Goal: Consume media (video, audio): Consume media (video, audio)

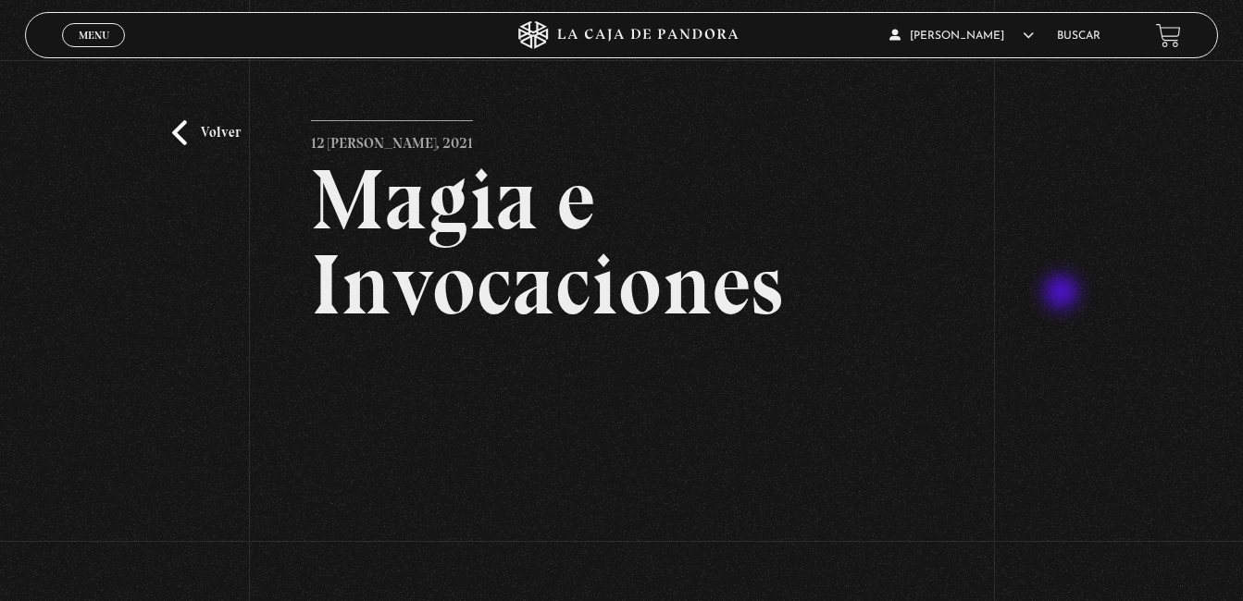
scroll to position [230, 0]
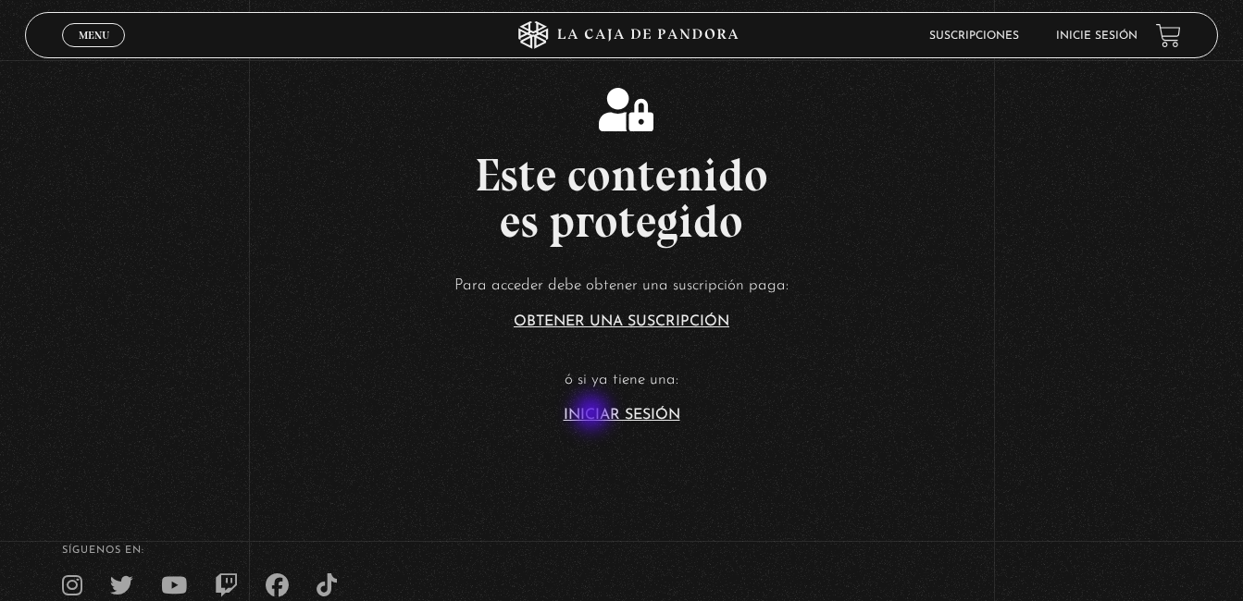
click at [593, 414] on link "Iniciar Sesión" at bounding box center [621, 415] width 117 height 15
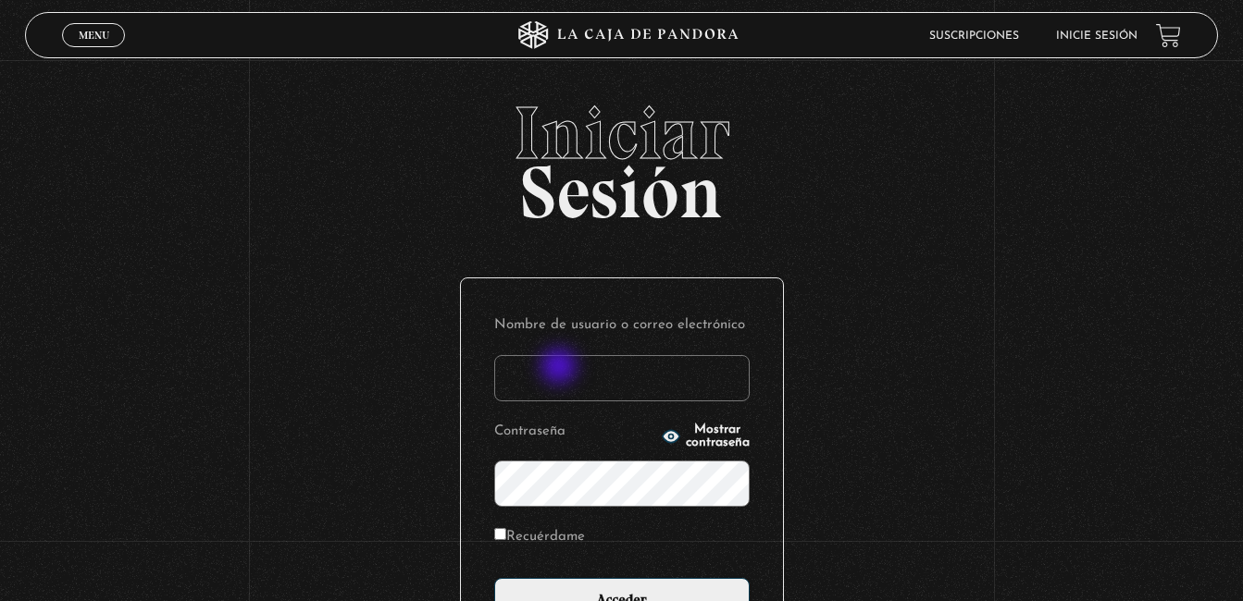
click at [561, 368] on input "Nombre de usuario o correo electrónico" at bounding box center [621, 378] width 255 height 46
type input "jose.leiton2409@gmail.com"
click at [494, 578] on input "Acceder" at bounding box center [621, 601] width 255 height 46
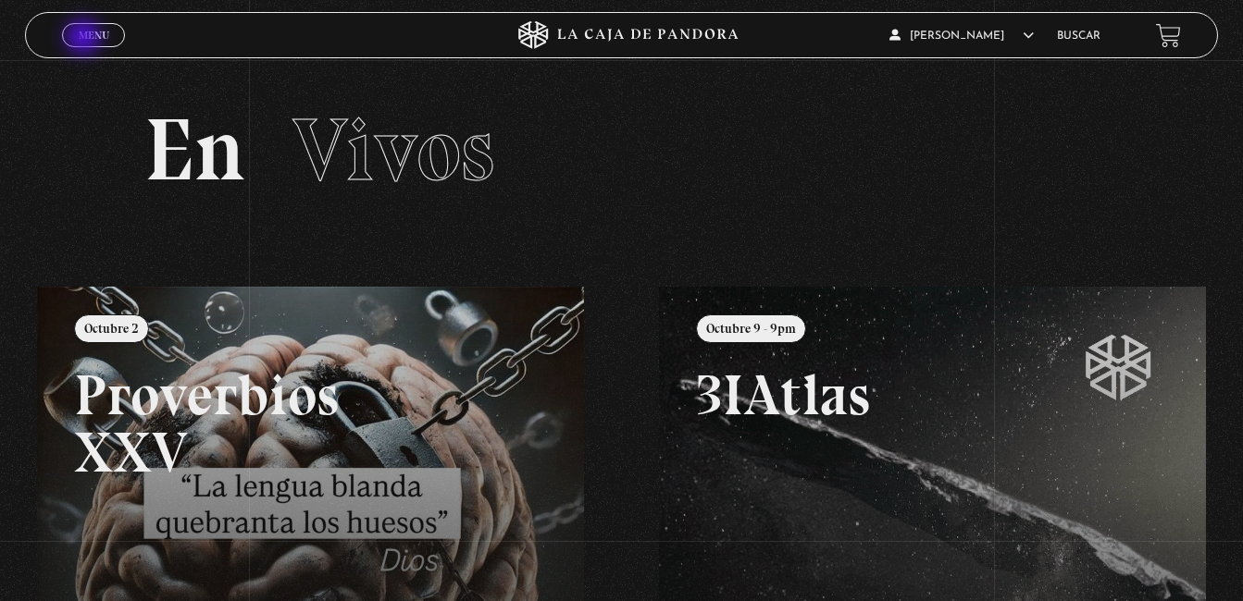
click at [85, 39] on span "Menu" at bounding box center [94, 35] width 31 height 11
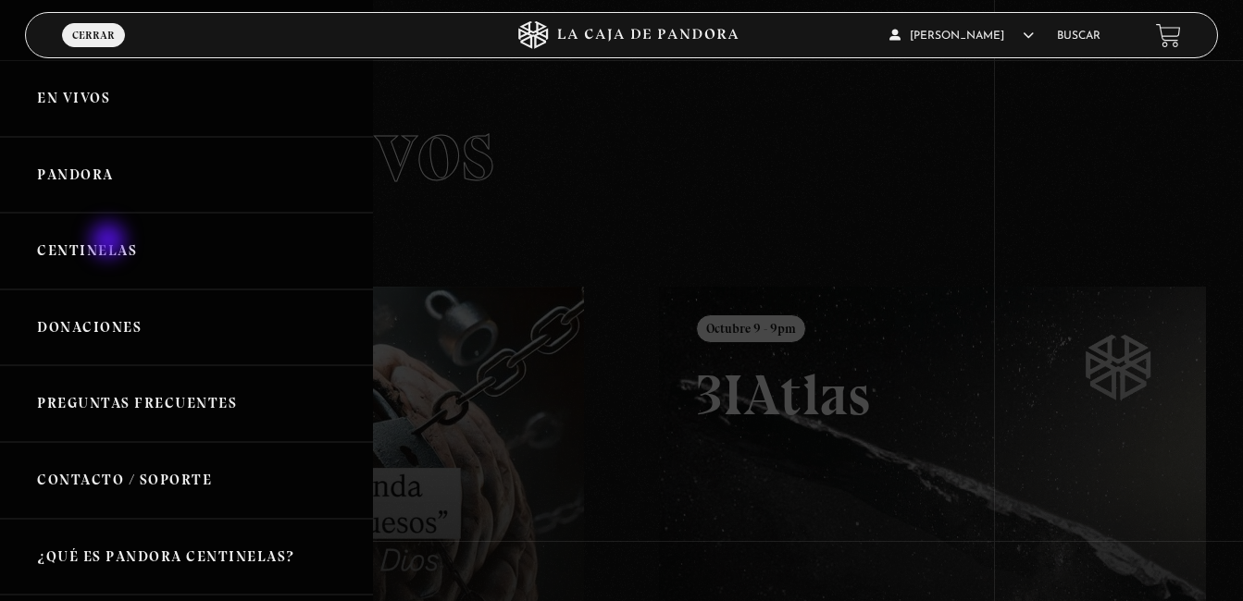
click at [110, 242] on link "Centinelas" at bounding box center [186, 251] width 373 height 77
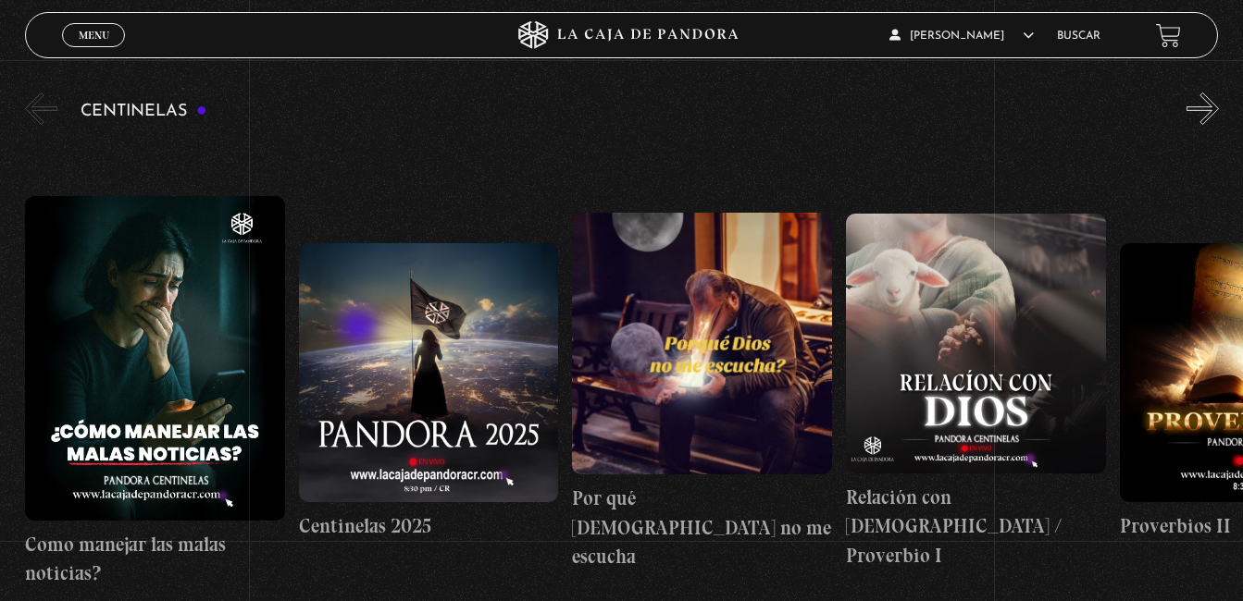
scroll to position [207, 0]
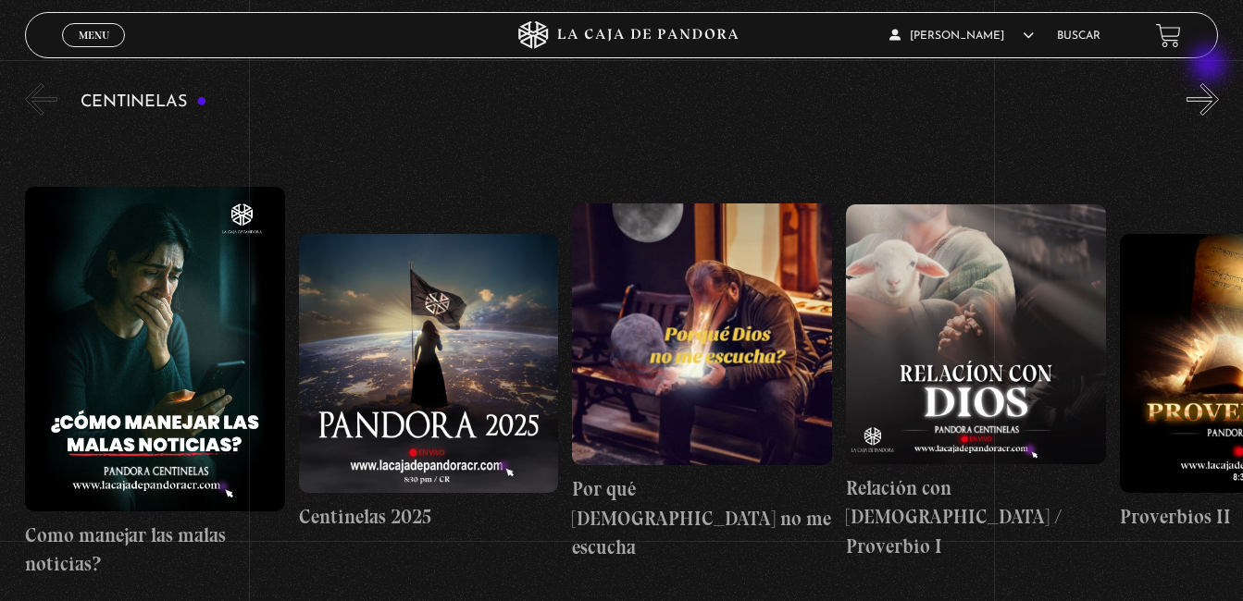
click at [1219, 88] on button "»" at bounding box center [1202, 99] width 32 height 32
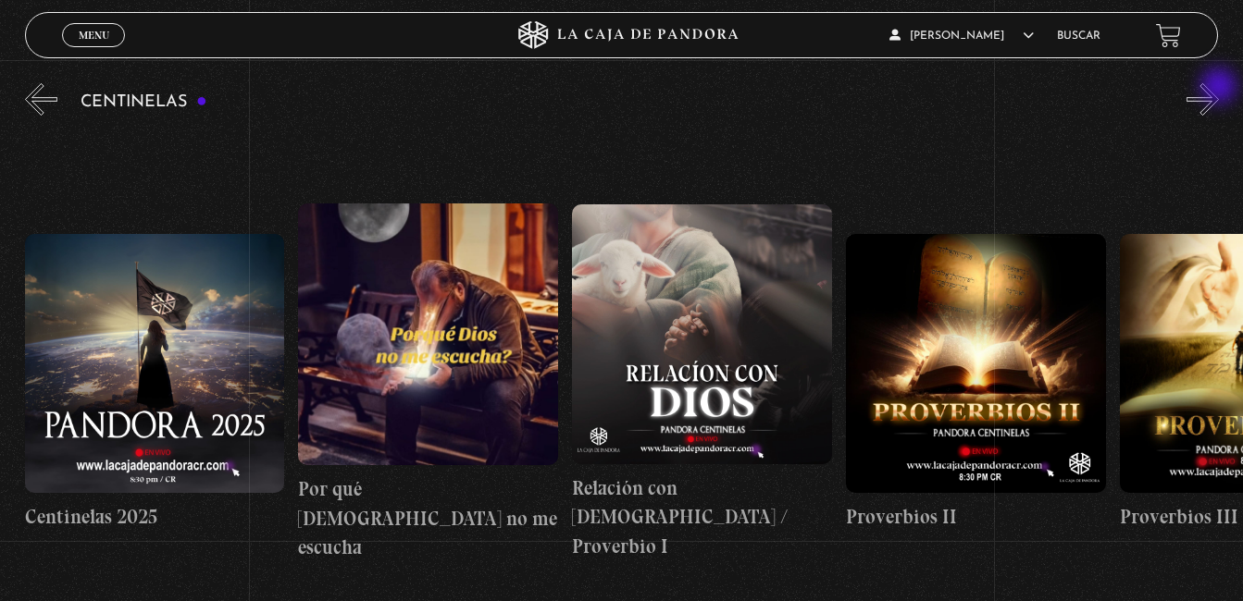
click at [1219, 88] on button "»" at bounding box center [1202, 99] width 32 height 32
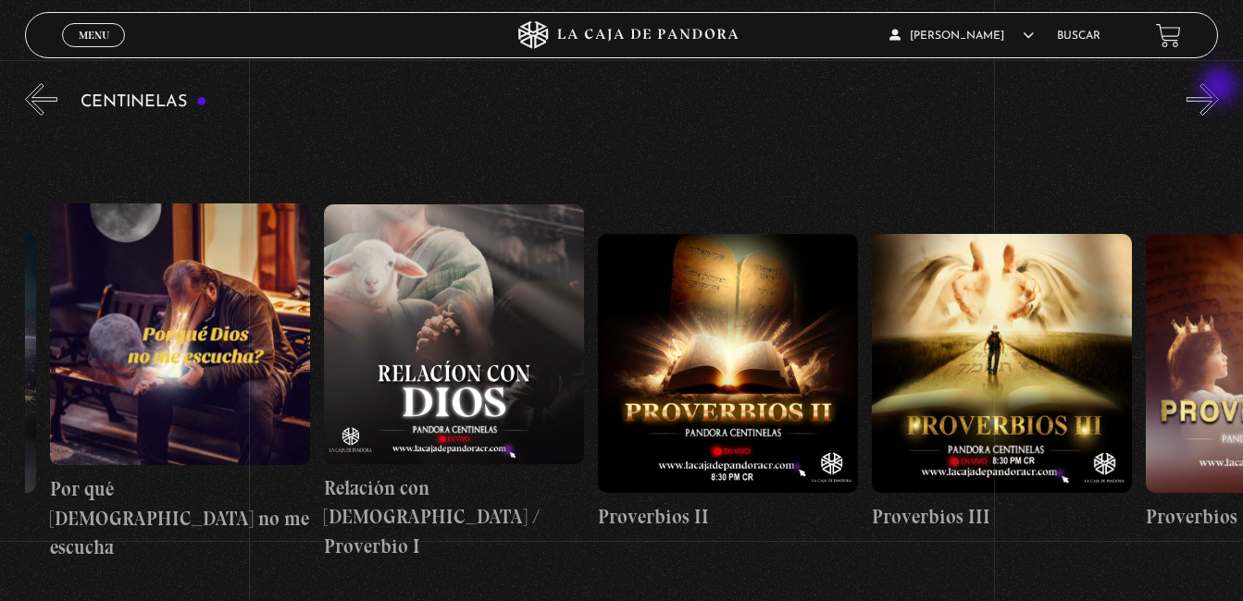
click at [1219, 88] on button "»" at bounding box center [1202, 99] width 32 height 32
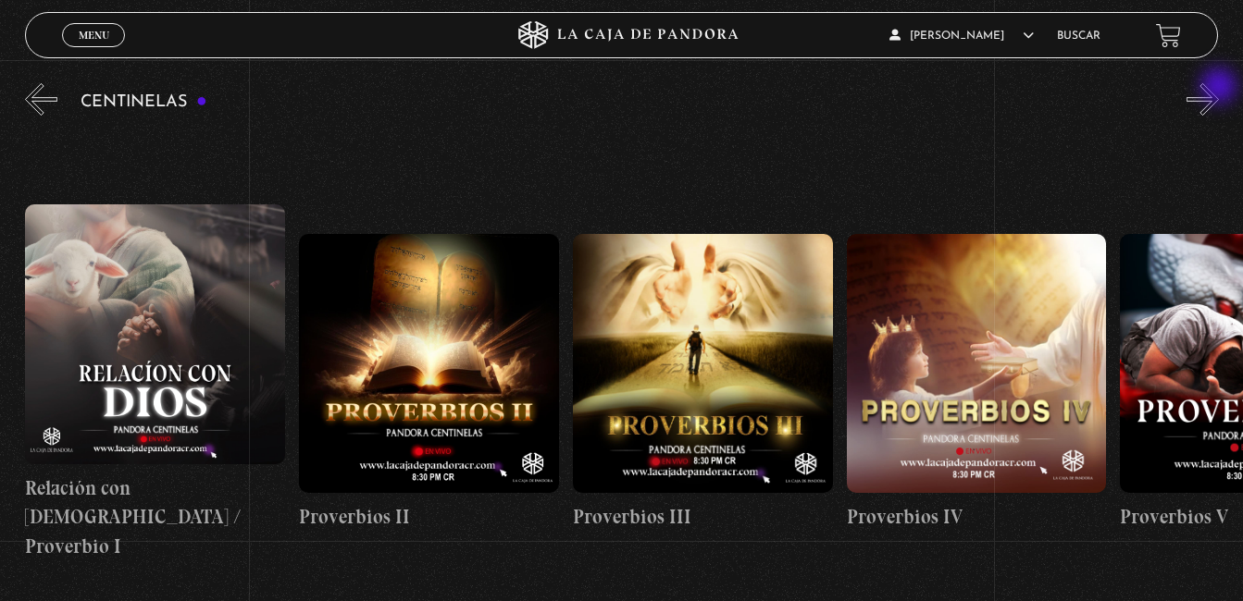
click at [1219, 88] on button "»" at bounding box center [1202, 99] width 32 height 32
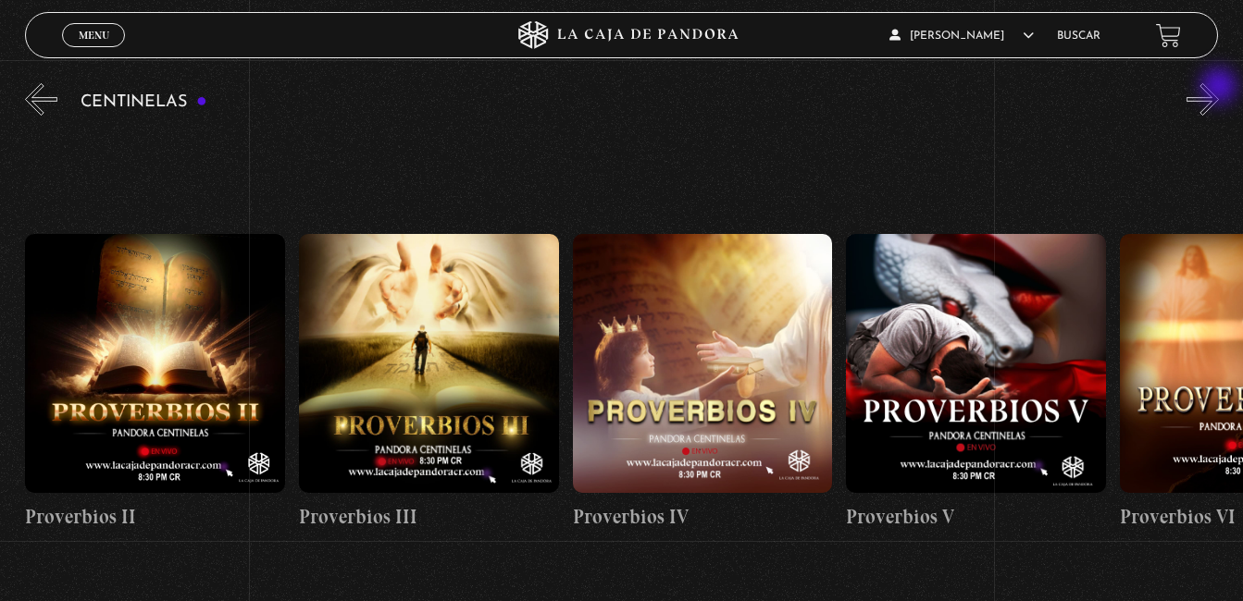
click at [1219, 88] on button "»" at bounding box center [1202, 99] width 32 height 32
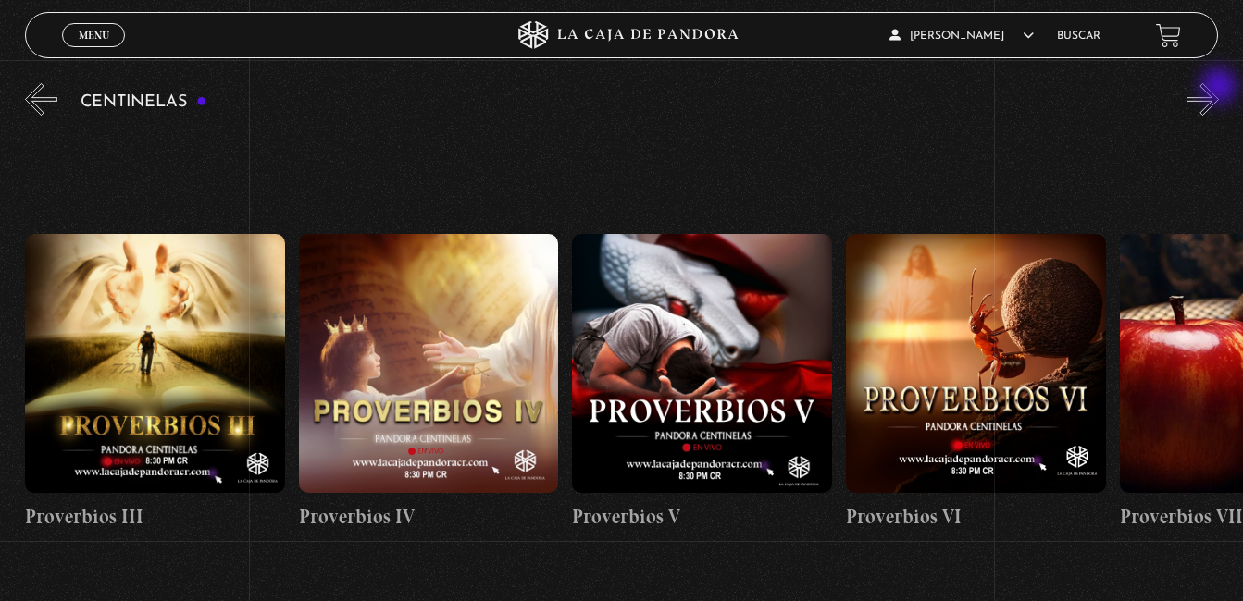
click at [1219, 88] on button "»" at bounding box center [1202, 99] width 32 height 32
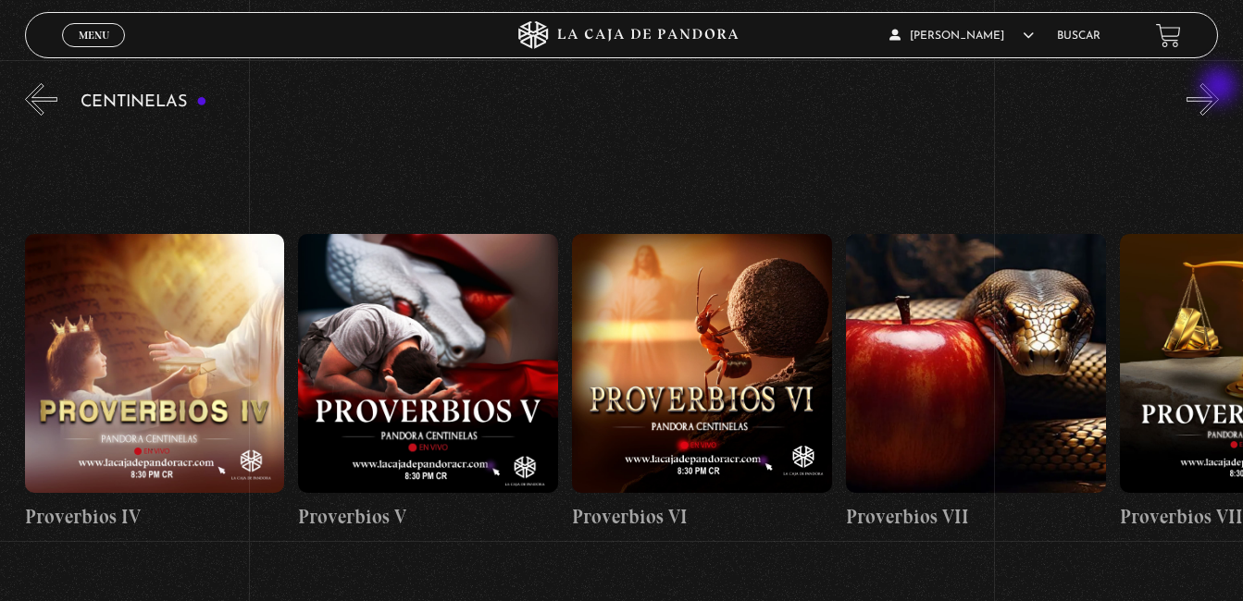
click at [1219, 88] on button "»" at bounding box center [1202, 99] width 32 height 32
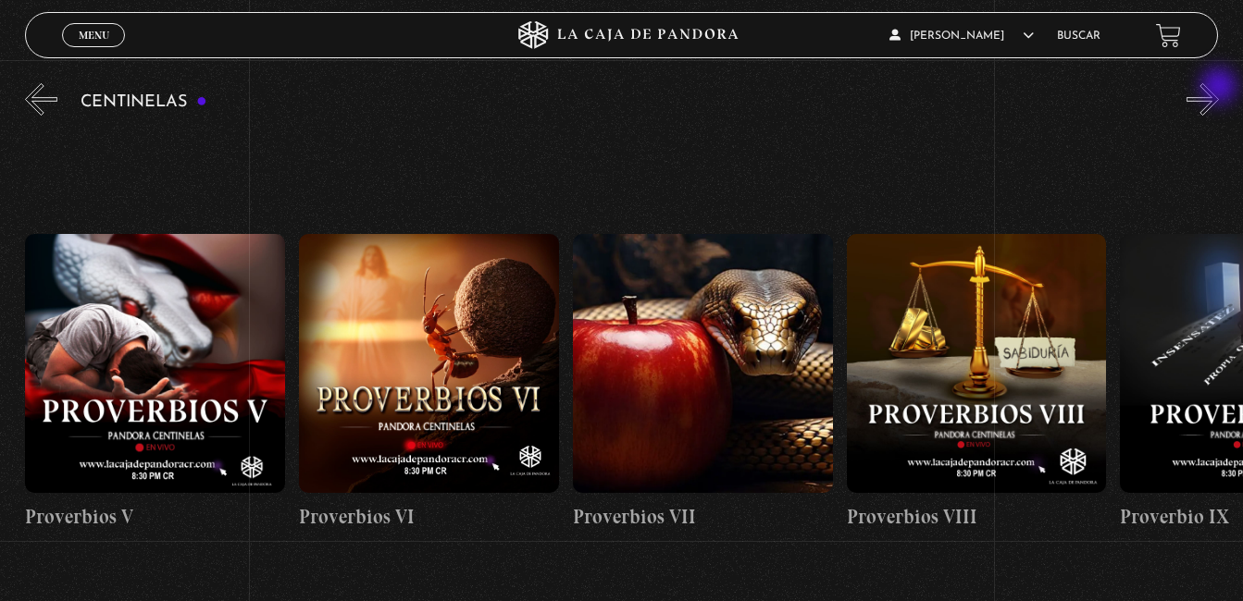
click at [1219, 88] on button "»" at bounding box center [1202, 99] width 32 height 32
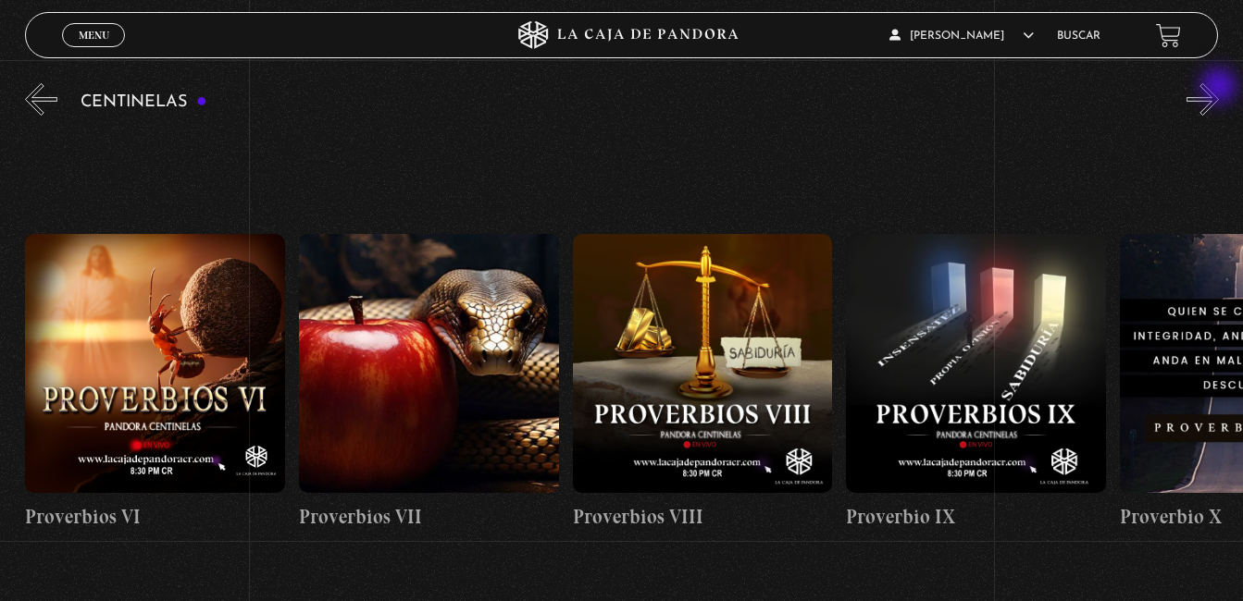
click at [1219, 88] on button "»" at bounding box center [1202, 99] width 32 height 32
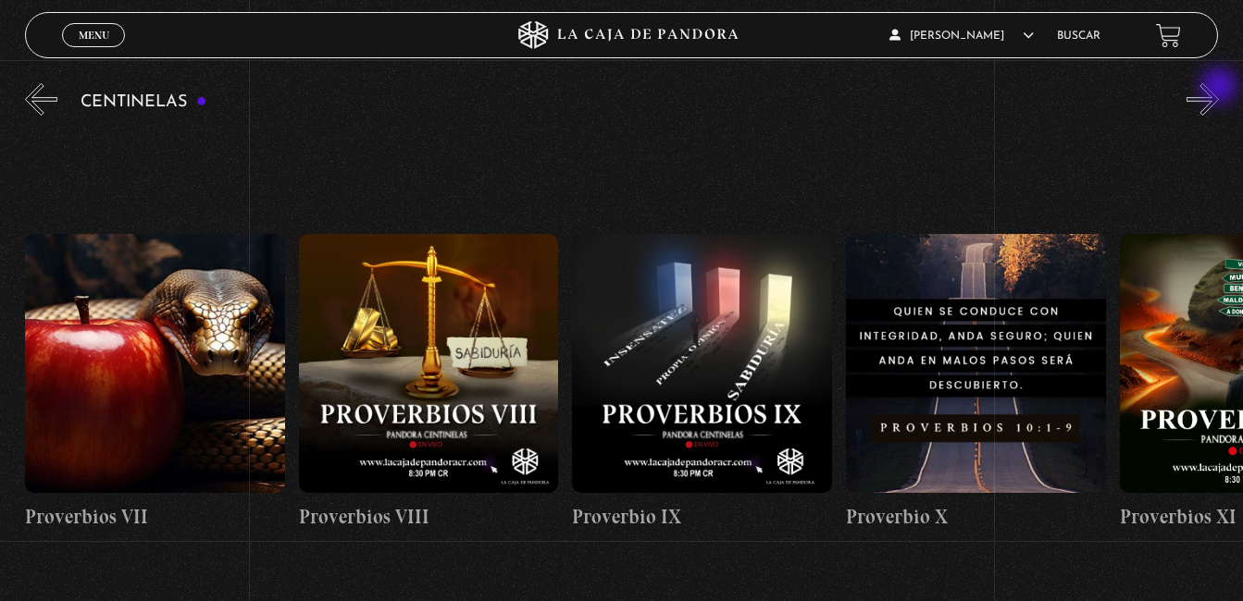
click at [1219, 88] on button "»" at bounding box center [1202, 99] width 32 height 32
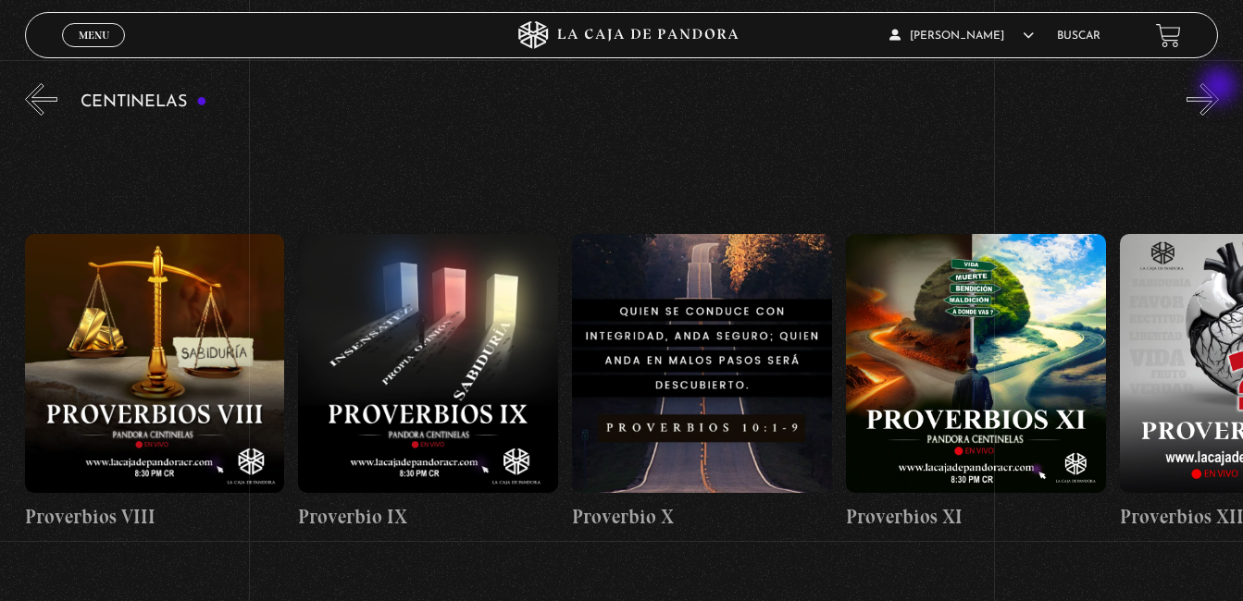
click at [1219, 88] on button "»" at bounding box center [1202, 99] width 32 height 32
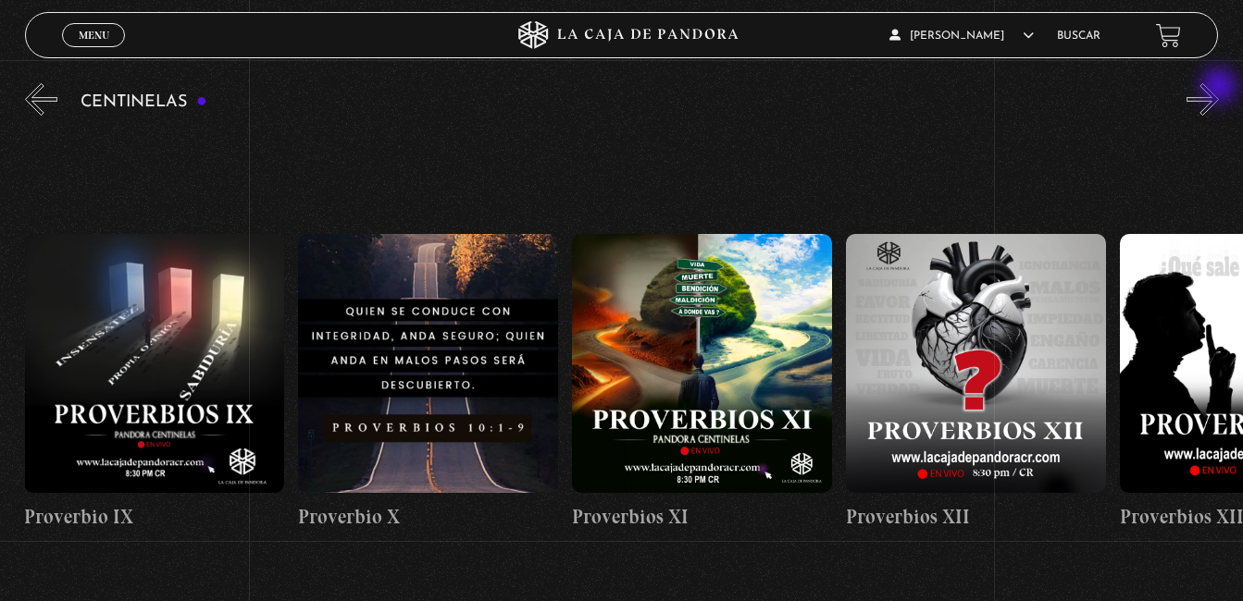
click at [1219, 88] on button "»" at bounding box center [1202, 99] width 32 height 32
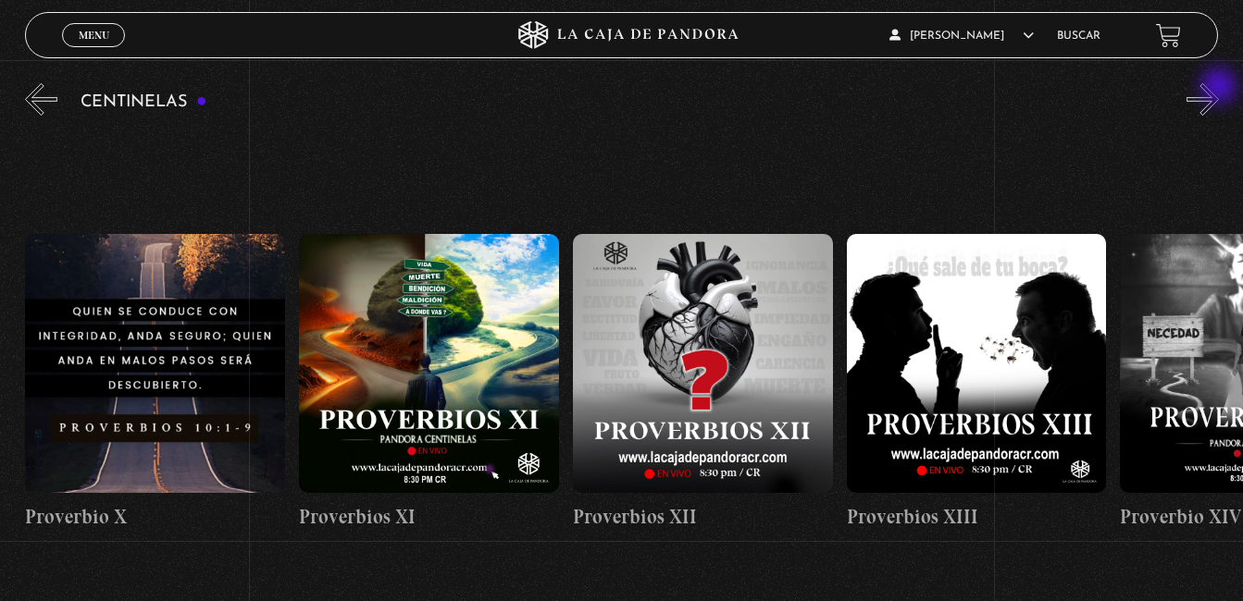
click at [1219, 88] on button "»" at bounding box center [1202, 99] width 32 height 32
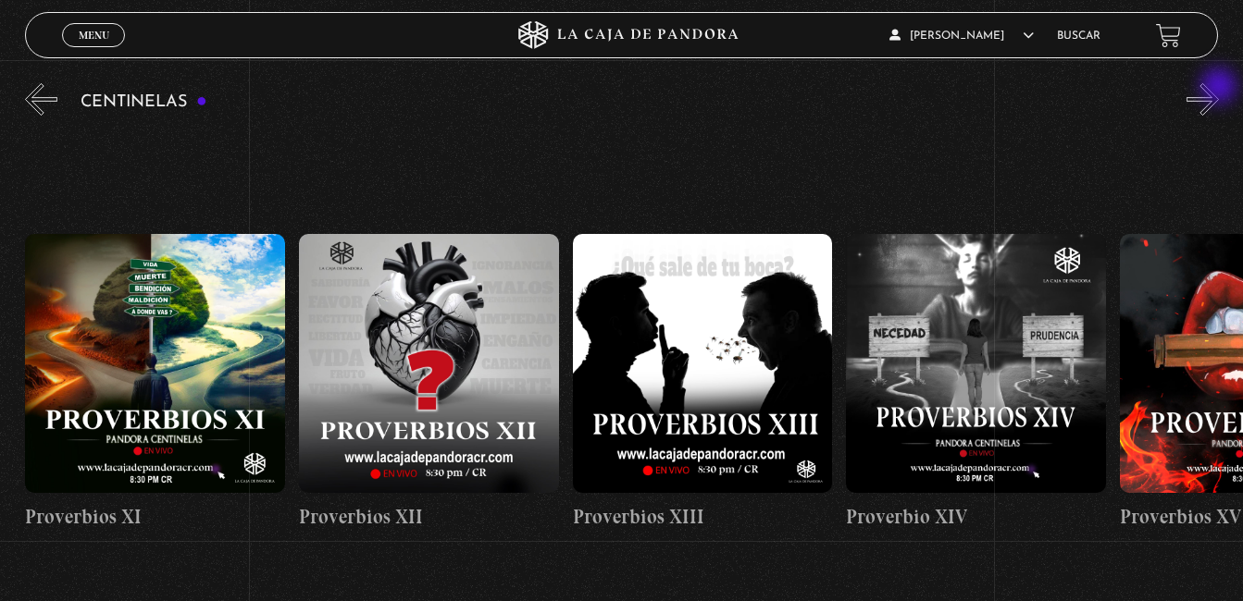
click at [1219, 88] on button "»" at bounding box center [1202, 99] width 32 height 32
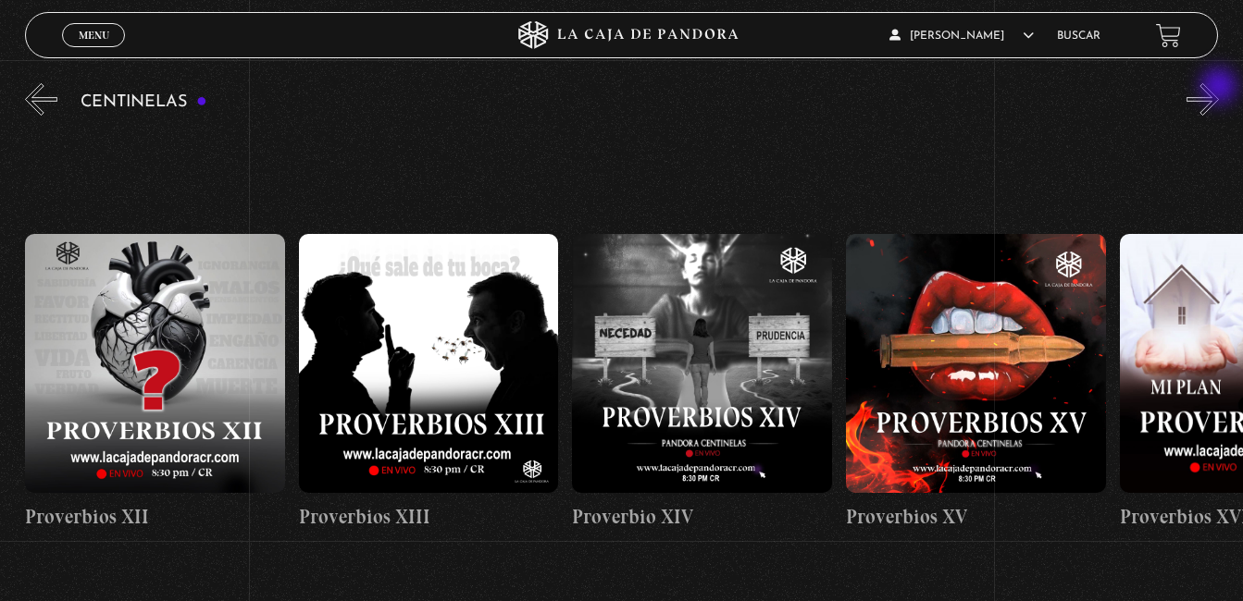
click at [1219, 88] on button "»" at bounding box center [1202, 99] width 32 height 32
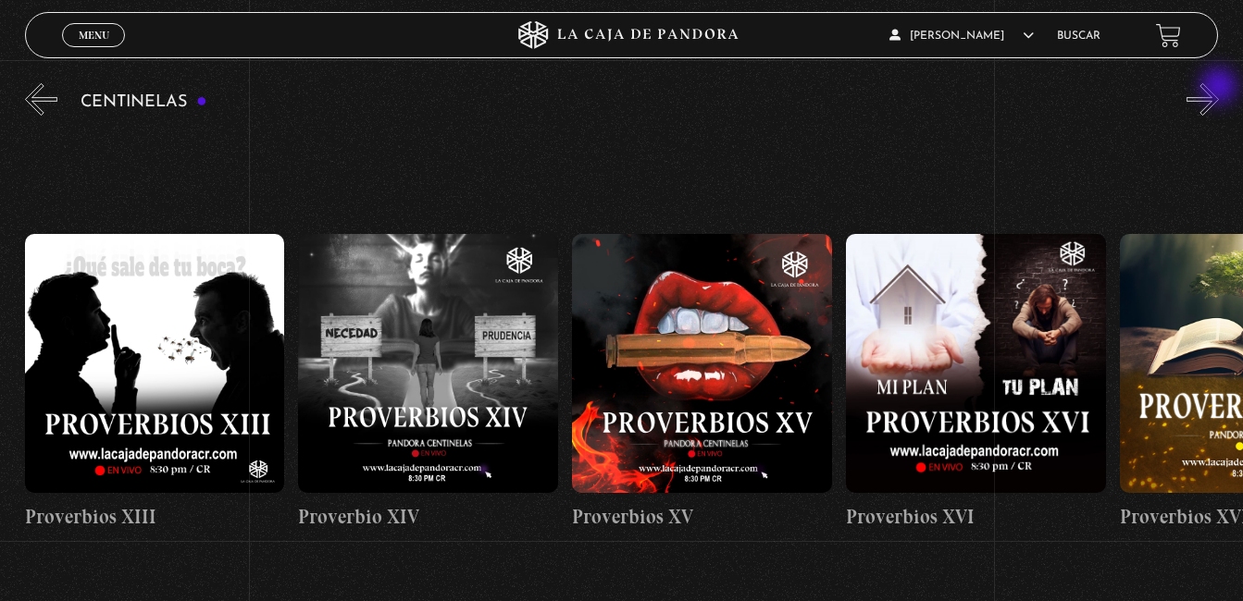
click at [1219, 88] on button "»" at bounding box center [1202, 99] width 32 height 32
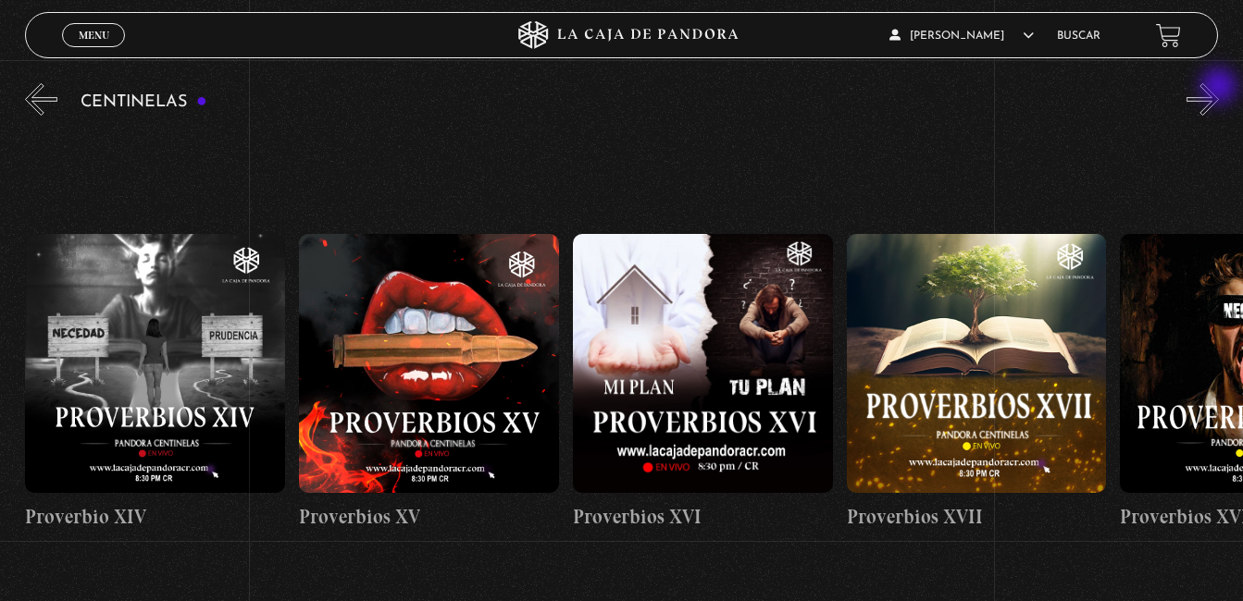
click at [1219, 88] on button "»" at bounding box center [1202, 99] width 32 height 32
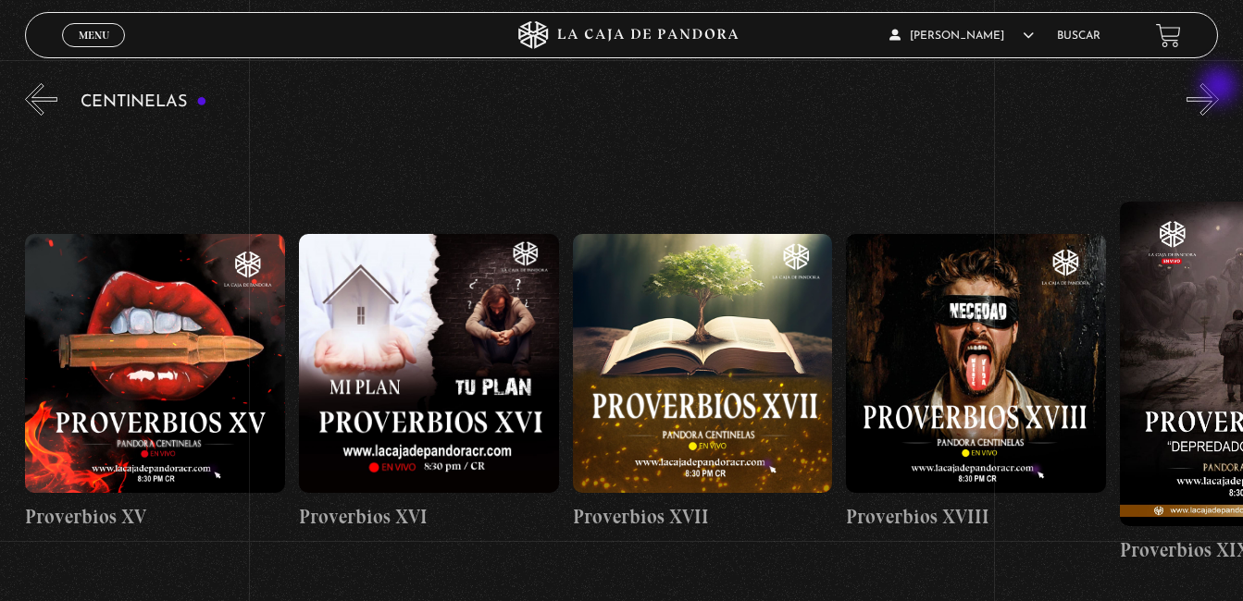
click at [1219, 88] on button "»" at bounding box center [1202, 99] width 32 height 32
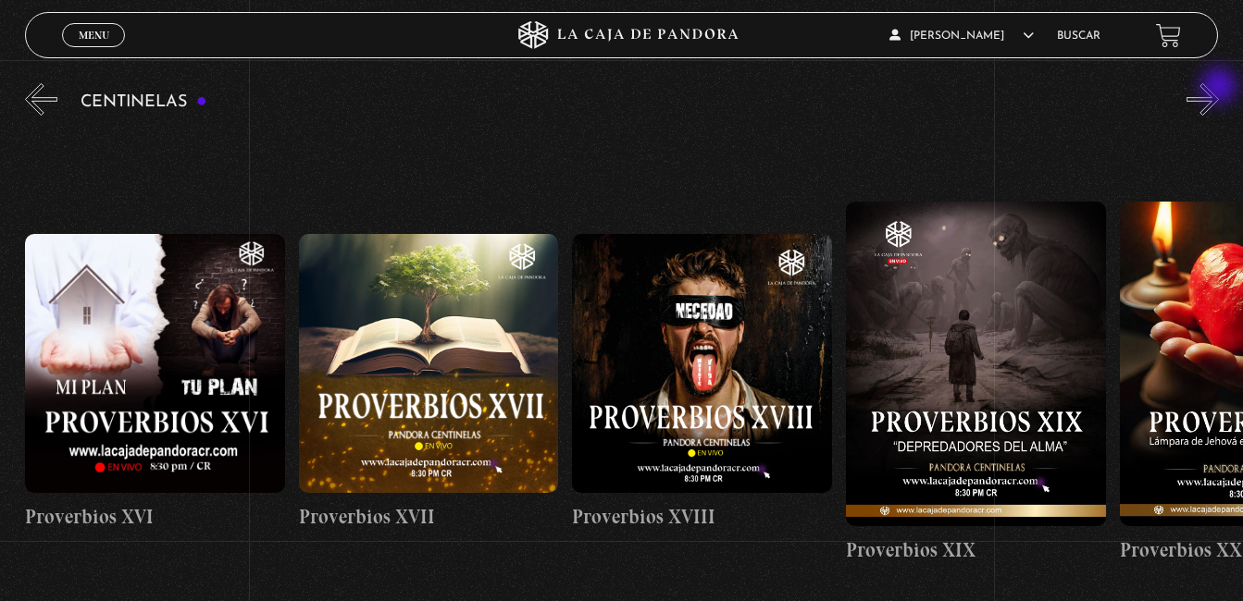
click at [1219, 88] on button "»" at bounding box center [1202, 99] width 32 height 32
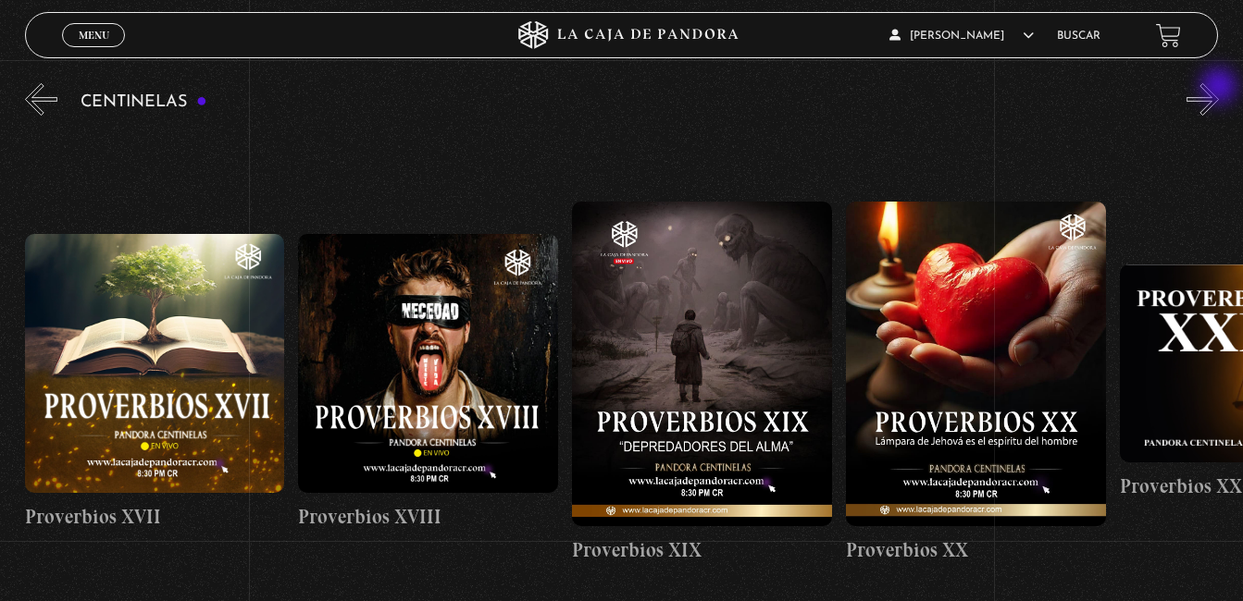
click at [1219, 88] on button "»" at bounding box center [1202, 99] width 32 height 32
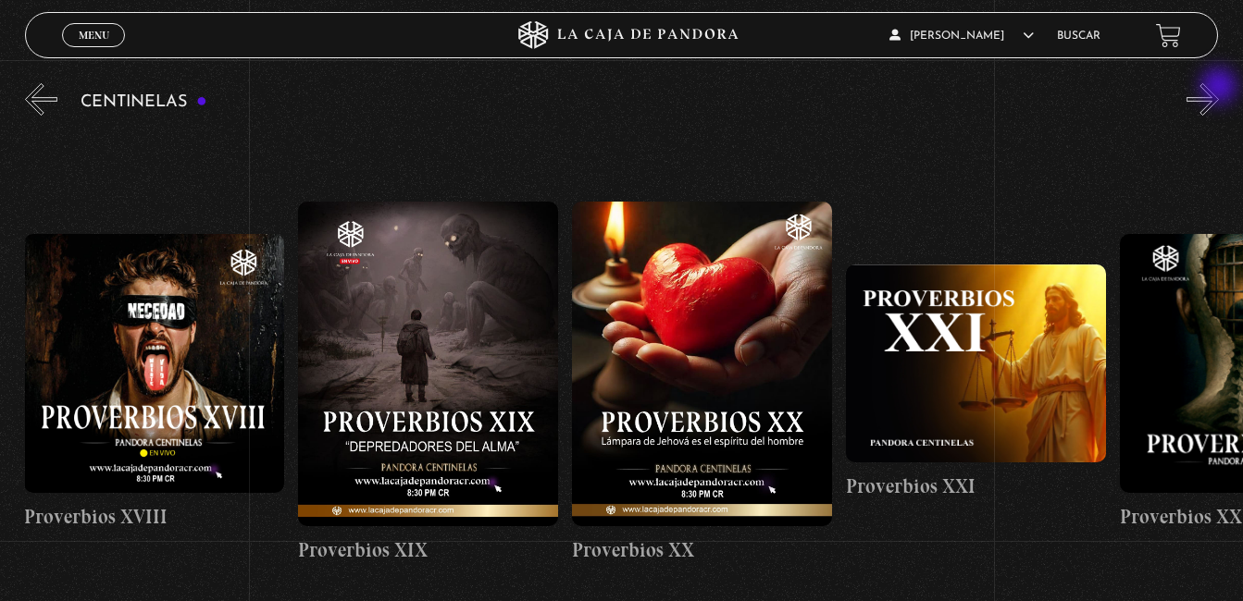
click at [1219, 88] on button "»" at bounding box center [1202, 99] width 32 height 32
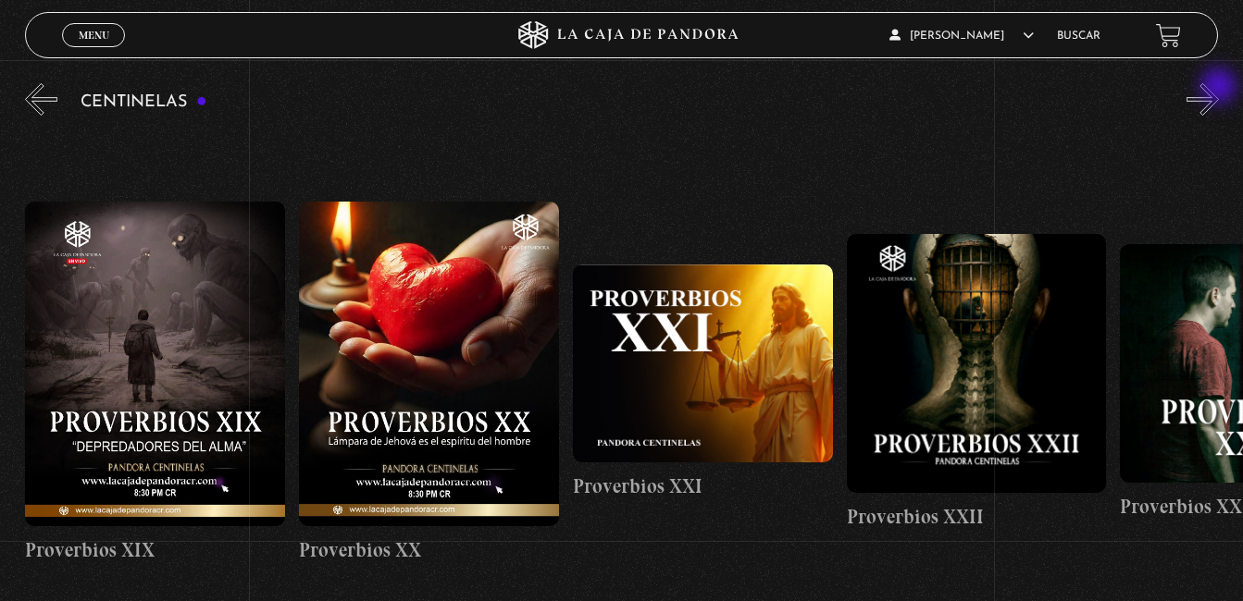
click at [1219, 88] on button "»" at bounding box center [1202, 99] width 32 height 32
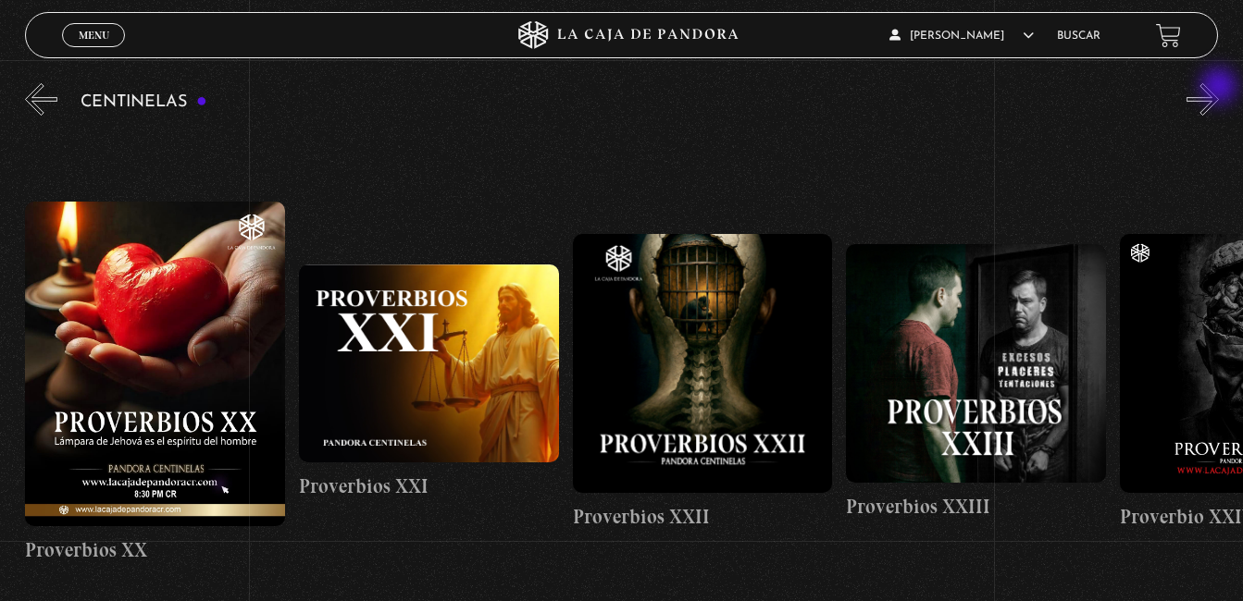
click at [1219, 88] on button "»" at bounding box center [1202, 99] width 32 height 32
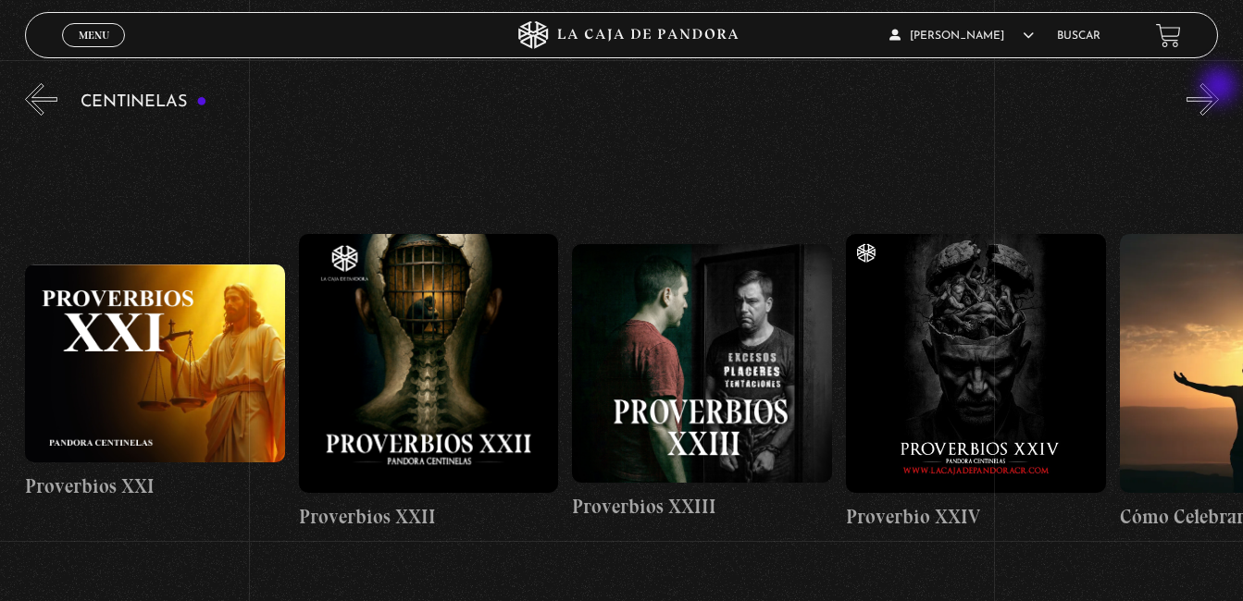
click at [1219, 88] on button "»" at bounding box center [1202, 99] width 32 height 32
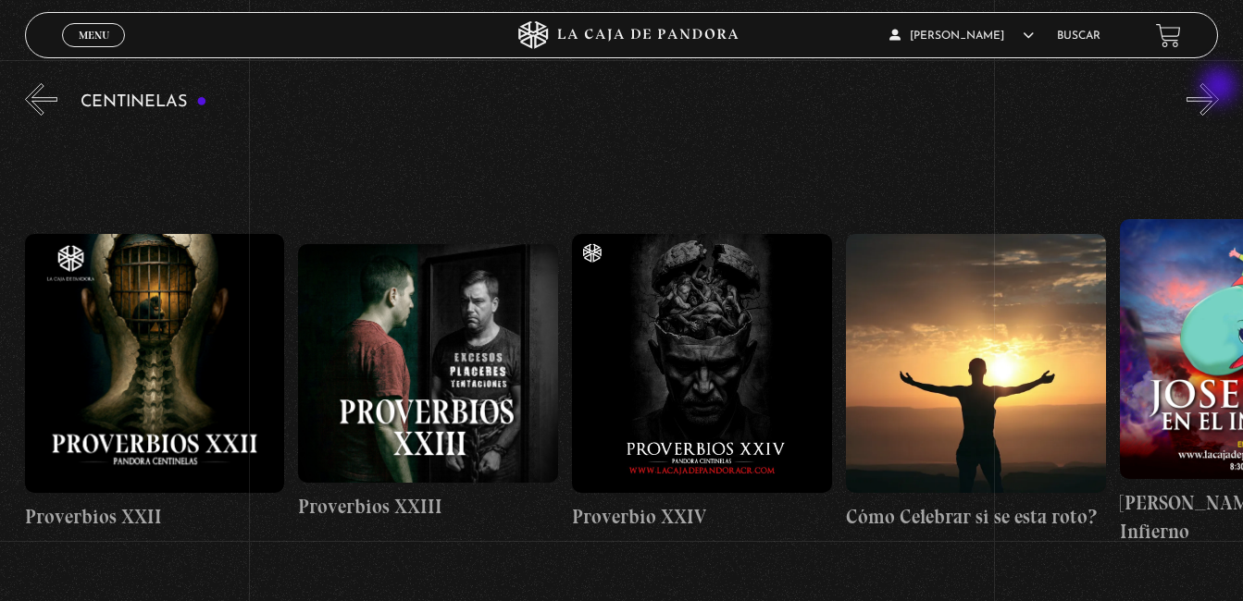
click at [1219, 88] on button "»" at bounding box center [1202, 99] width 32 height 32
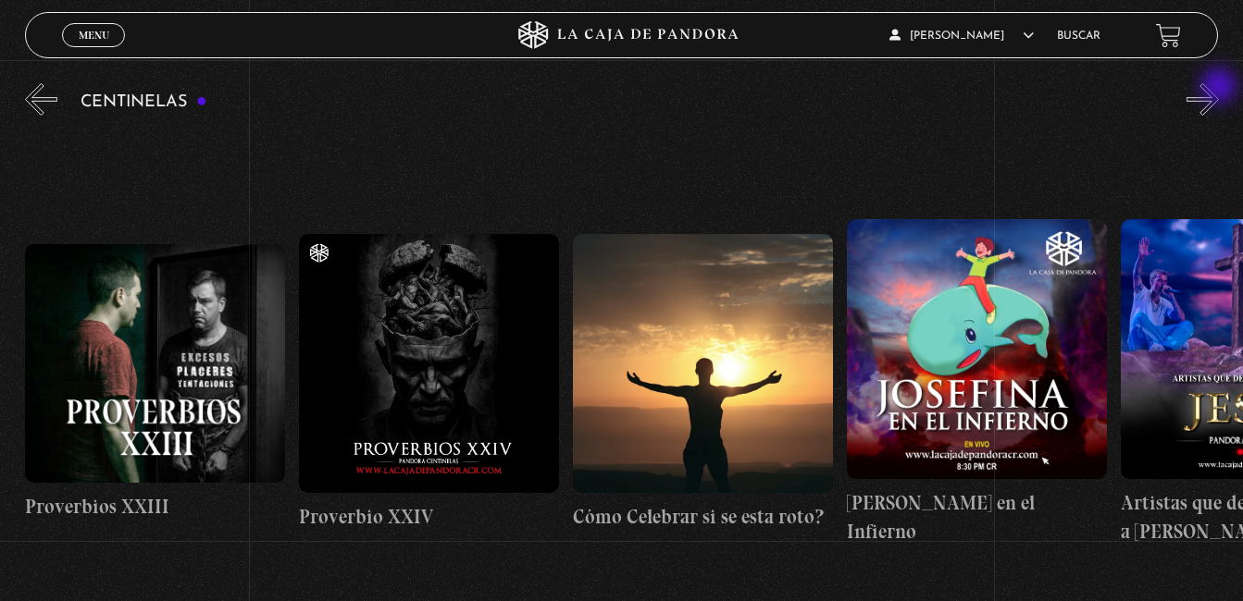
click at [1219, 88] on button "»" at bounding box center [1202, 99] width 32 height 32
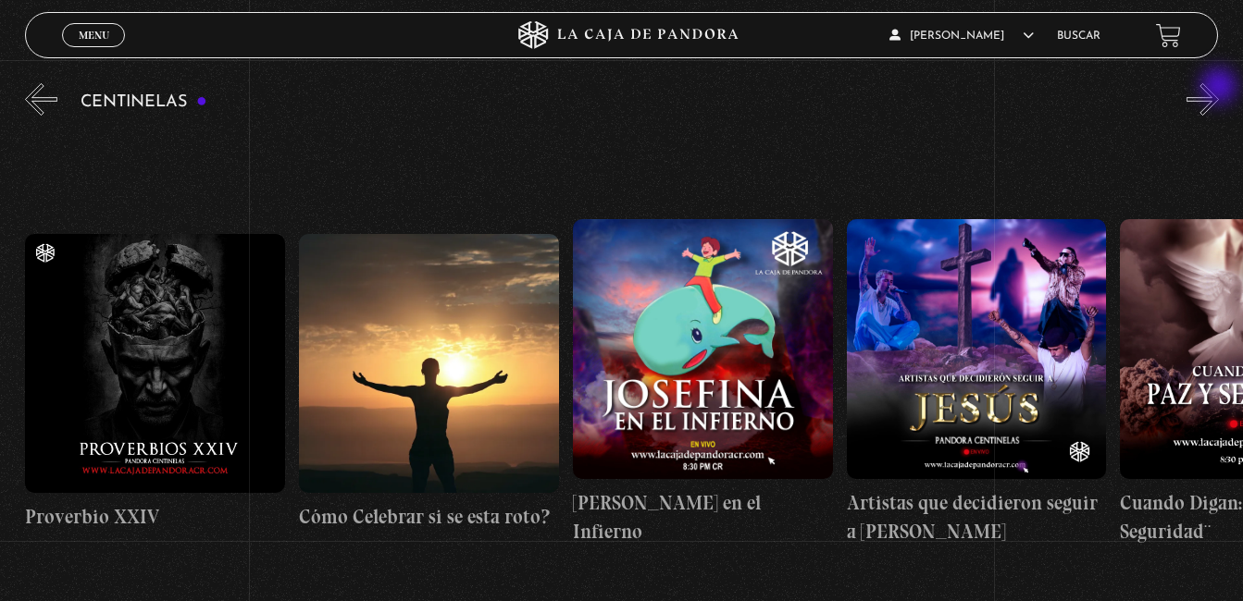
click at [1219, 88] on button "»" at bounding box center [1202, 99] width 32 height 32
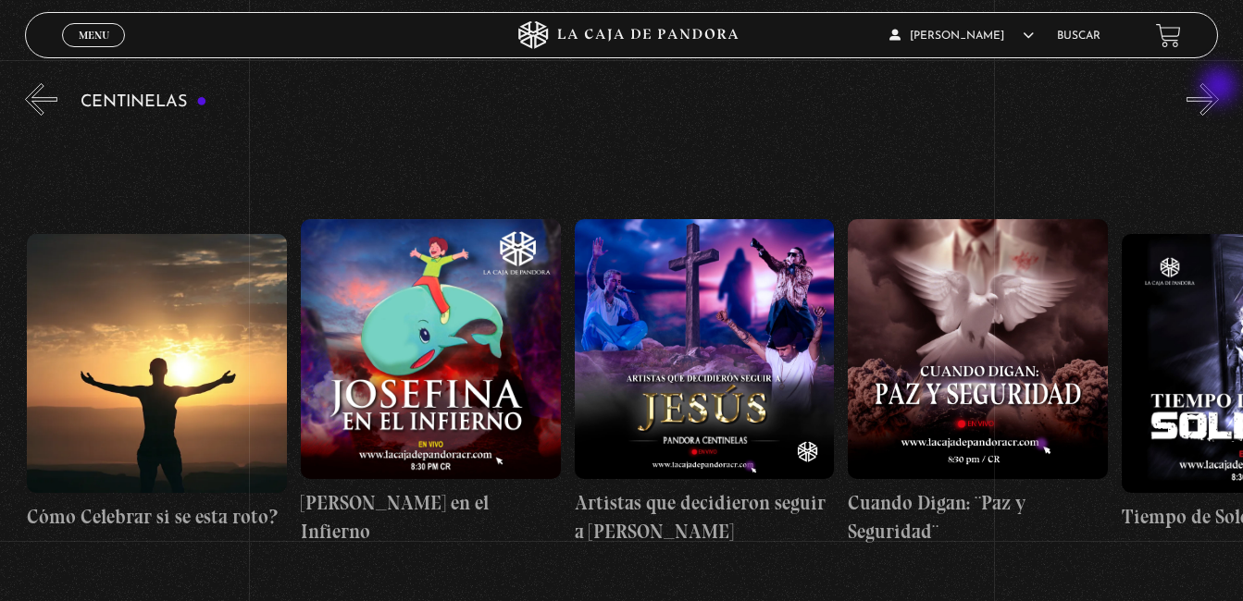
click at [1219, 88] on button "»" at bounding box center [1202, 99] width 32 height 32
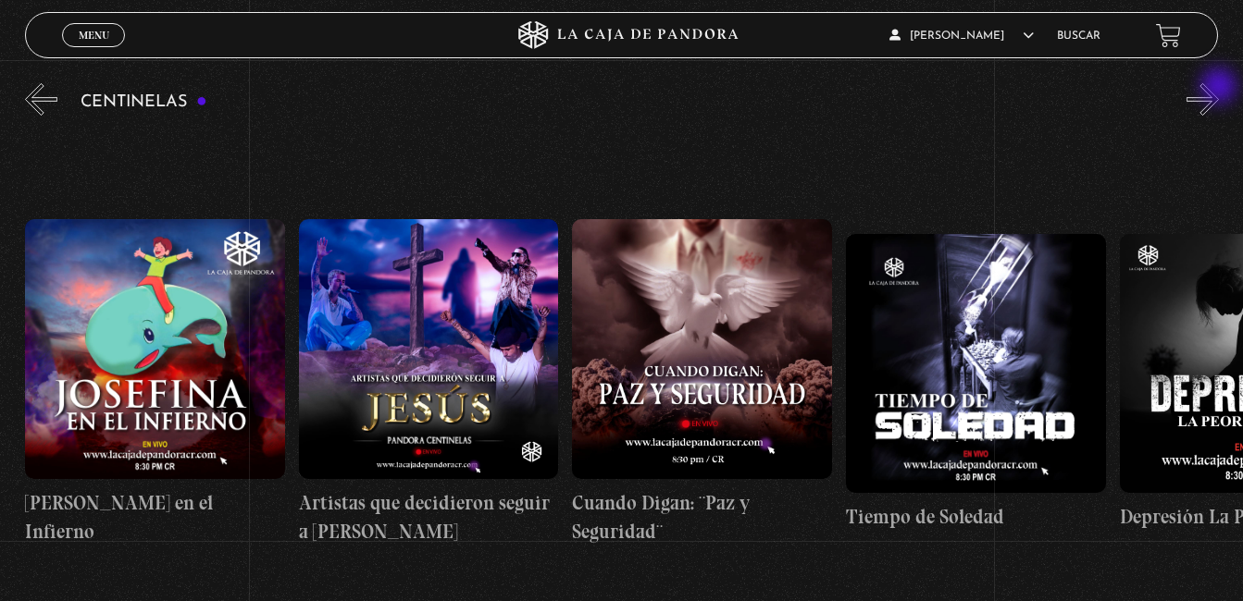
click at [1219, 88] on button "»" at bounding box center [1202, 99] width 32 height 32
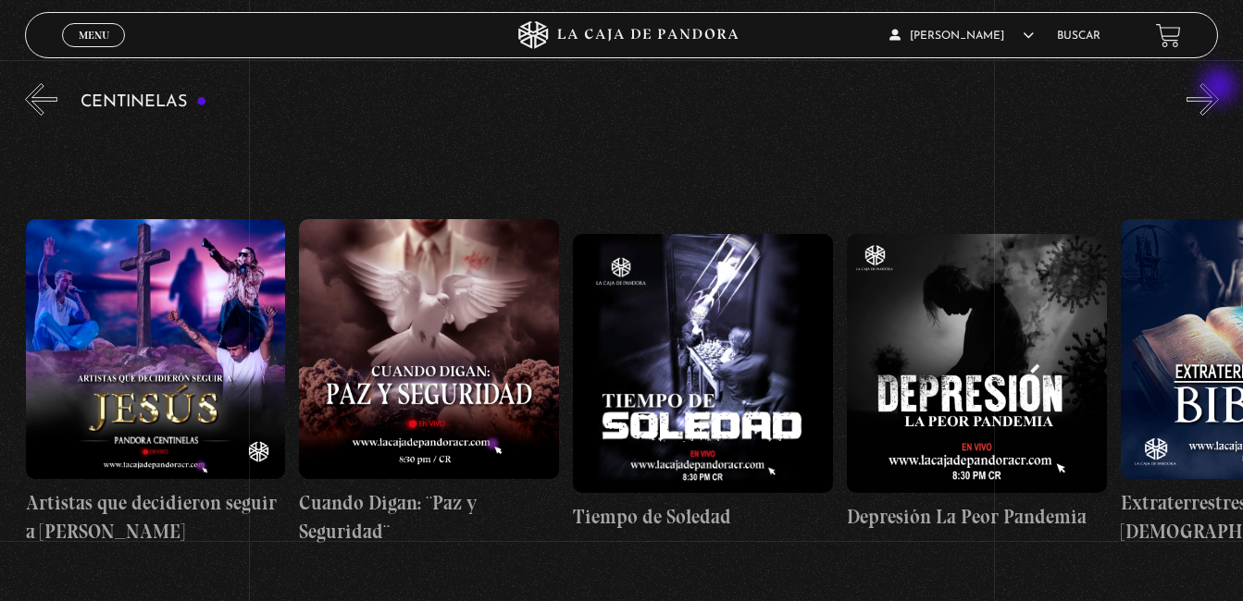
scroll to position [0, 7937]
click at [1219, 88] on button "»" at bounding box center [1202, 99] width 32 height 32
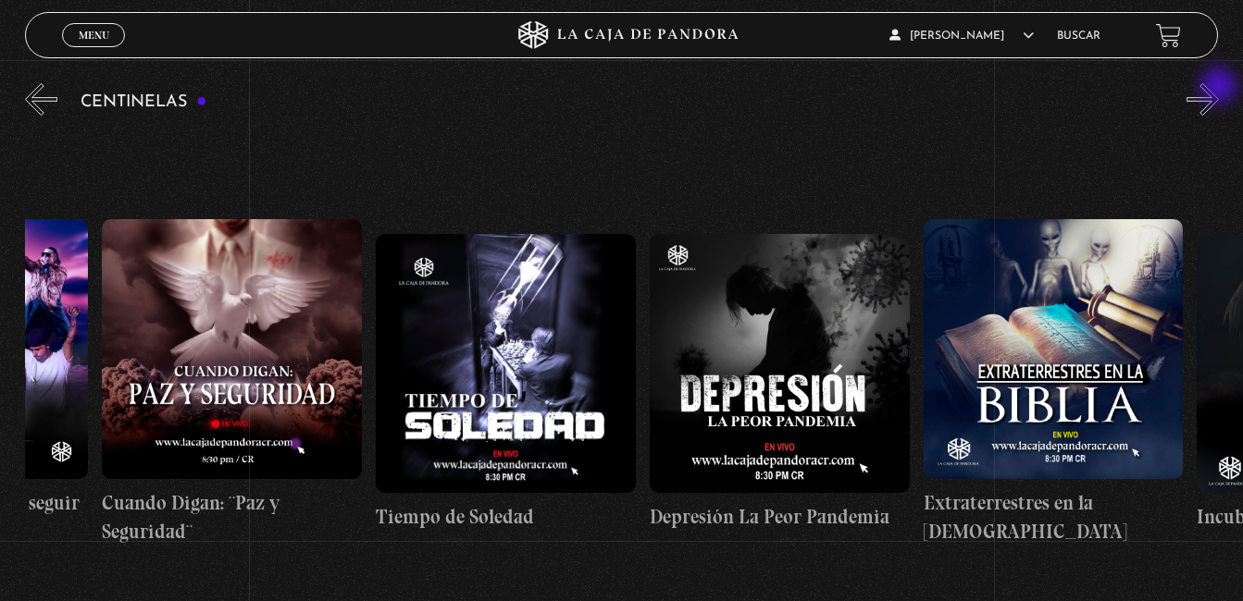
scroll to position [0, 8209]
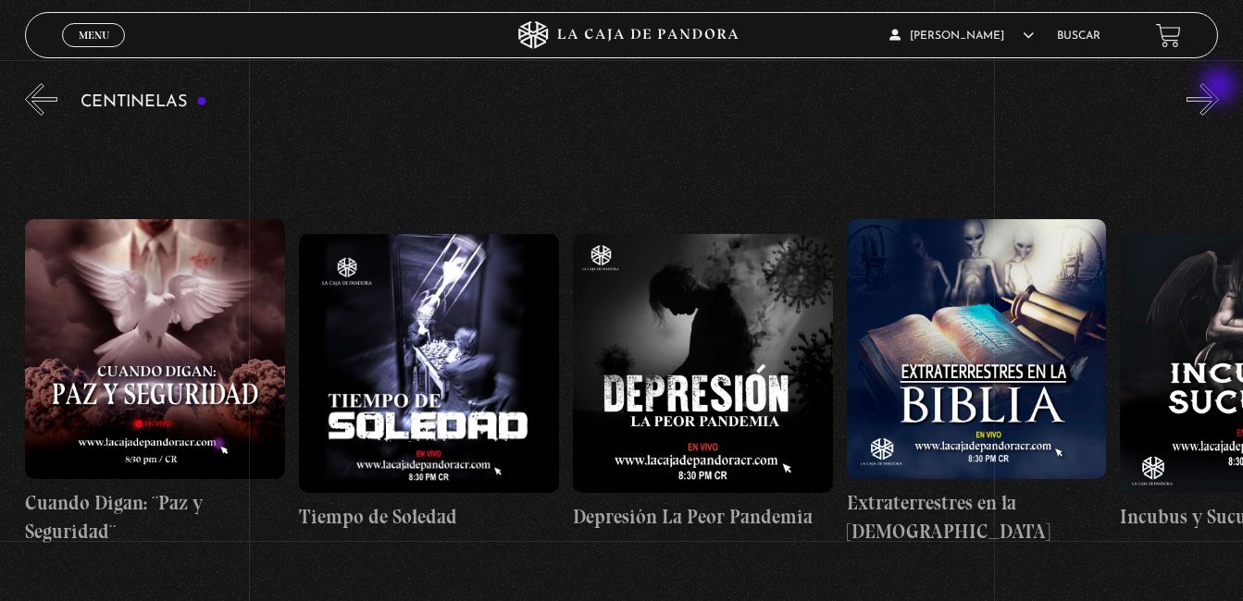
click at [1219, 88] on button "»" at bounding box center [1202, 99] width 32 height 32
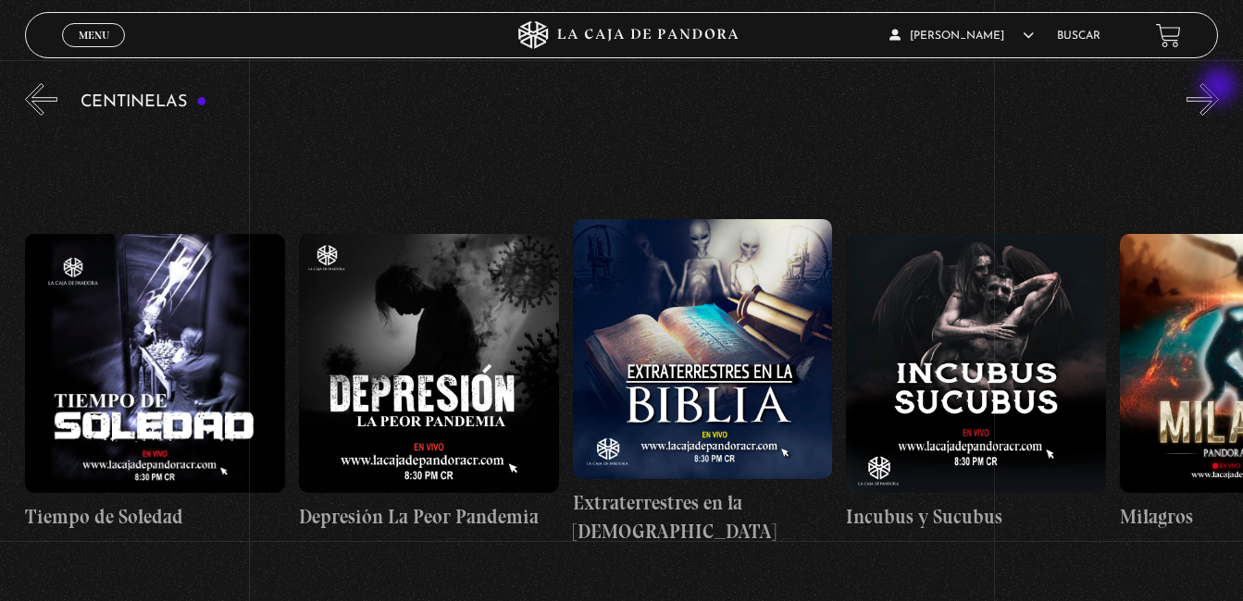
click at [1219, 88] on button "»" at bounding box center [1202, 99] width 32 height 32
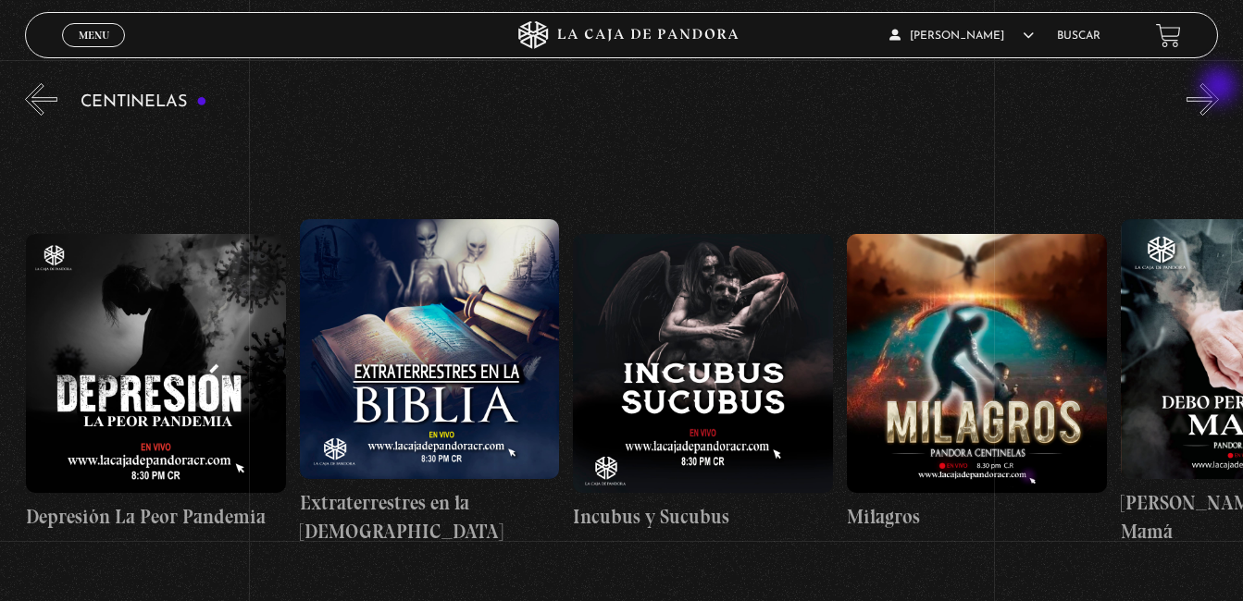
scroll to position [0, 8757]
click at [1219, 88] on button "»" at bounding box center [1202, 99] width 32 height 32
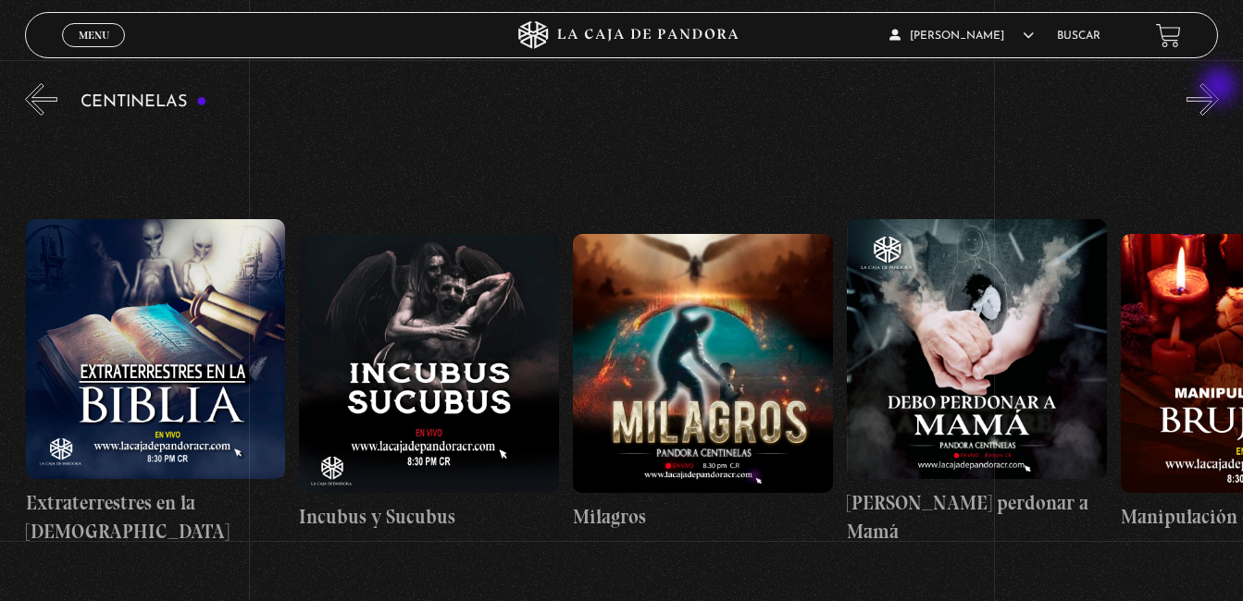
scroll to position [0, 9031]
click at [1219, 88] on button "»" at bounding box center [1202, 99] width 32 height 32
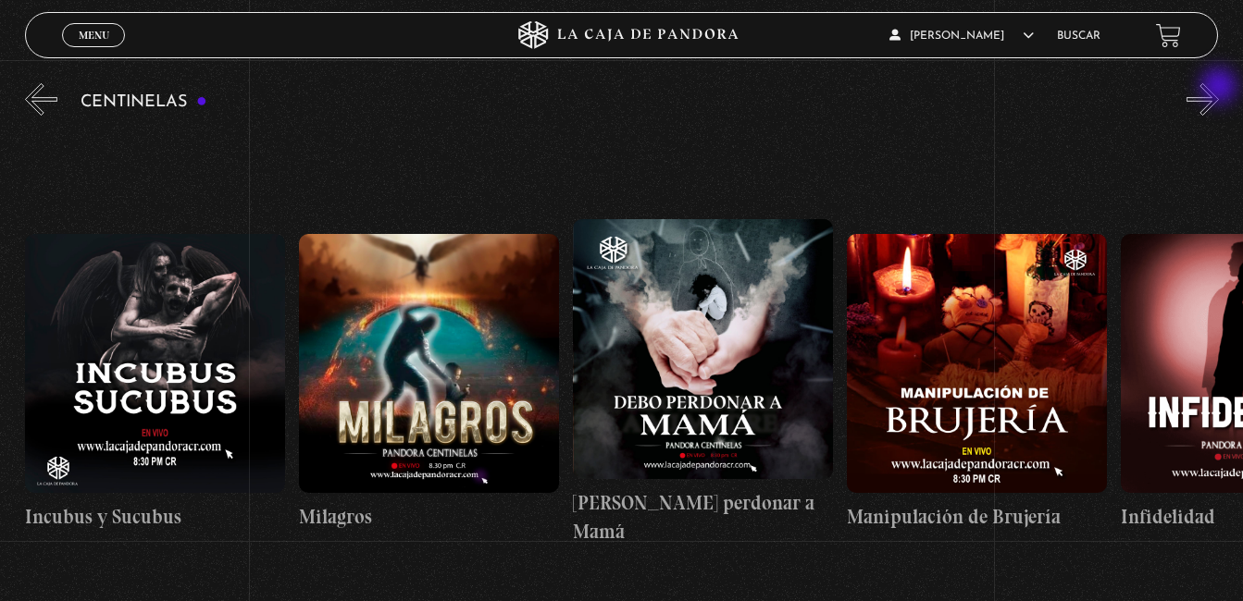
click at [1219, 88] on button "»" at bounding box center [1202, 99] width 32 height 32
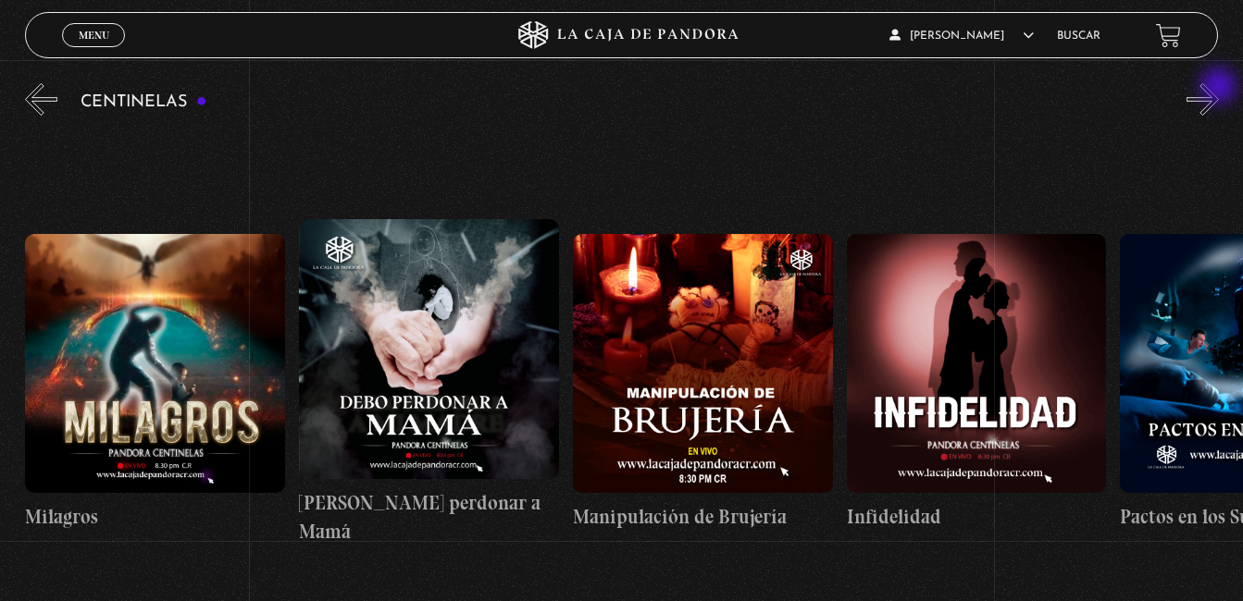
click at [1219, 88] on button "»" at bounding box center [1202, 99] width 32 height 32
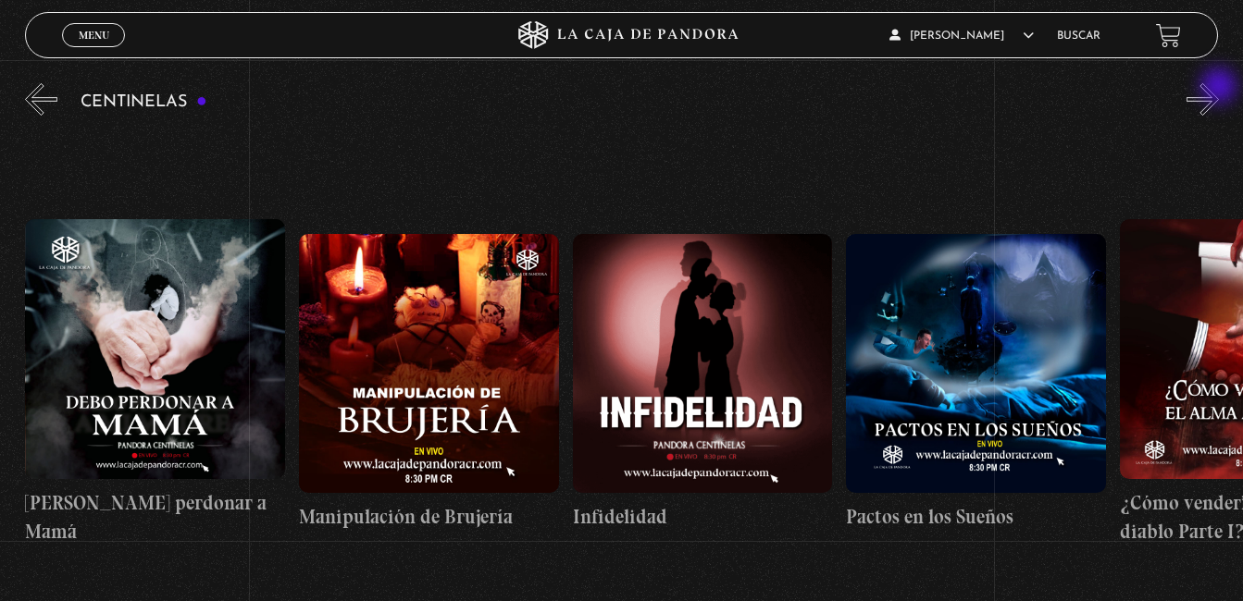
click at [1219, 88] on button "»" at bounding box center [1202, 99] width 32 height 32
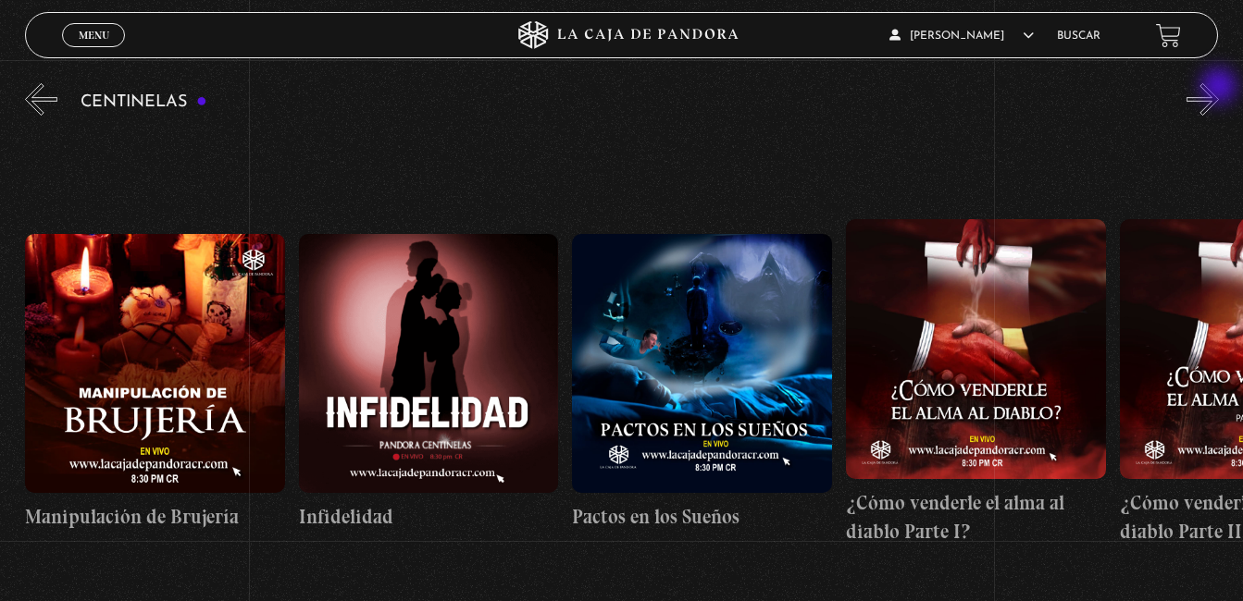
click at [1219, 88] on button "»" at bounding box center [1202, 99] width 32 height 32
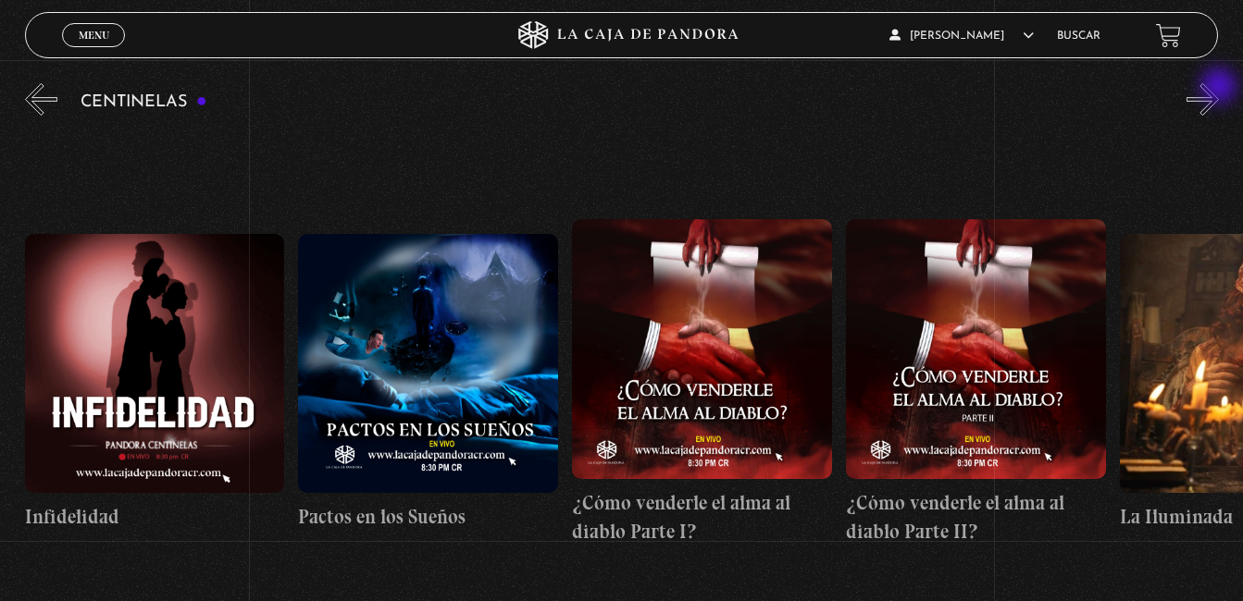
click at [1219, 88] on button "»" at bounding box center [1202, 99] width 32 height 32
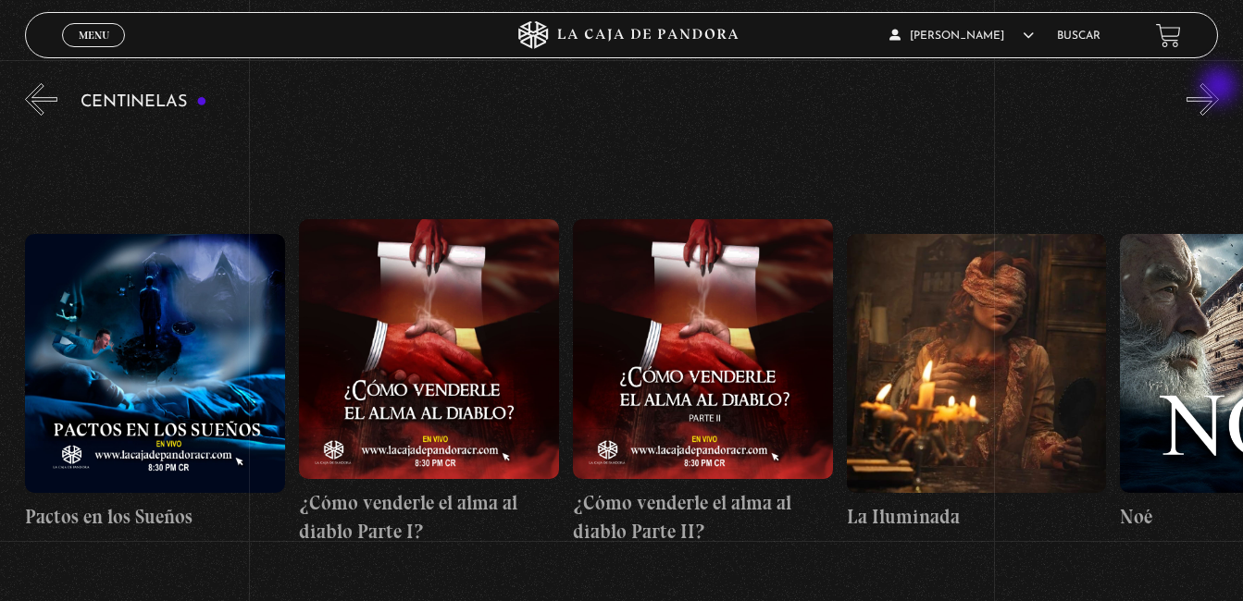
click at [1219, 88] on button "»" at bounding box center [1202, 99] width 32 height 32
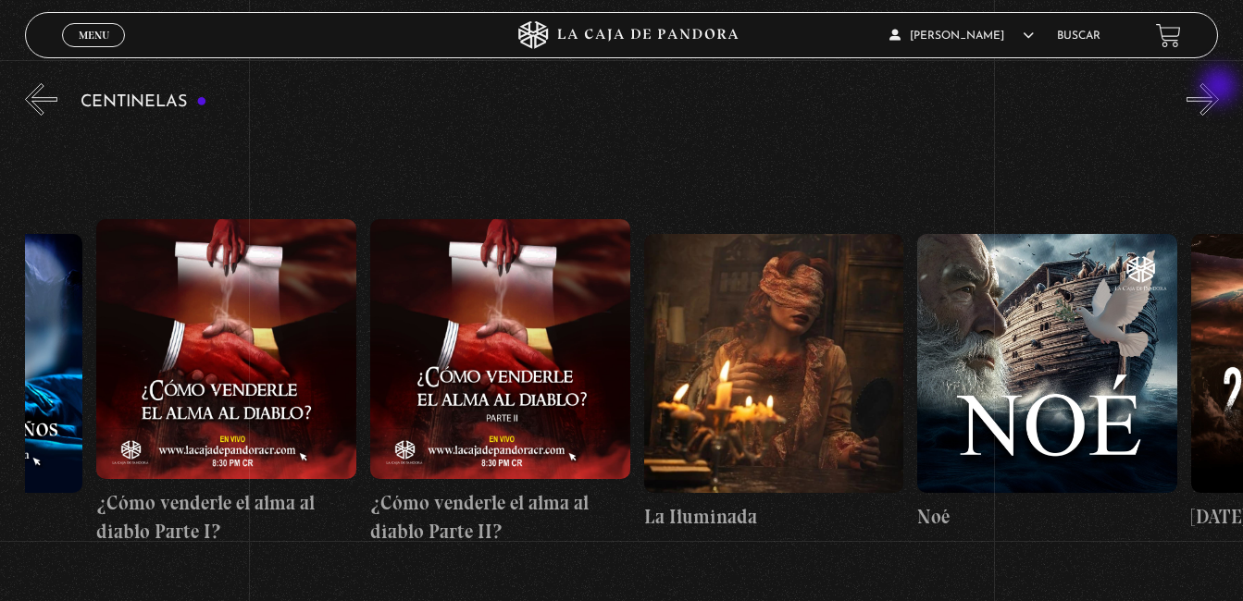
click at [1219, 88] on button "»" at bounding box center [1202, 99] width 32 height 32
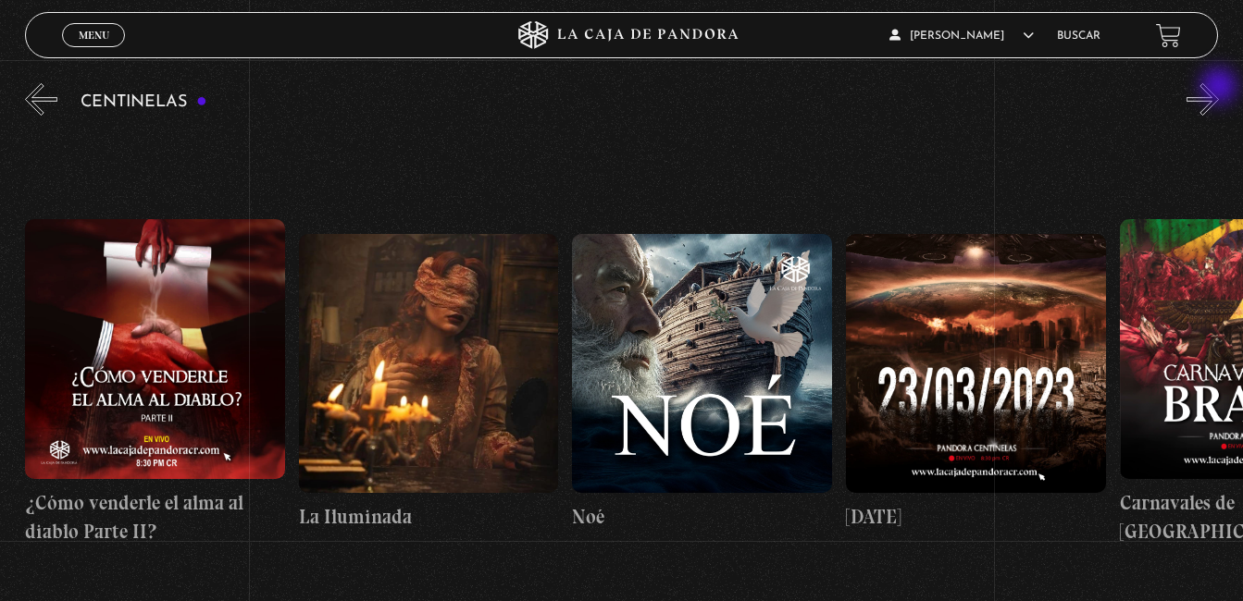
click at [1219, 88] on button "»" at bounding box center [1202, 99] width 32 height 32
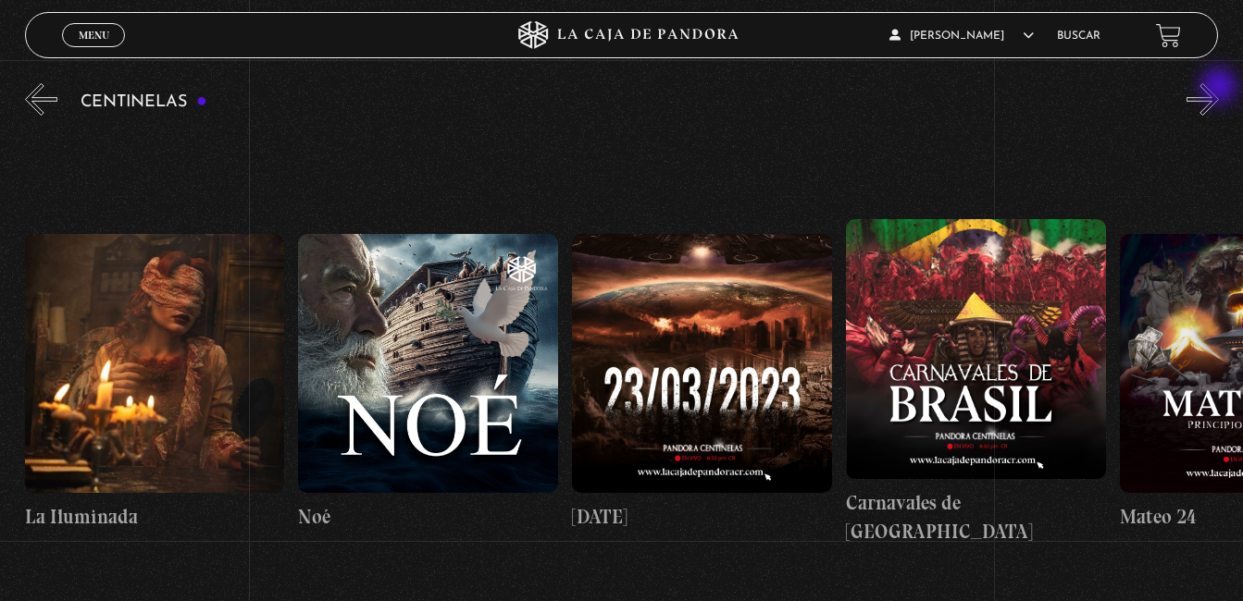
click at [1219, 88] on button "»" at bounding box center [1202, 99] width 32 height 32
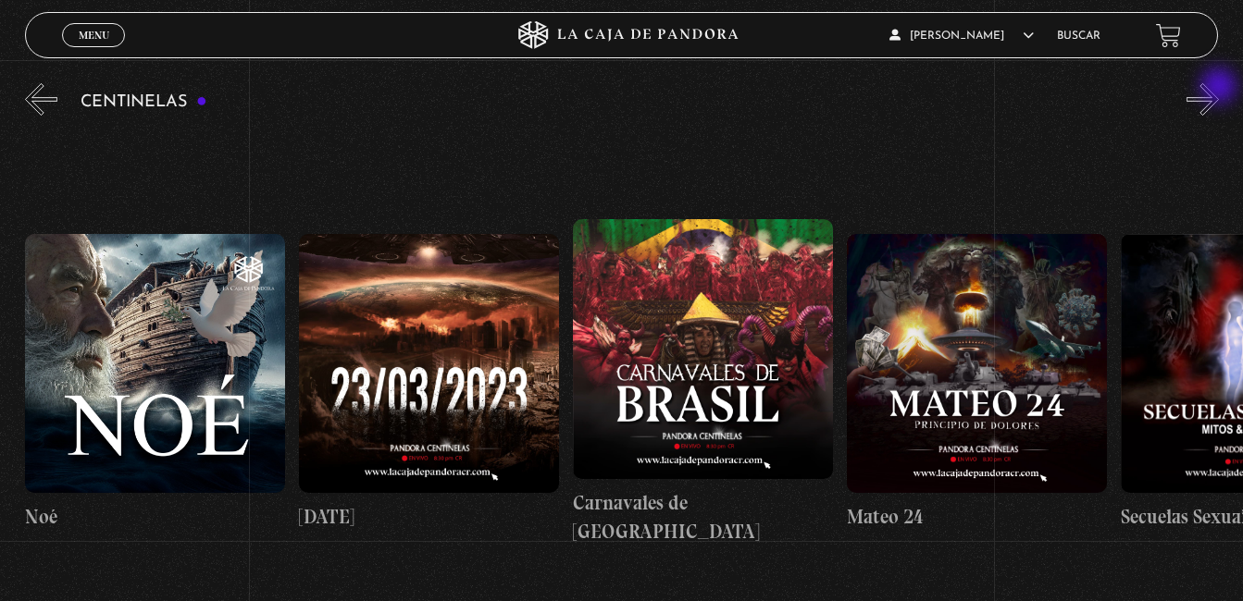
click at [1219, 88] on button "»" at bounding box center [1202, 99] width 32 height 32
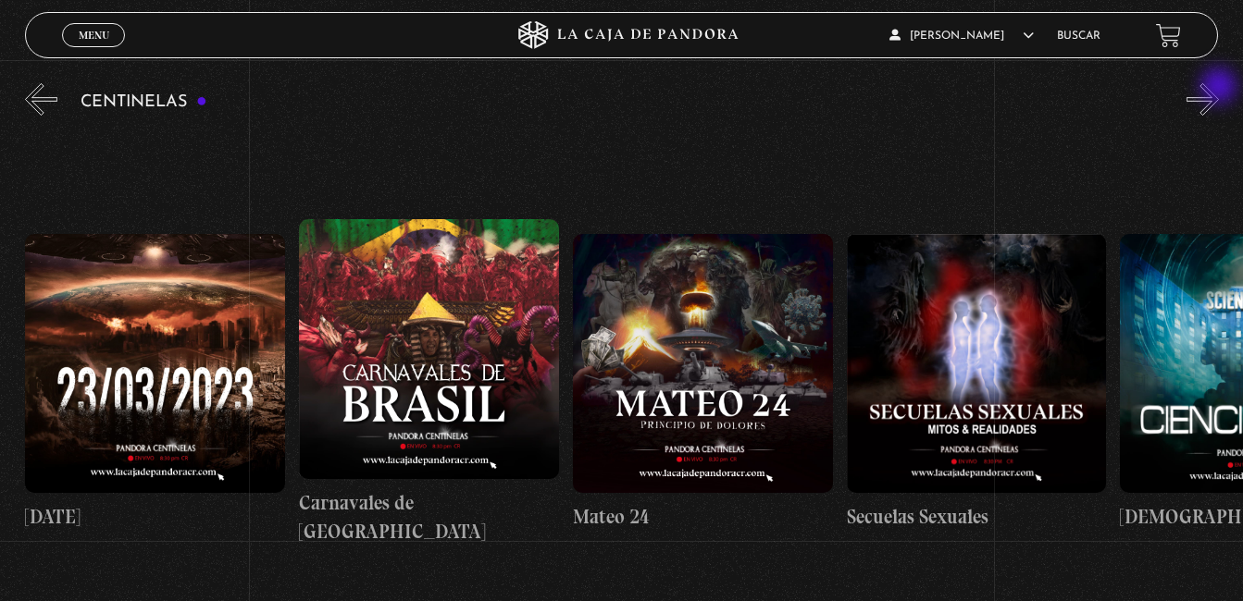
click at [1219, 88] on button "»" at bounding box center [1202, 99] width 32 height 32
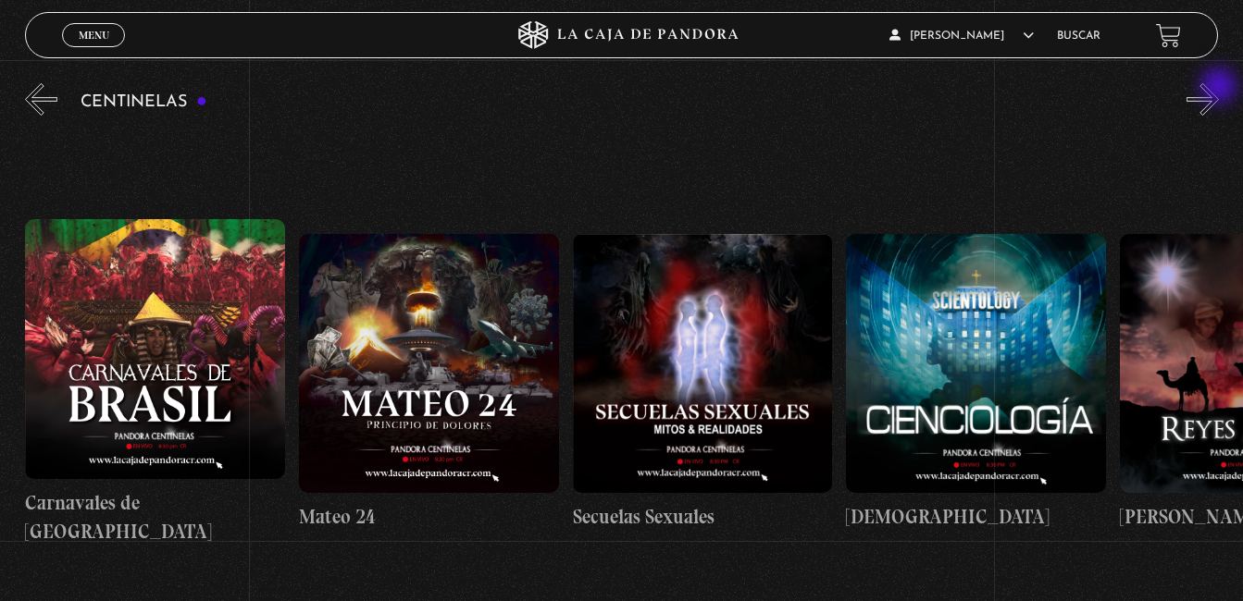
click at [1219, 88] on button "»" at bounding box center [1202, 99] width 32 height 32
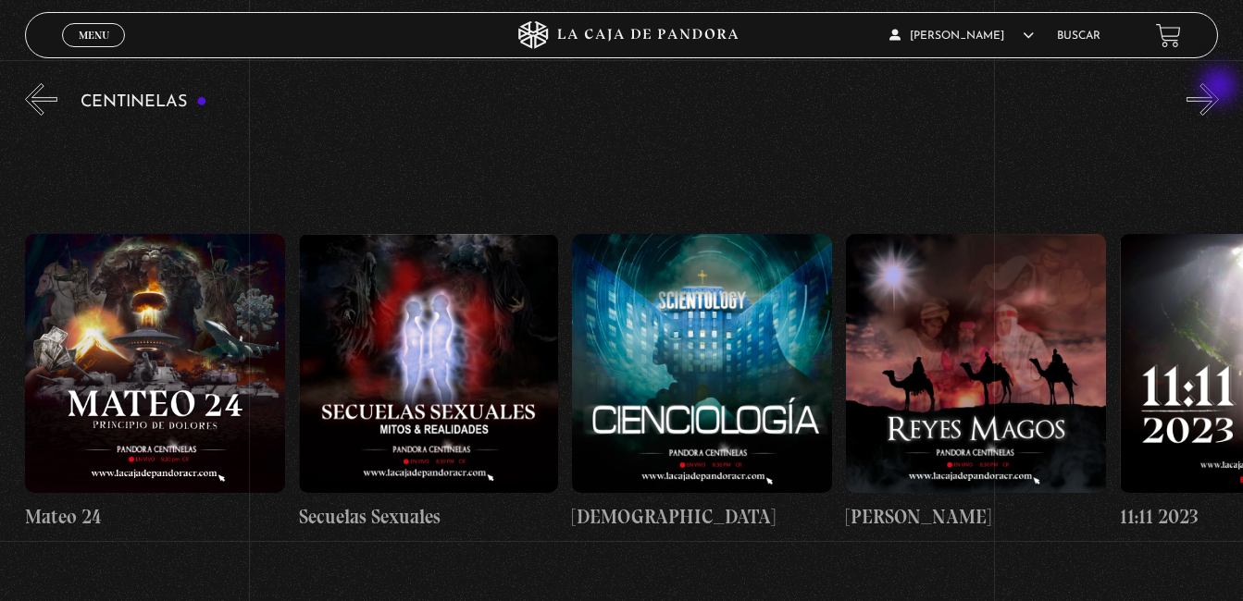
click at [1219, 88] on button "»" at bounding box center [1202, 99] width 32 height 32
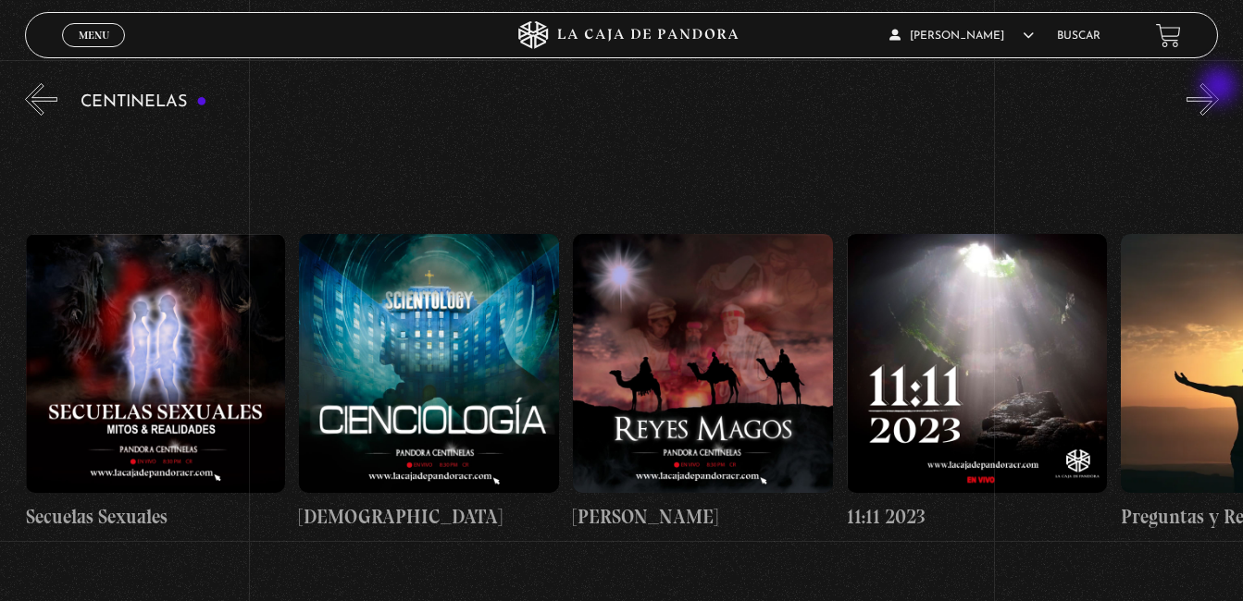
click at [1219, 88] on button "»" at bounding box center [1202, 99] width 32 height 32
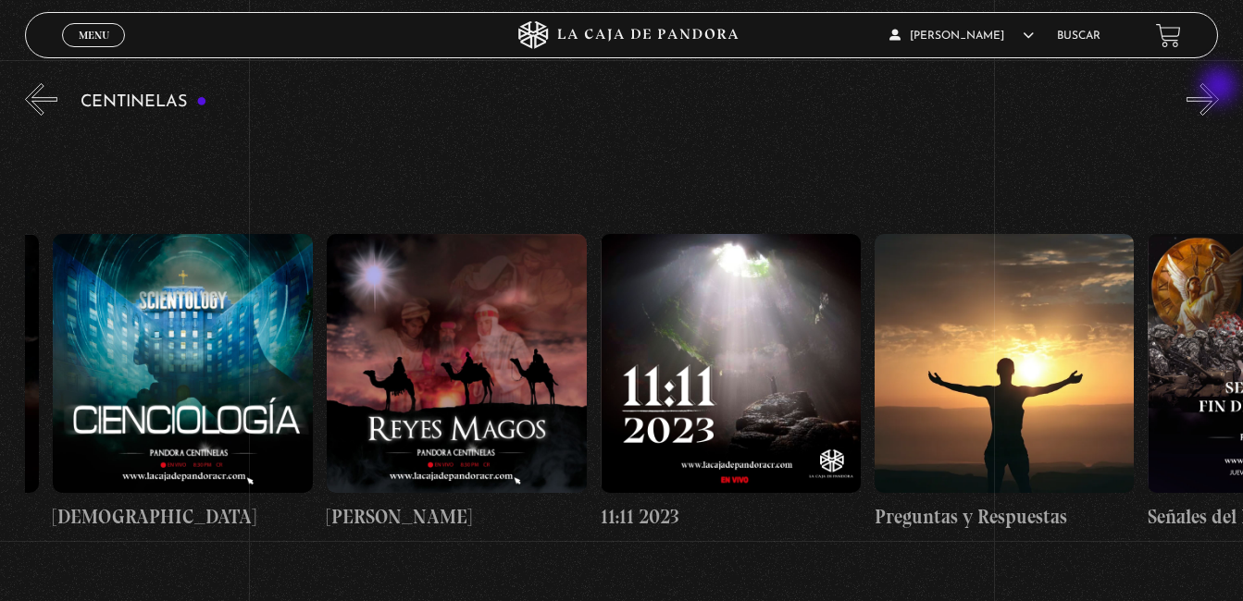
scroll to position [0, 13135]
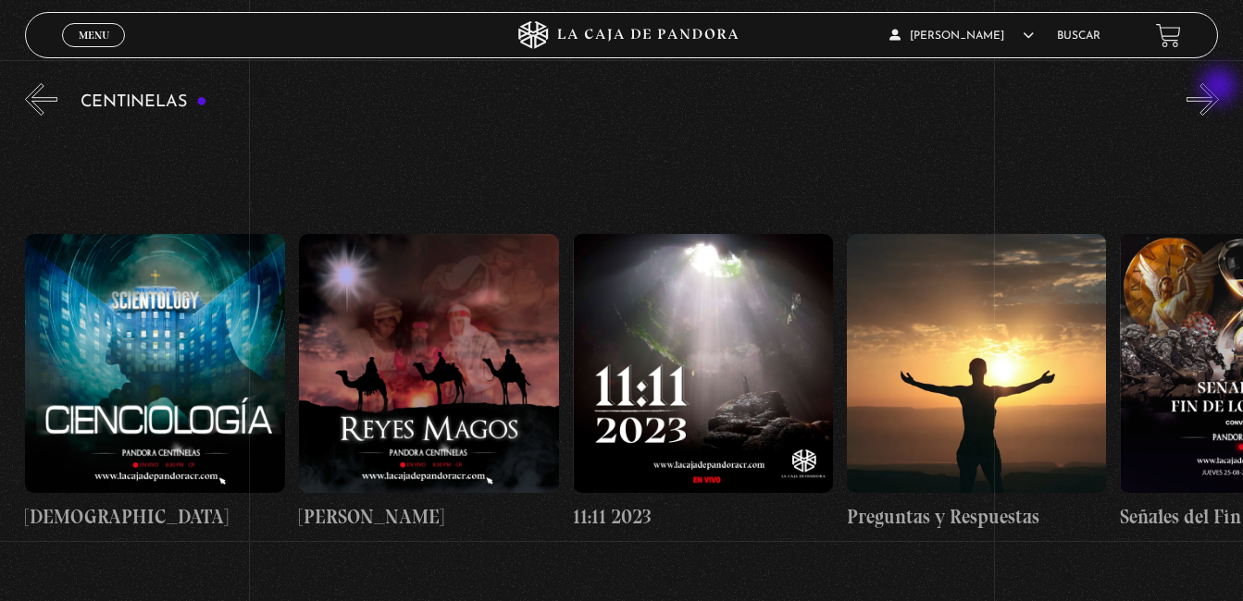
click at [1219, 88] on button "»" at bounding box center [1202, 99] width 32 height 32
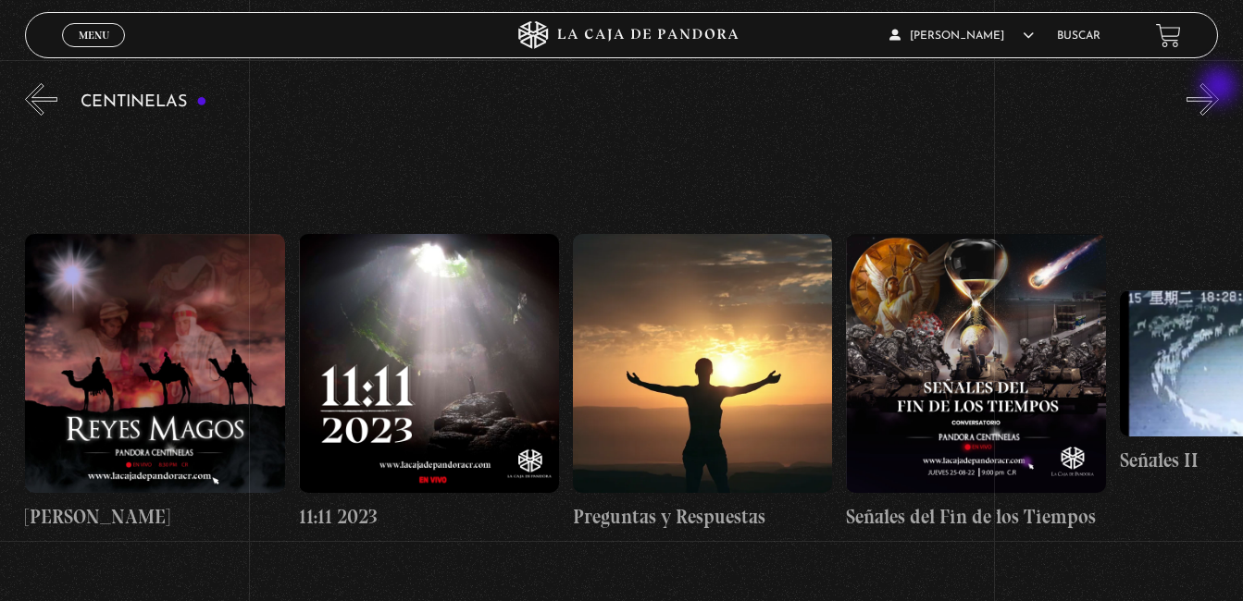
click at [1219, 88] on button "»" at bounding box center [1202, 99] width 32 height 32
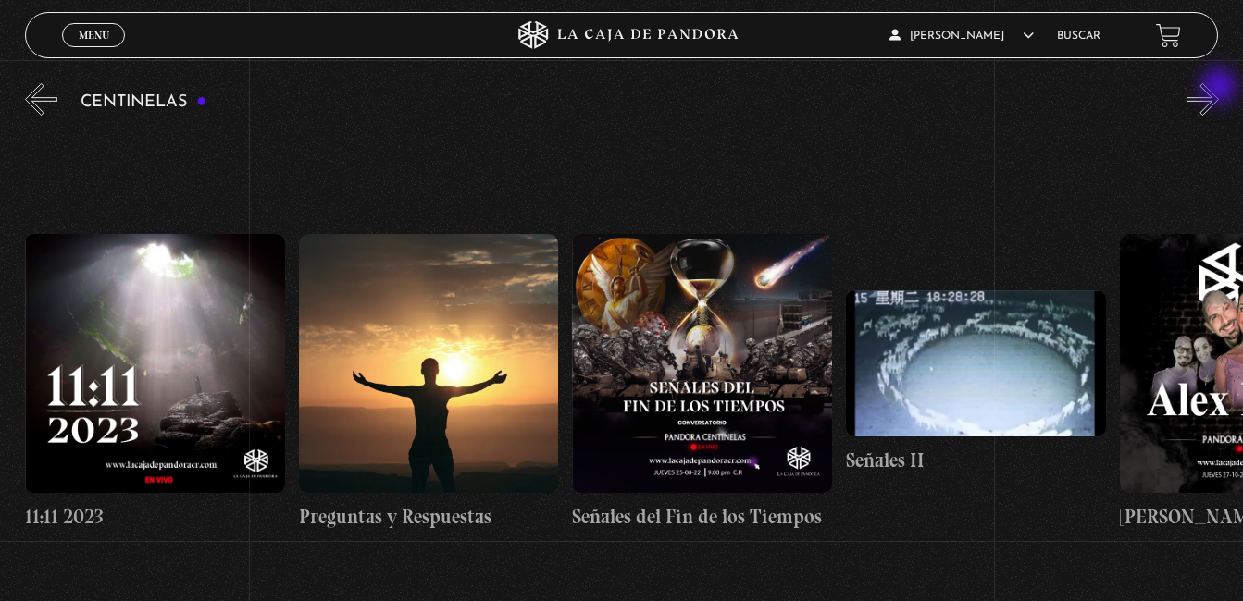
click at [1219, 88] on button "»" at bounding box center [1202, 99] width 32 height 32
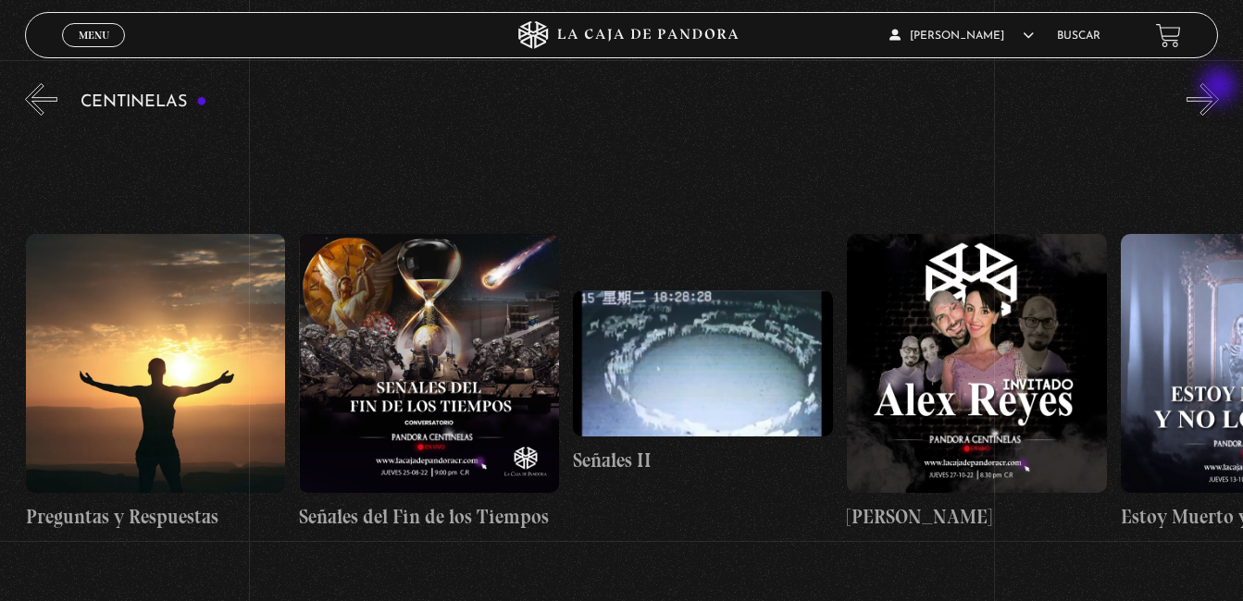
scroll to position [0, 13957]
click at [1219, 88] on button "»" at bounding box center [1202, 99] width 32 height 32
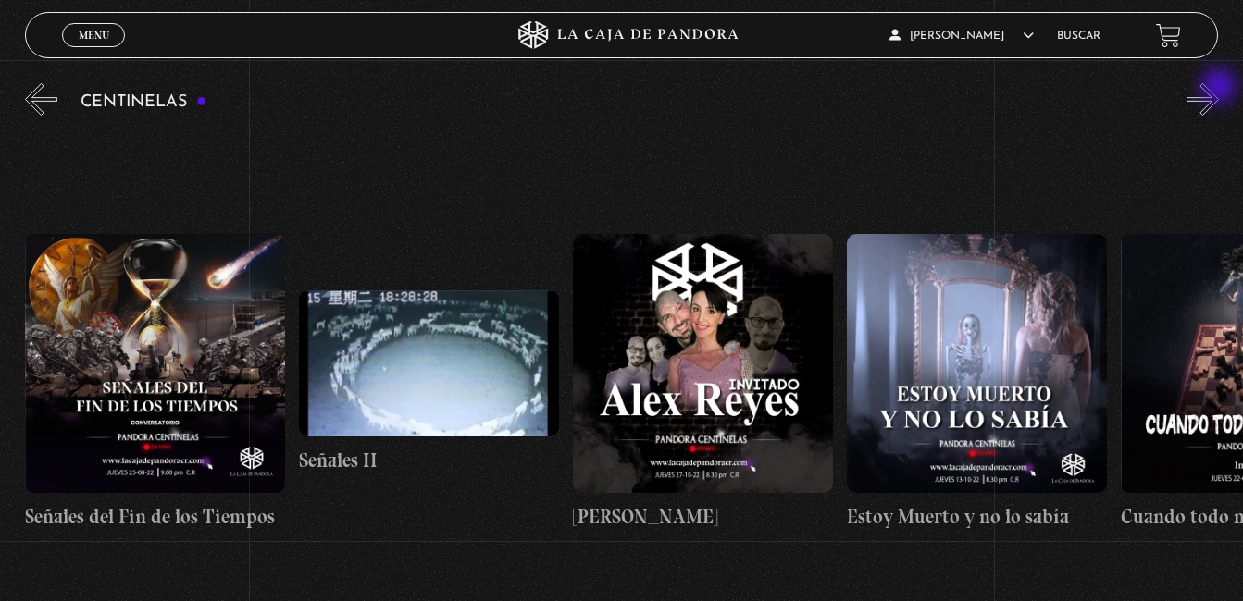
click at [1219, 88] on button "»" at bounding box center [1202, 99] width 32 height 32
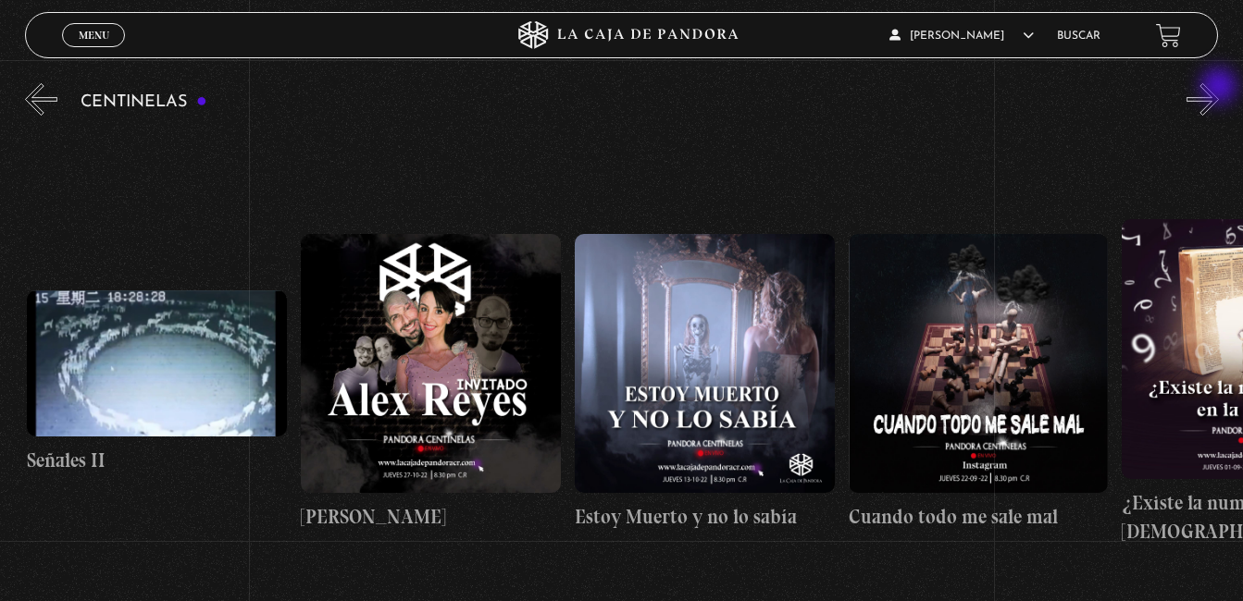
scroll to position [0, 14504]
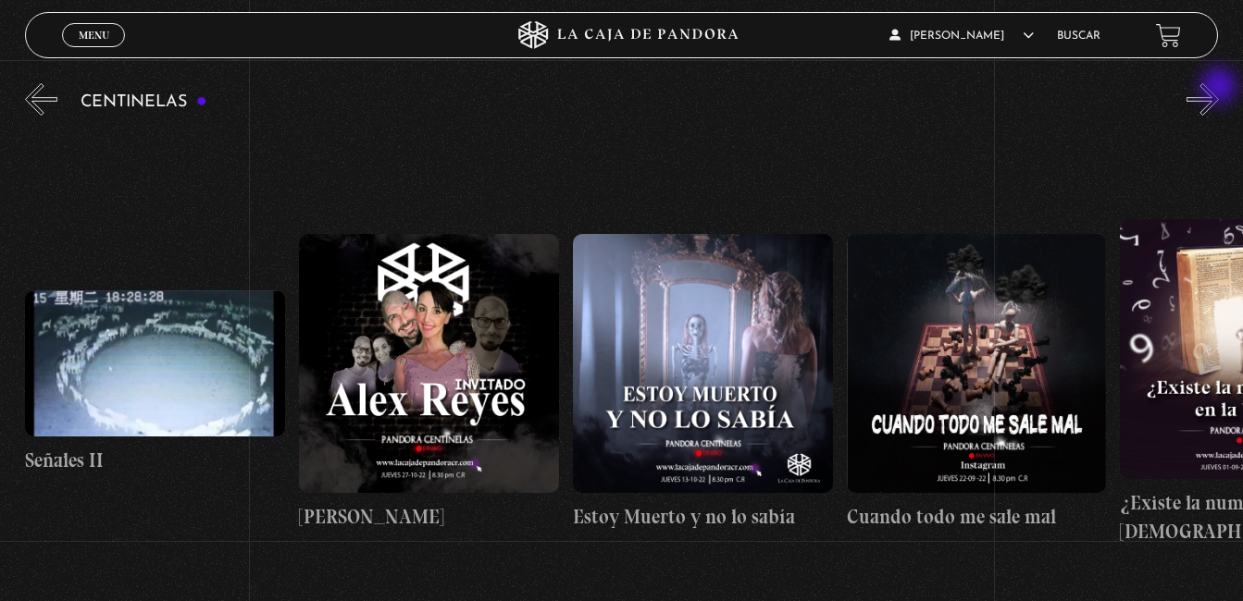
click at [1219, 88] on button "»" at bounding box center [1202, 99] width 32 height 32
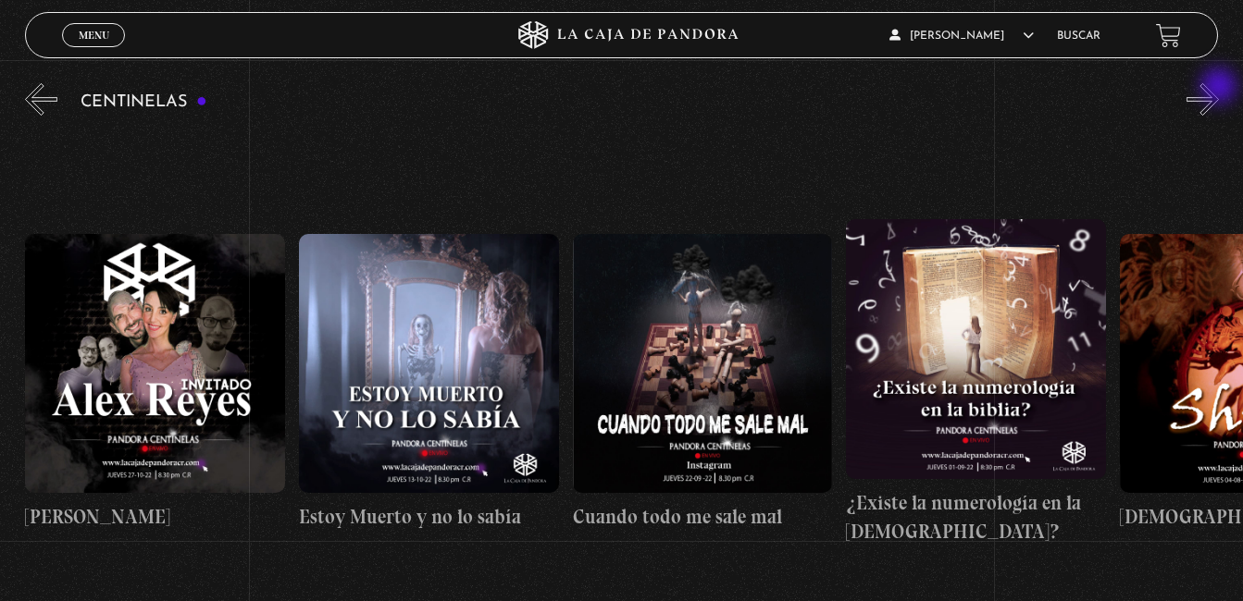
scroll to position [0, 14778]
click at [1219, 88] on button "»" at bounding box center [1202, 99] width 32 height 32
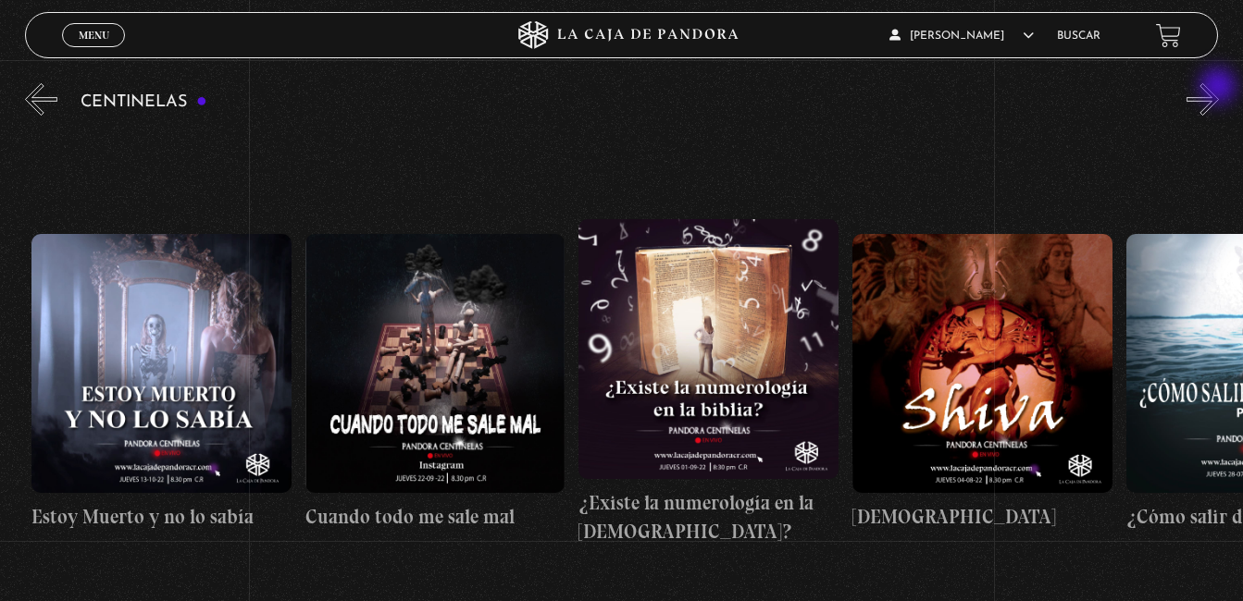
scroll to position [0, 15052]
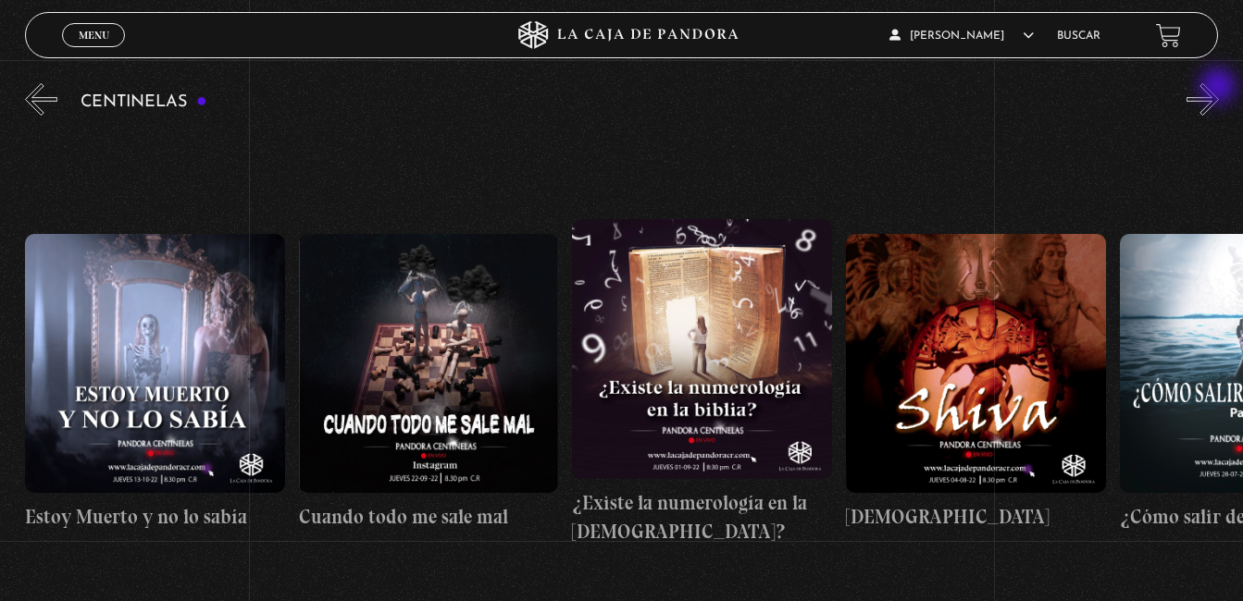
click at [1219, 88] on button "»" at bounding box center [1202, 99] width 32 height 32
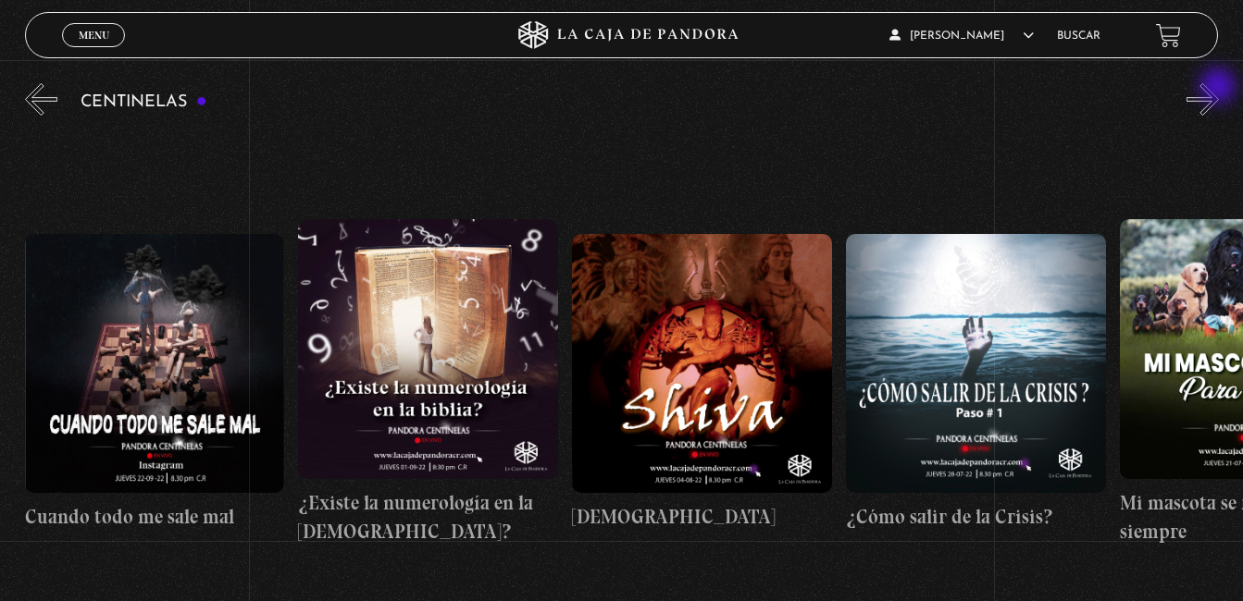
click at [1219, 88] on button "»" at bounding box center [1202, 99] width 32 height 32
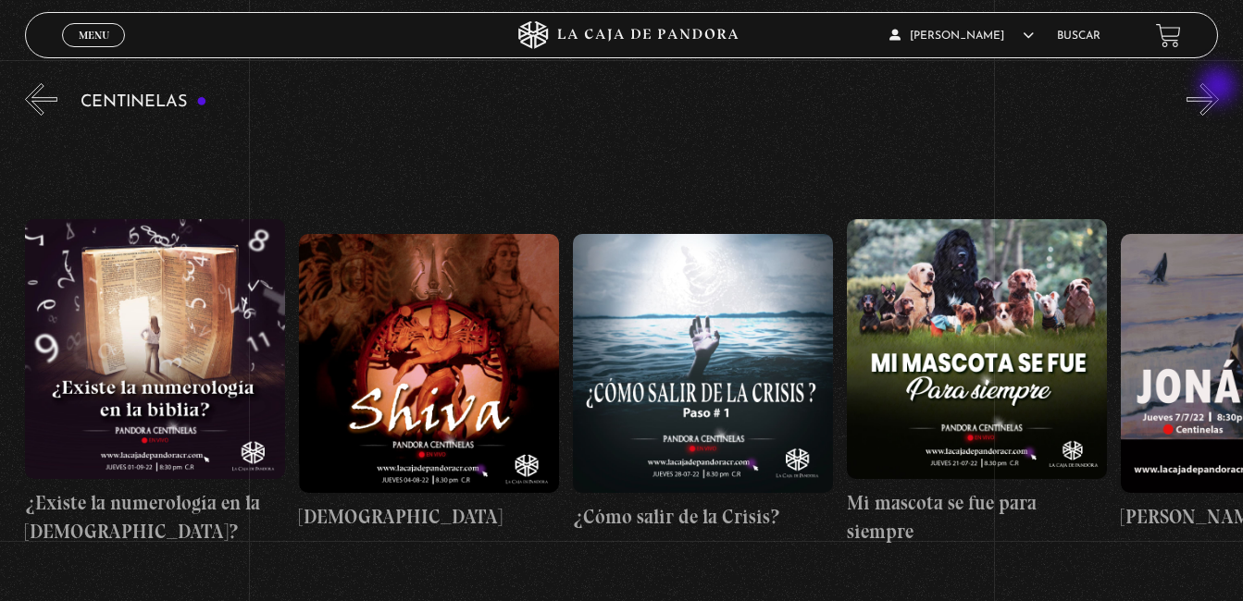
click at [1219, 88] on button "»" at bounding box center [1202, 99] width 32 height 32
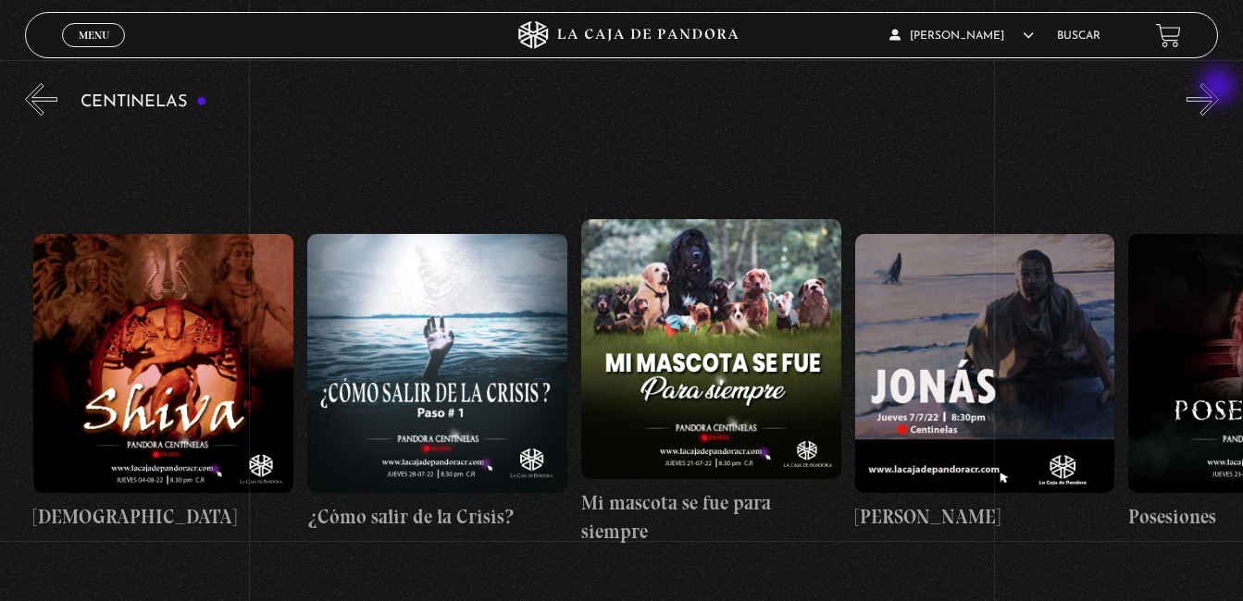
scroll to position [0, 15872]
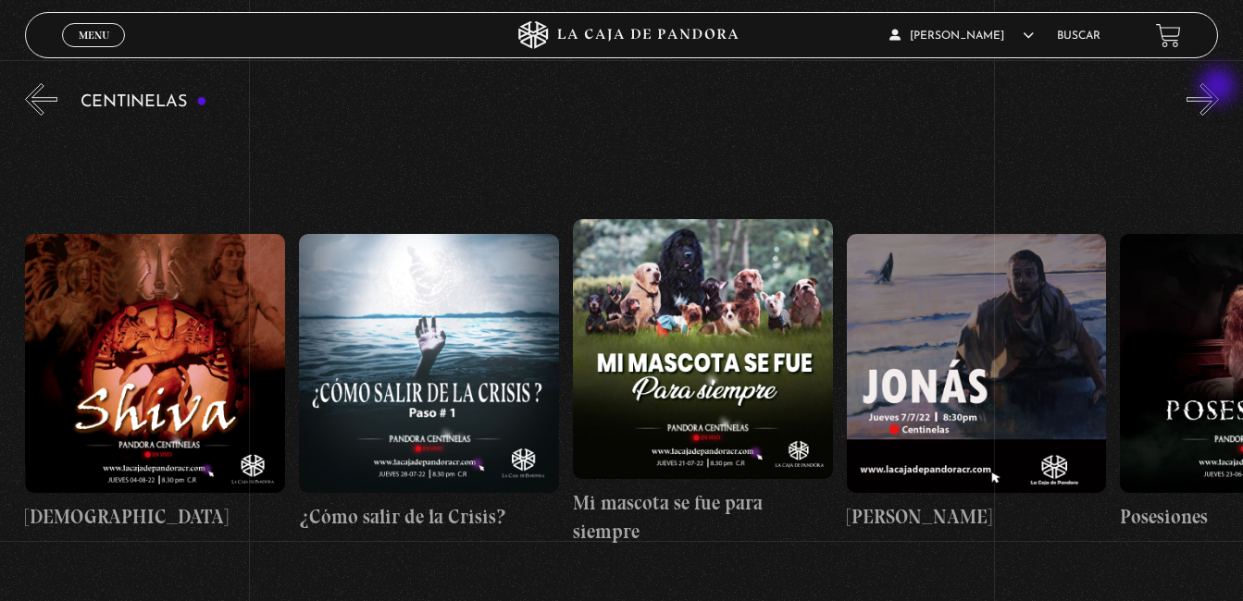
click at [1219, 88] on button "»" at bounding box center [1202, 99] width 32 height 32
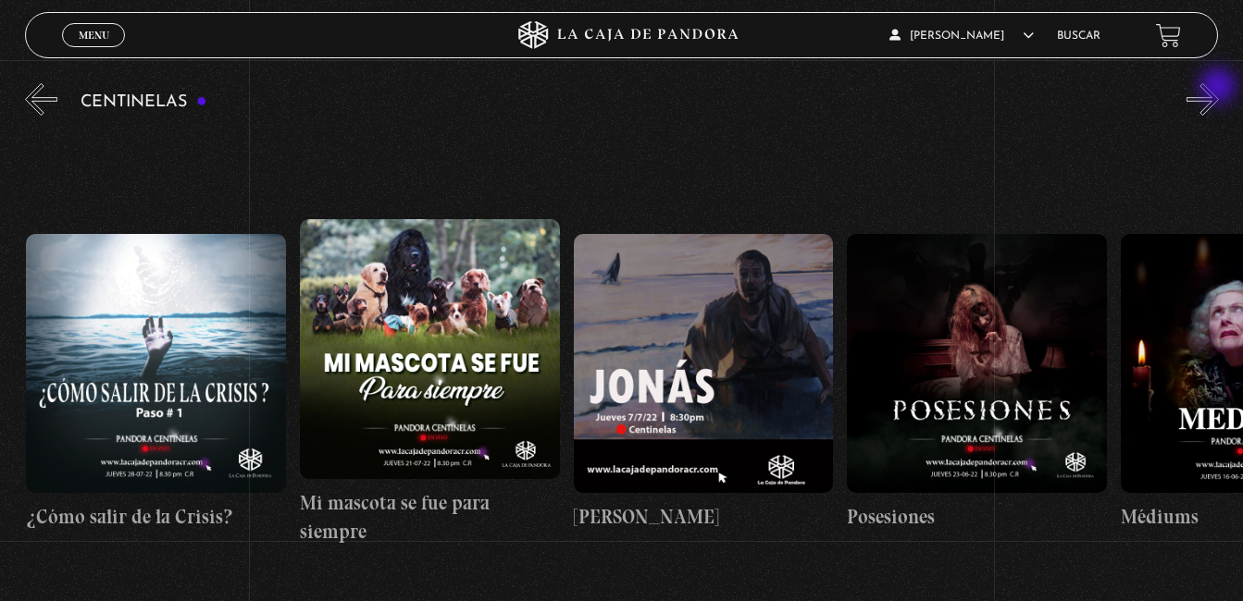
click at [1219, 88] on button "»" at bounding box center [1202, 99] width 32 height 32
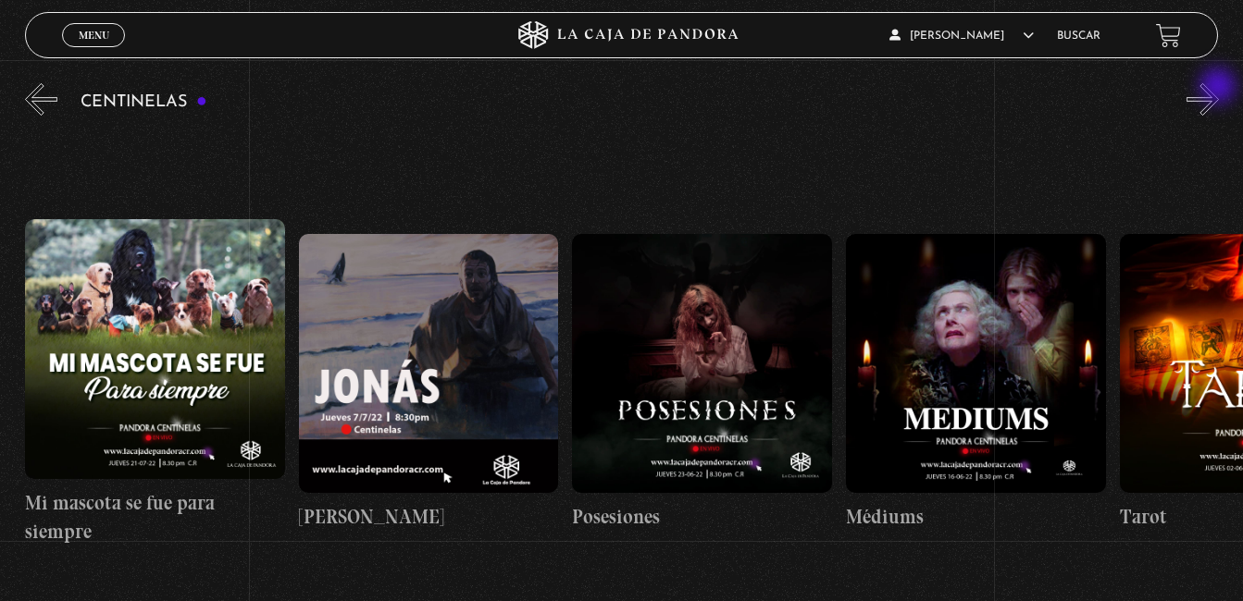
scroll to position [0, 16420]
click at [1219, 88] on button "»" at bounding box center [1202, 99] width 32 height 32
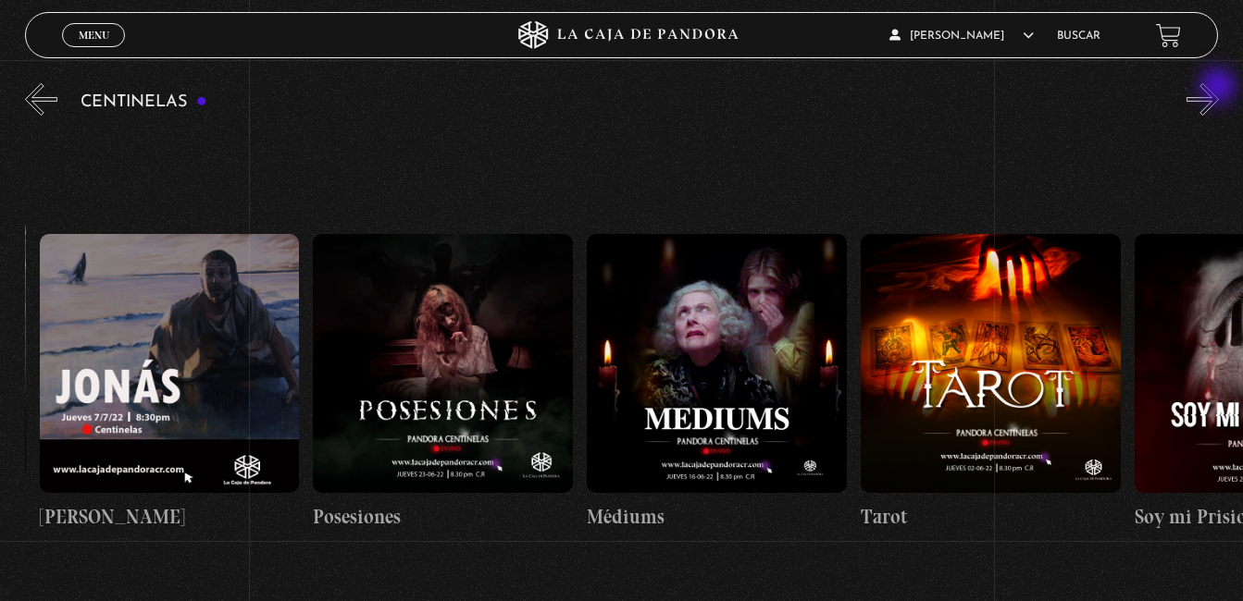
scroll to position [0, 16693]
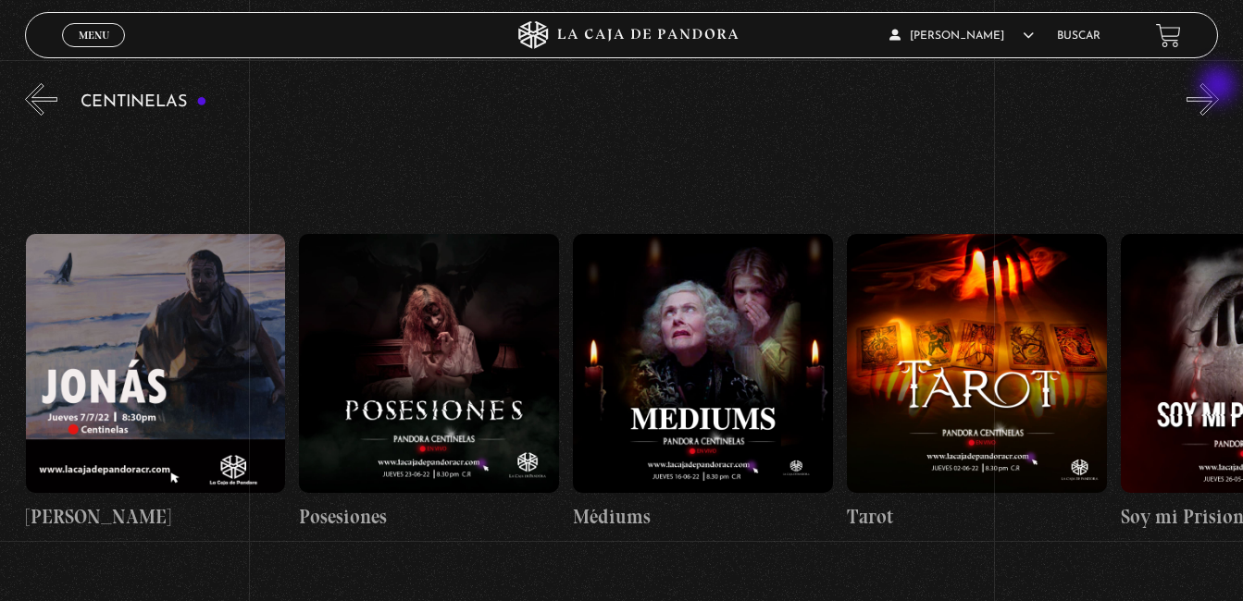
click at [1219, 87] on button "»" at bounding box center [1202, 99] width 32 height 32
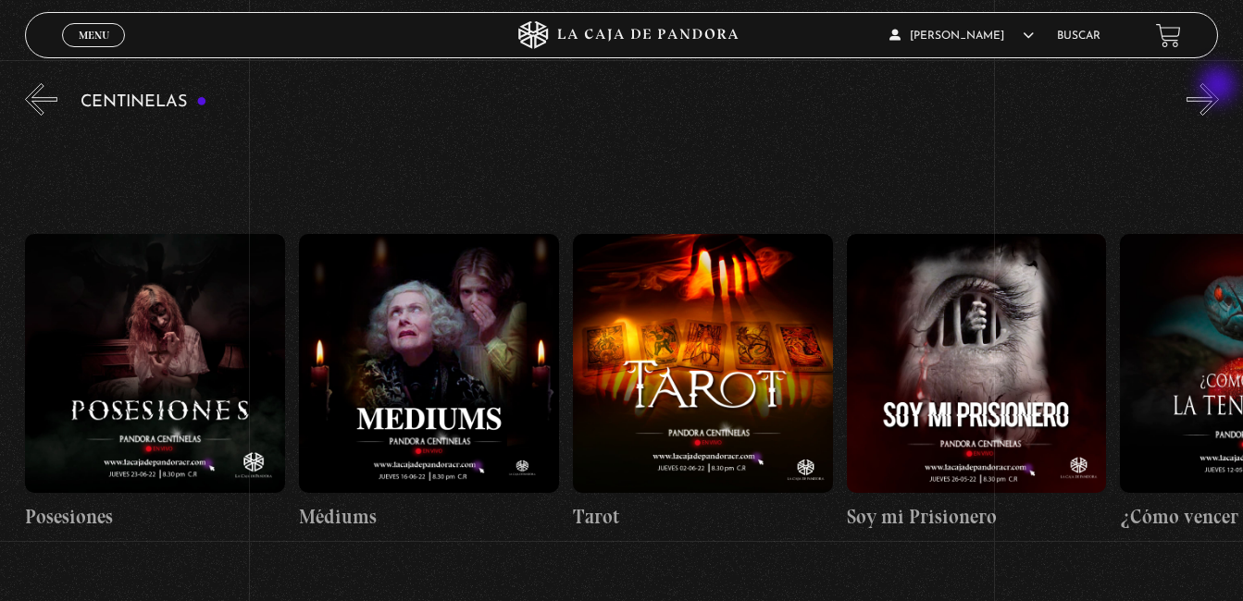
click at [1219, 87] on button "»" at bounding box center [1202, 99] width 32 height 32
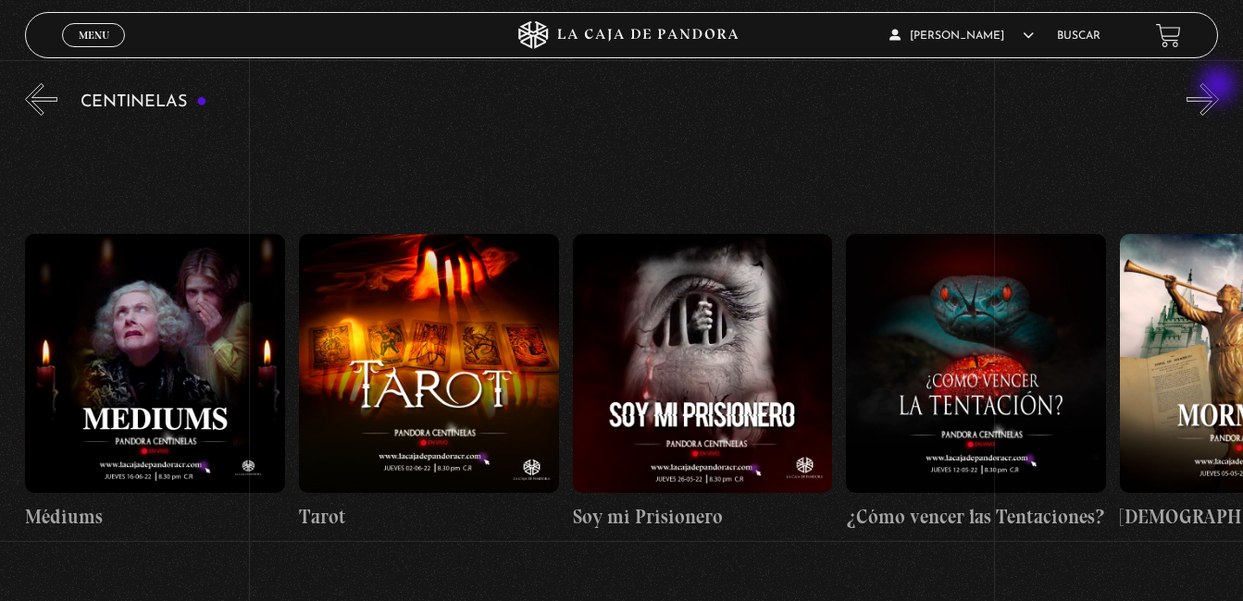
click at [1219, 87] on button "»" at bounding box center [1202, 99] width 32 height 32
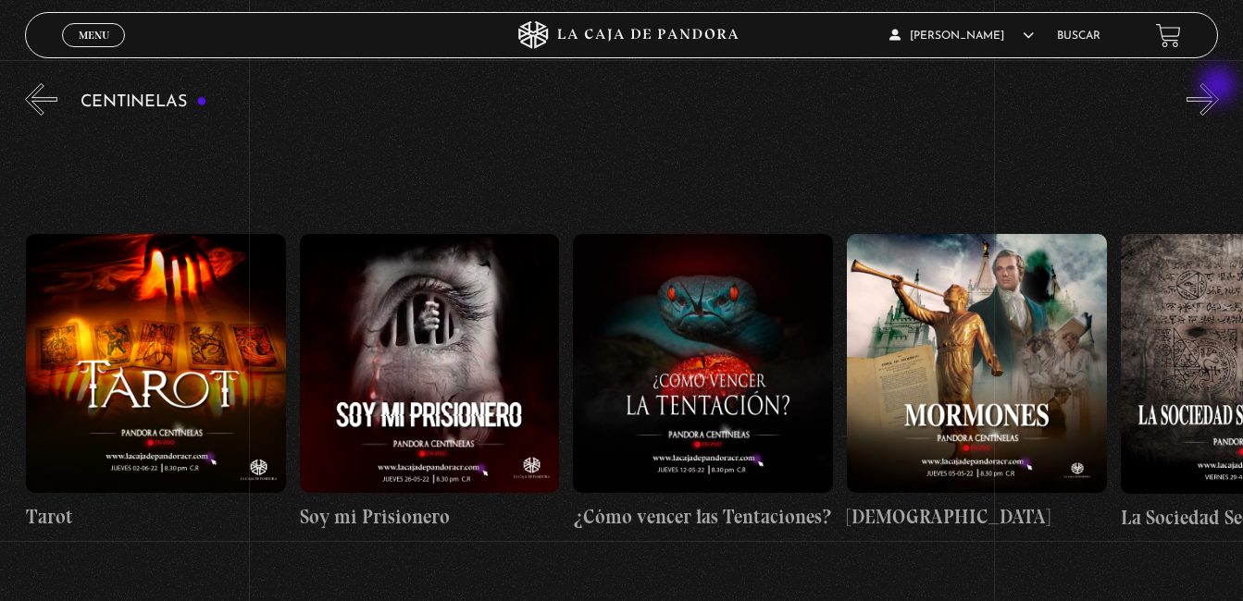
scroll to position [0, 17514]
click at [1219, 87] on button "»" at bounding box center [1202, 99] width 32 height 32
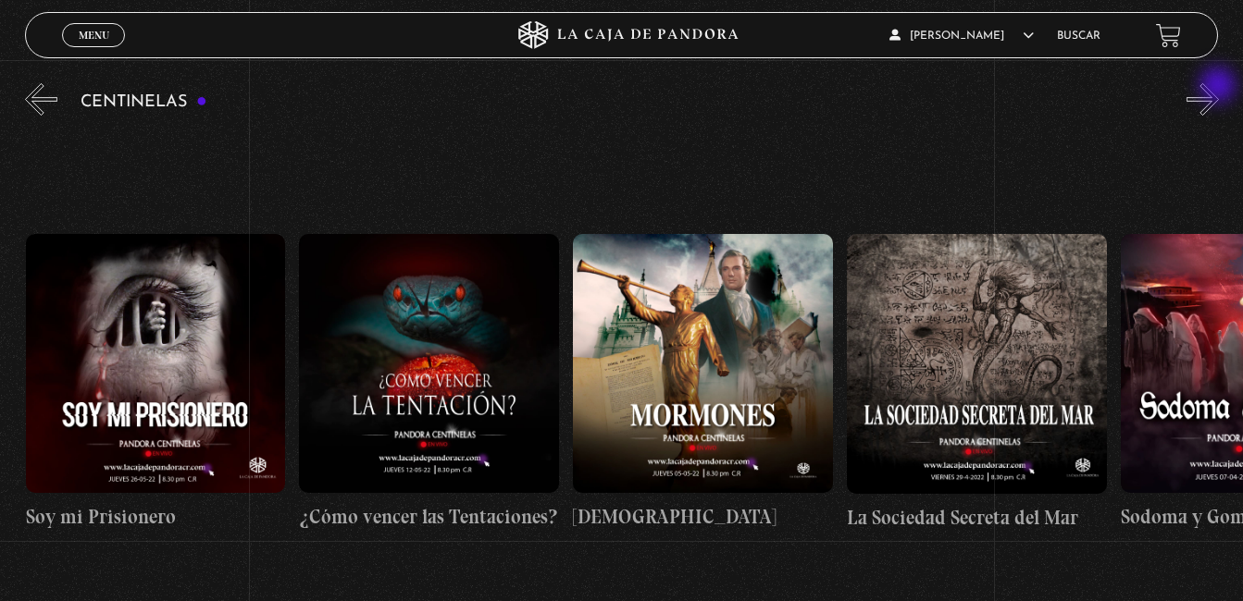
scroll to position [0, 17788]
click at [1219, 87] on button "»" at bounding box center [1202, 99] width 32 height 32
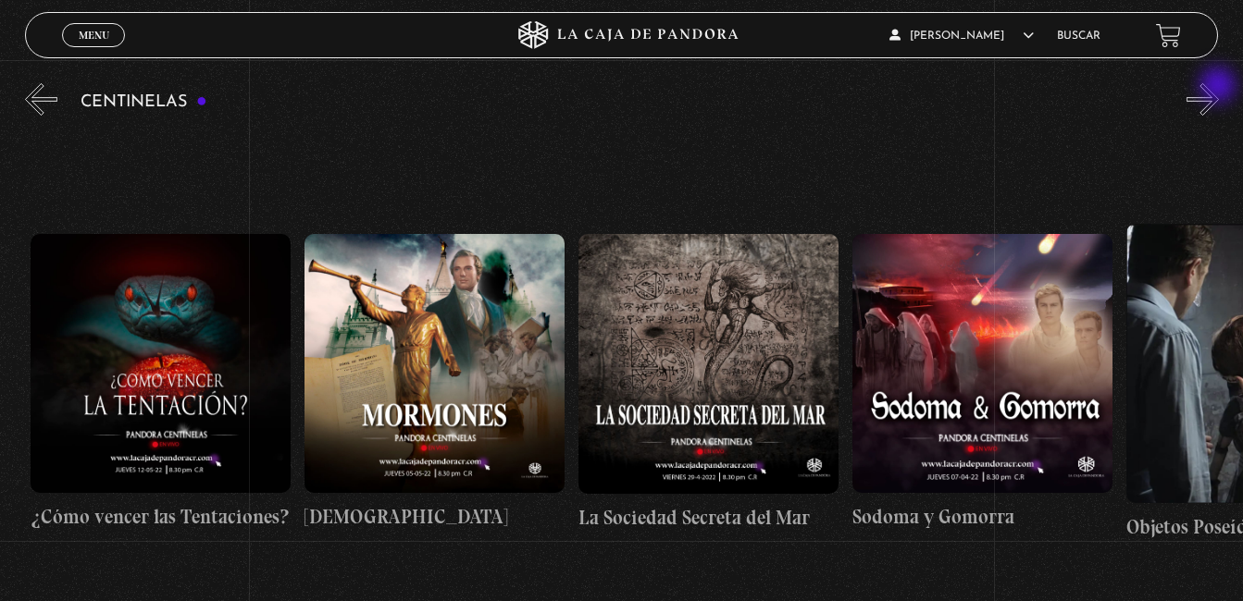
click at [1219, 87] on button "»" at bounding box center [1202, 99] width 32 height 32
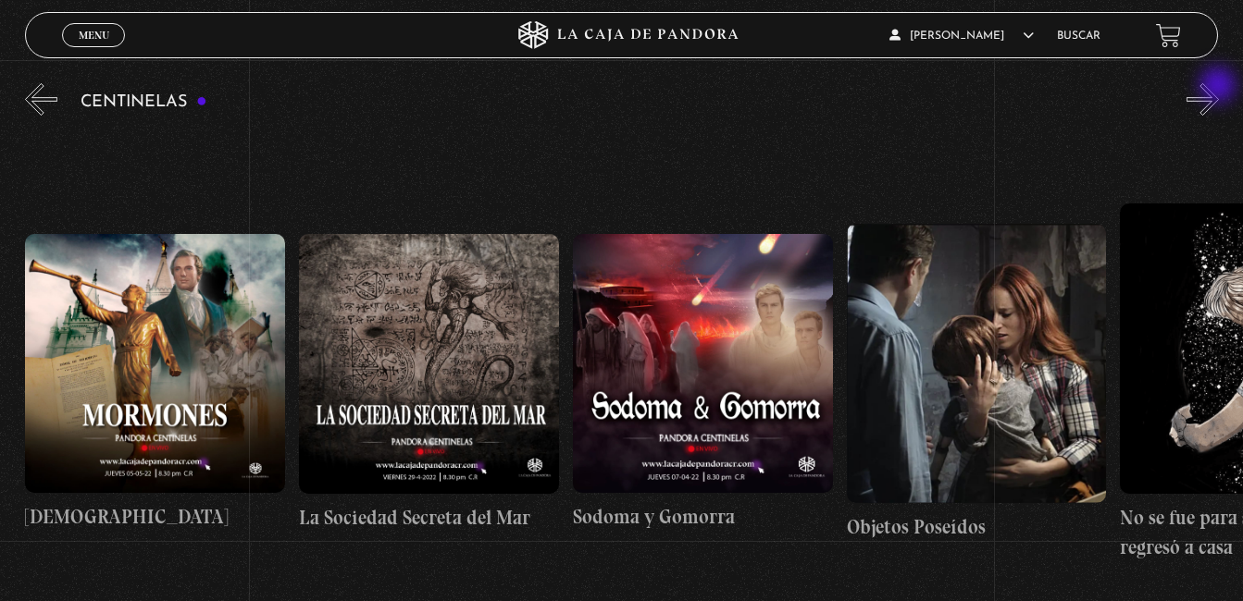
click at [1219, 87] on button "»" at bounding box center [1202, 99] width 32 height 32
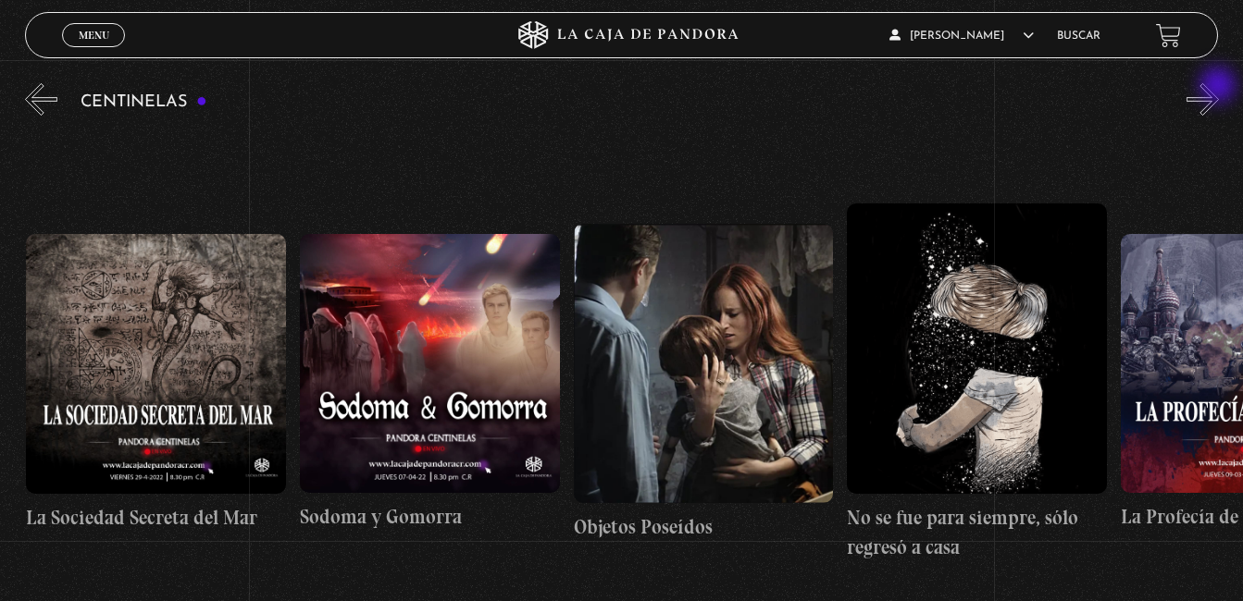
scroll to position [0, 18609]
click at [1219, 87] on button "»" at bounding box center [1202, 99] width 32 height 32
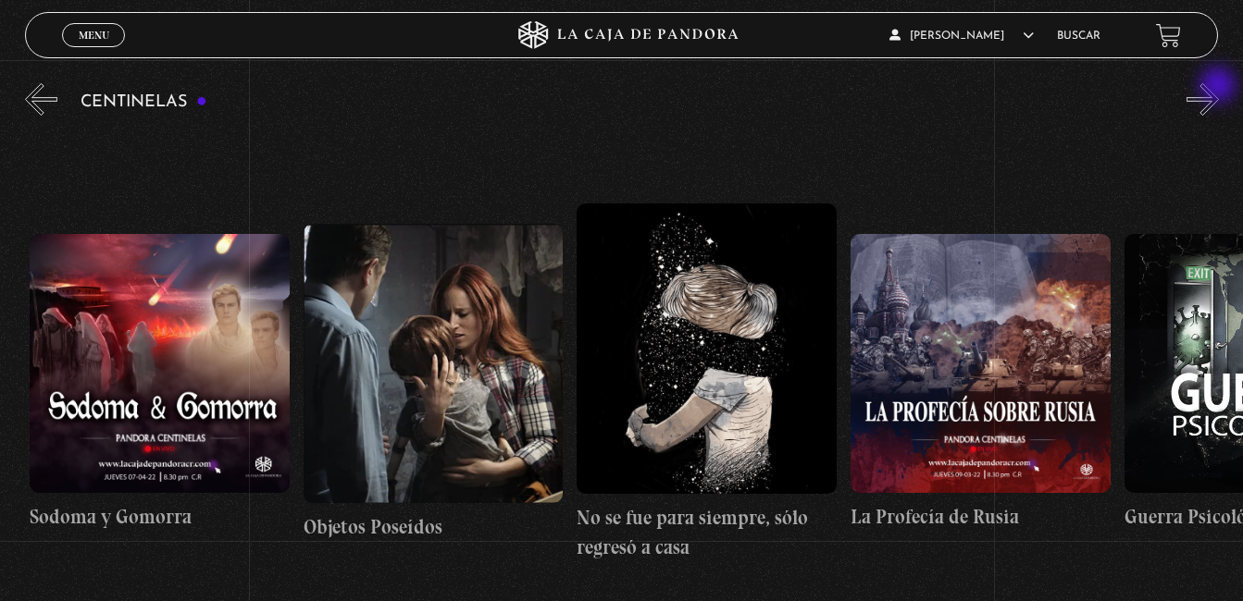
scroll to position [0, 18883]
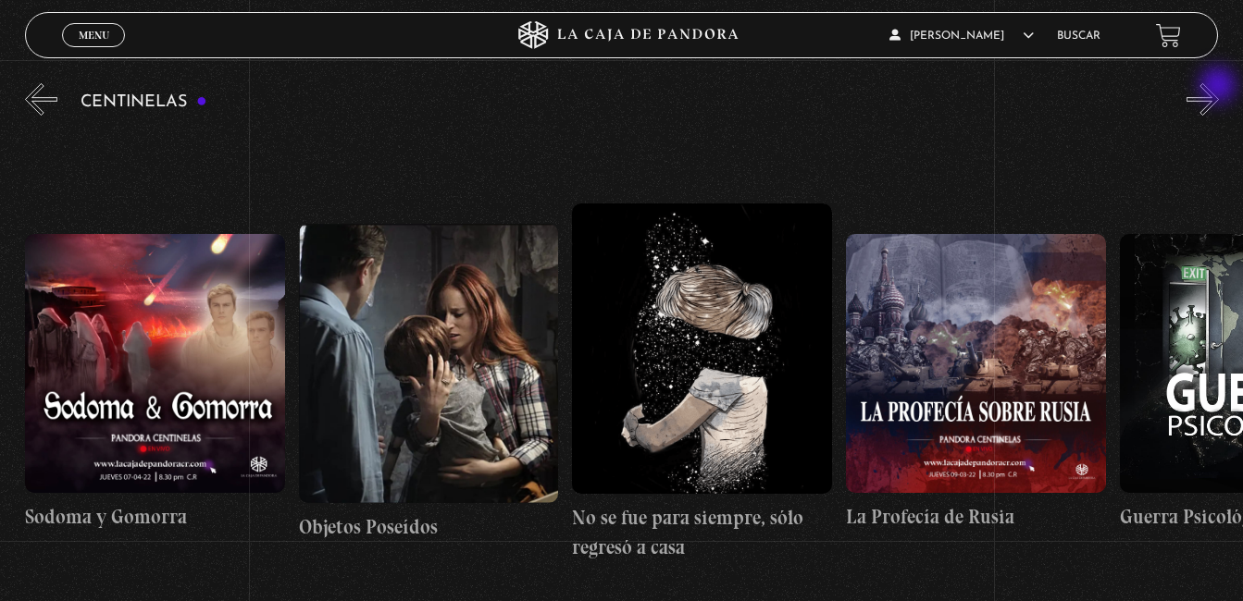
click at [1219, 87] on button "»" at bounding box center [1202, 99] width 32 height 32
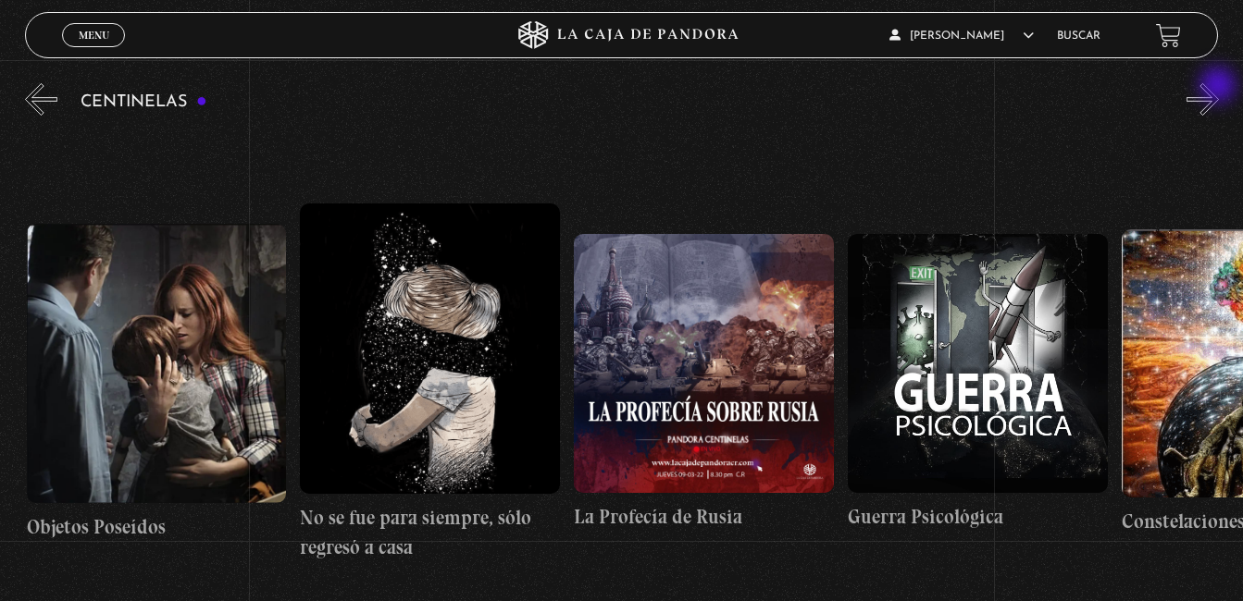
scroll to position [0, 19156]
click at [1219, 87] on button "»" at bounding box center [1202, 99] width 32 height 32
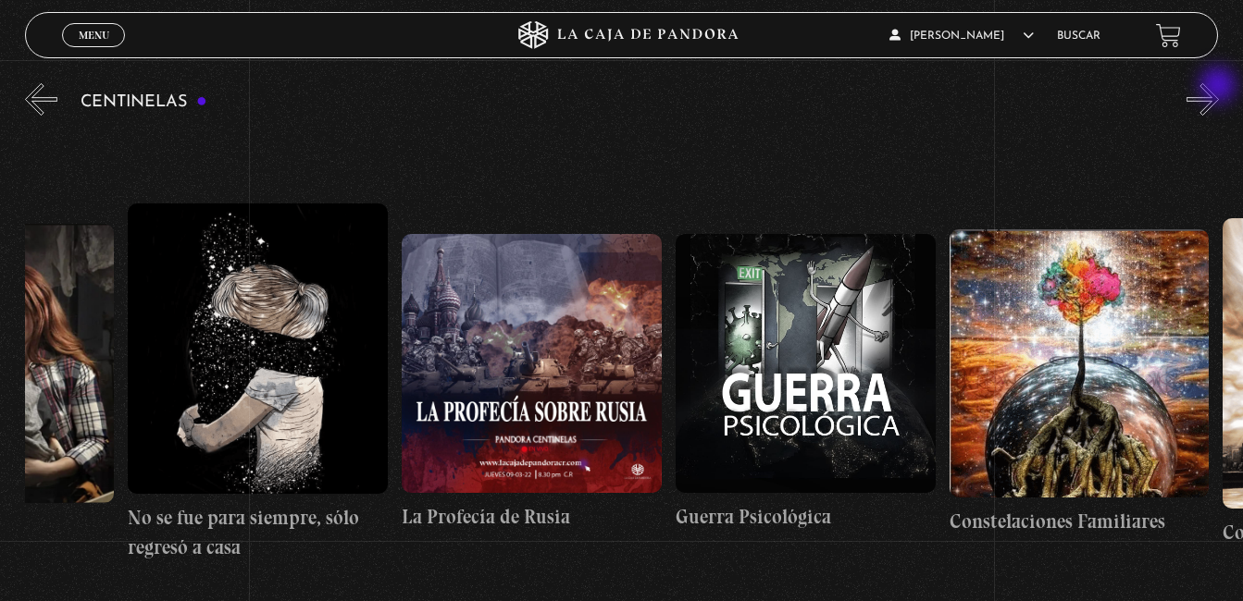
scroll to position [0, 19430]
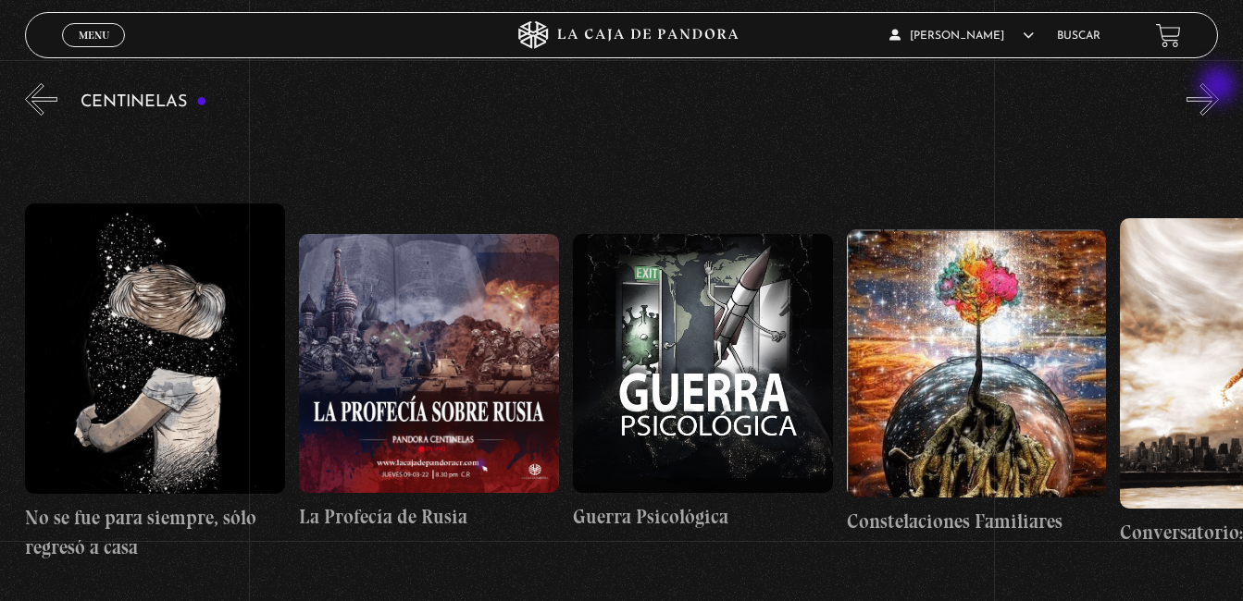
click at [1219, 87] on button "»" at bounding box center [1202, 99] width 32 height 32
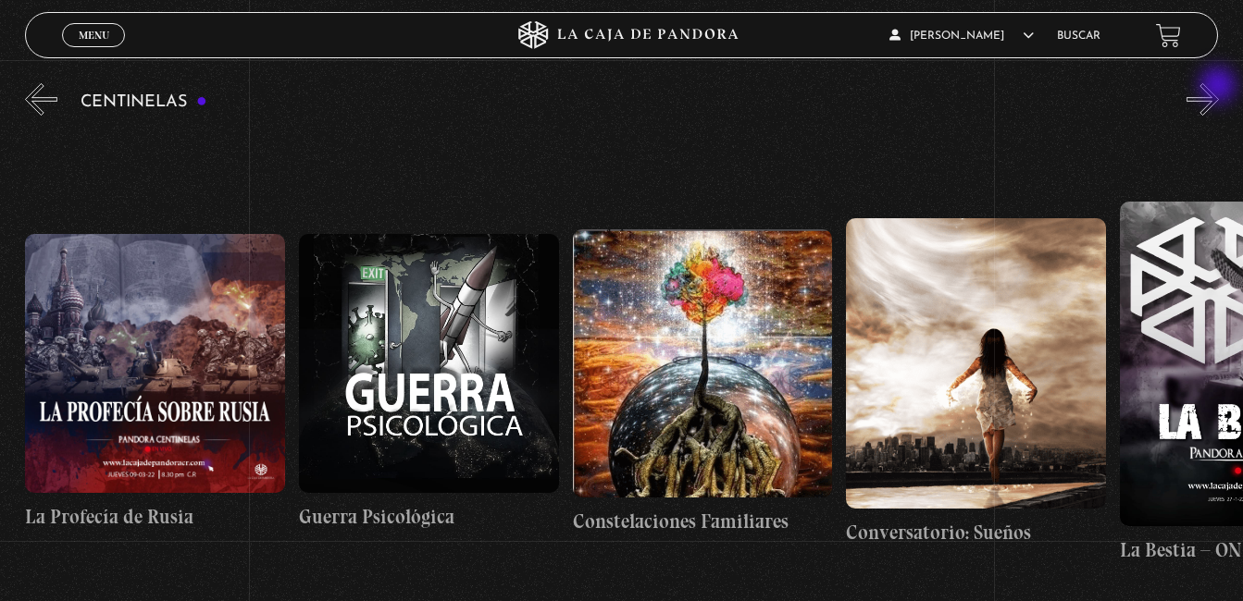
click at [1219, 87] on button "»" at bounding box center [1202, 99] width 32 height 32
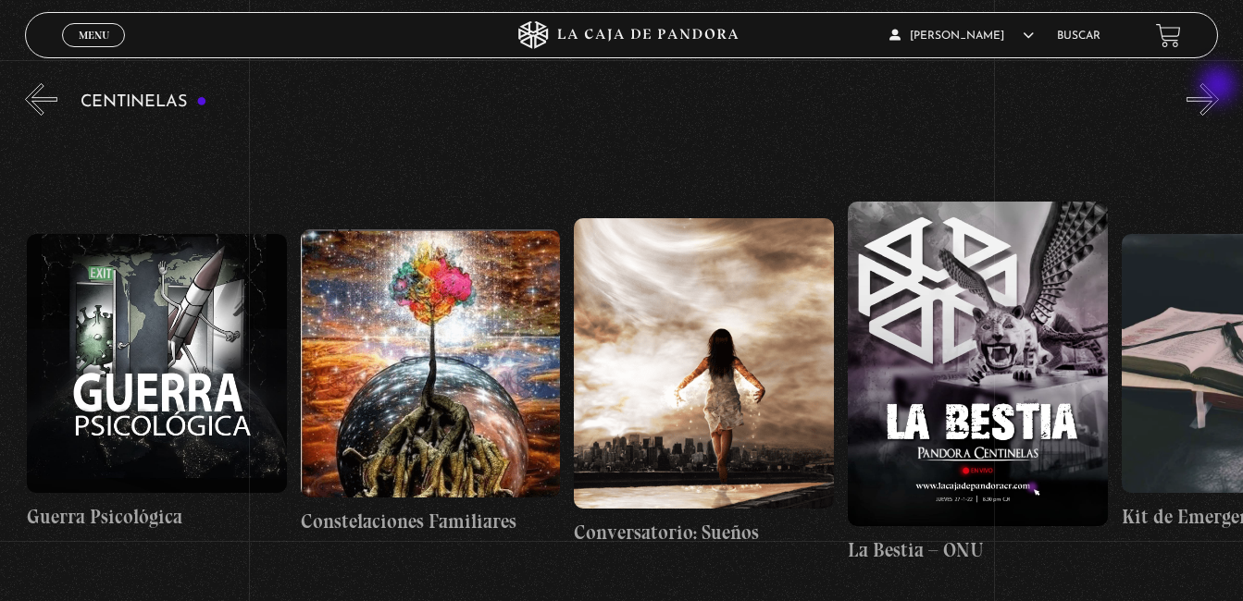
scroll to position [0, 19977]
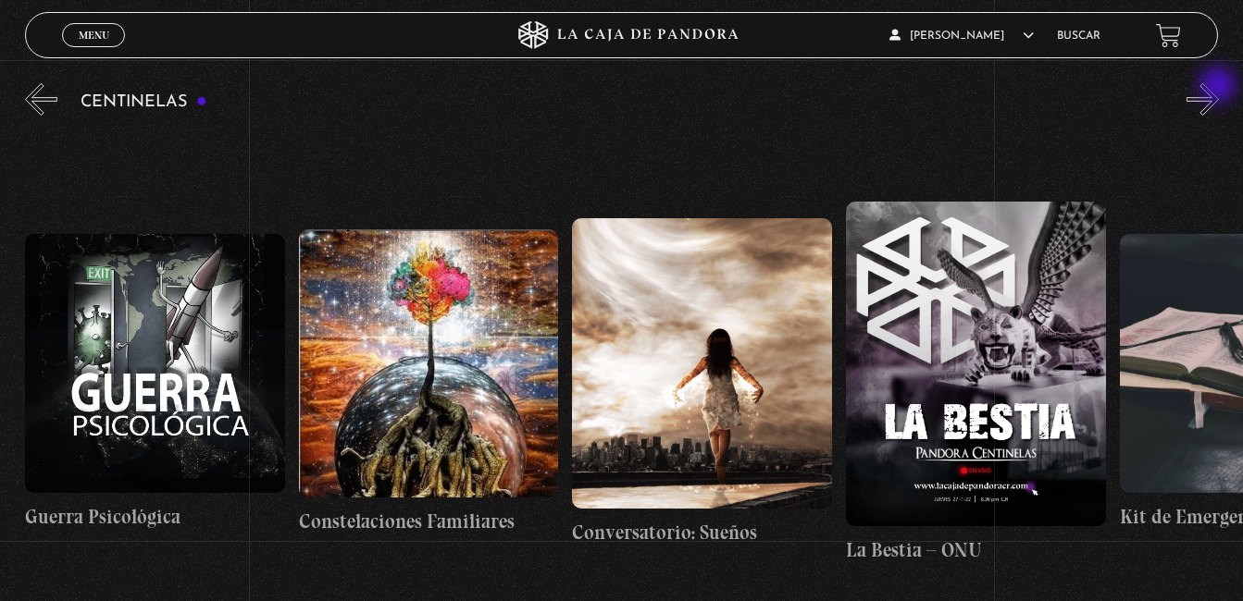
click at [1219, 87] on button "»" at bounding box center [1202, 99] width 32 height 32
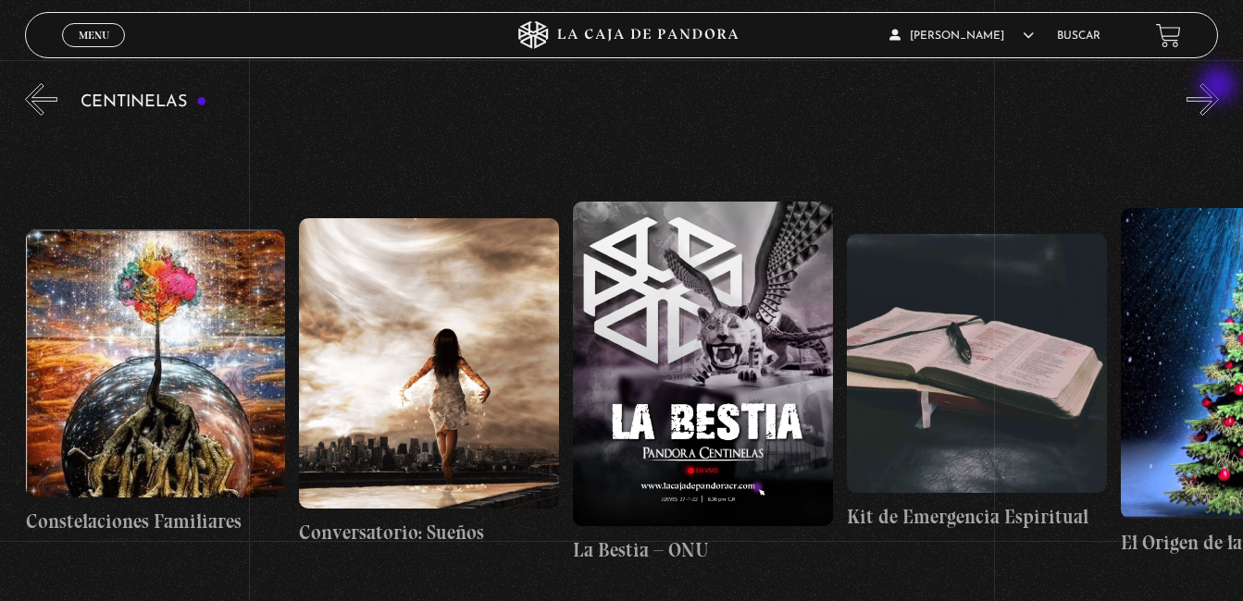
scroll to position [0, 20251]
click at [1219, 87] on button "»" at bounding box center [1202, 99] width 32 height 32
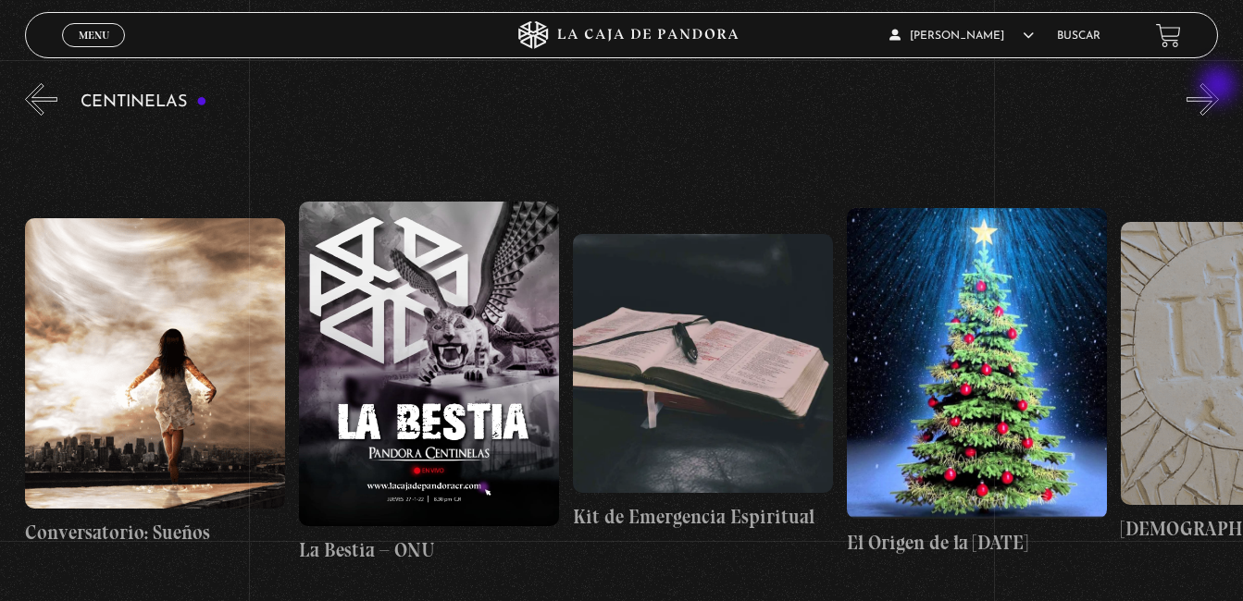
click at [1219, 87] on button "»" at bounding box center [1202, 99] width 32 height 32
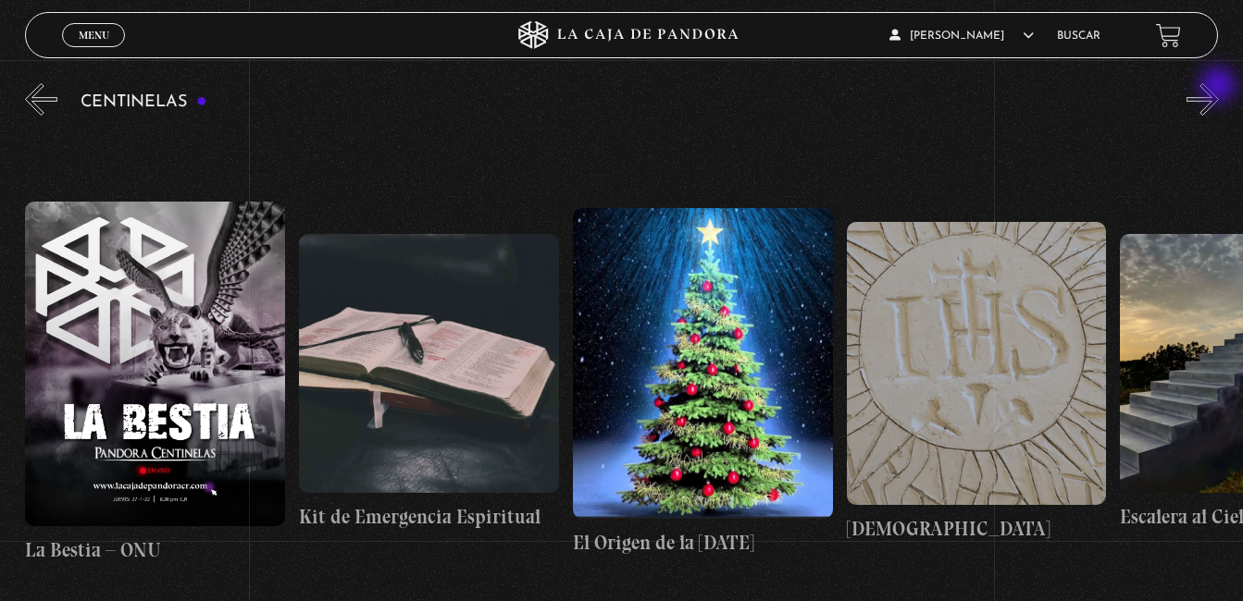
click at [1219, 87] on button "»" at bounding box center [1202, 99] width 32 height 32
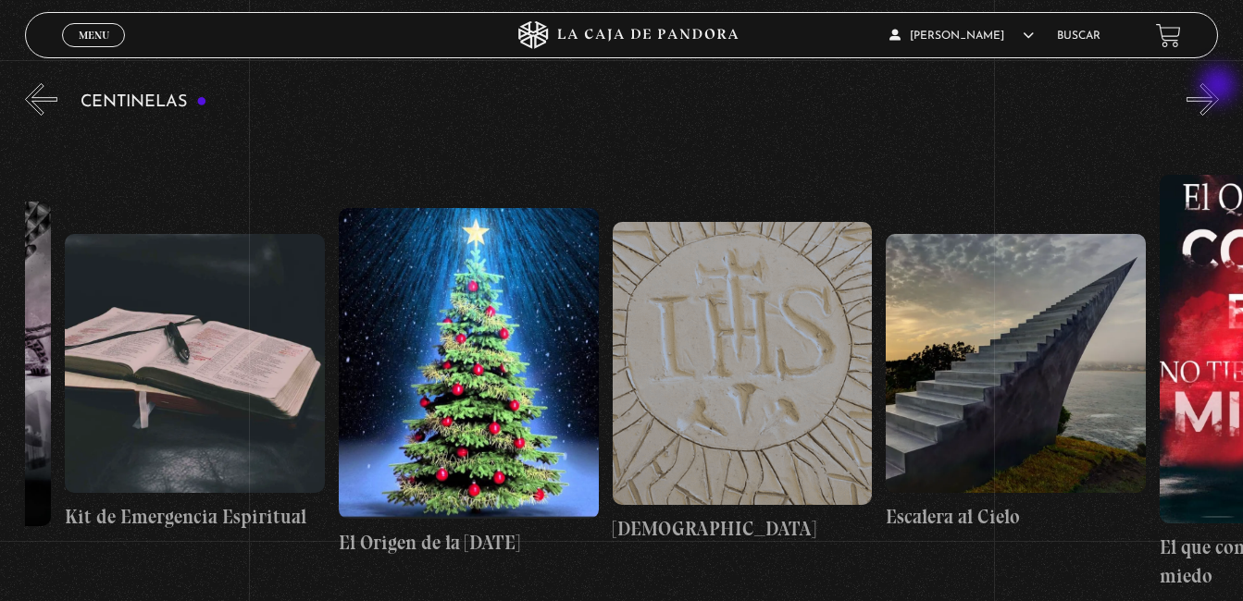
scroll to position [0, 21072]
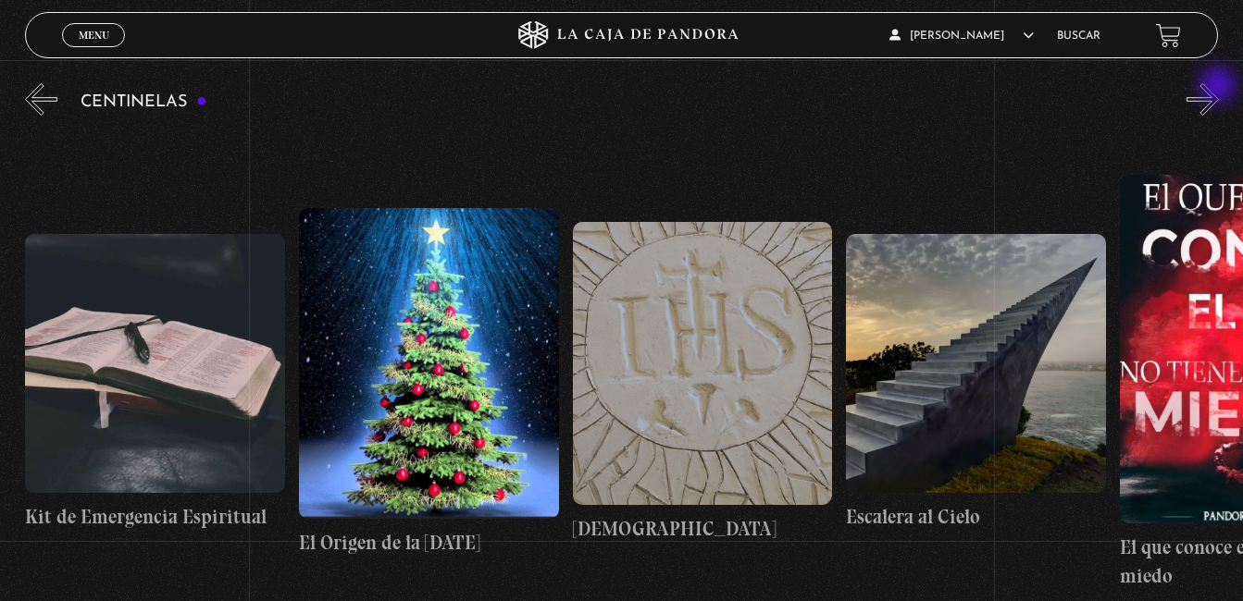
click at [1219, 87] on button "»" at bounding box center [1202, 99] width 32 height 32
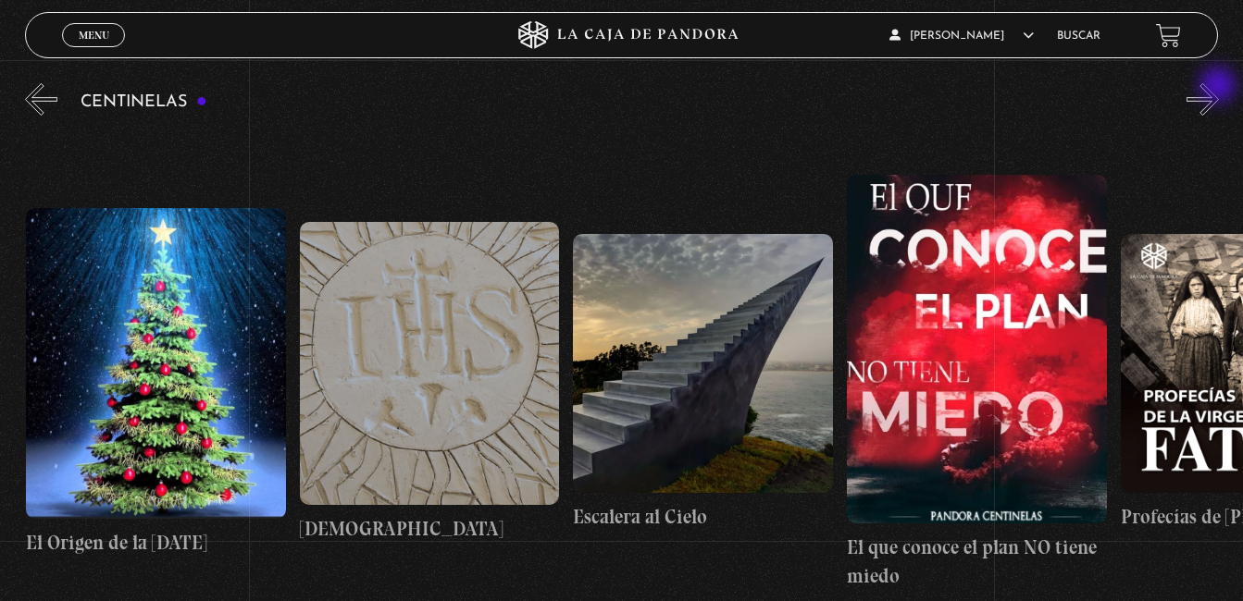
scroll to position [0, 21346]
click at [1219, 87] on button "»" at bounding box center [1202, 99] width 32 height 32
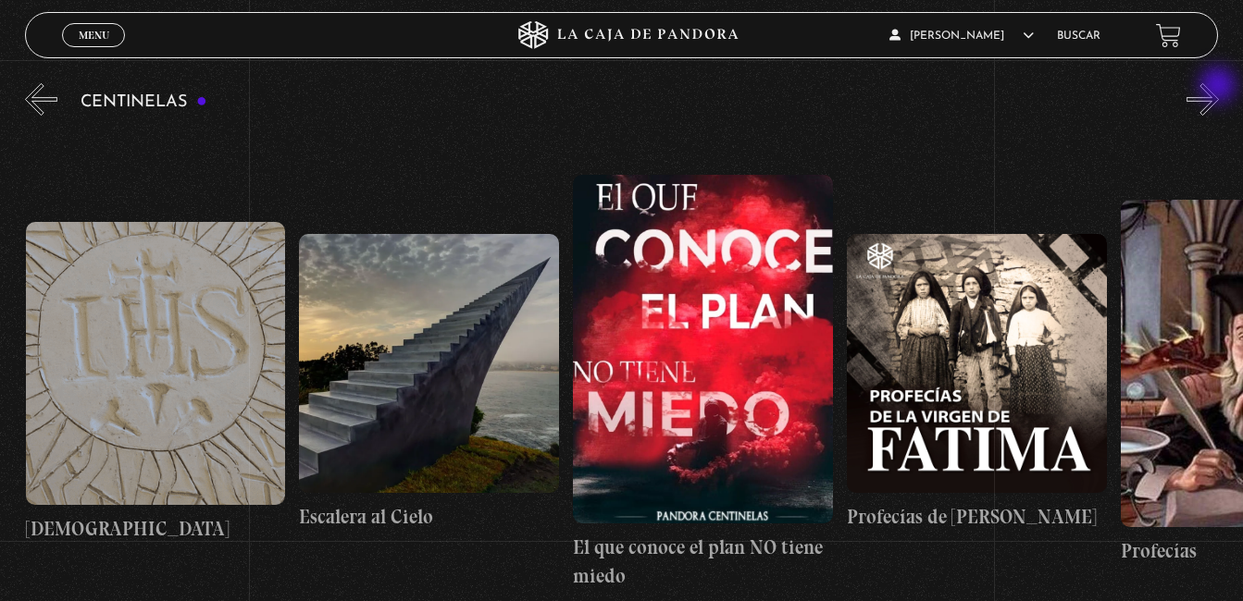
click at [1219, 87] on button "»" at bounding box center [1202, 99] width 32 height 32
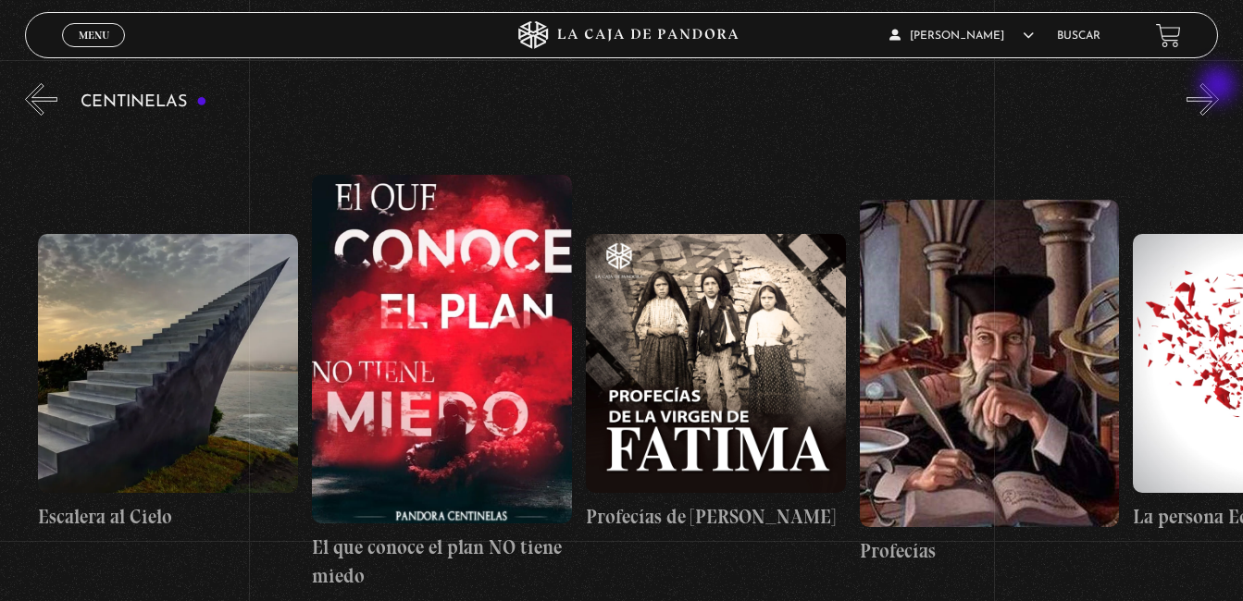
click at [1219, 87] on button "»" at bounding box center [1202, 99] width 32 height 32
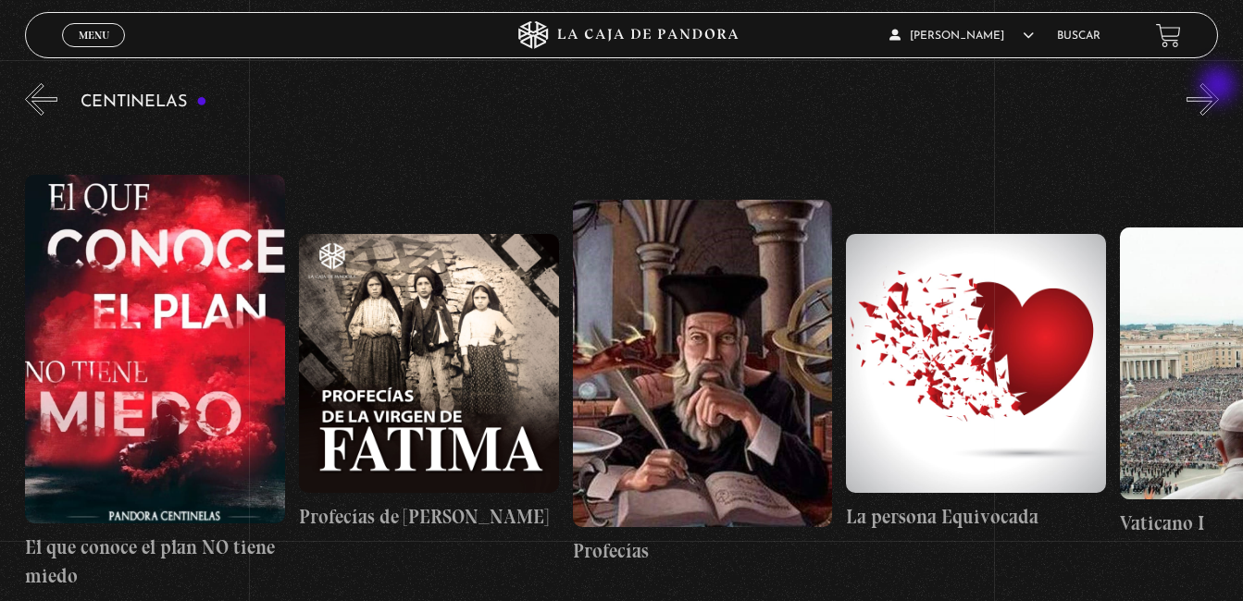
scroll to position [0, 22166]
click at [1219, 87] on button "»" at bounding box center [1202, 99] width 32 height 32
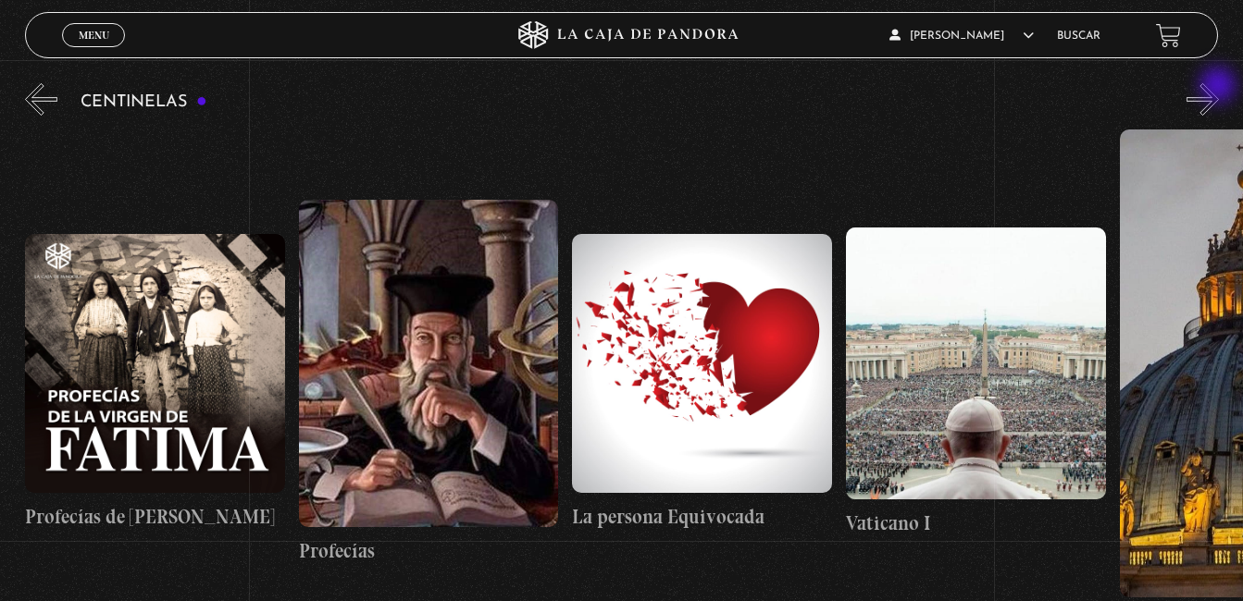
click at [1219, 87] on button "»" at bounding box center [1202, 99] width 32 height 32
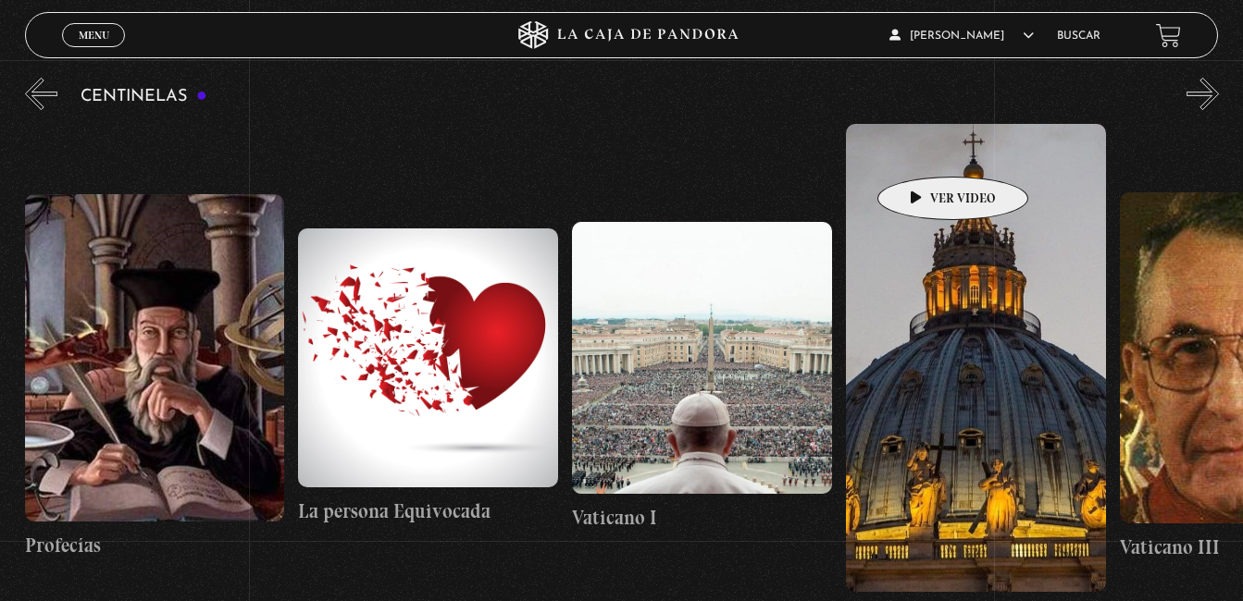
scroll to position [216, 0]
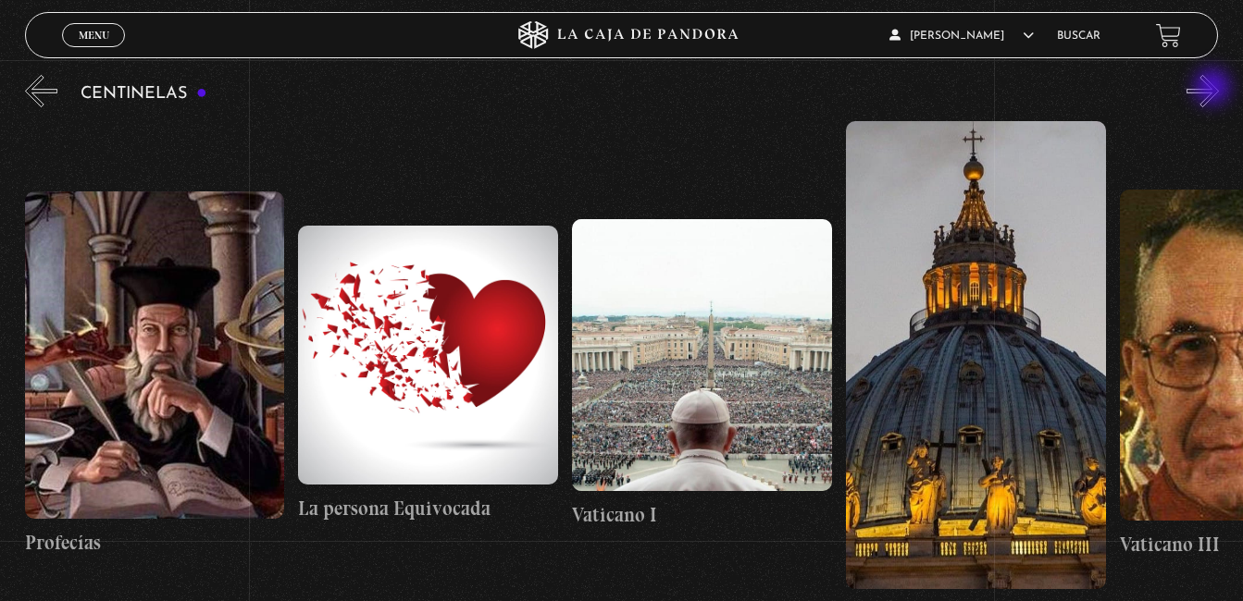
click at [1214, 89] on button "»" at bounding box center [1202, 91] width 32 height 32
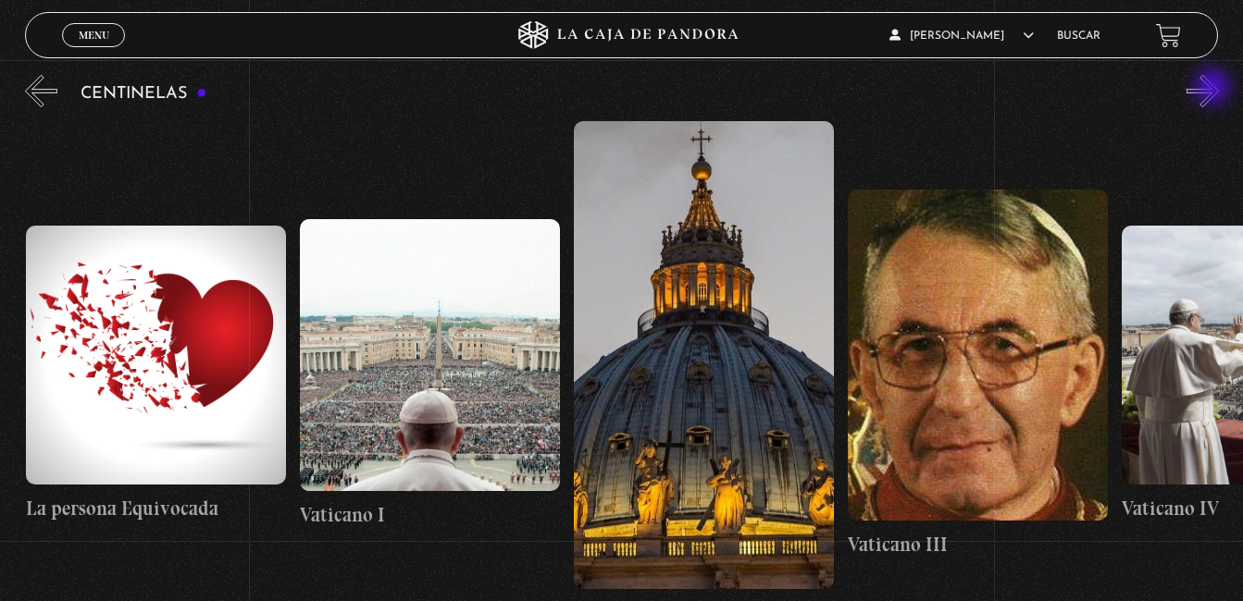
click at [1214, 89] on button "»" at bounding box center [1202, 91] width 32 height 32
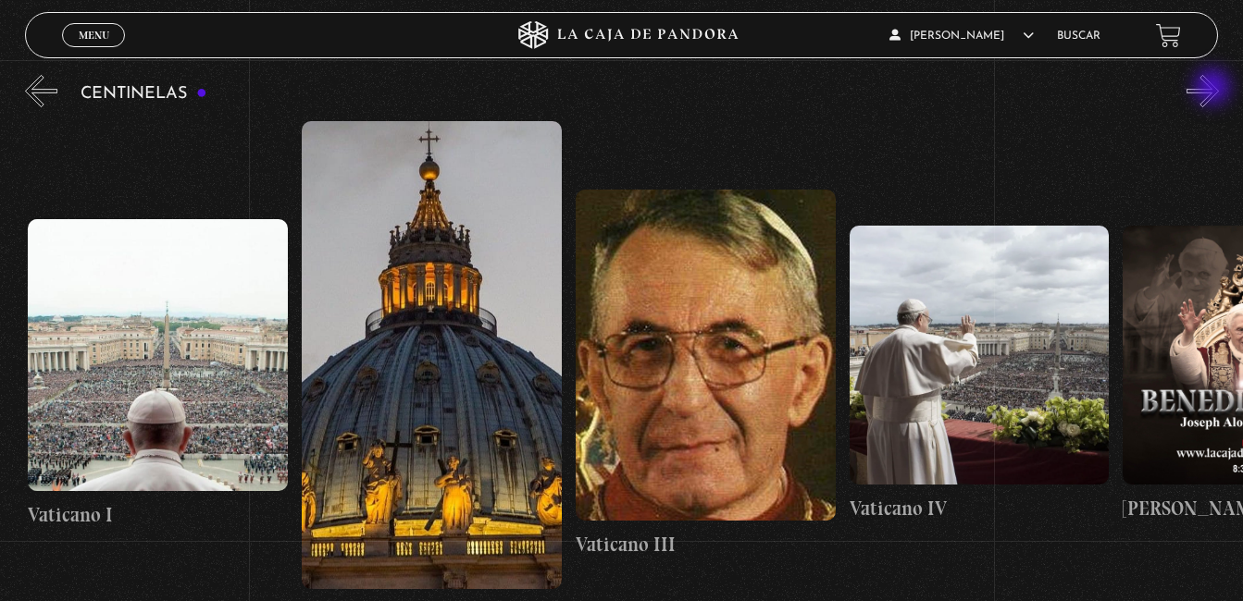
click at [1214, 89] on button "»" at bounding box center [1202, 91] width 32 height 32
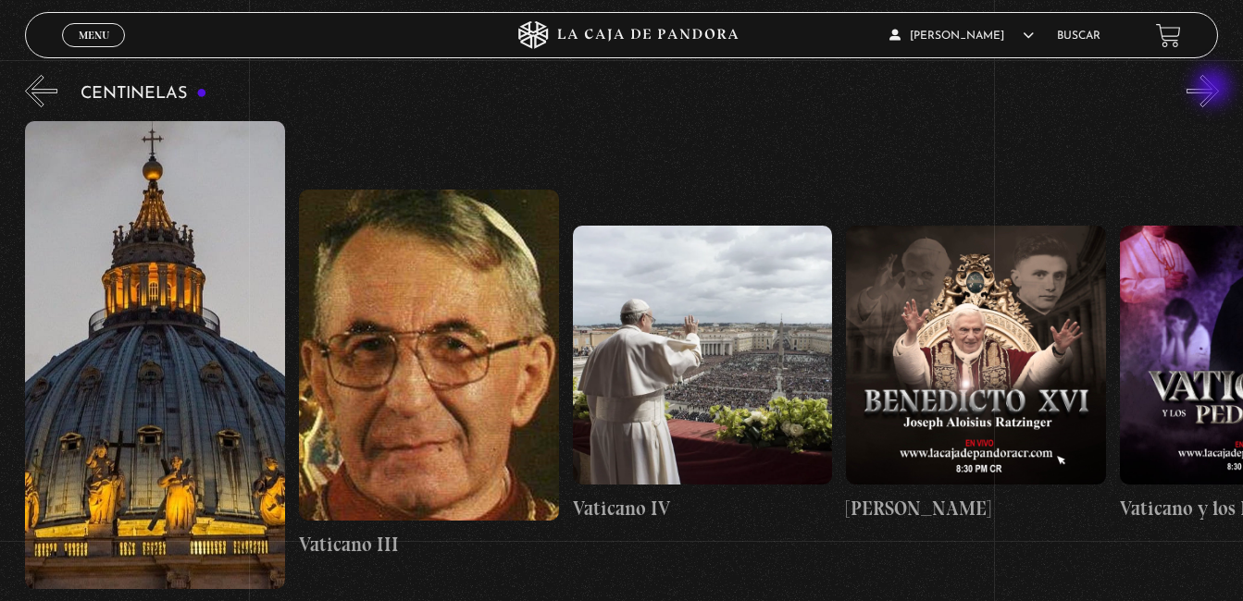
click at [1214, 89] on button "»" at bounding box center [1202, 91] width 32 height 32
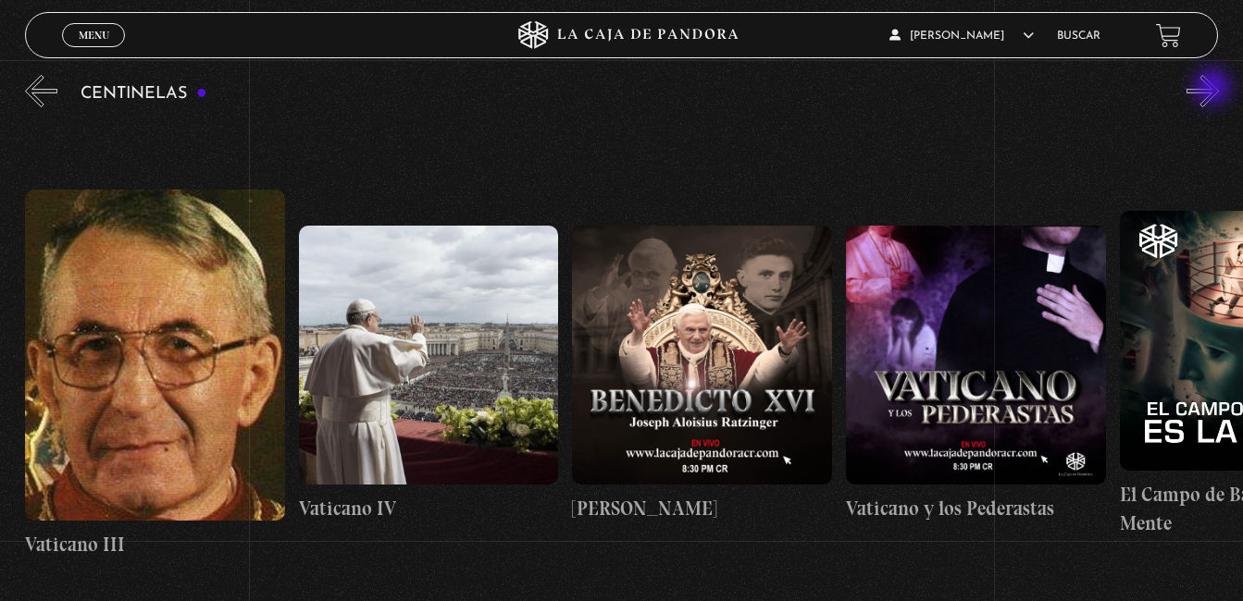
click at [1214, 89] on button "»" at bounding box center [1202, 91] width 32 height 32
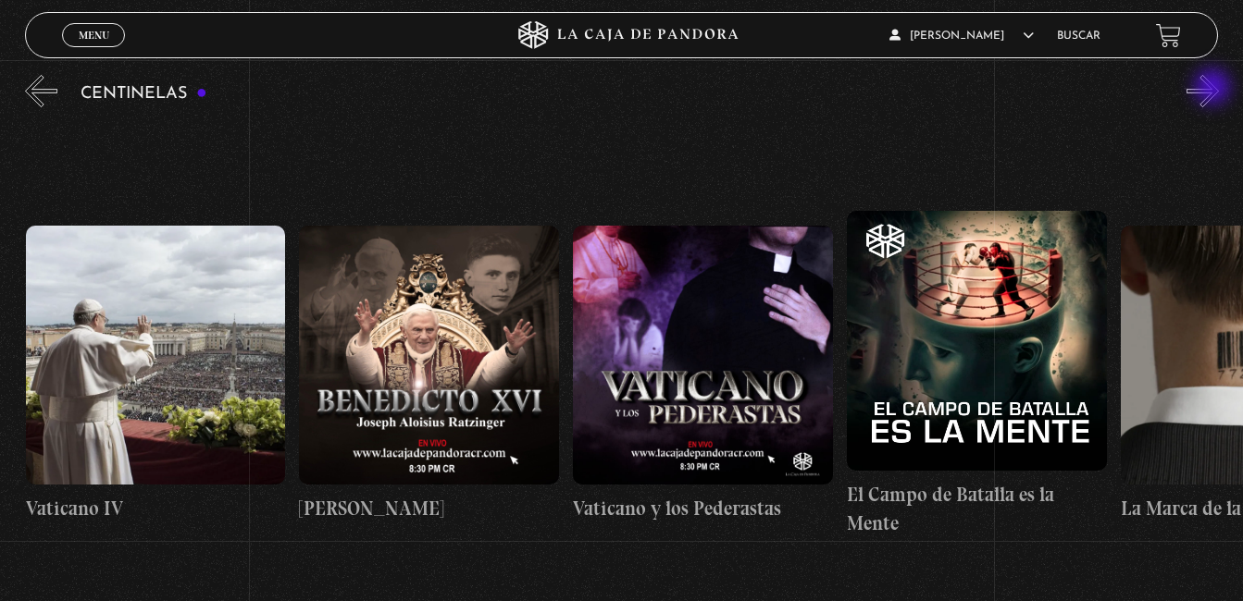
click at [1214, 89] on button "»" at bounding box center [1202, 91] width 32 height 32
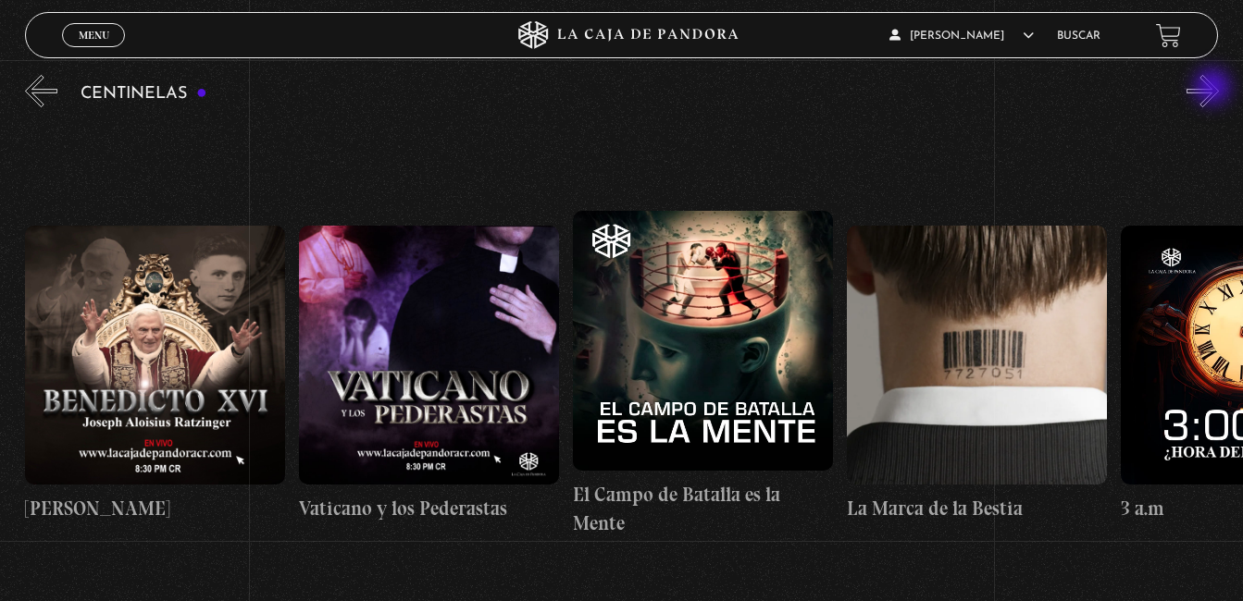
click at [1214, 89] on button "»" at bounding box center [1202, 91] width 32 height 32
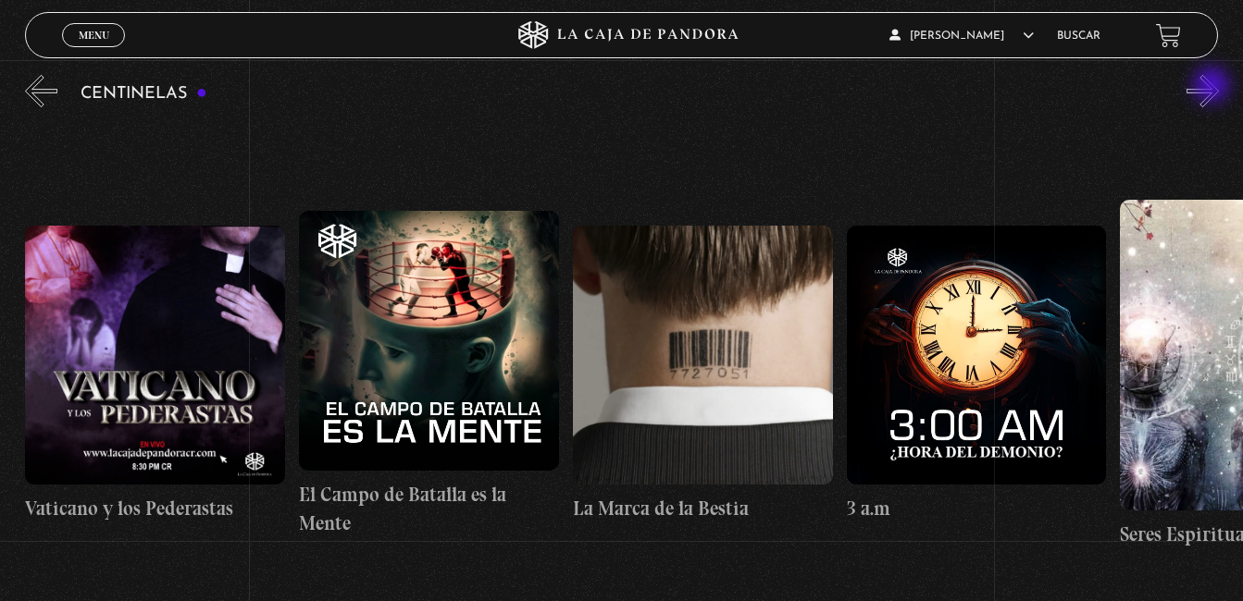
click at [1213, 87] on button "»" at bounding box center [1202, 91] width 32 height 32
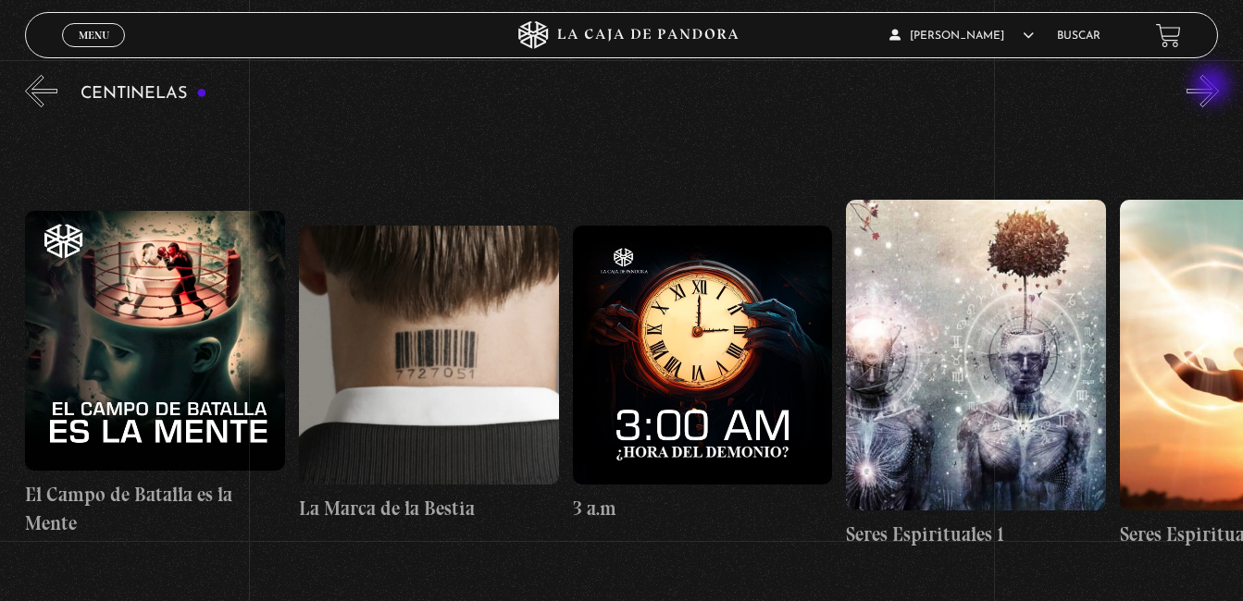
click at [1213, 87] on button "»" at bounding box center [1202, 91] width 32 height 32
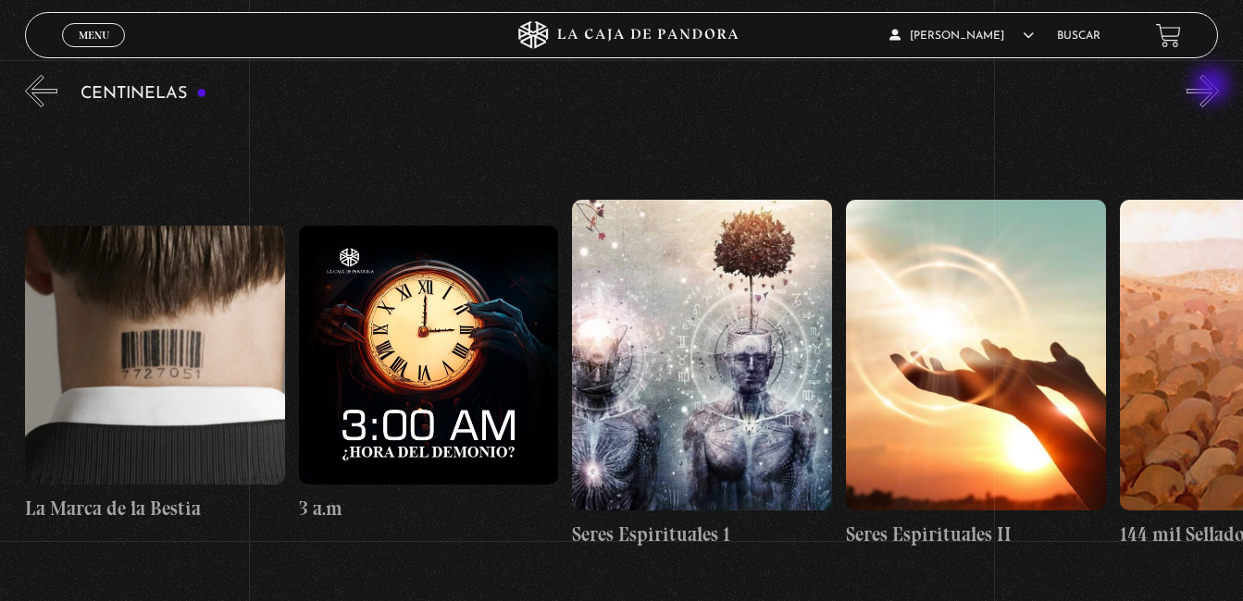
click at [1213, 87] on button "»" at bounding box center [1202, 91] width 32 height 32
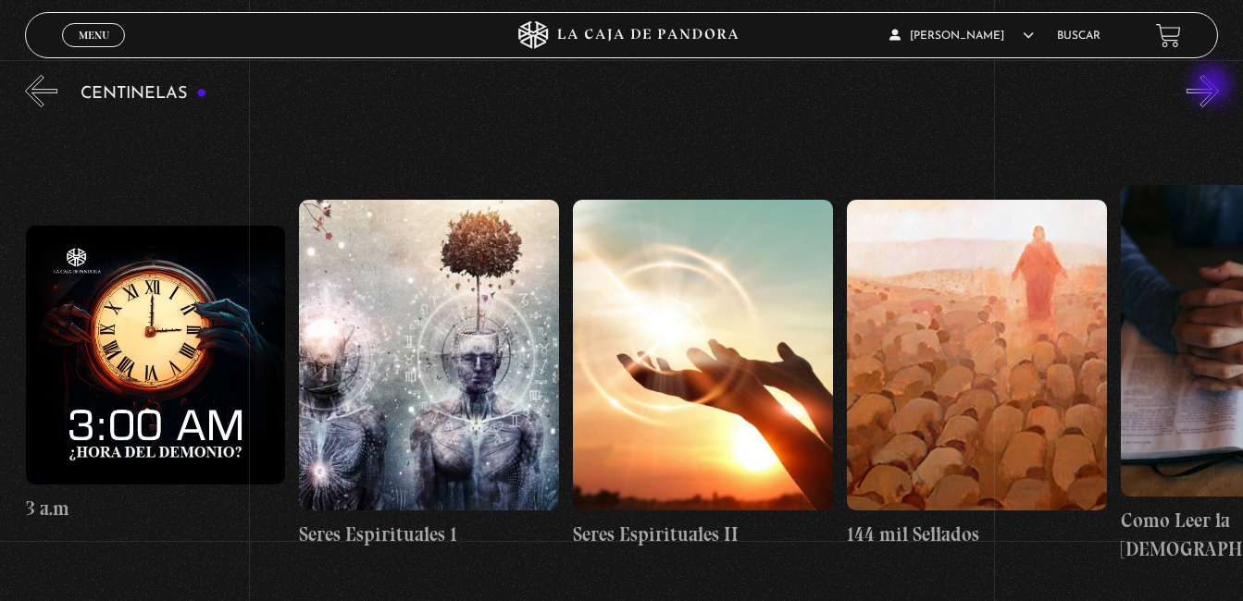
click at [1213, 87] on button "»" at bounding box center [1202, 91] width 32 height 32
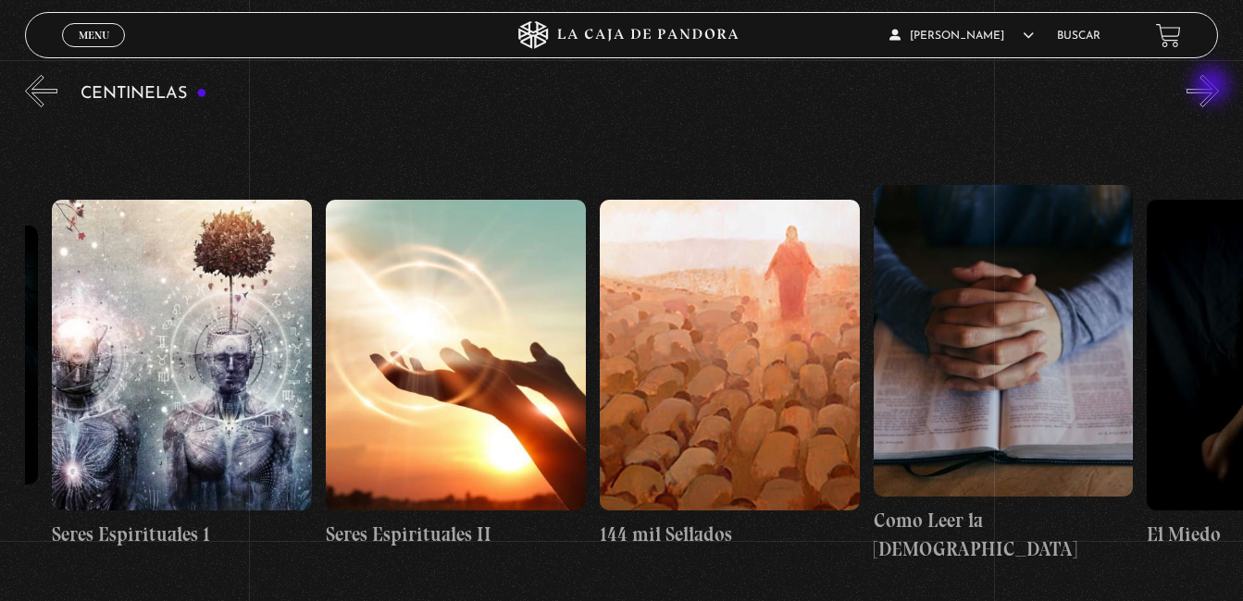
scroll to position [0, 25724]
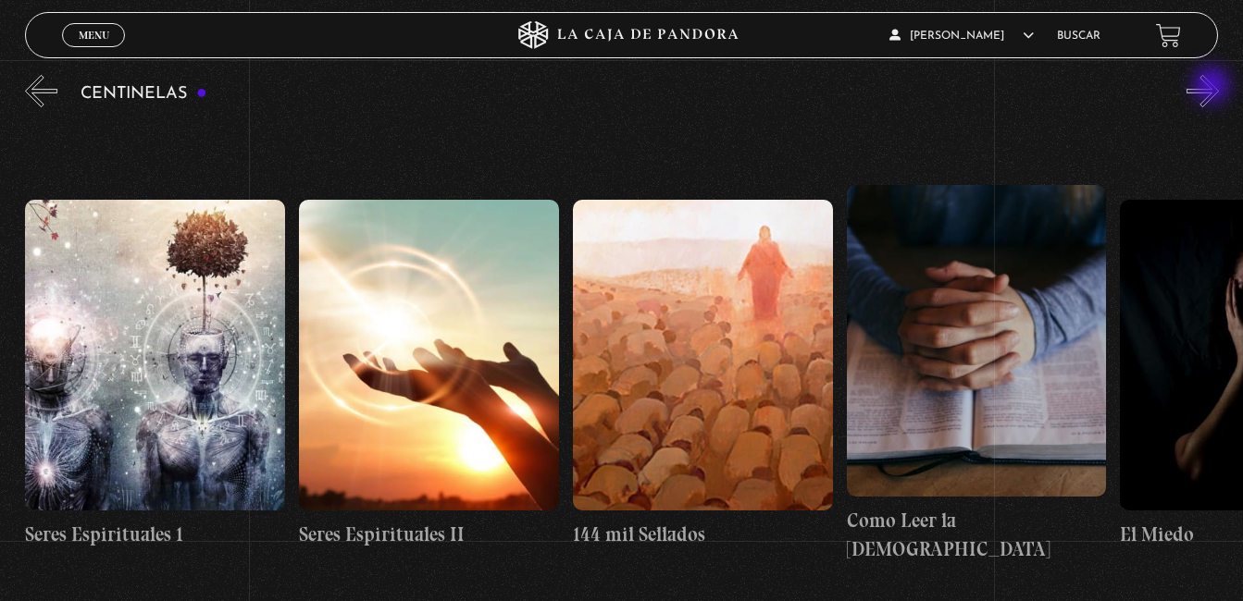
click at [1213, 87] on button "»" at bounding box center [1202, 91] width 32 height 32
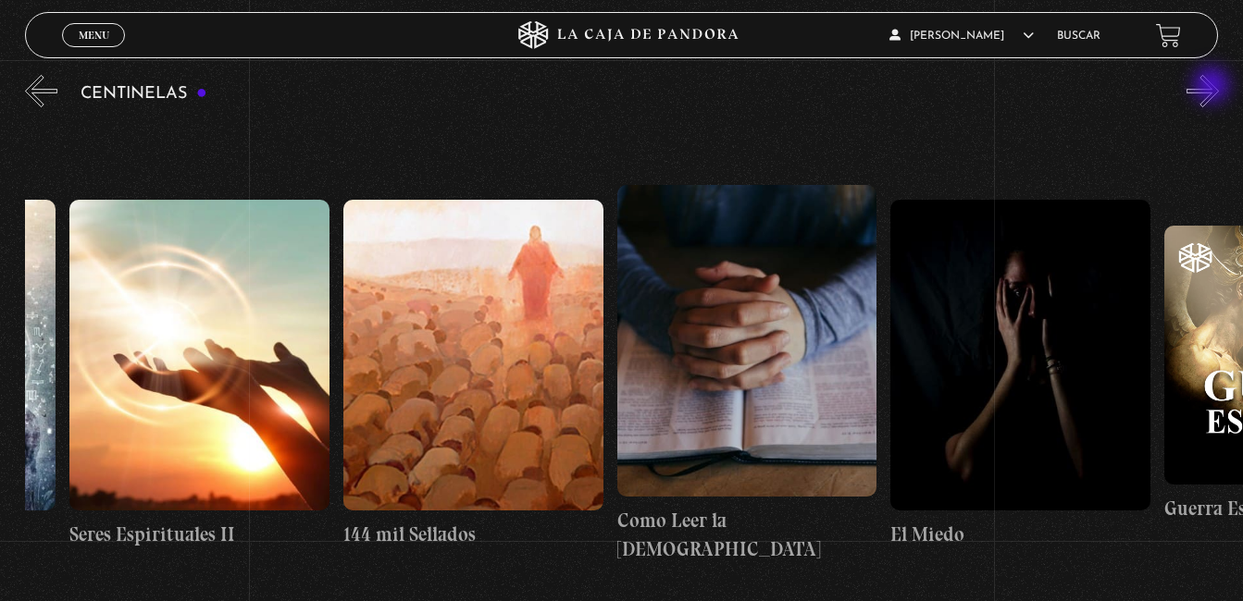
scroll to position [0, 25998]
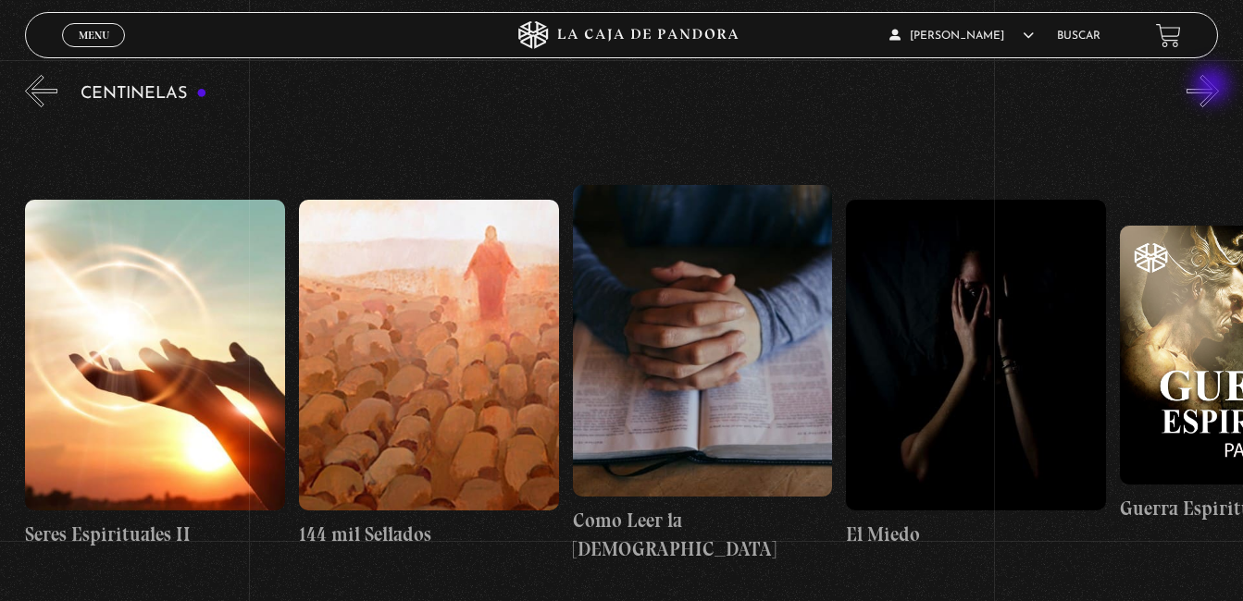
click at [1213, 87] on button "»" at bounding box center [1202, 91] width 32 height 32
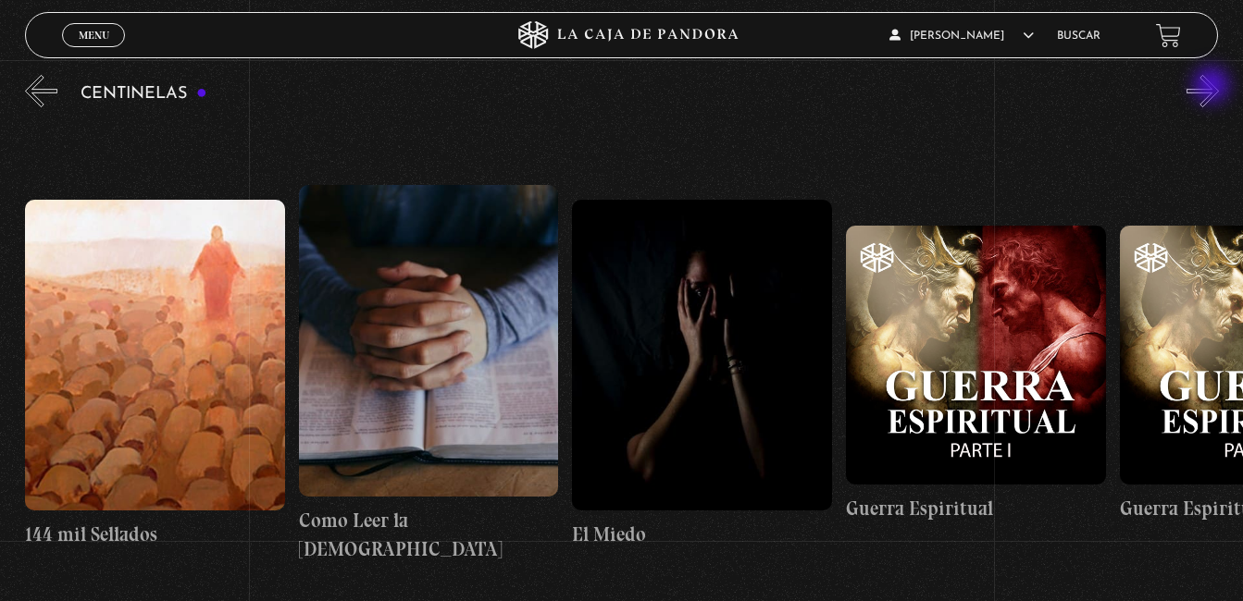
click at [1213, 87] on button "»" at bounding box center [1202, 91] width 32 height 32
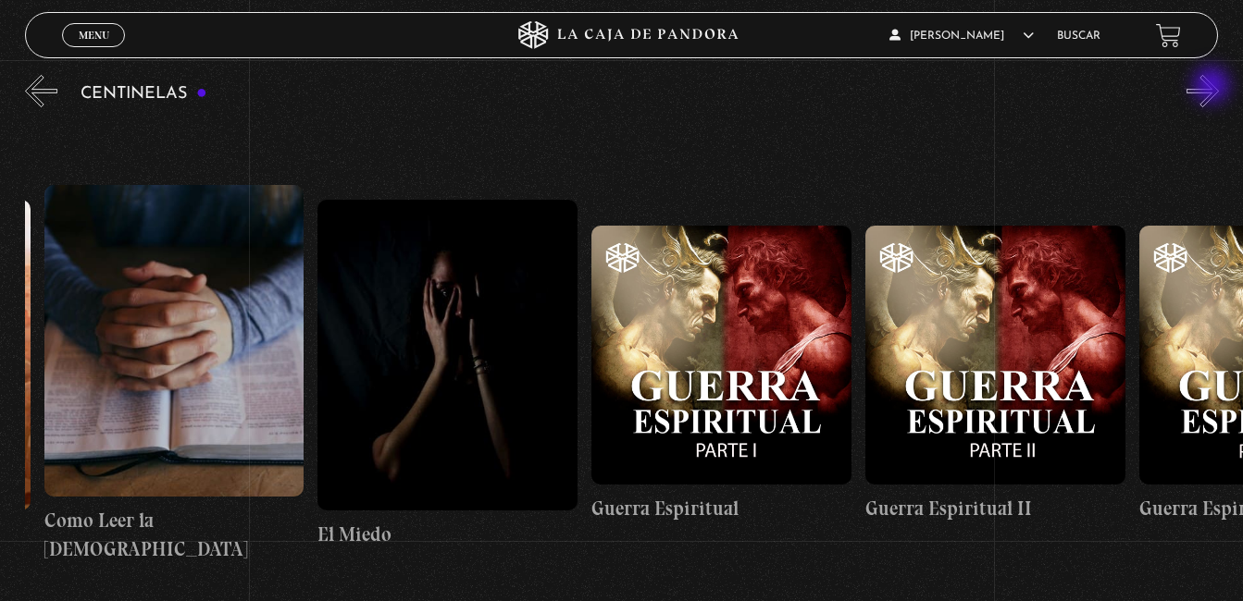
scroll to position [0, 26545]
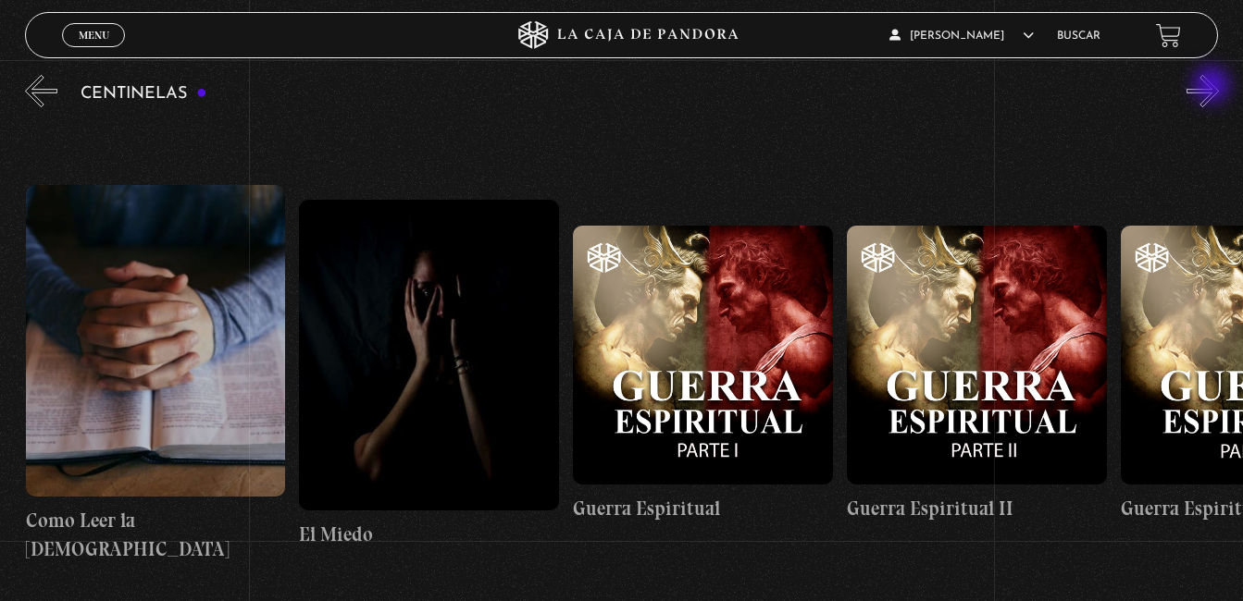
click at [1213, 87] on button "»" at bounding box center [1202, 91] width 32 height 32
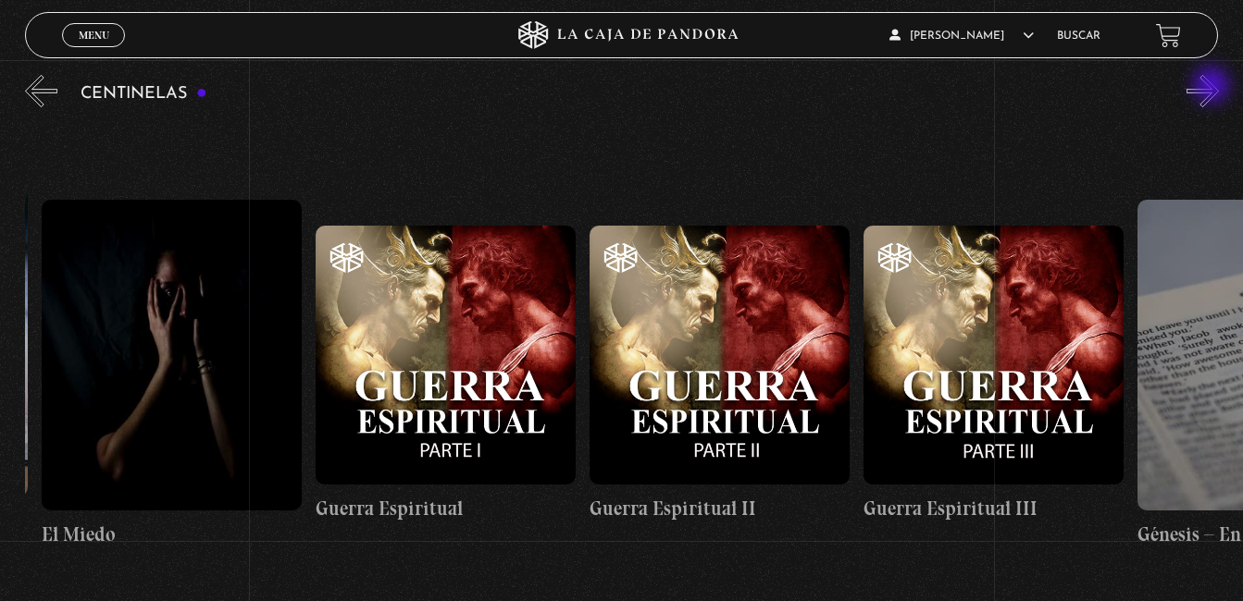
scroll to position [0, 26818]
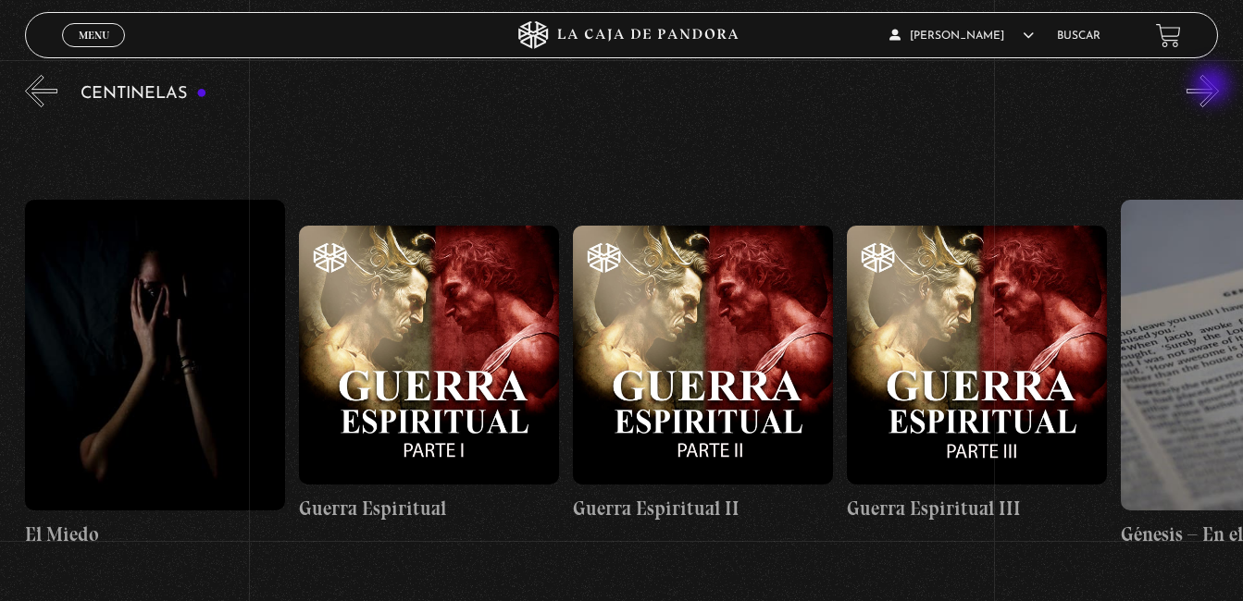
click at [1213, 87] on button "»" at bounding box center [1202, 91] width 32 height 32
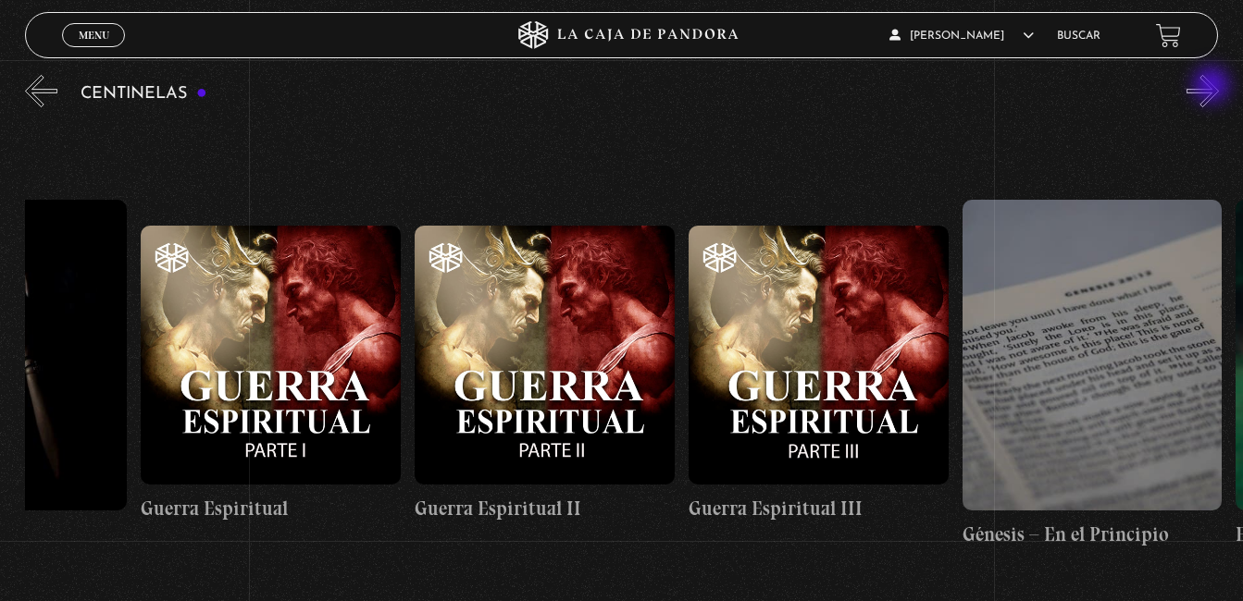
click at [1213, 87] on button "»" at bounding box center [1202, 91] width 32 height 32
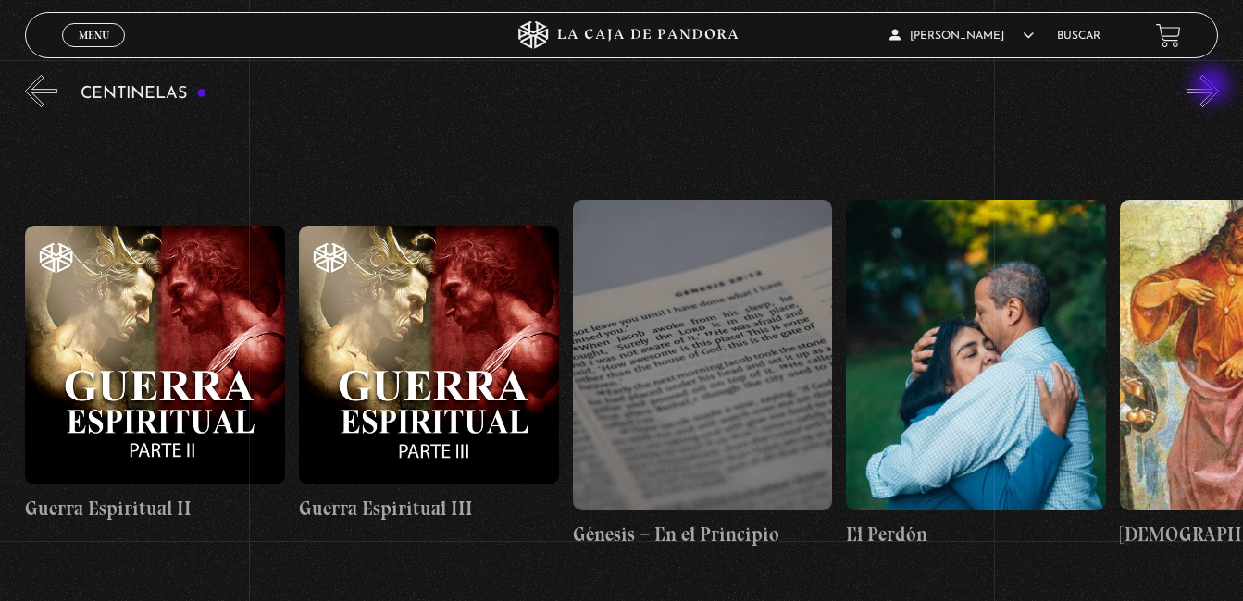
click at [1213, 87] on button "»" at bounding box center [1202, 91] width 32 height 32
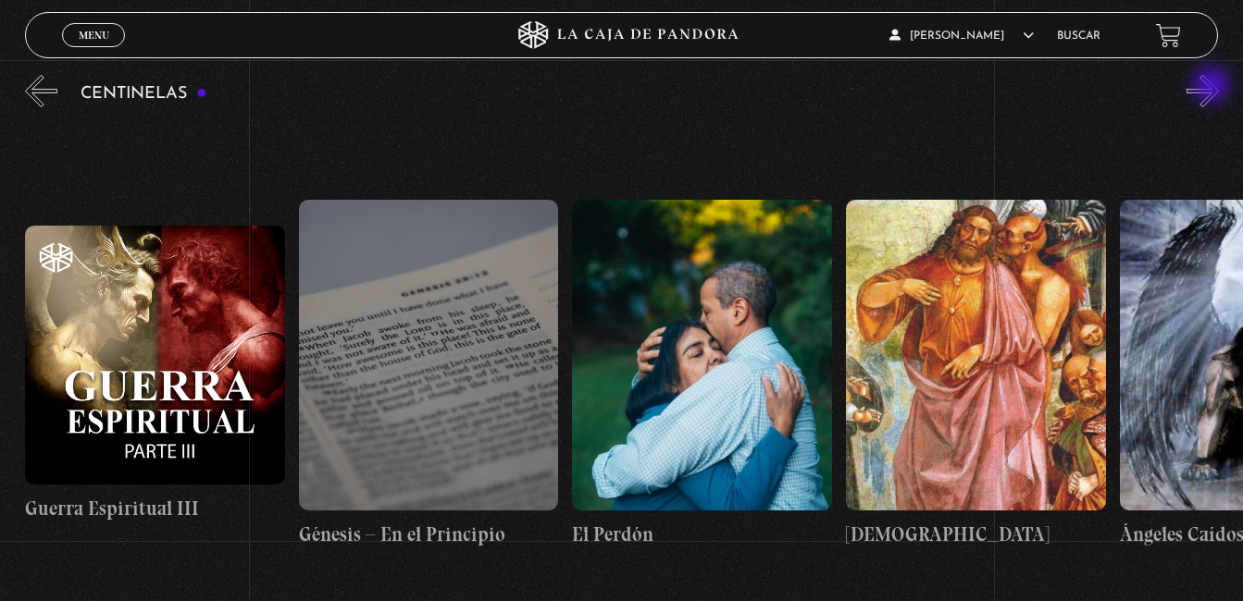
click at [1213, 87] on button "»" at bounding box center [1202, 91] width 32 height 32
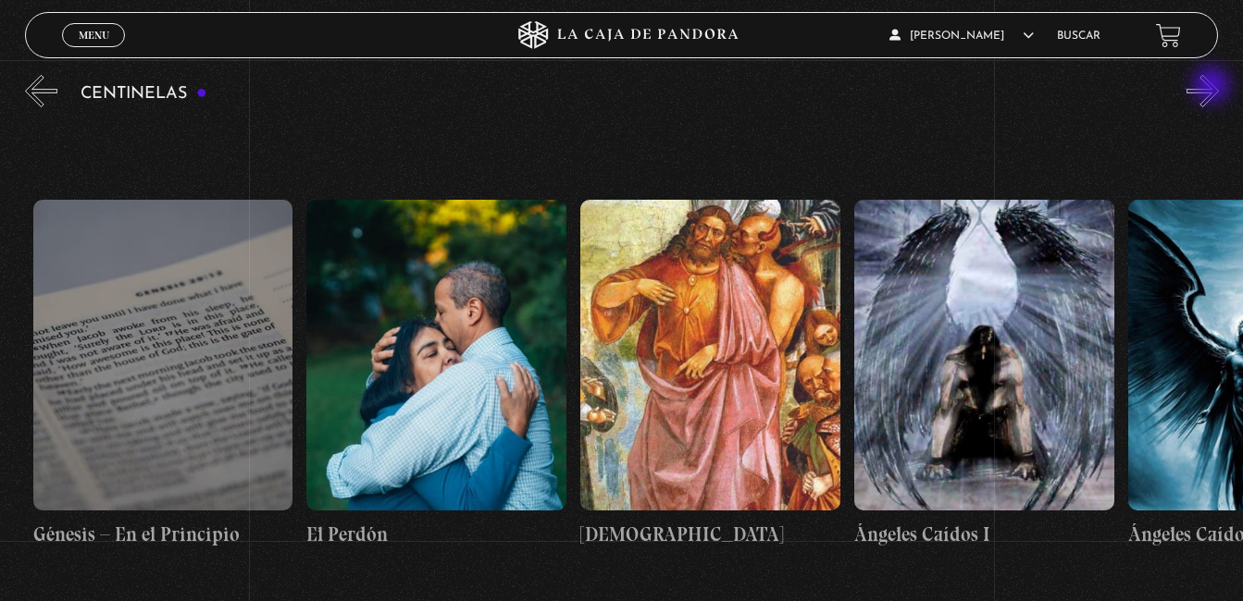
click at [1213, 87] on button "»" at bounding box center [1202, 91] width 32 height 32
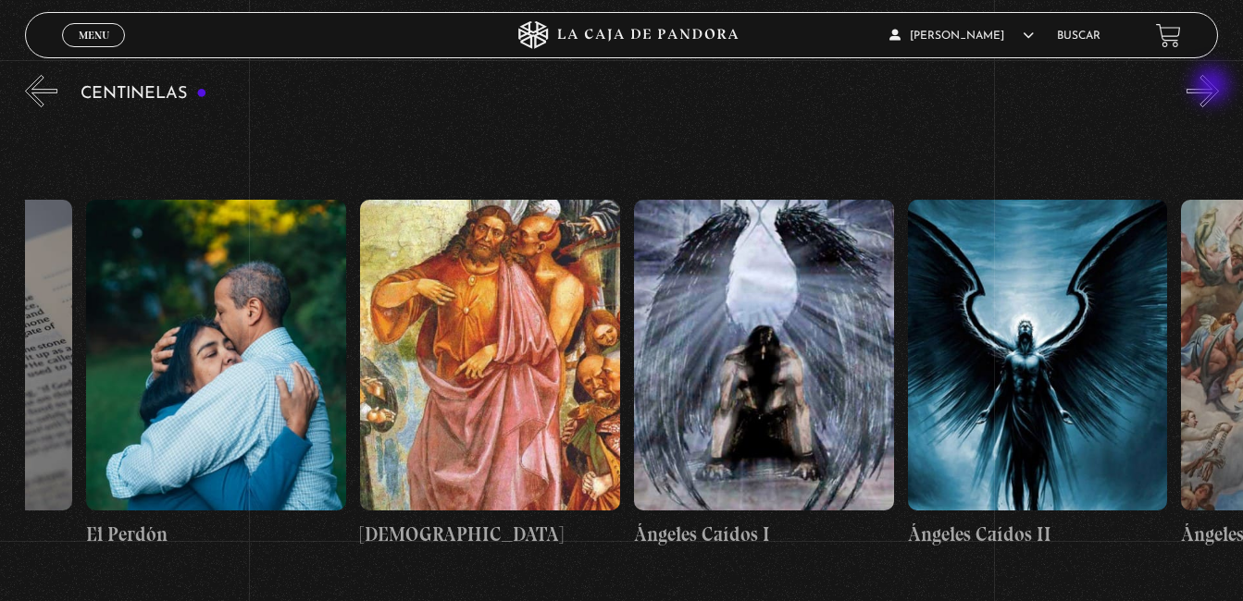
click at [1213, 87] on button "»" at bounding box center [1202, 91] width 32 height 32
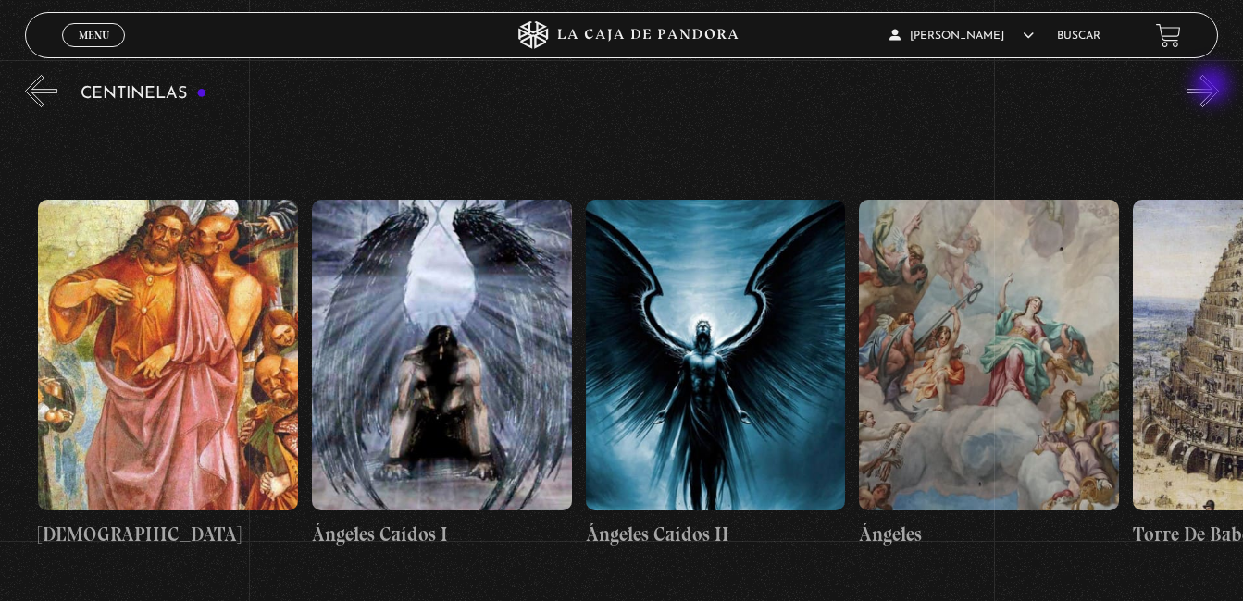
scroll to position [0, 28461]
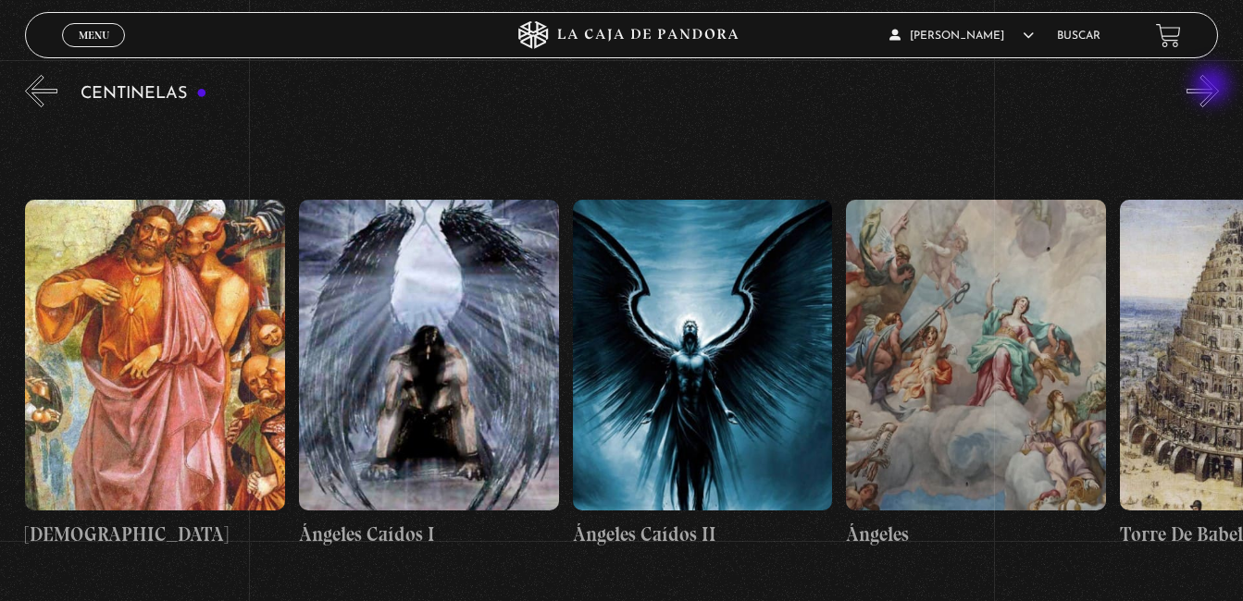
click at [1213, 87] on button "»" at bounding box center [1202, 91] width 32 height 32
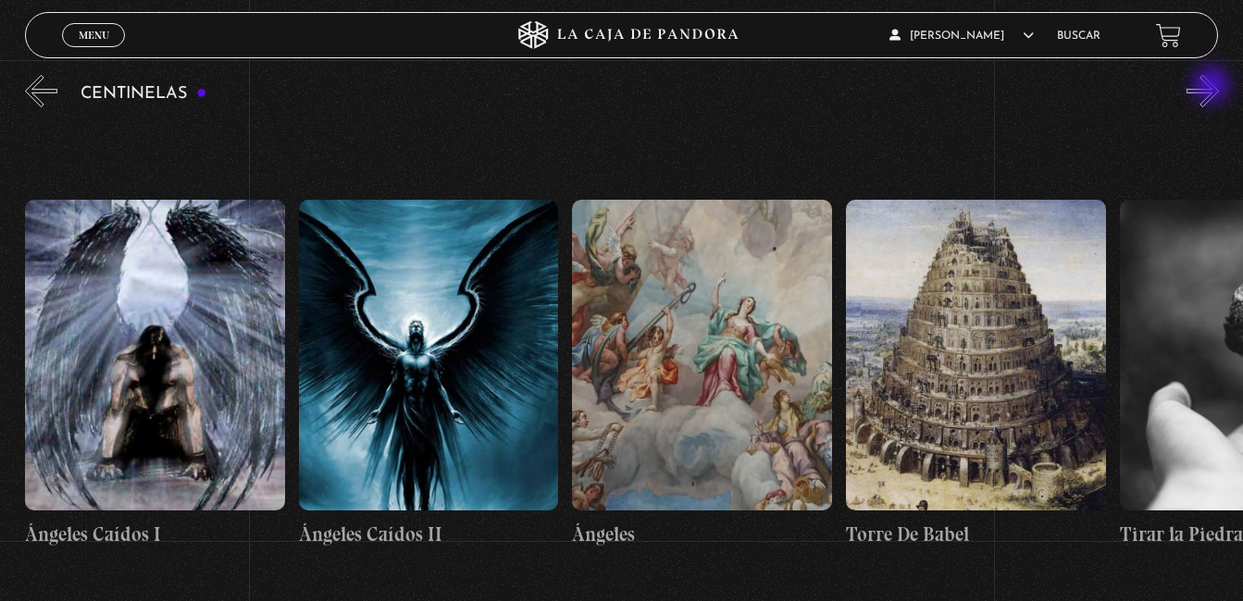
click at [1213, 87] on button "»" at bounding box center [1202, 91] width 32 height 32
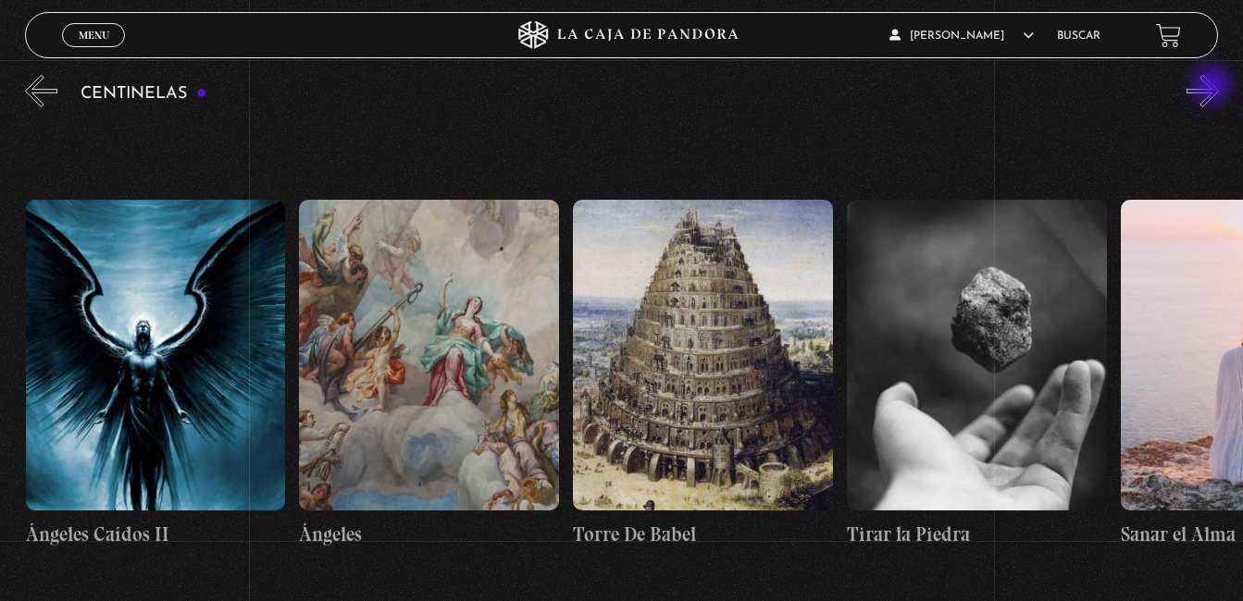
click at [1213, 87] on button "»" at bounding box center [1202, 91] width 32 height 32
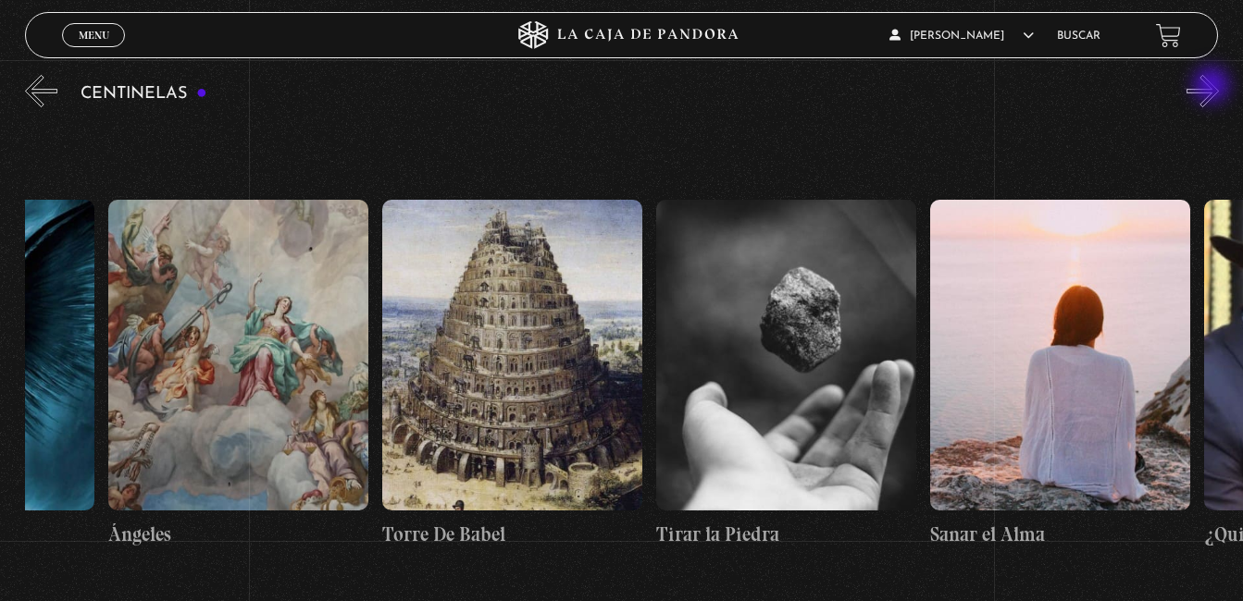
click at [1213, 87] on button "»" at bounding box center [1202, 91] width 32 height 32
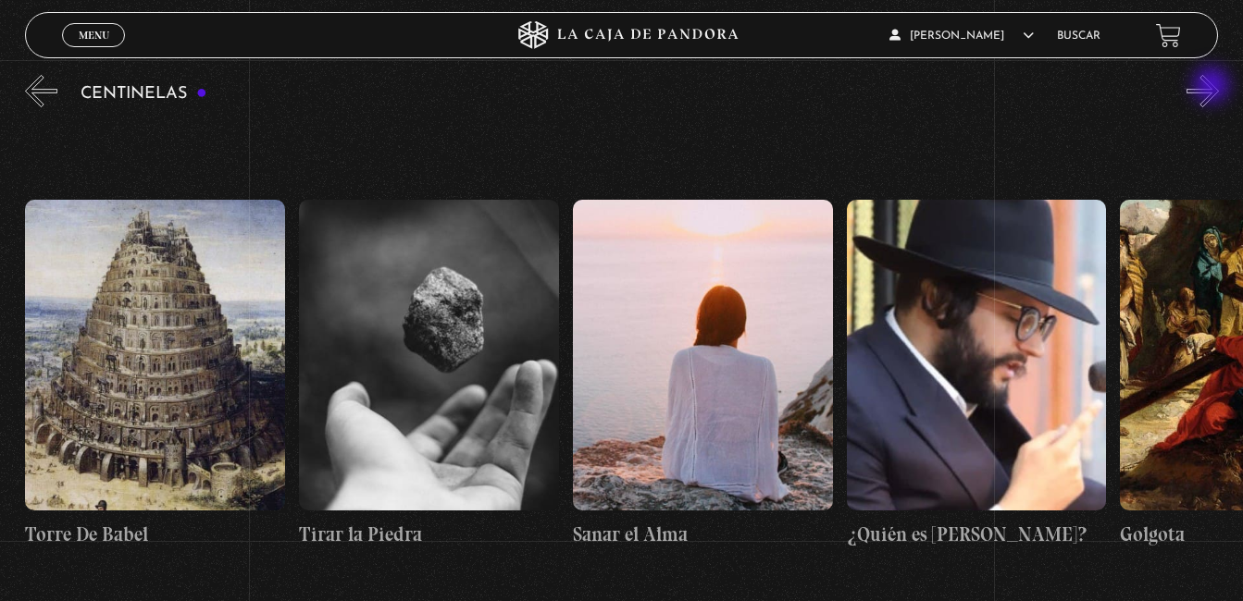
click at [1213, 87] on button "»" at bounding box center [1202, 91] width 32 height 32
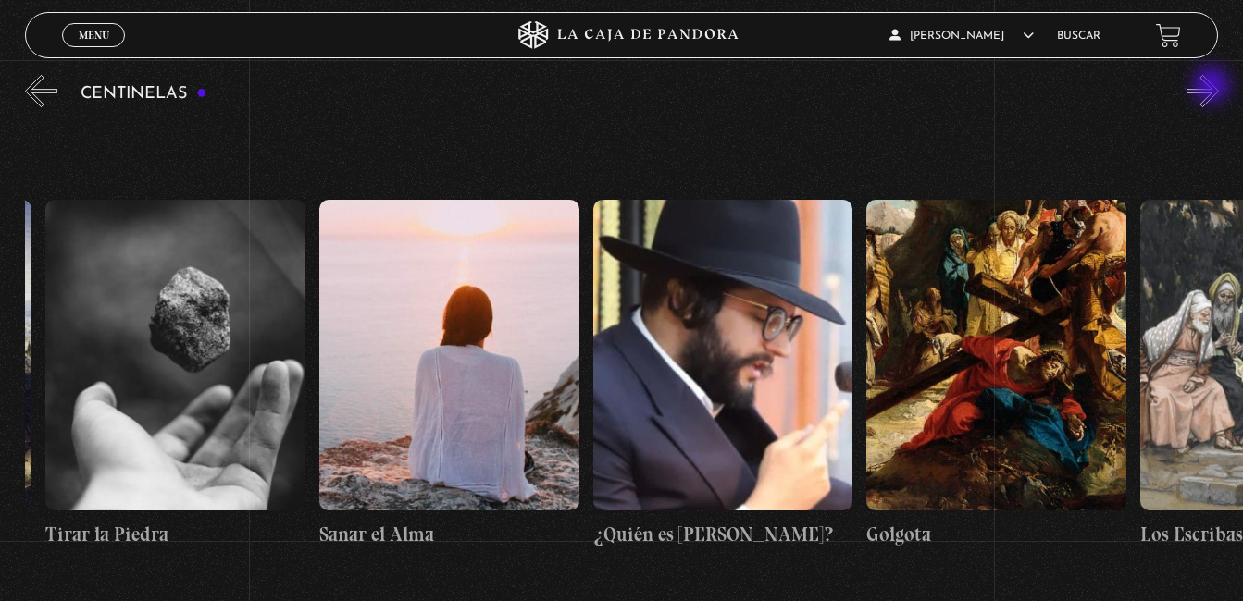
scroll to position [0, 29829]
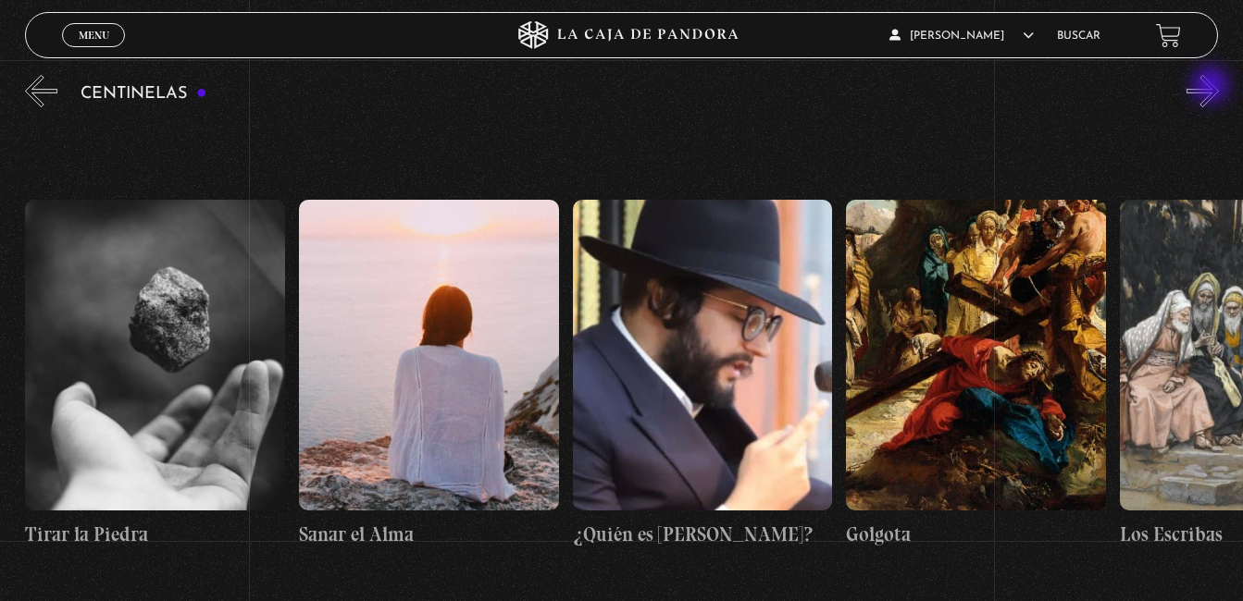
click at [1212, 87] on button "»" at bounding box center [1202, 91] width 32 height 32
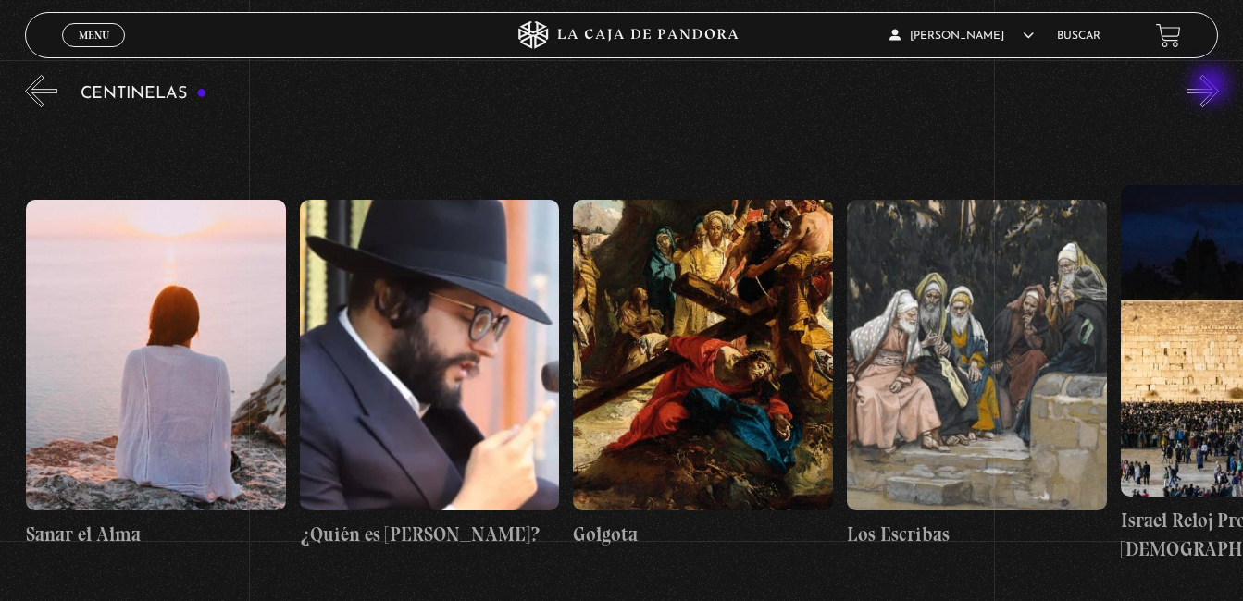
click at [1212, 87] on button "»" at bounding box center [1202, 91] width 32 height 32
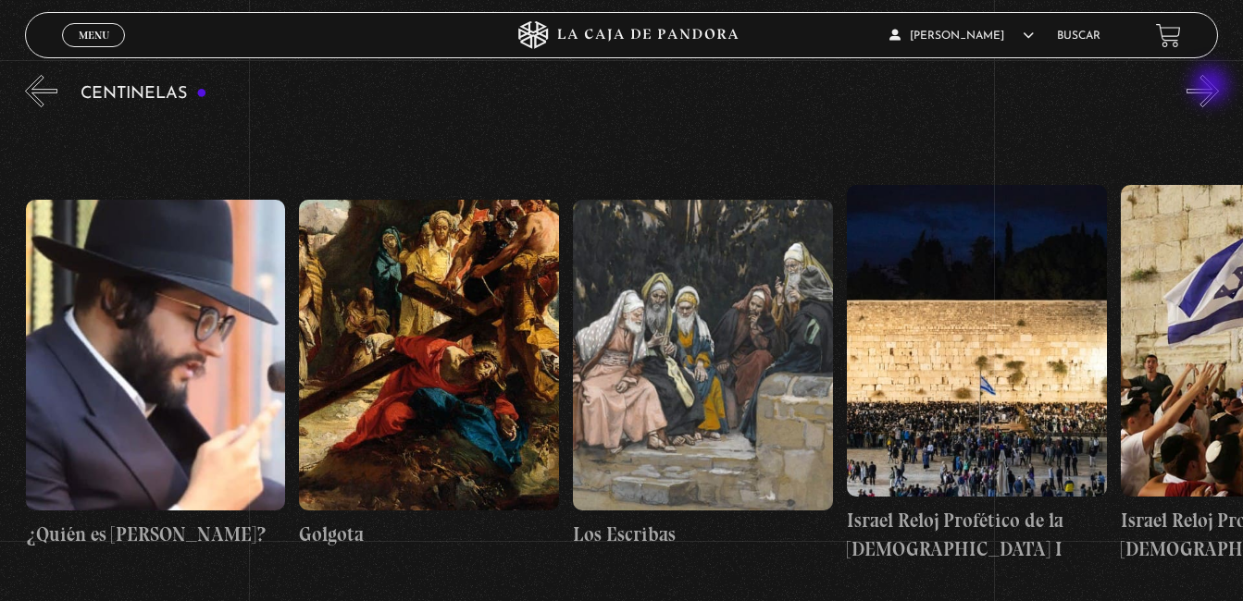
click at [1212, 87] on button "»" at bounding box center [1202, 91] width 32 height 32
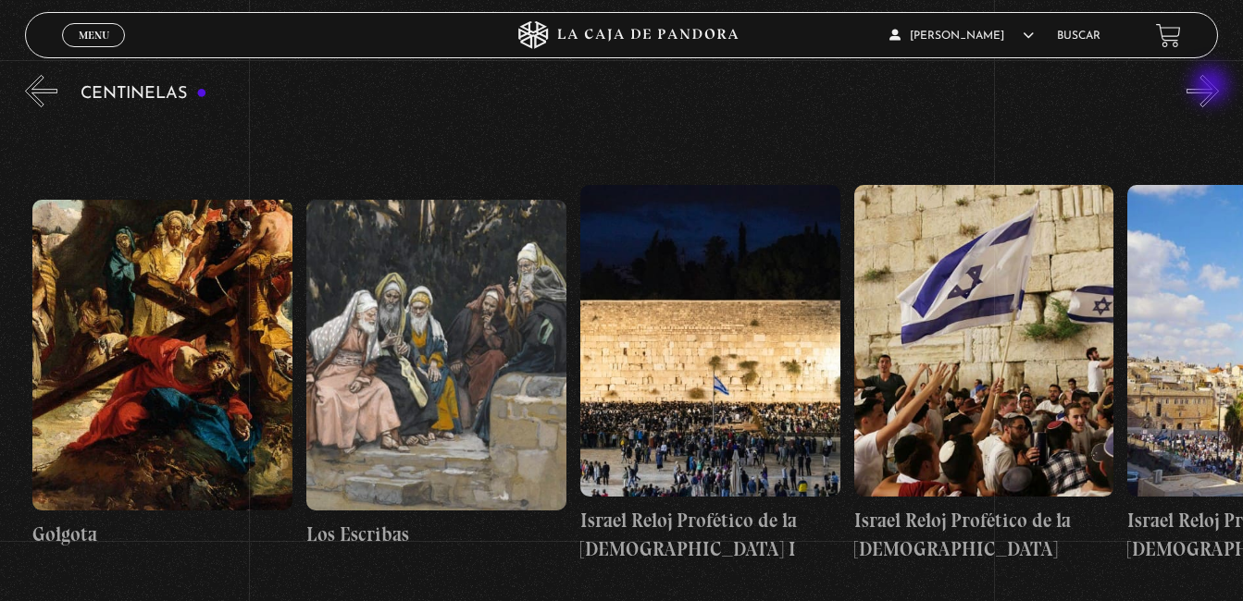
scroll to position [0, 30650]
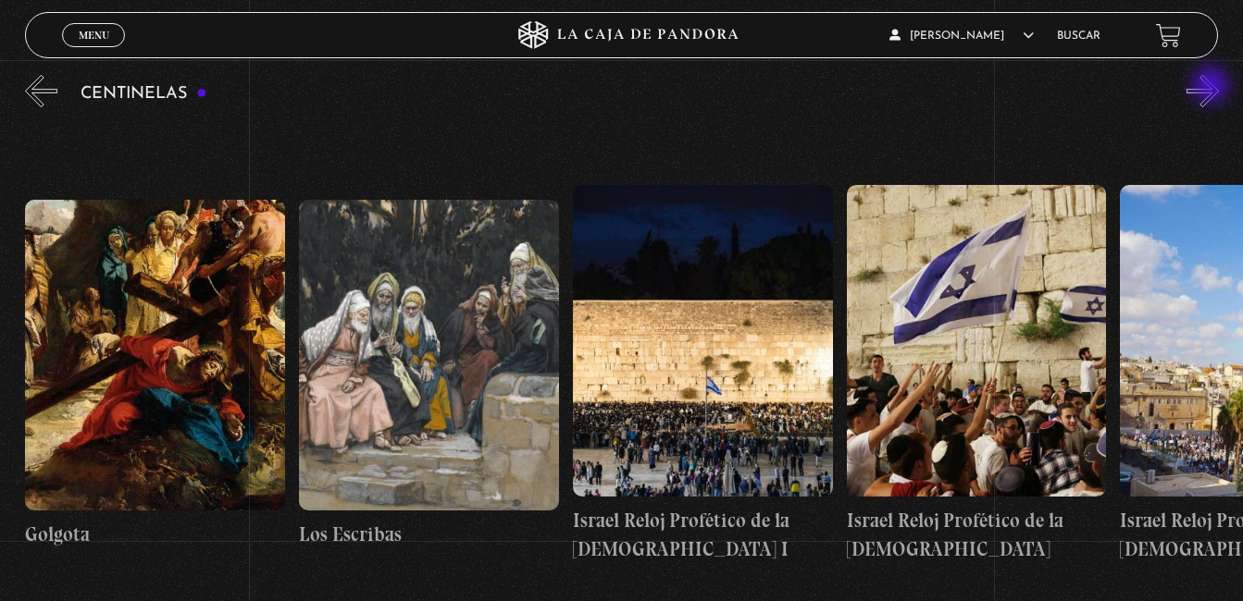
click at [1212, 87] on button "»" at bounding box center [1202, 91] width 32 height 32
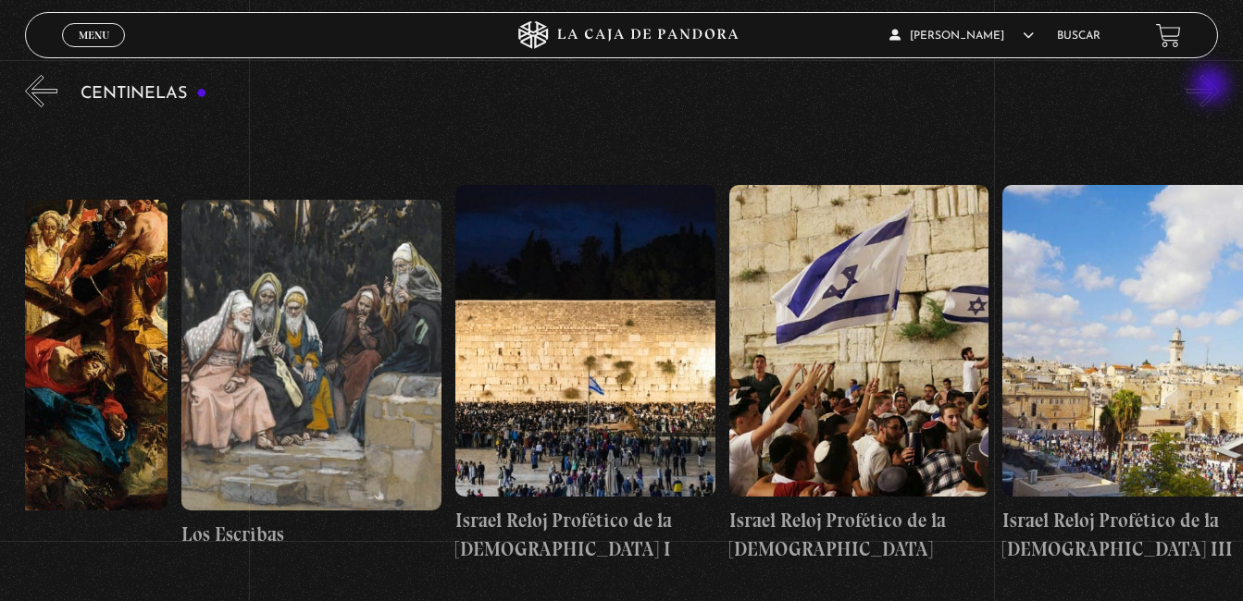
scroll to position [0, 30787]
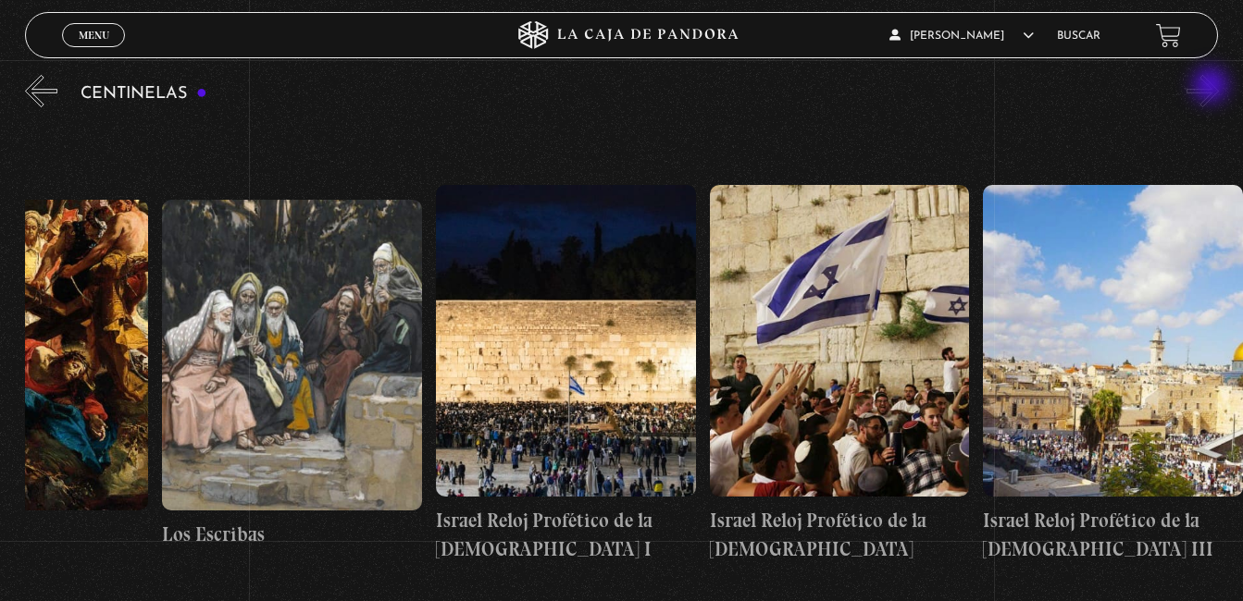
click at [1212, 87] on button "»" at bounding box center [1202, 91] width 32 height 32
click at [37, 89] on button "«" at bounding box center [41, 91] width 32 height 32
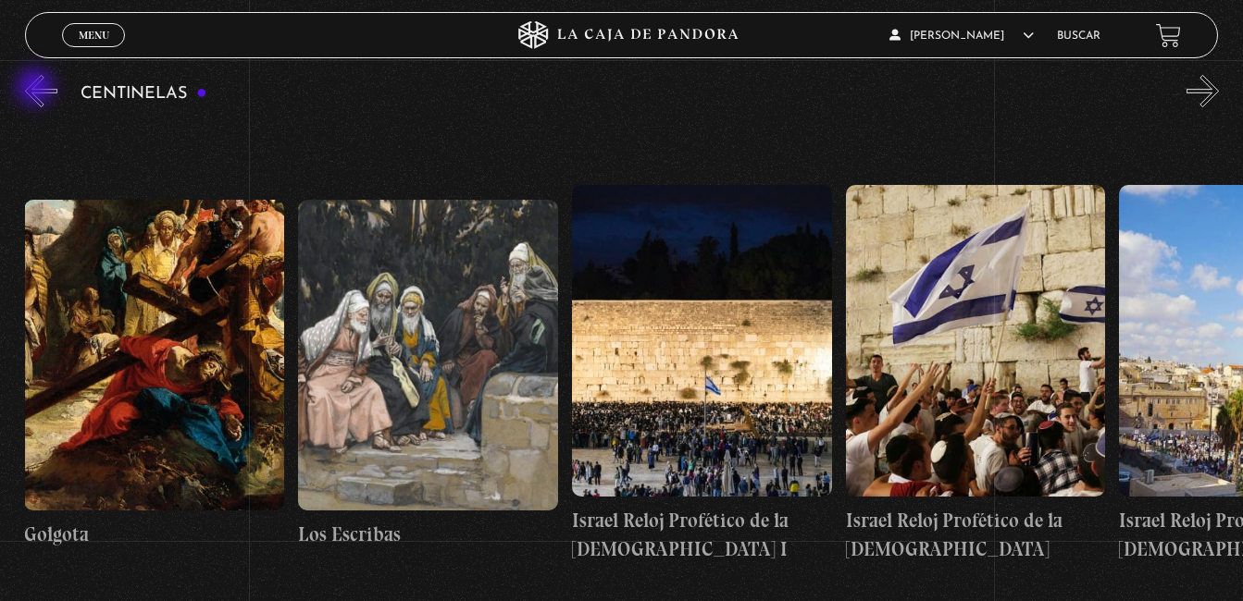
scroll to position [0, 30650]
click at [37, 89] on button "«" at bounding box center [41, 91] width 32 height 32
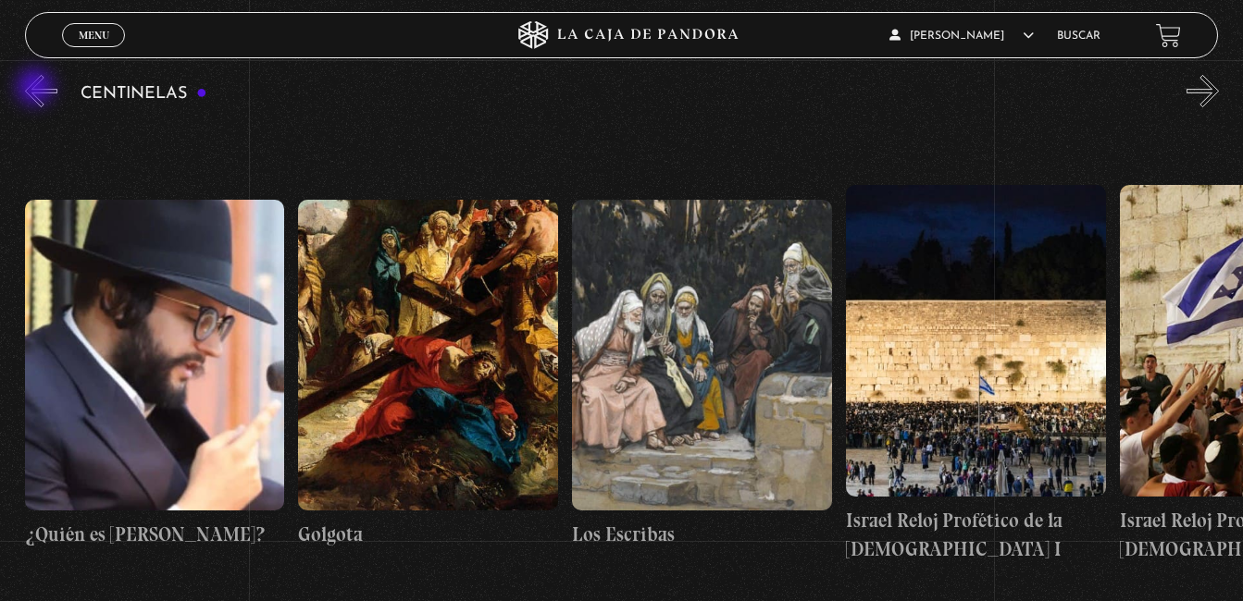
click at [37, 89] on button "«" at bounding box center [41, 91] width 32 height 32
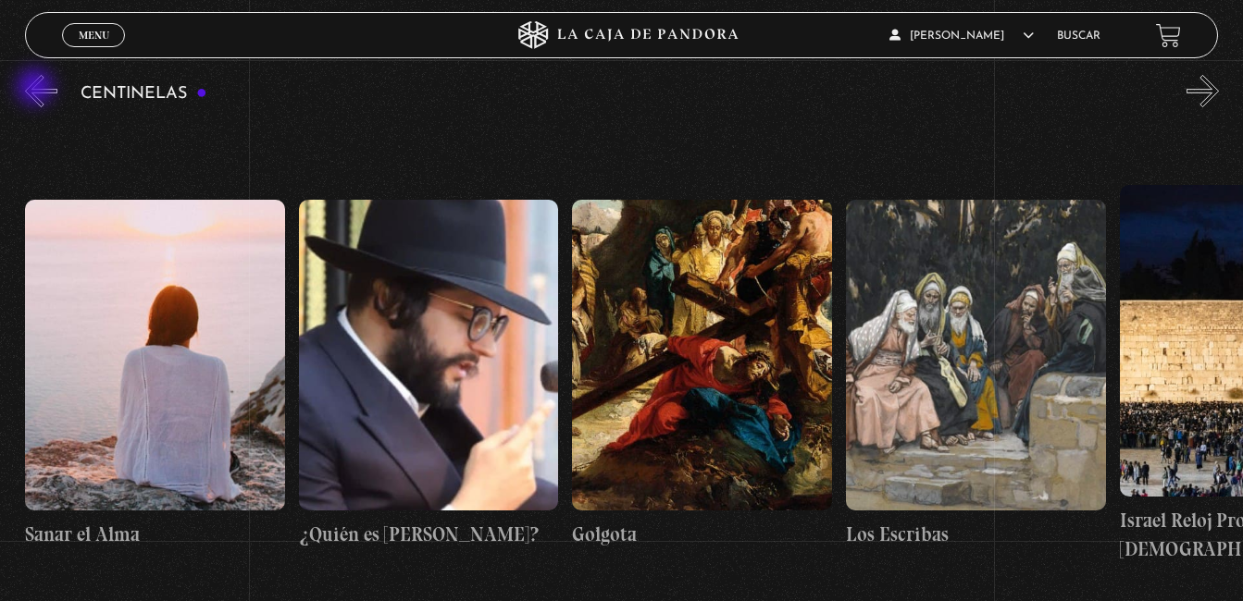
click at [37, 89] on button "«" at bounding box center [41, 91] width 32 height 32
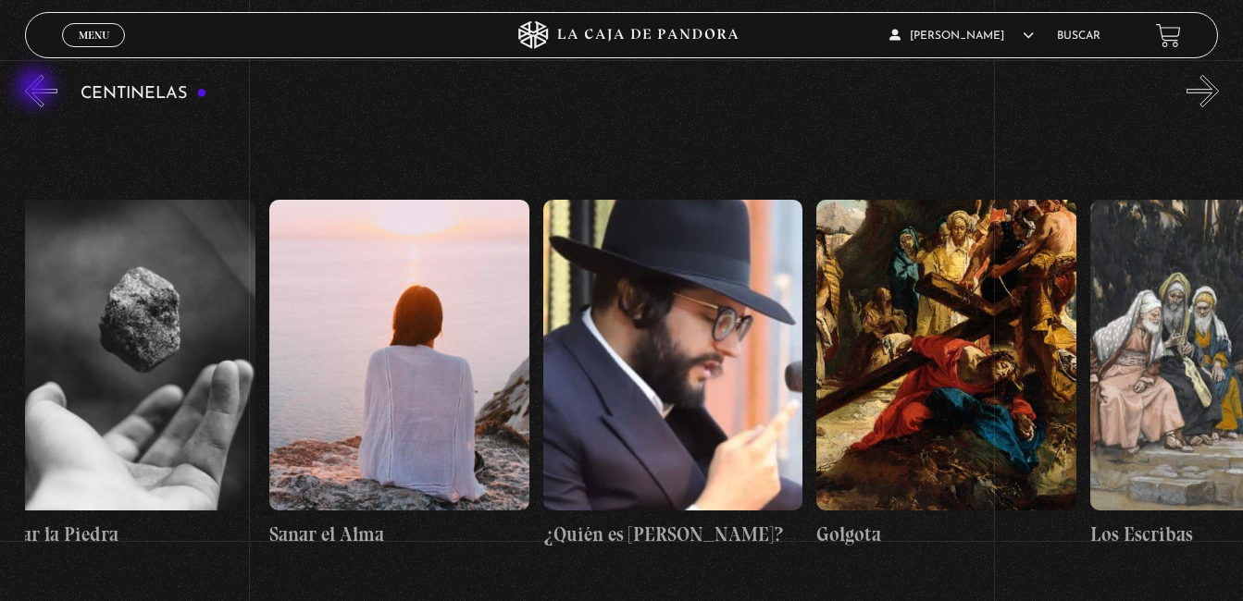
click at [37, 89] on button "«" at bounding box center [41, 91] width 32 height 32
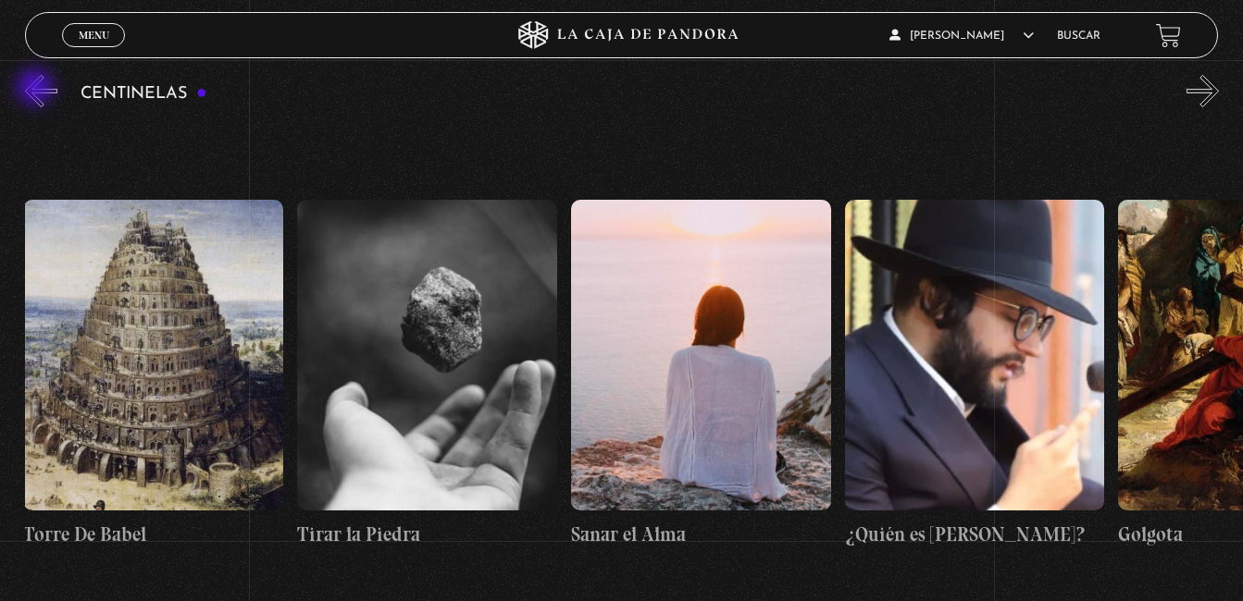
scroll to position [0, 29555]
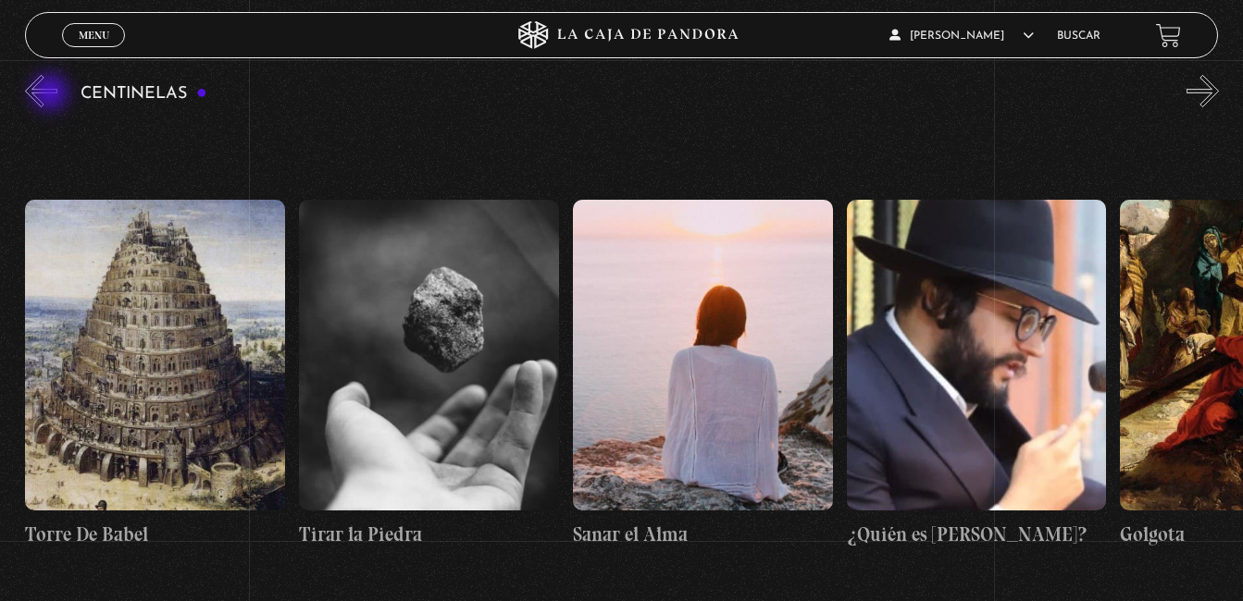
click at [52, 94] on button "«" at bounding box center [41, 91] width 32 height 32
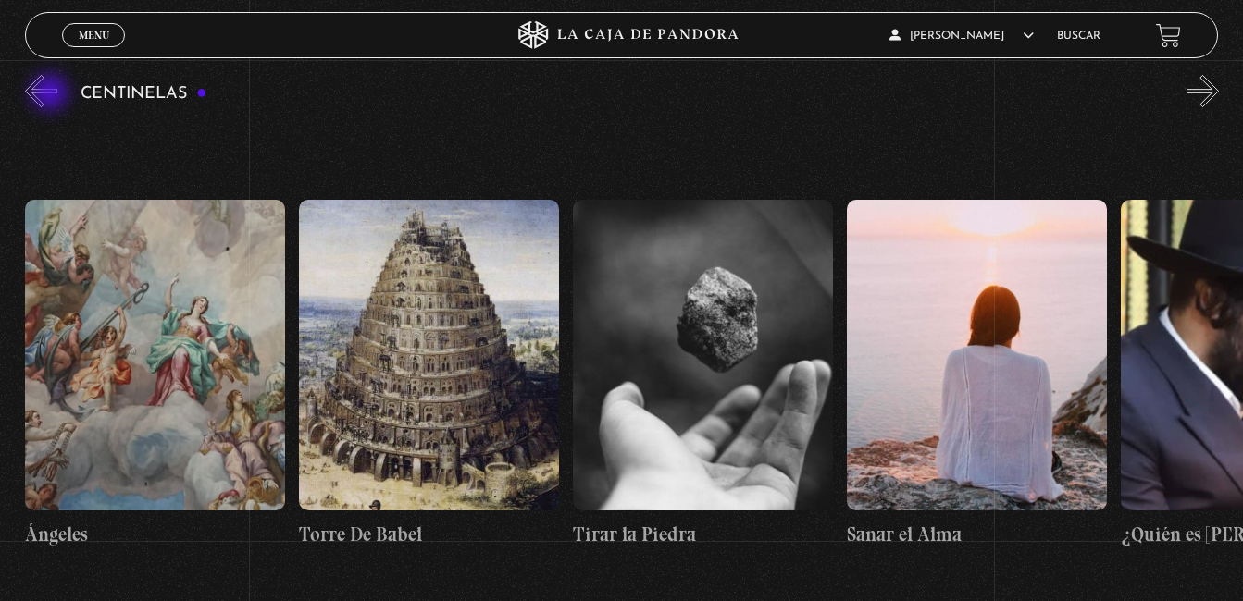
click at [52, 94] on button "«" at bounding box center [41, 91] width 32 height 32
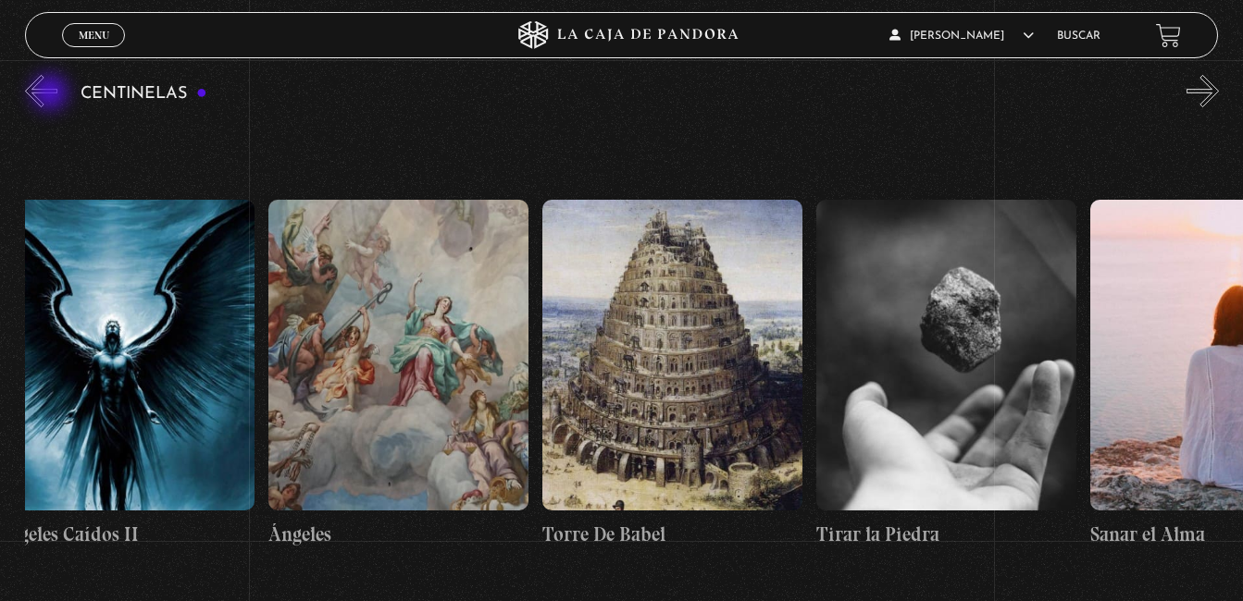
click at [52, 94] on button "«" at bounding box center [41, 91] width 32 height 32
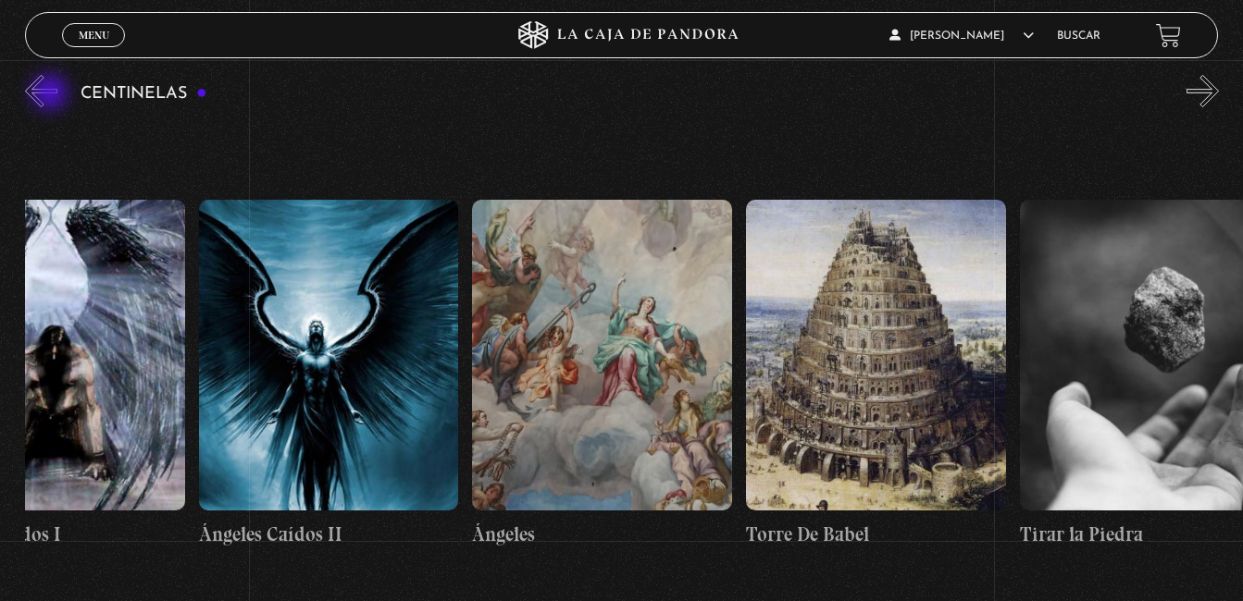
click at [52, 94] on button "«" at bounding box center [41, 91] width 32 height 32
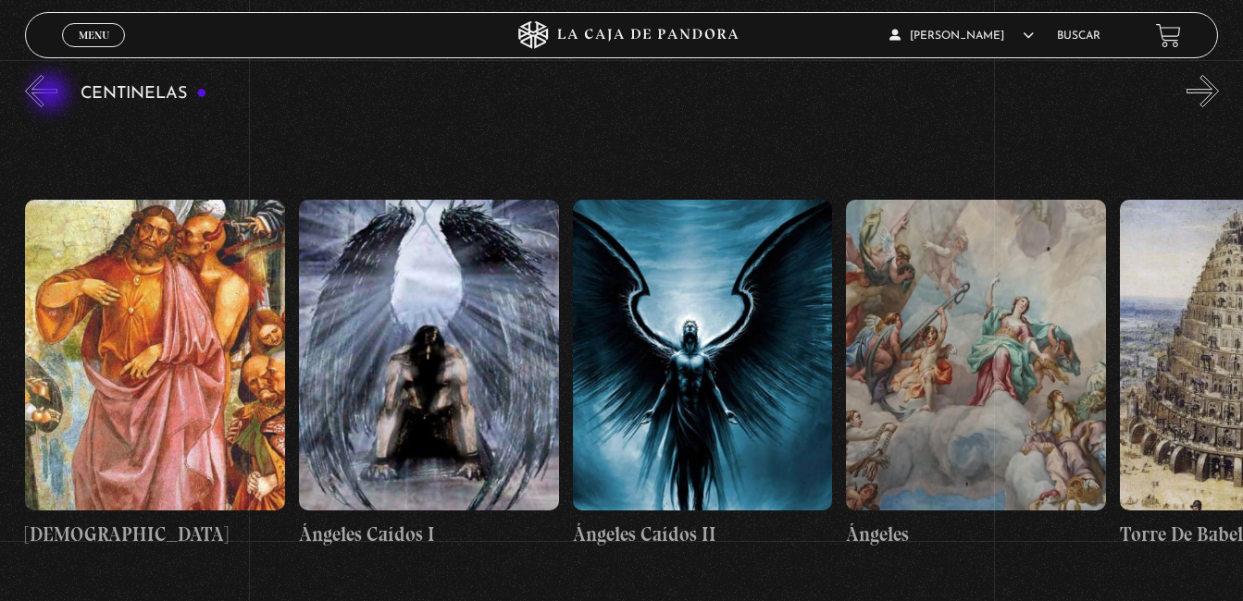
click at [52, 94] on button "«" at bounding box center [41, 91] width 32 height 32
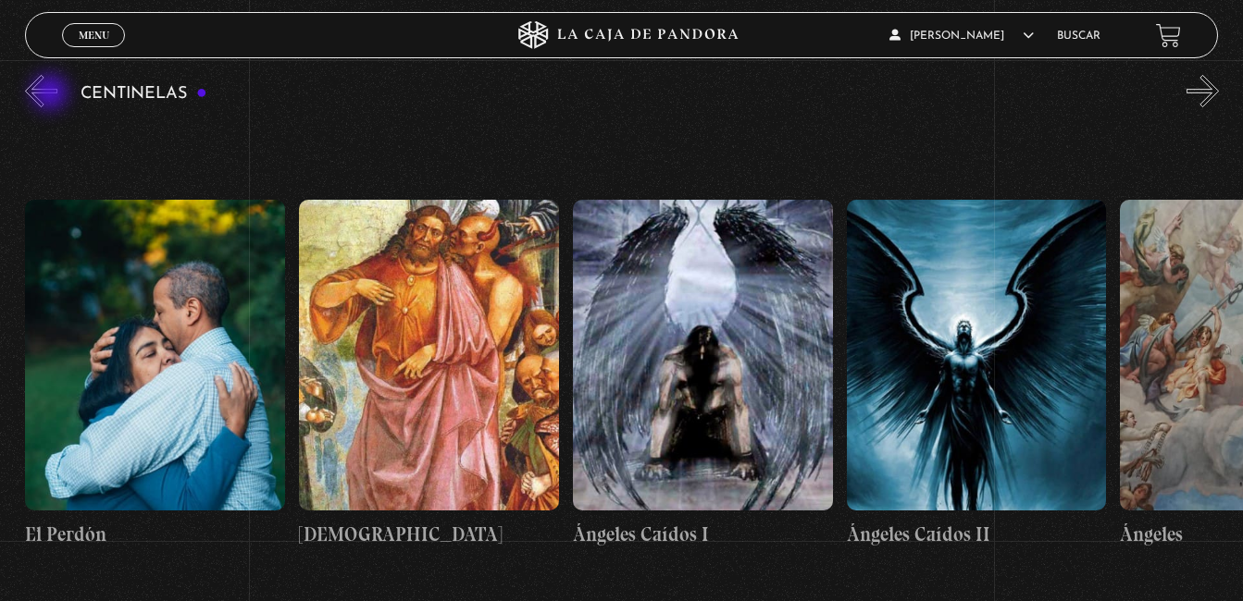
click at [51, 94] on button "«" at bounding box center [41, 91] width 32 height 32
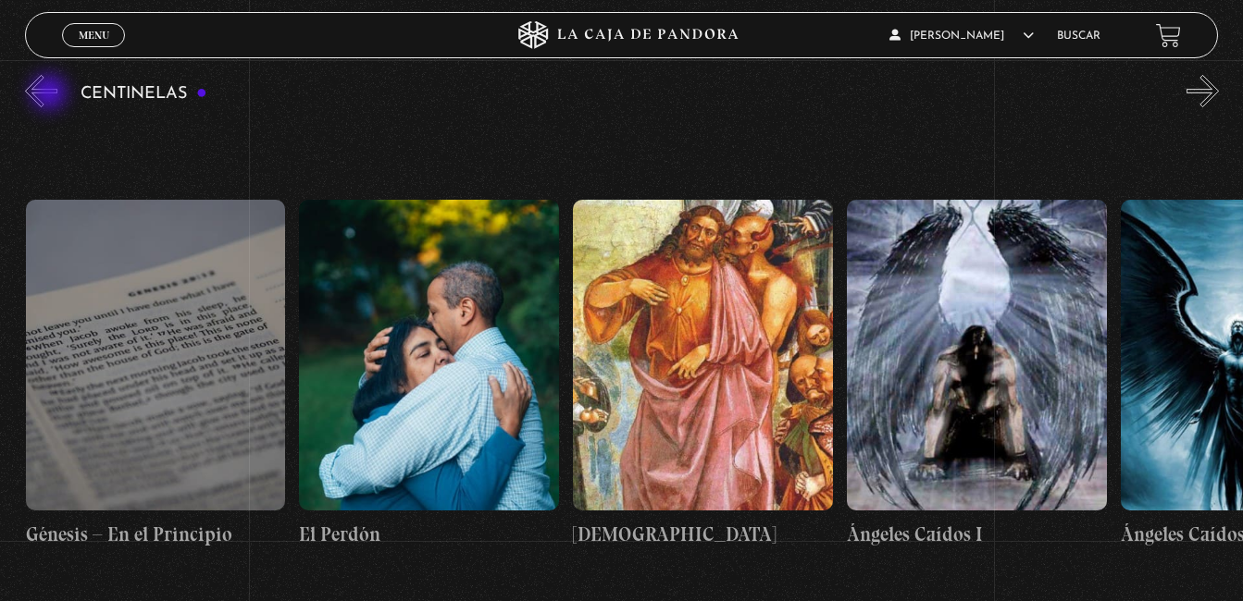
click at [51, 94] on button "«" at bounding box center [41, 91] width 32 height 32
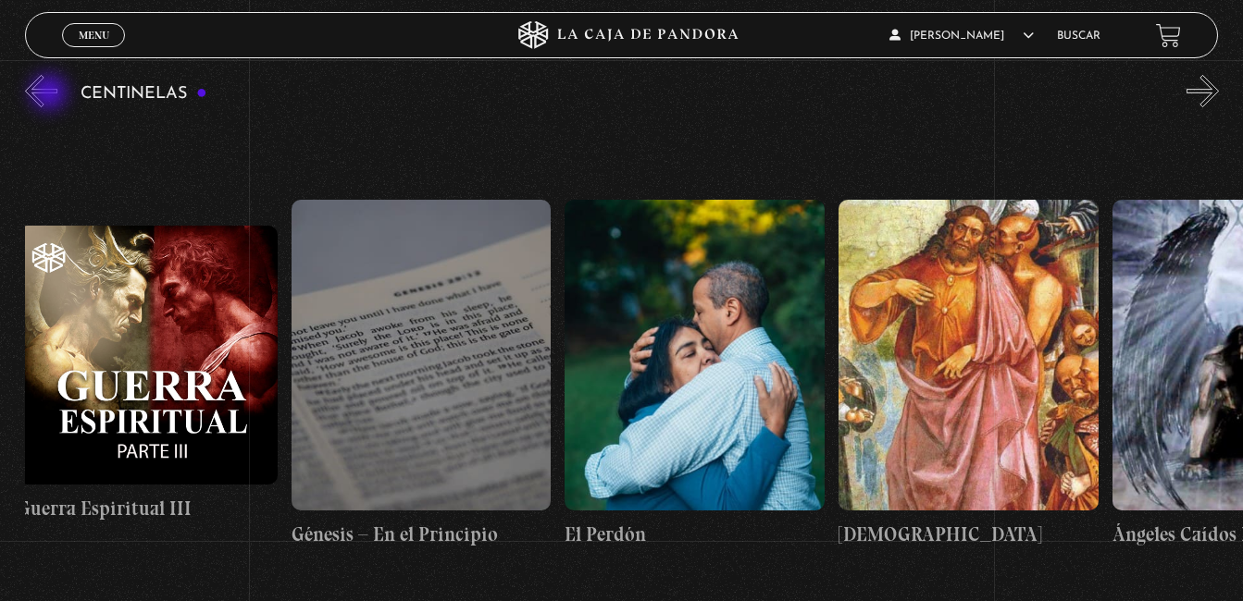
scroll to position [0, 27640]
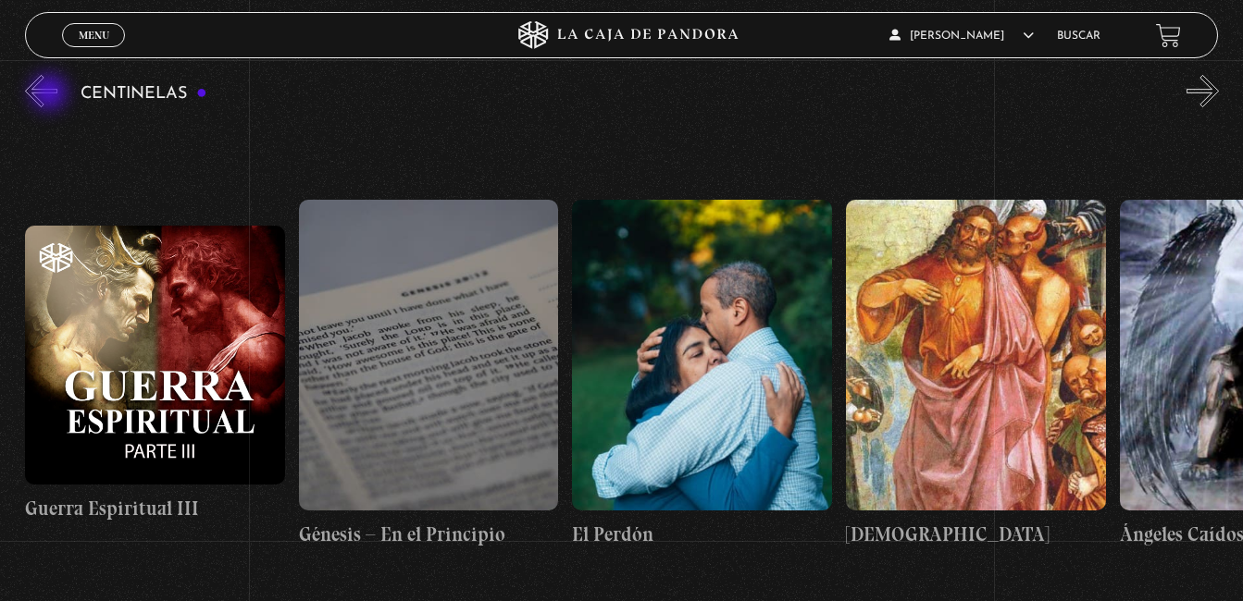
click at [51, 94] on button "«" at bounding box center [41, 91] width 32 height 32
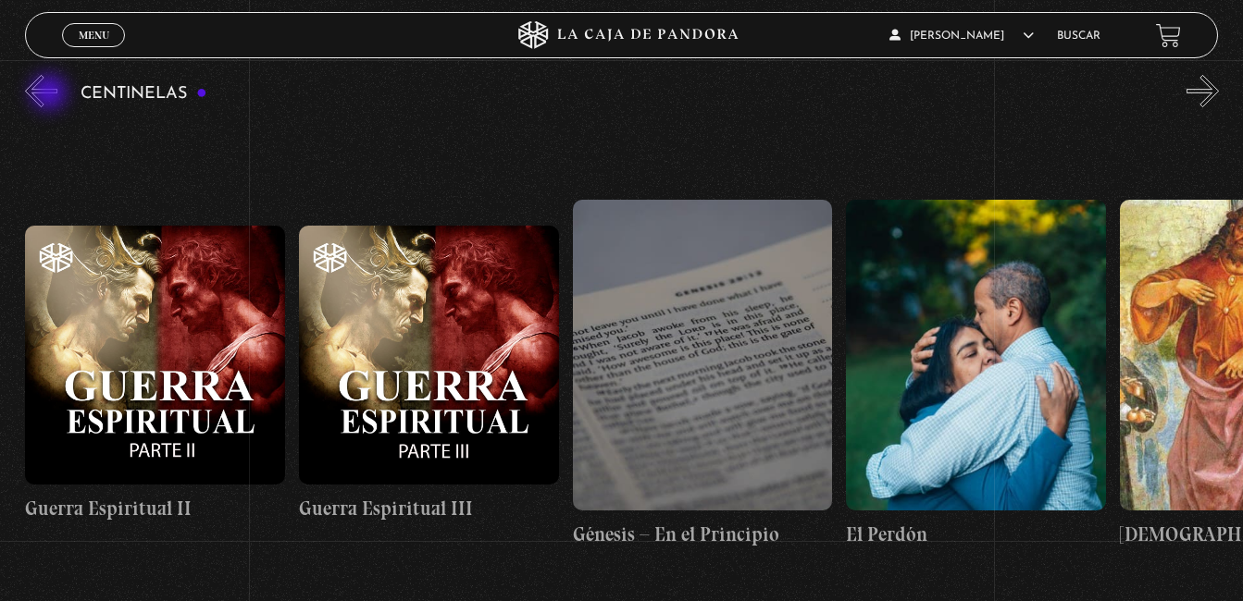
click at [51, 94] on button "«" at bounding box center [41, 91] width 32 height 32
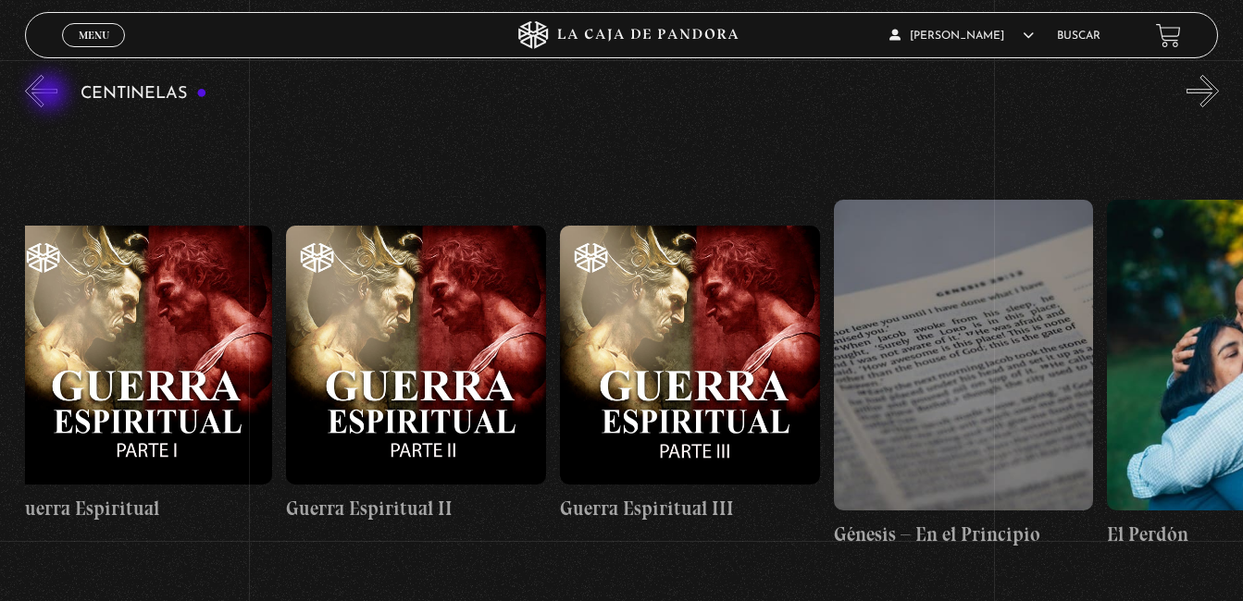
click at [51, 94] on button "«" at bounding box center [41, 91] width 32 height 32
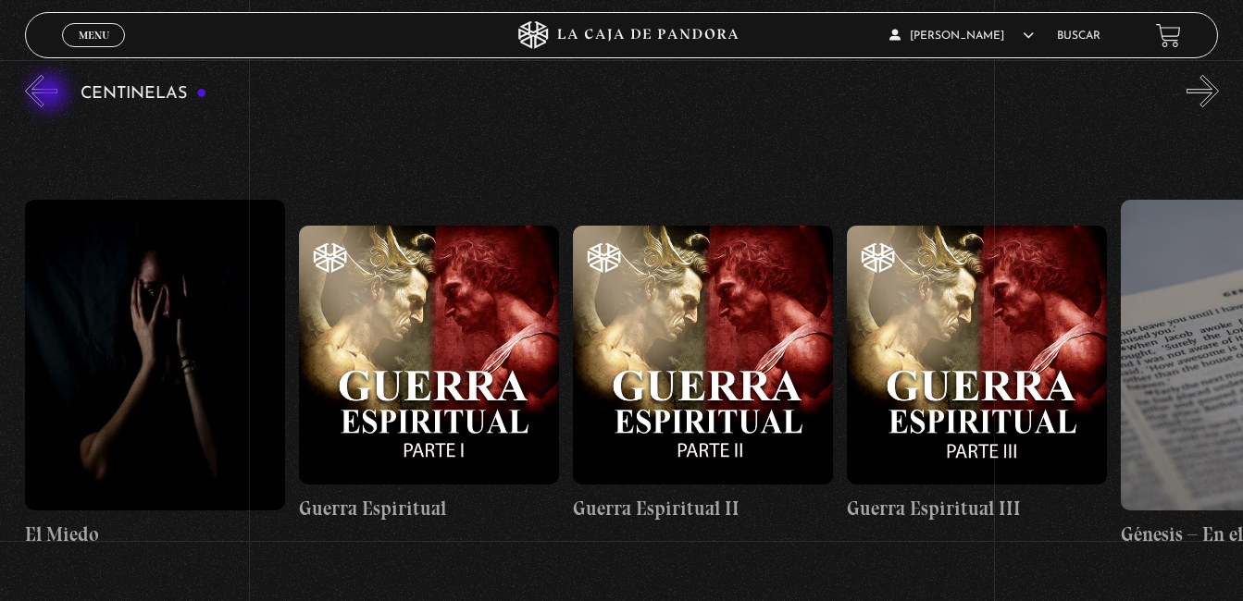
click at [51, 94] on button "«" at bounding box center [41, 91] width 32 height 32
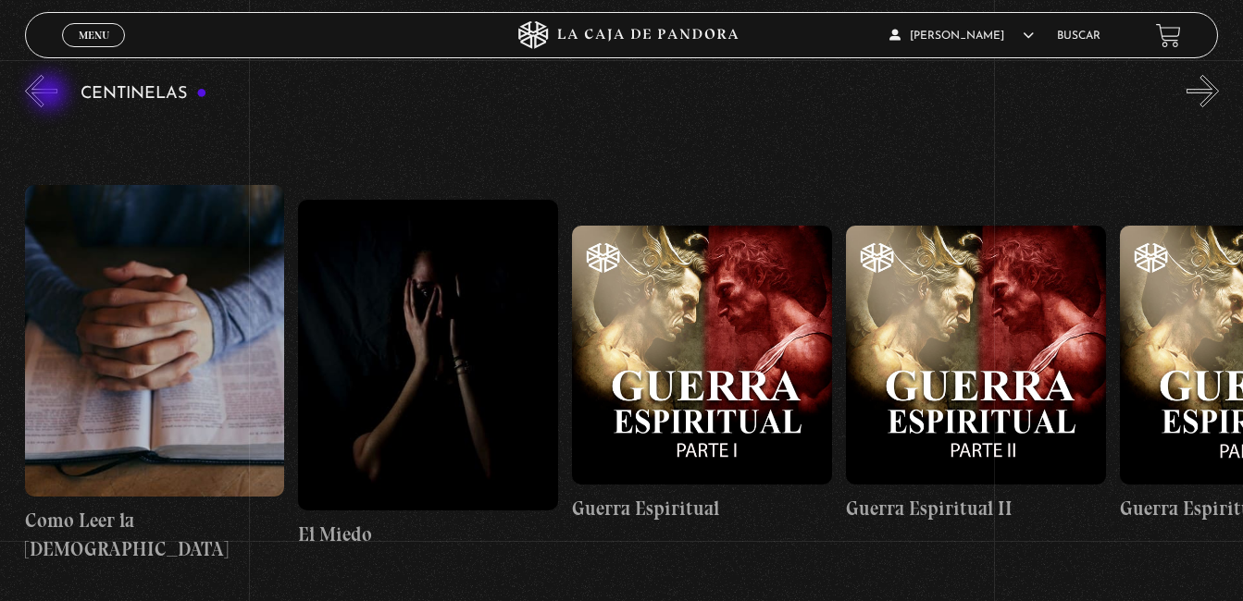
click at [51, 94] on button "«" at bounding box center [41, 91] width 32 height 32
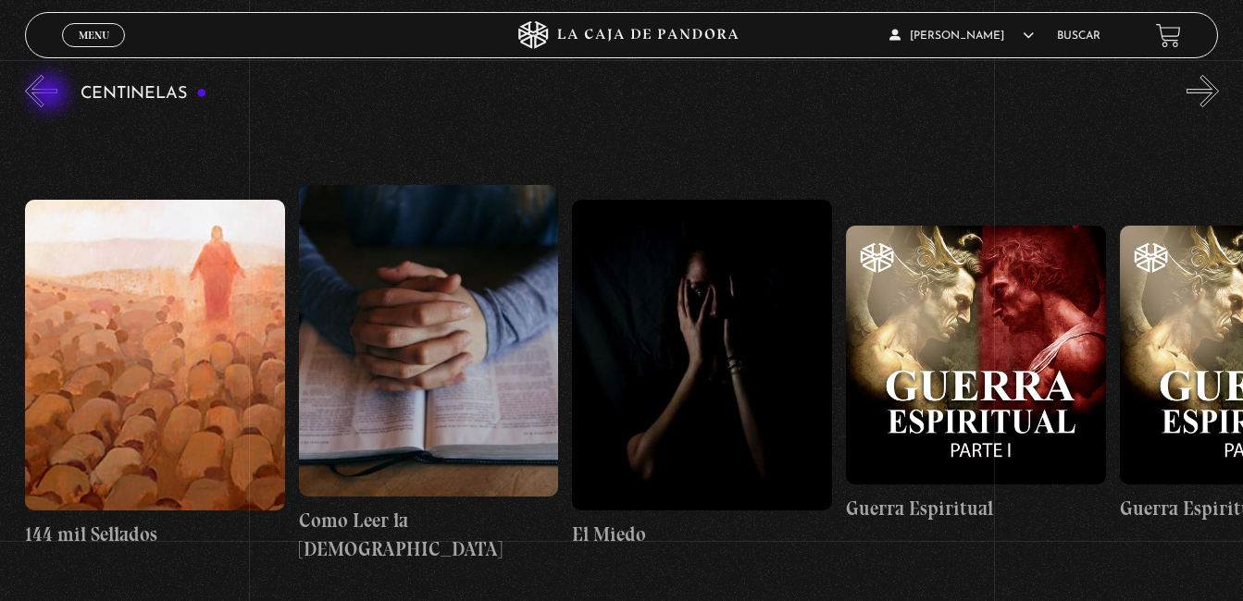
click at [51, 94] on button "«" at bounding box center [41, 91] width 32 height 32
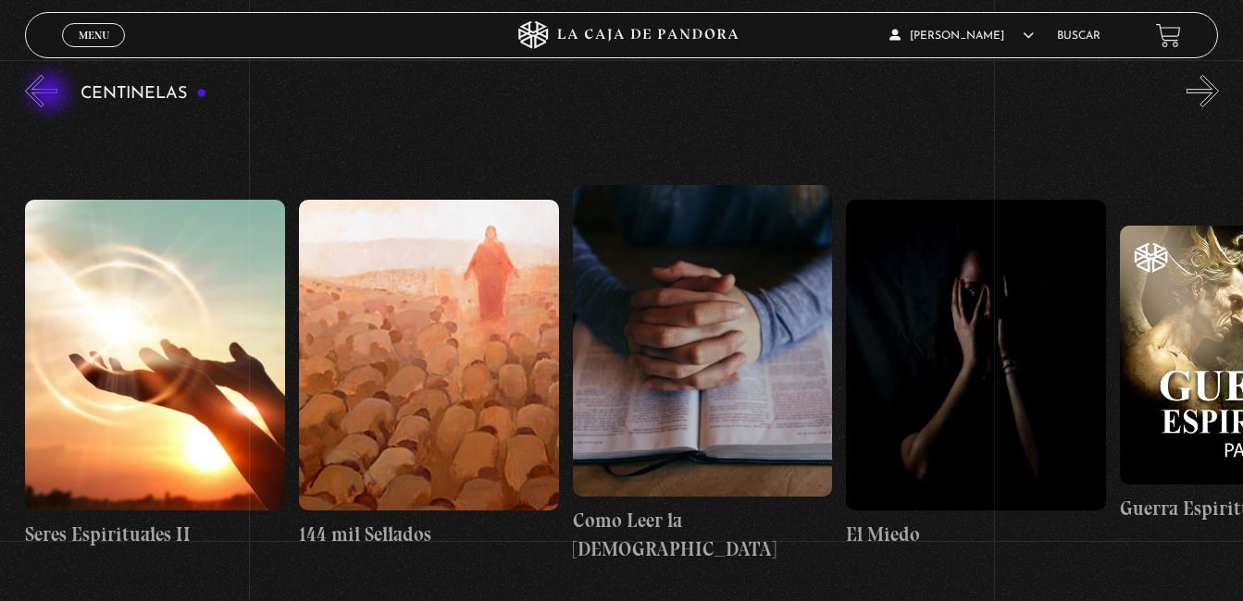
click at [51, 94] on button "«" at bounding box center [41, 91] width 32 height 32
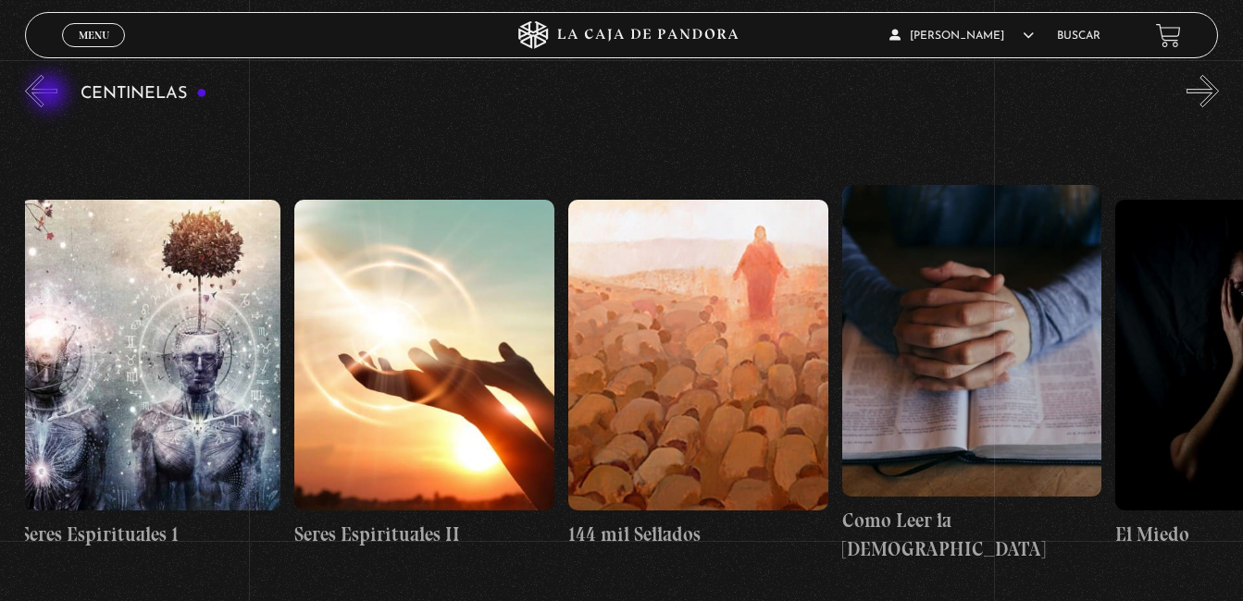
click at [51, 94] on button "«" at bounding box center [41, 91] width 32 height 32
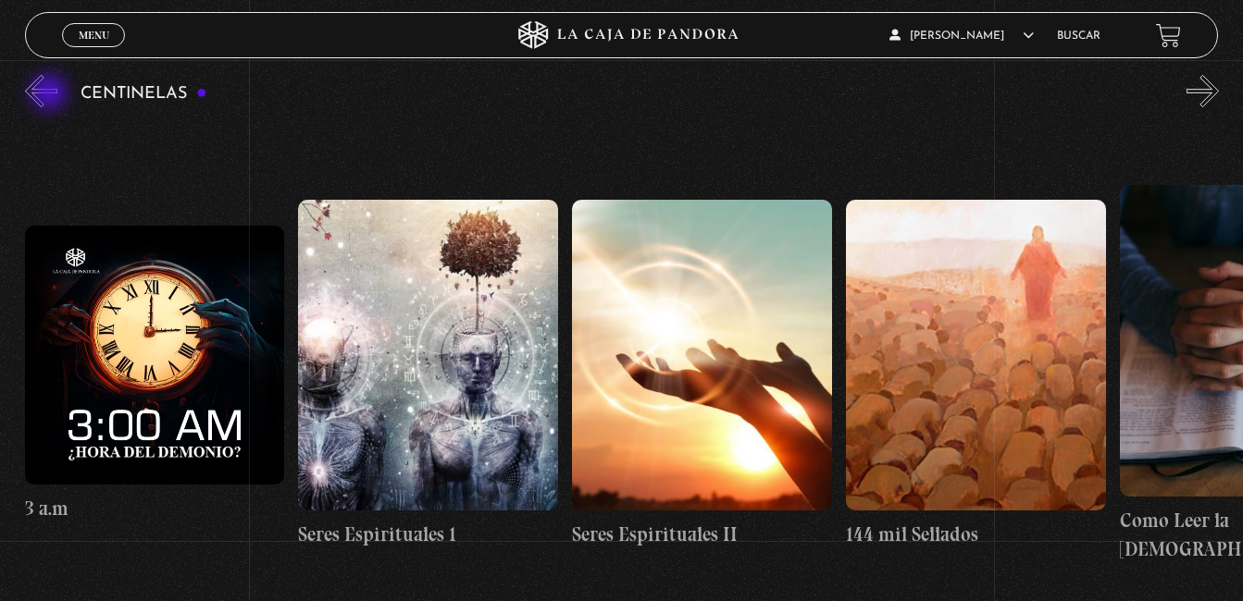
click at [51, 94] on button "«" at bounding box center [41, 91] width 32 height 32
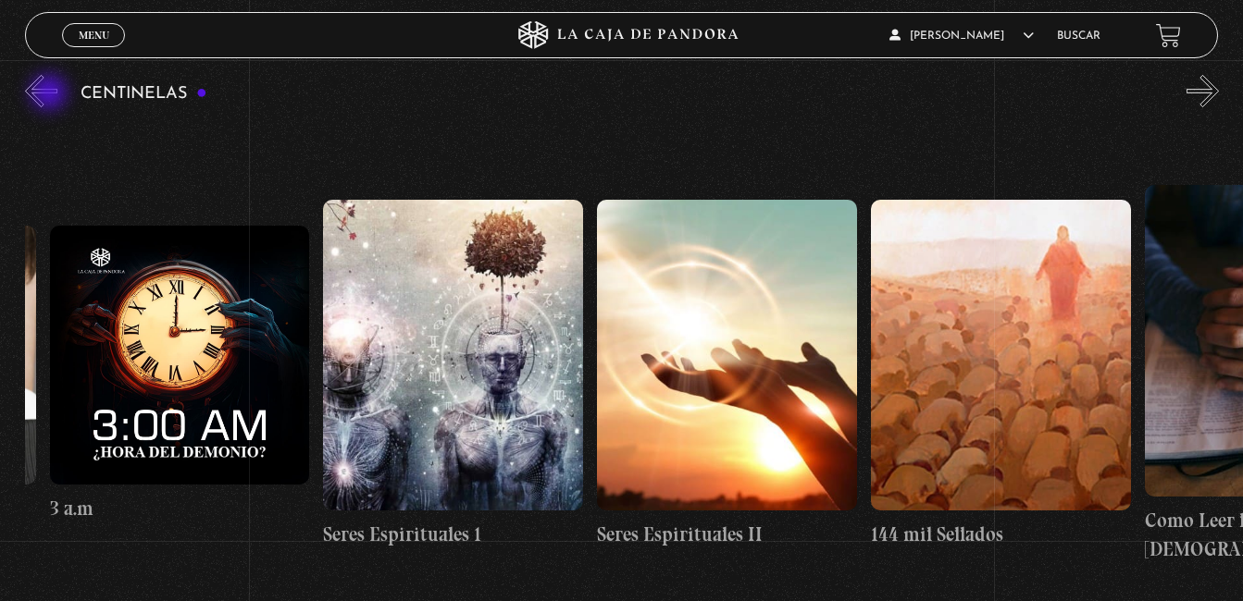
click at [51, 94] on button "«" at bounding box center [41, 91] width 32 height 32
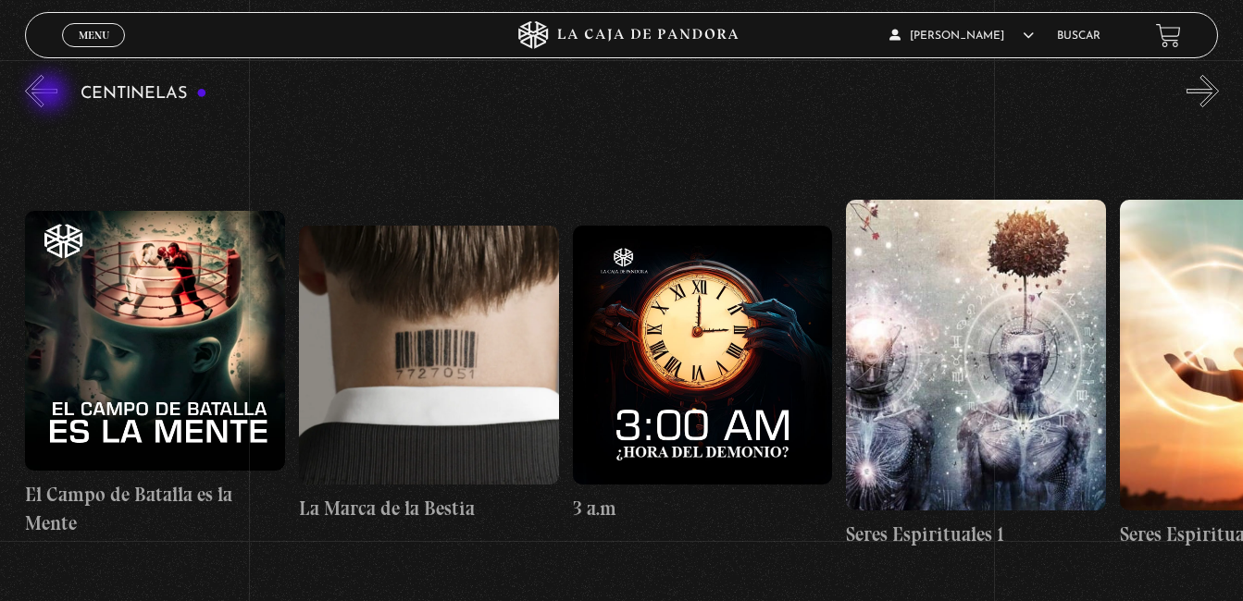
click at [51, 94] on button "«" at bounding box center [41, 91] width 32 height 32
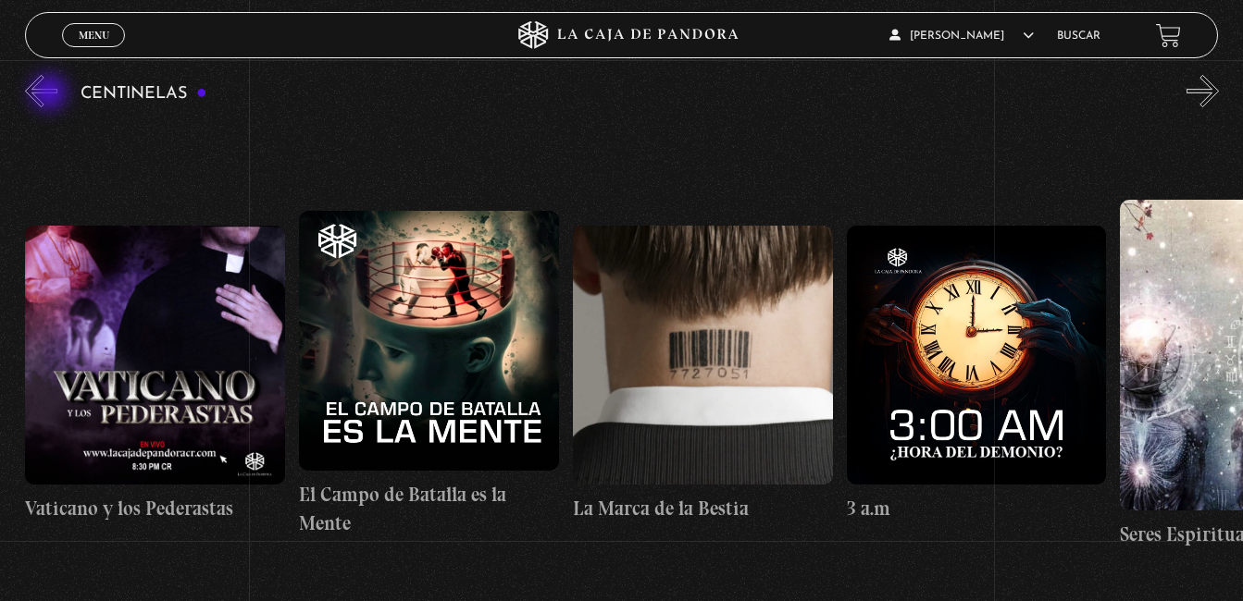
click at [51, 94] on button "«" at bounding box center [41, 91] width 32 height 32
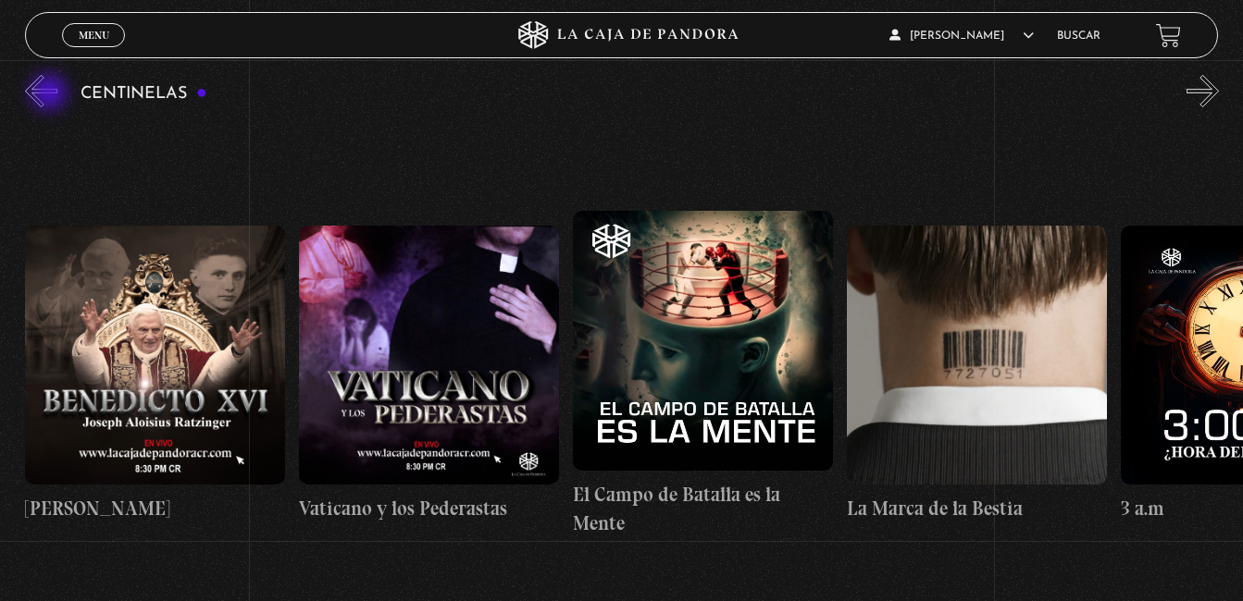
click at [51, 94] on button "«" at bounding box center [41, 91] width 32 height 32
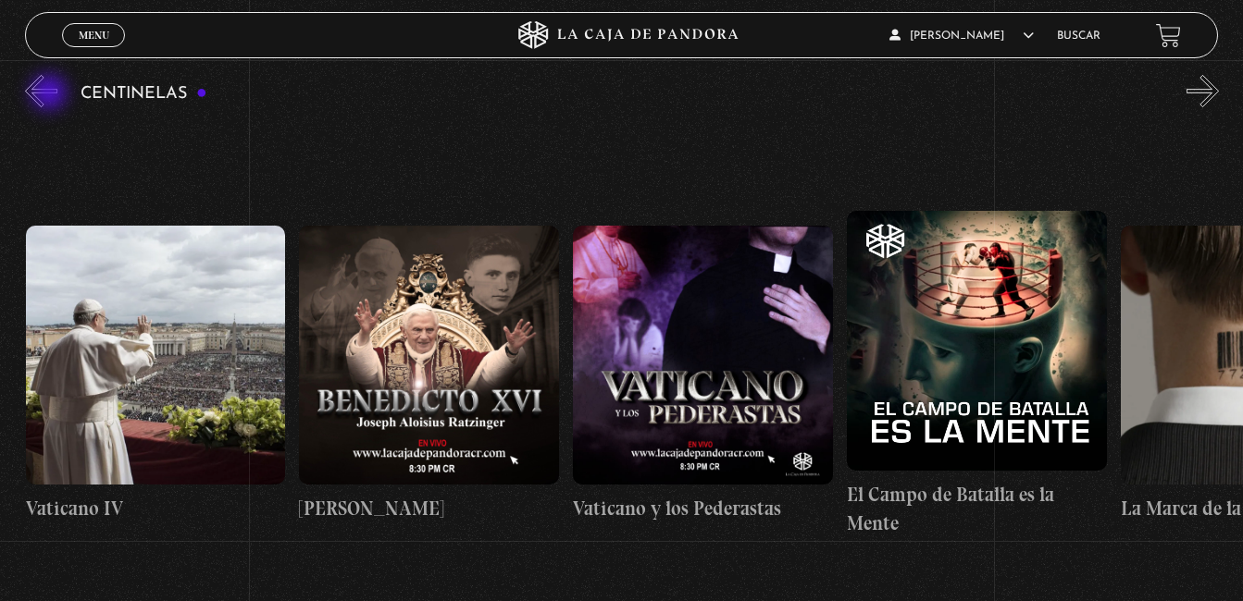
click at [51, 94] on button "«" at bounding box center [41, 91] width 32 height 32
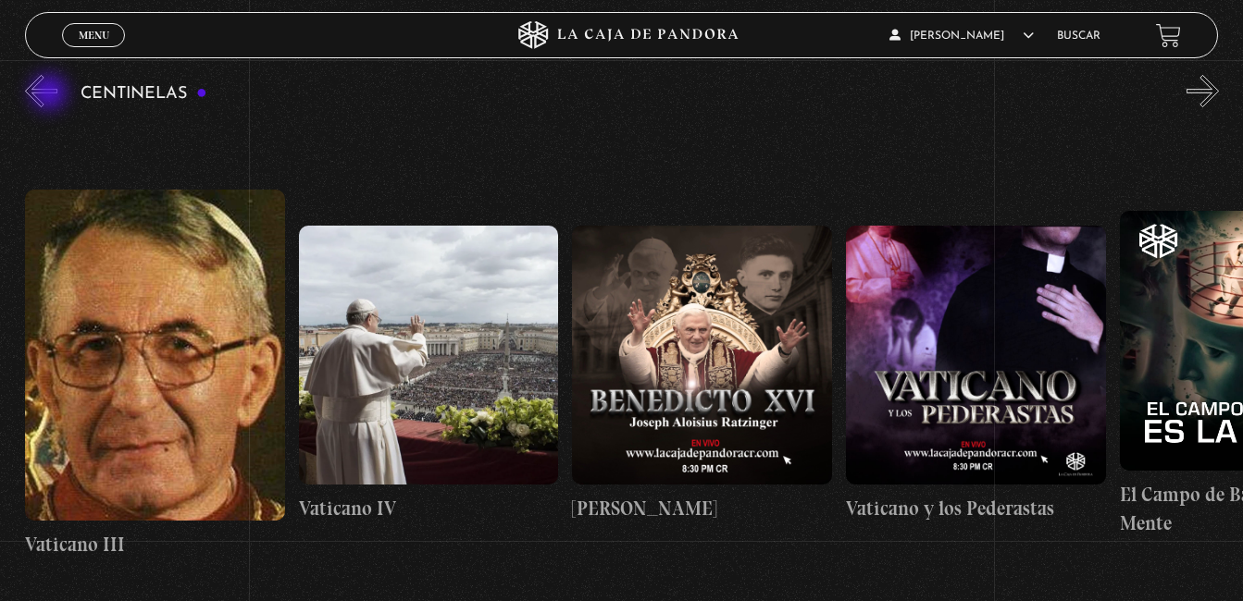
click at [51, 94] on button "«" at bounding box center [41, 91] width 32 height 32
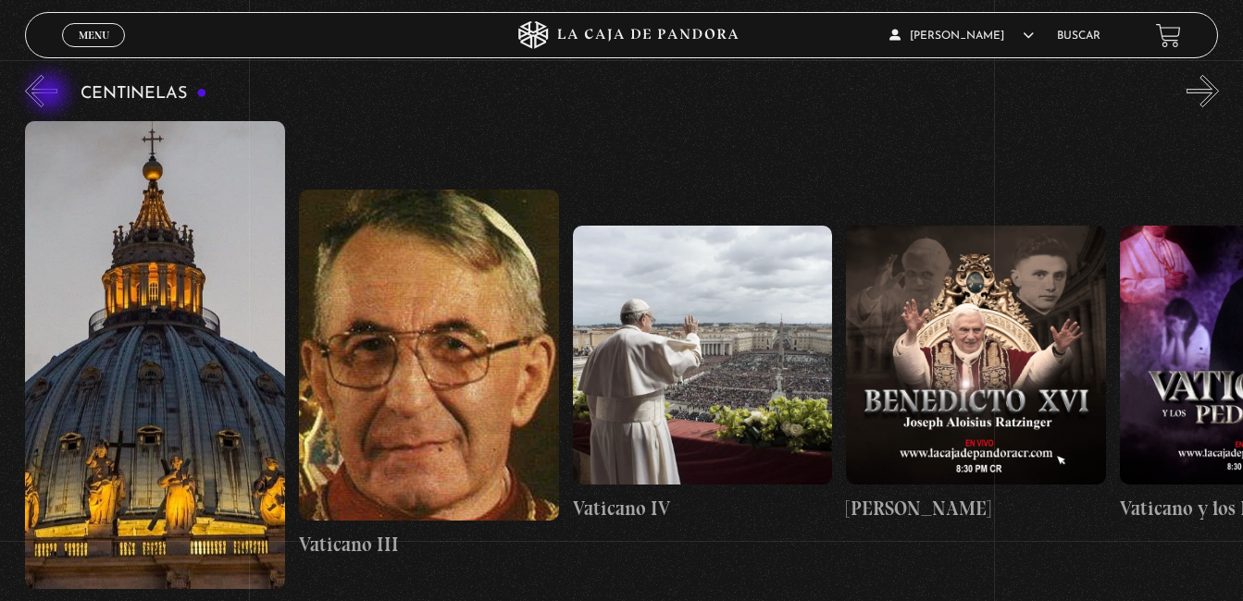
click at [51, 94] on button "«" at bounding box center [41, 91] width 32 height 32
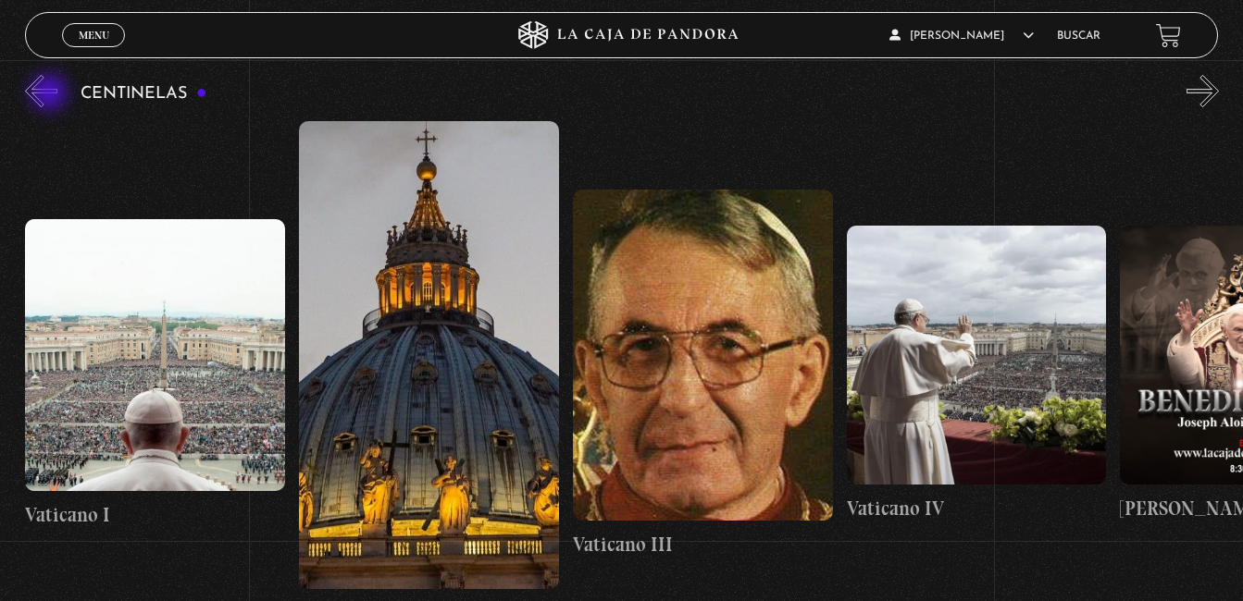
click at [51, 94] on button "«" at bounding box center [41, 91] width 32 height 32
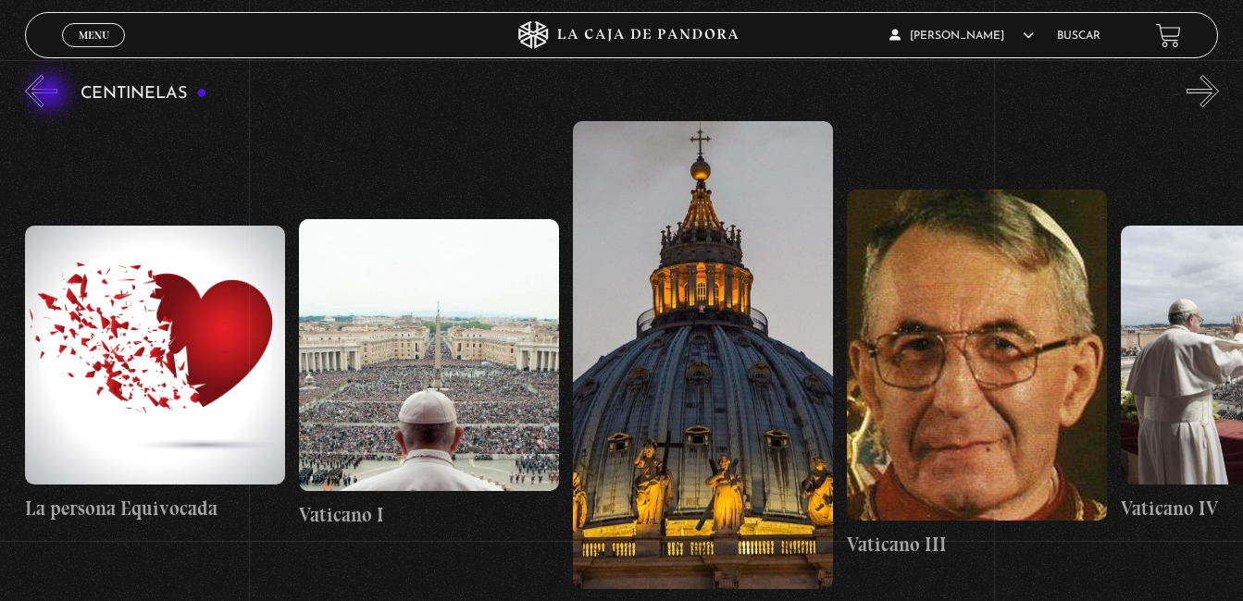
click at [51, 94] on button "«" at bounding box center [41, 91] width 32 height 32
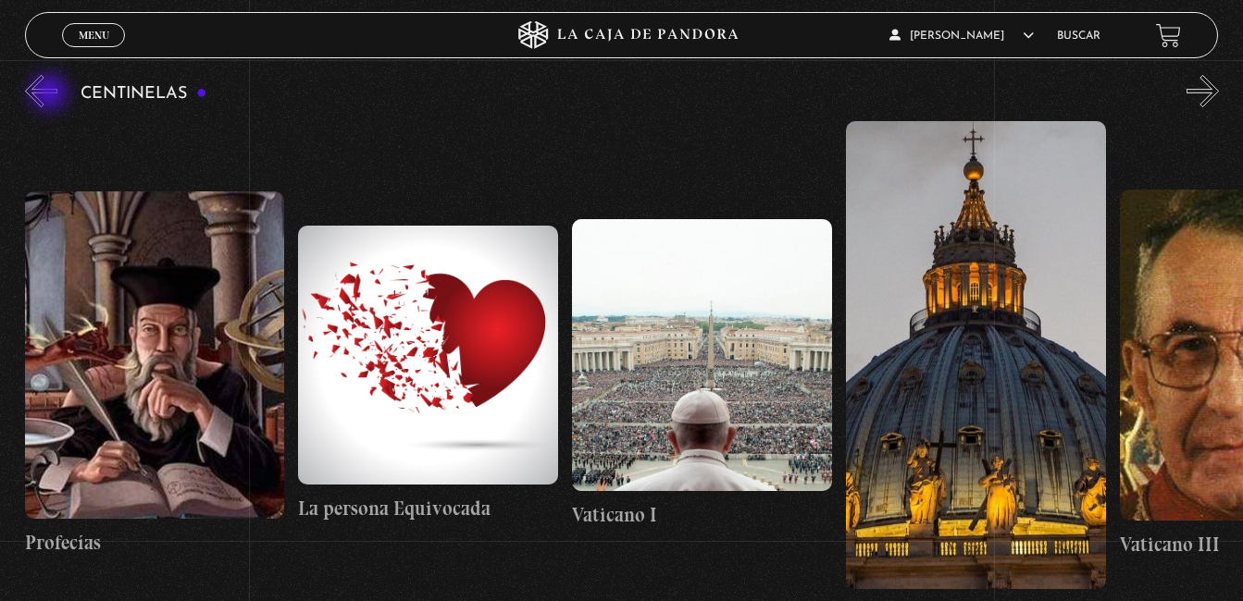
click at [51, 94] on button "«" at bounding box center [41, 91] width 32 height 32
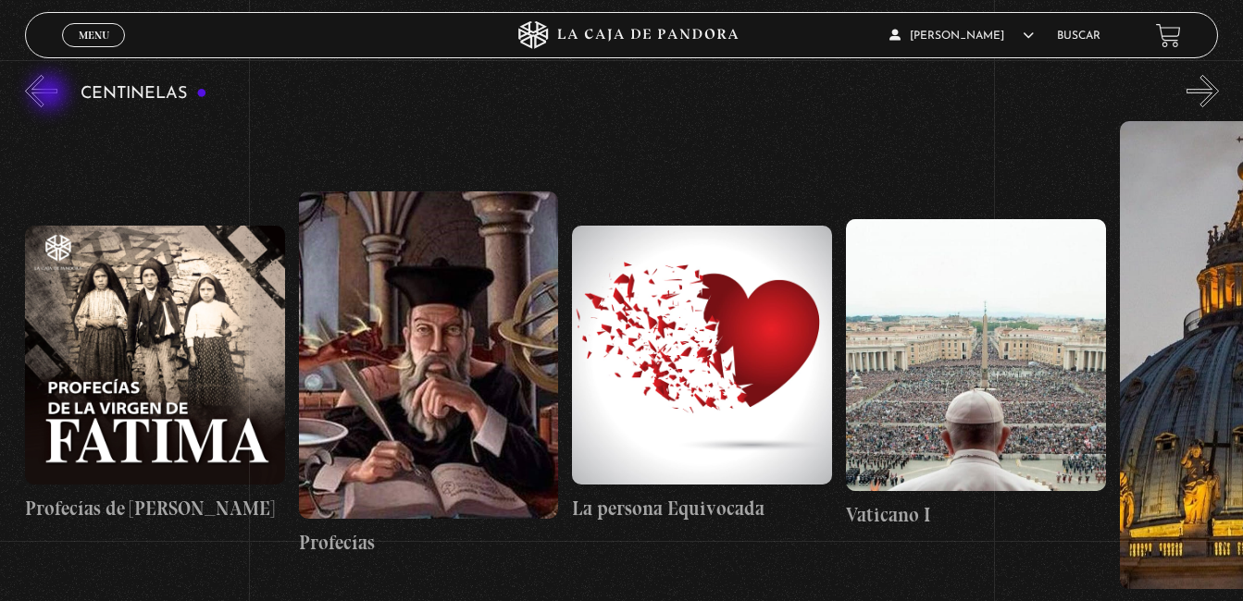
click at [51, 94] on button "«" at bounding box center [41, 91] width 32 height 32
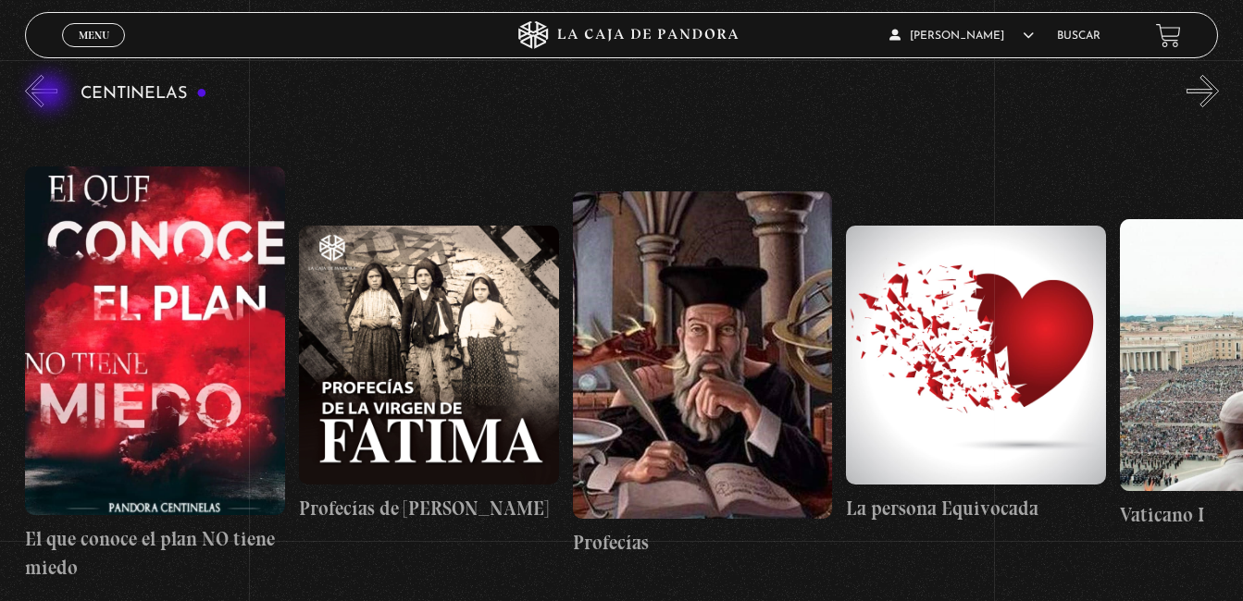
click at [51, 94] on button "«" at bounding box center [41, 91] width 32 height 32
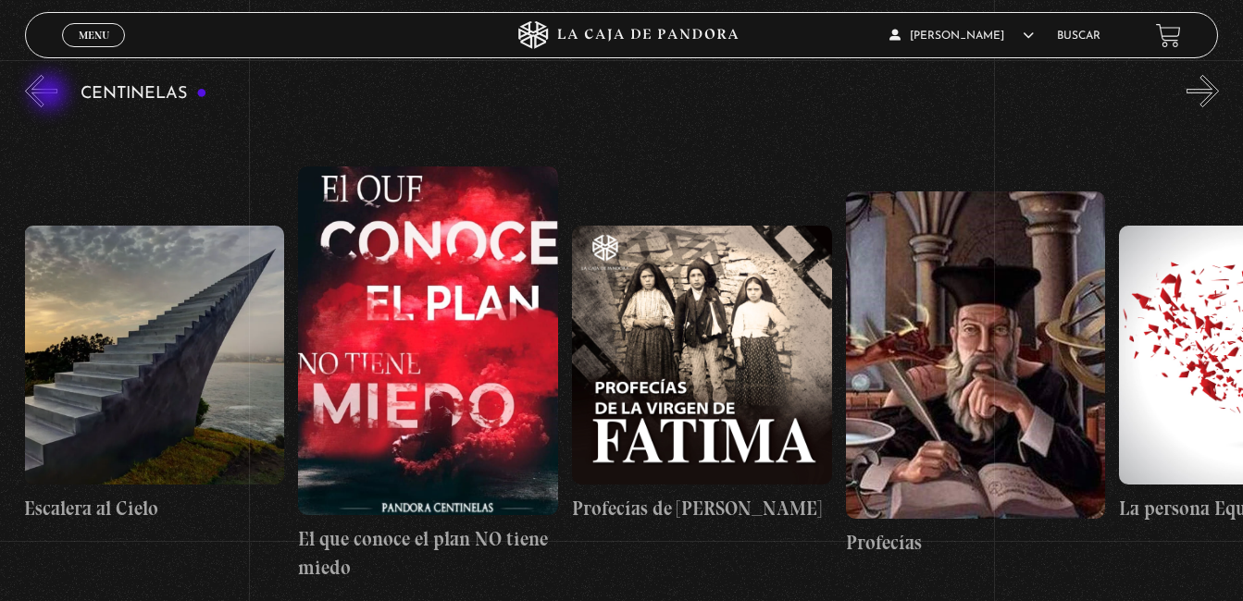
scroll to position [0, 21893]
click at [51, 94] on button "«" at bounding box center [41, 91] width 32 height 32
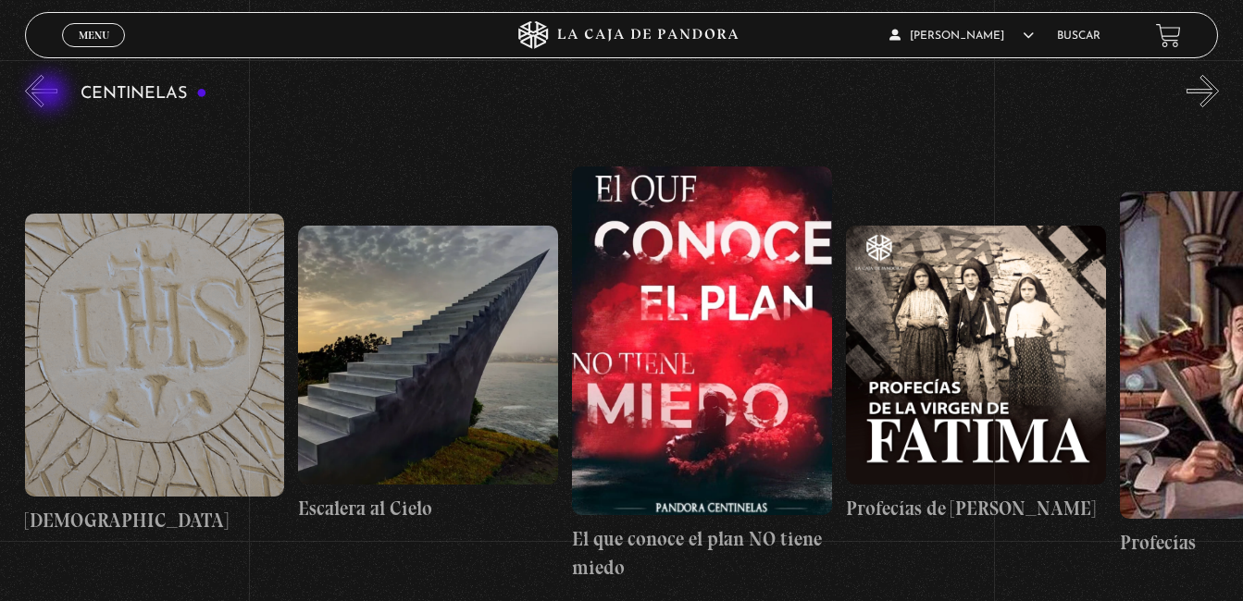
click at [51, 94] on button "«" at bounding box center [41, 91] width 32 height 32
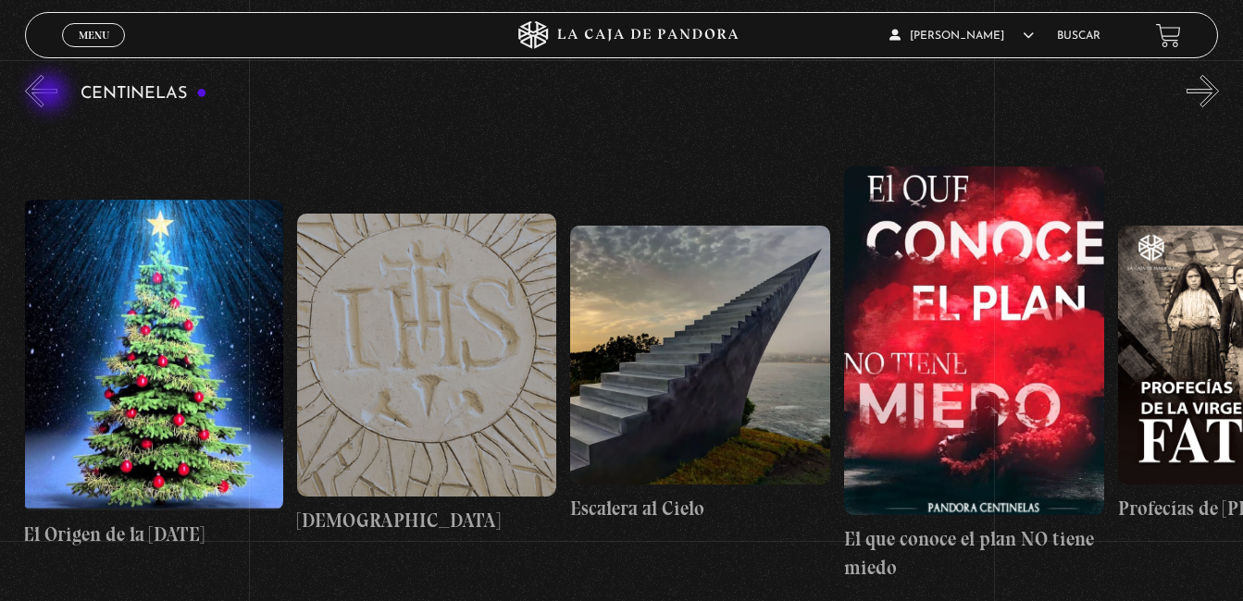
scroll to position [0, 21346]
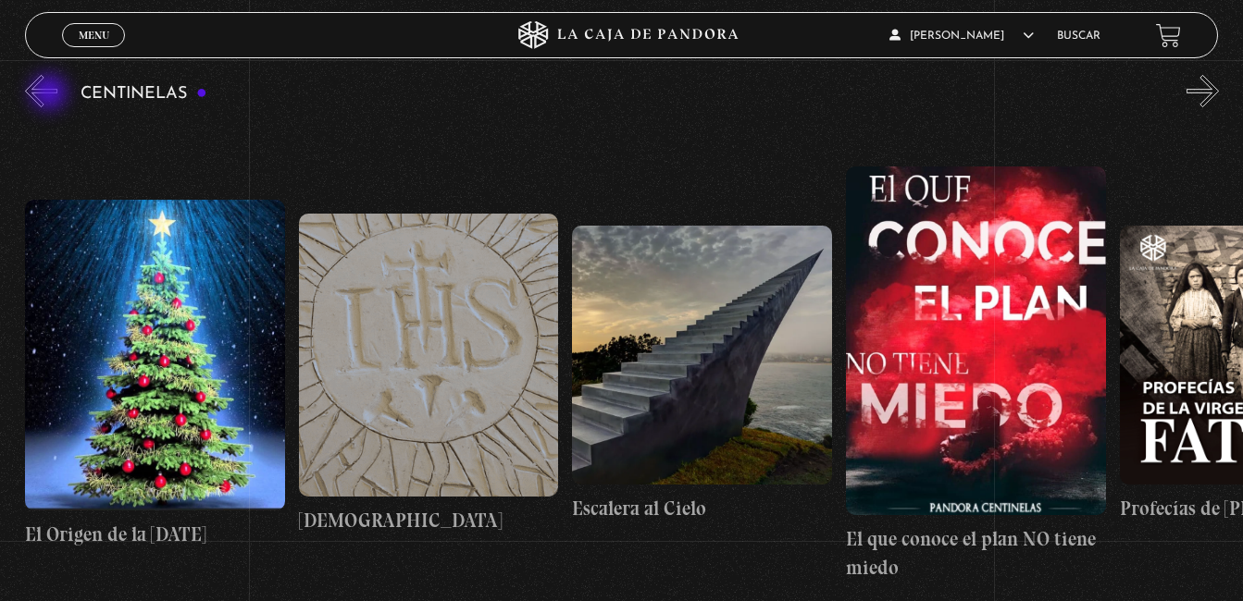
click at [51, 94] on button "«" at bounding box center [41, 91] width 32 height 32
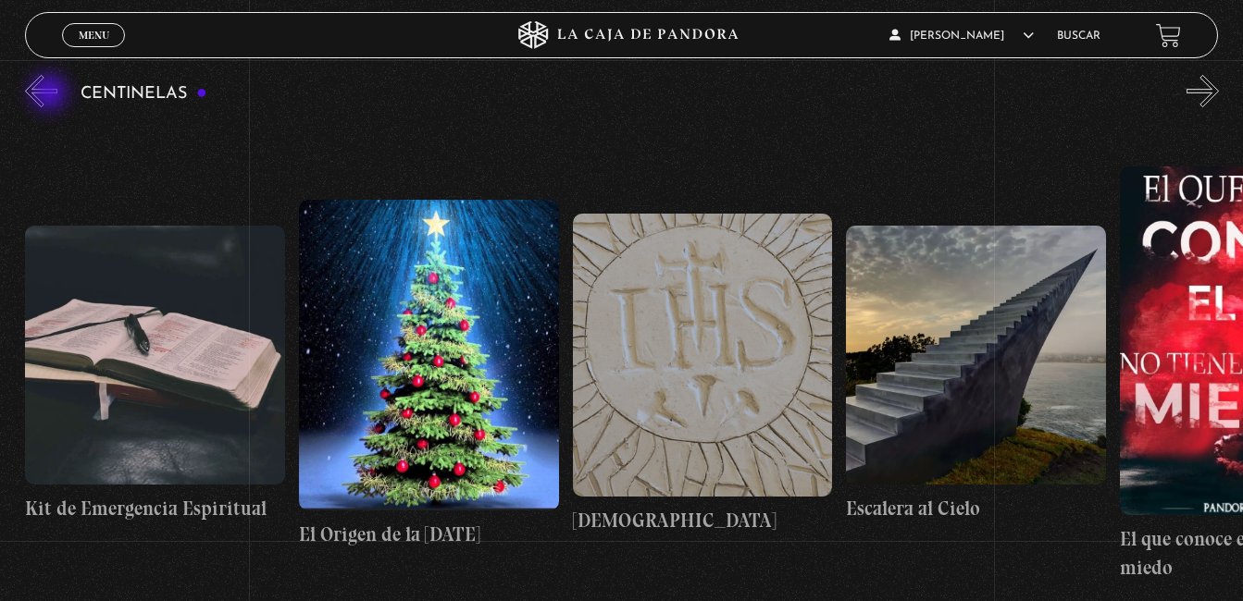
click at [51, 94] on button "«" at bounding box center [41, 91] width 32 height 32
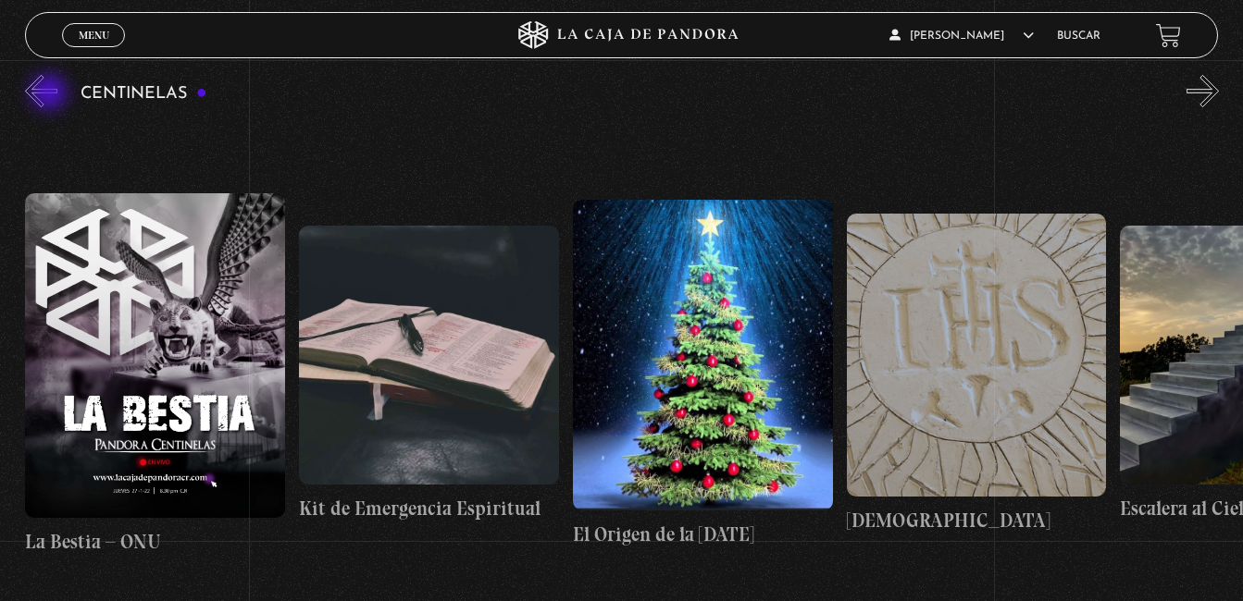
click at [51, 94] on button "«" at bounding box center [41, 91] width 32 height 32
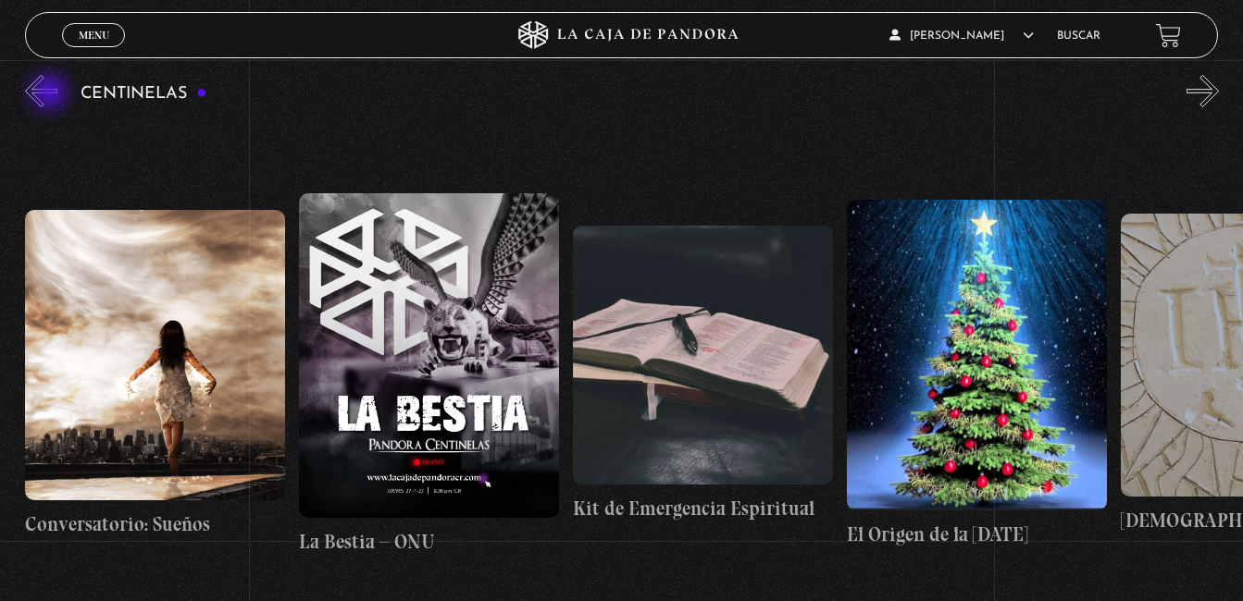
click at [51, 94] on button "«" at bounding box center [41, 91] width 32 height 32
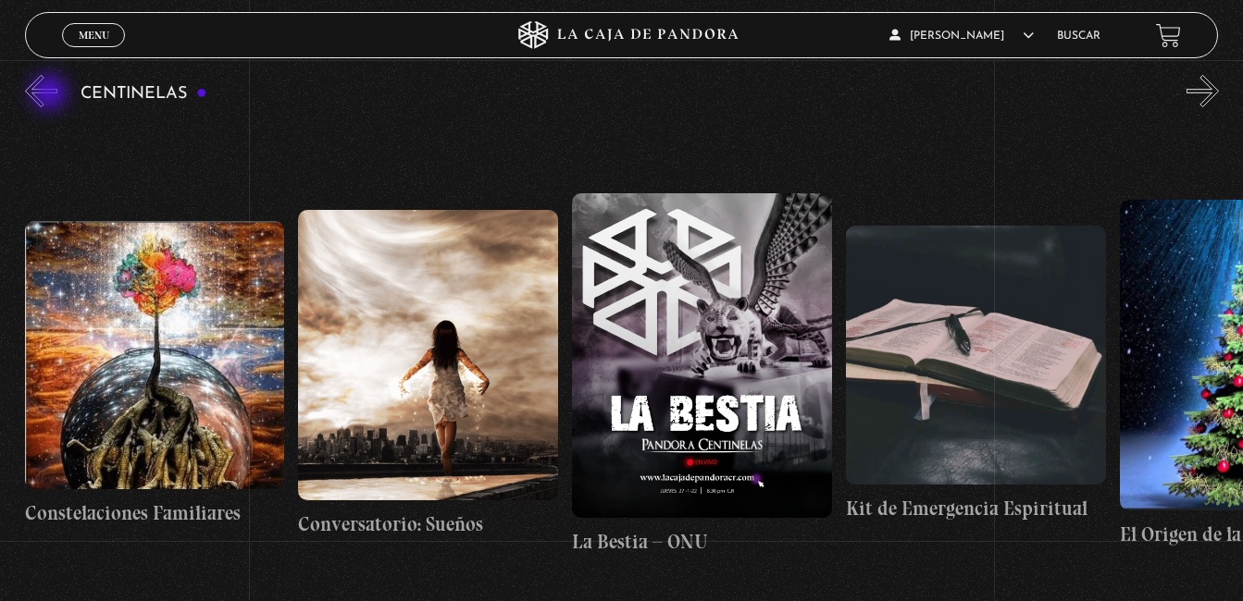
click at [51, 94] on button "«" at bounding box center [41, 91] width 32 height 32
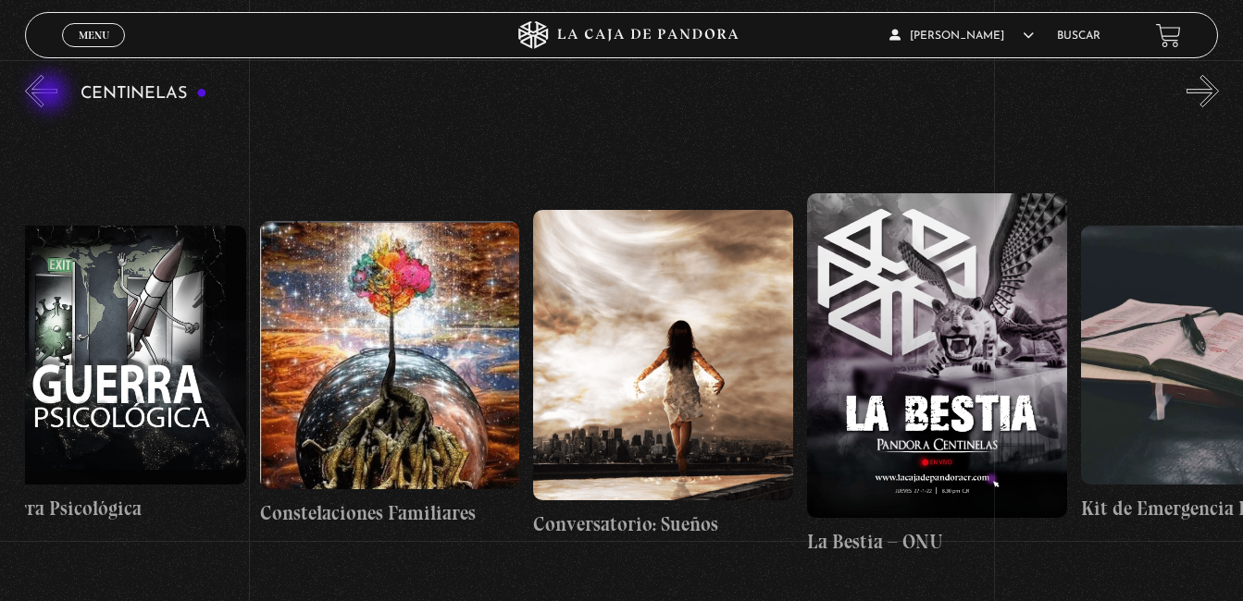
scroll to position [0, 19977]
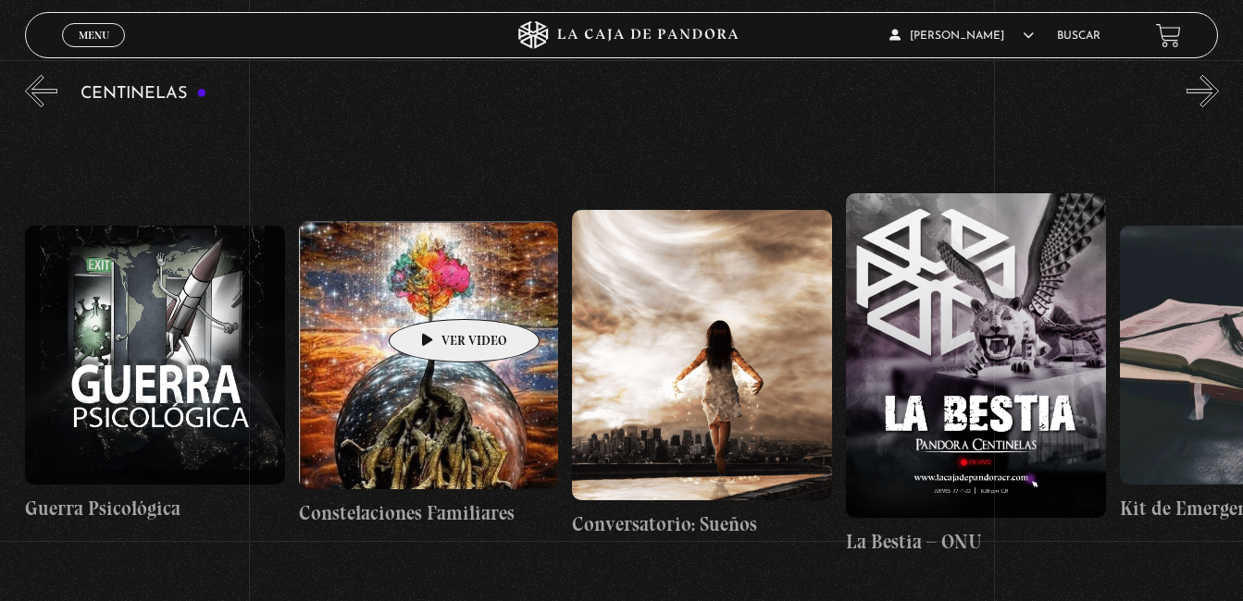
click at [435, 291] on figure at bounding box center [429, 354] width 260 height 267
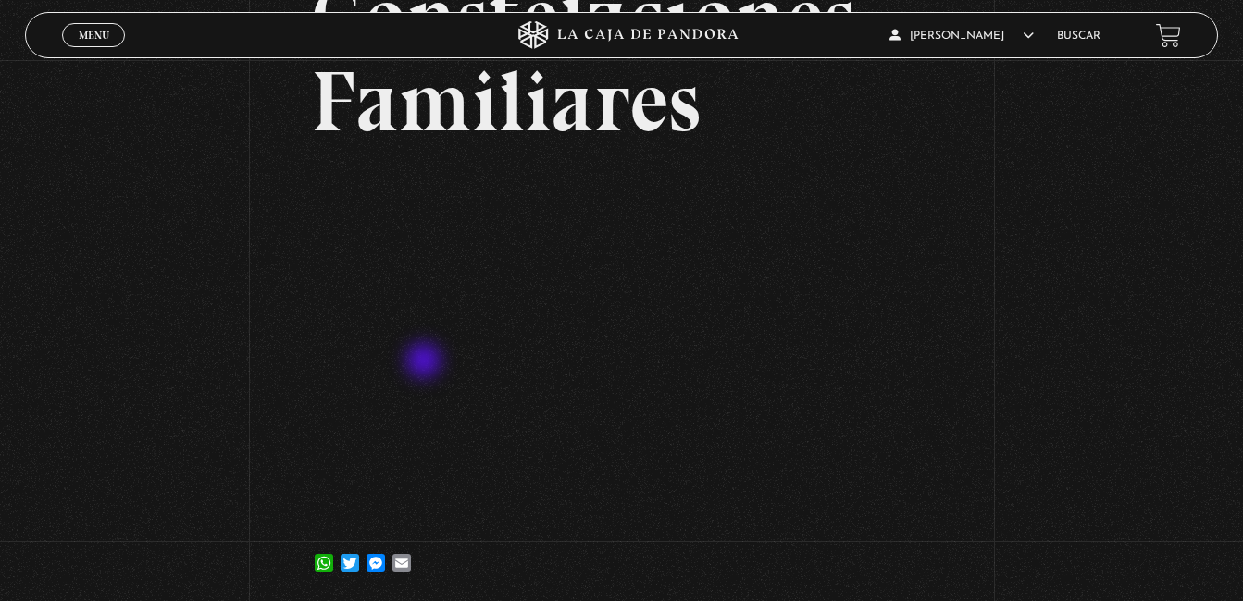
scroll to position [187, 0]
